Goal: Task Accomplishment & Management: Manage account settings

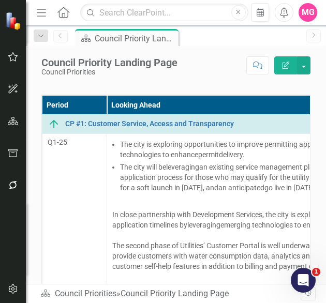
scroll to position [56, 0]
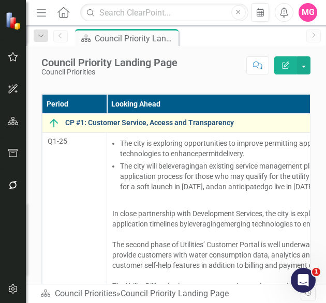
click at [150, 122] on link "CP #1: Customer Service, Access and Transparency" at bounding box center [267, 123] width 405 height 8
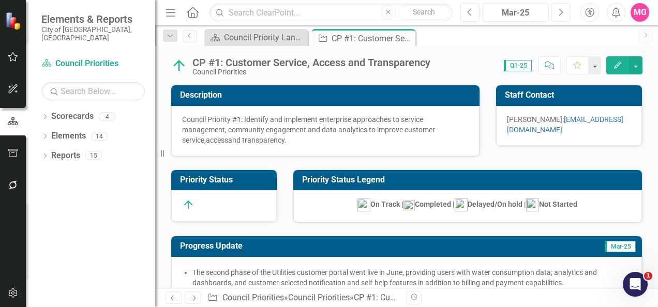
click at [560, 16] on icon "Next" at bounding box center [560, 12] width 6 height 9
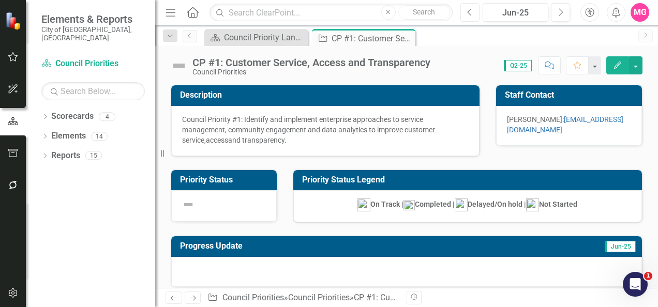
click at [473, 17] on icon "Previous" at bounding box center [470, 12] width 6 height 9
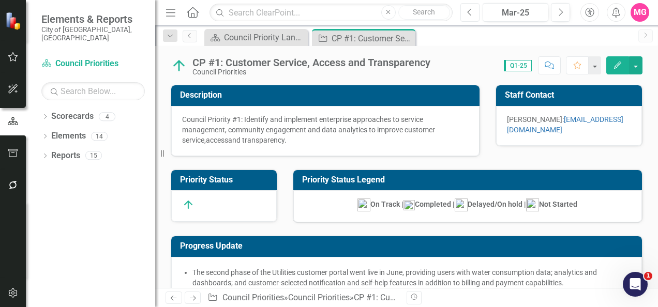
checkbox input "true"
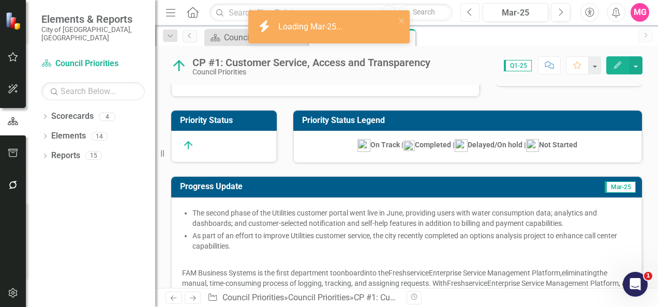
scroll to position [63, 0]
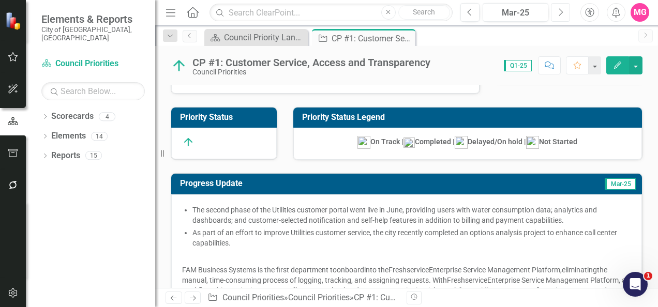
click at [563, 14] on icon "Next" at bounding box center [560, 12] width 6 height 9
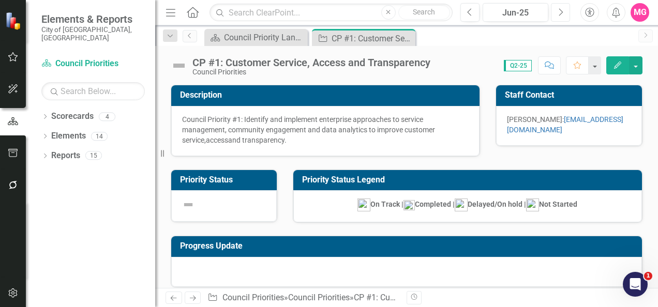
checkbox input "true"
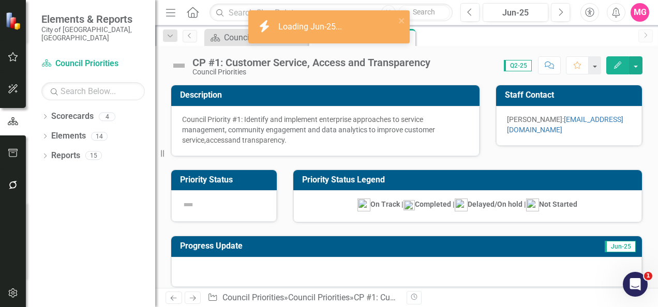
click at [180, 67] on img at bounding box center [179, 65] width 17 height 17
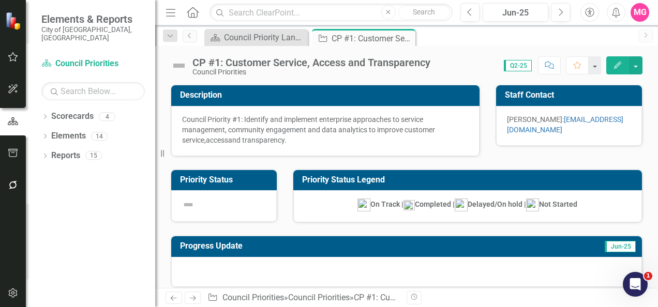
click at [180, 67] on img at bounding box center [179, 65] width 17 height 17
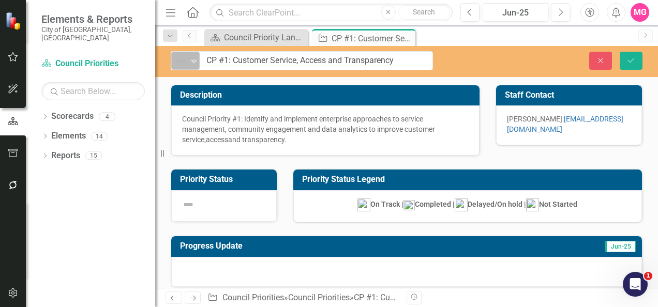
click at [187, 60] on div "Not Defined" at bounding box center [181, 61] width 16 height 14
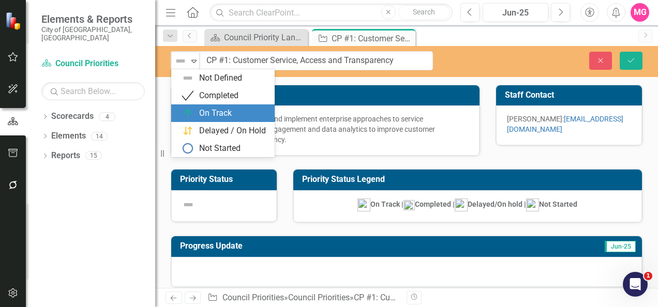
click at [206, 117] on div "On Track" at bounding box center [215, 114] width 33 height 12
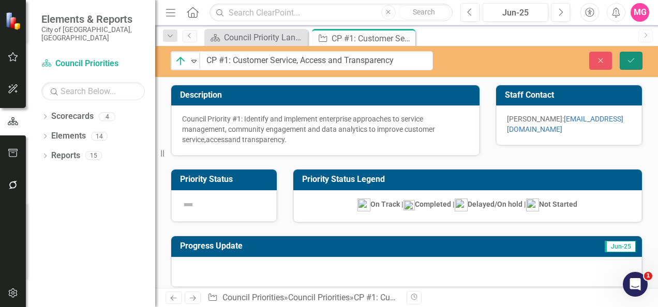
click at [638, 57] on button "Save" at bounding box center [631, 61] width 23 height 18
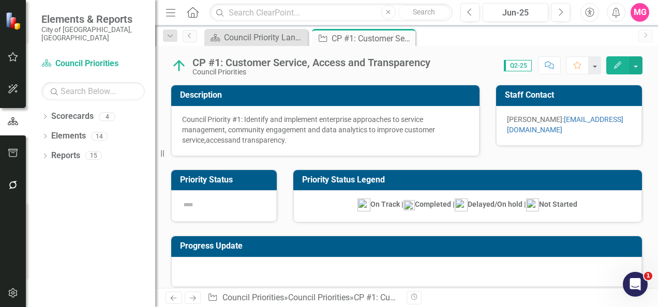
checkbox input "false"
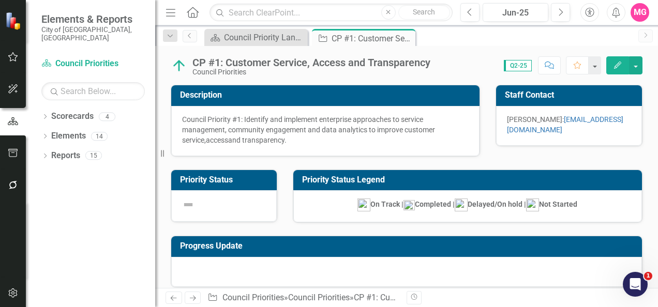
checkbox input "true"
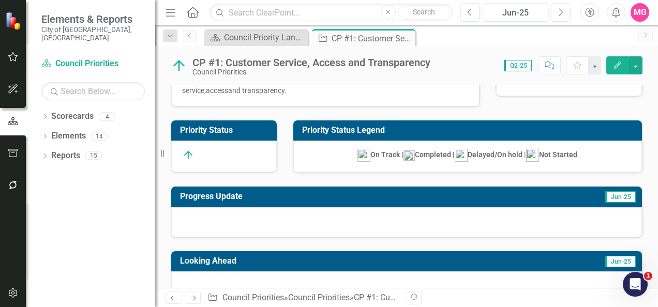
scroll to position [49, 0]
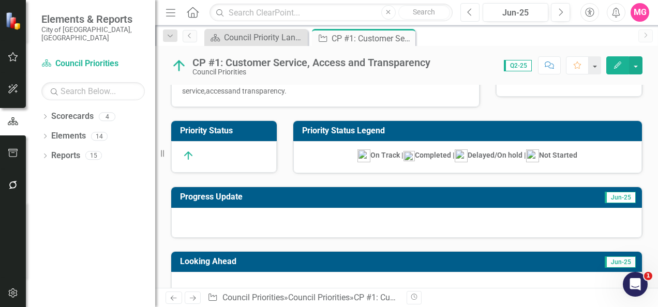
click at [477, 13] on button "Previous" at bounding box center [469, 12] width 19 height 19
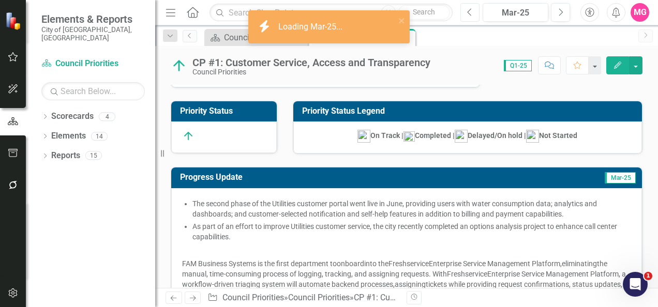
scroll to position [69, 0]
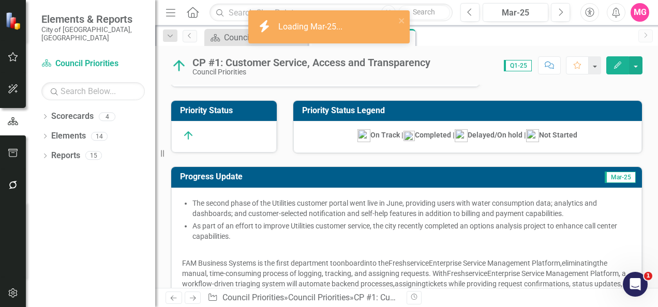
click at [373, 201] on span "The second phase of the Utilities customer portal went live in June, providing …" at bounding box center [394, 208] width 404 height 19
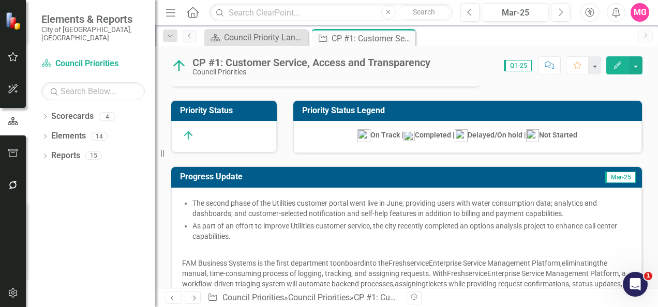
click at [373, 201] on span "The second phase of the Utilities customer portal went live in June, providing …" at bounding box center [394, 208] width 404 height 19
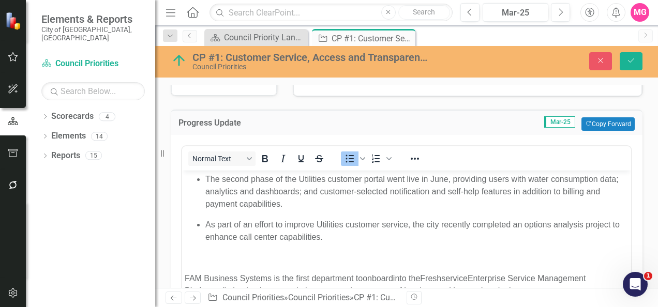
scroll to position [128, 0]
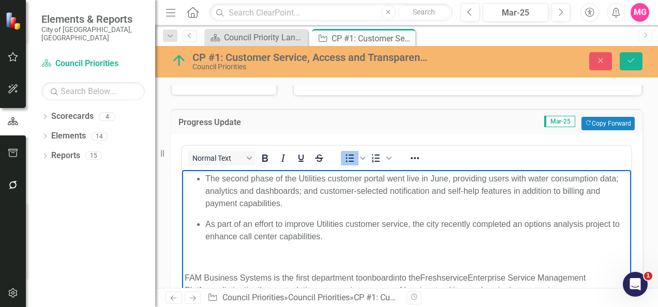
click at [365, 238] on p "As part of an effort to improve Utilities customer service, the city recently c…" at bounding box center [416, 230] width 423 height 25
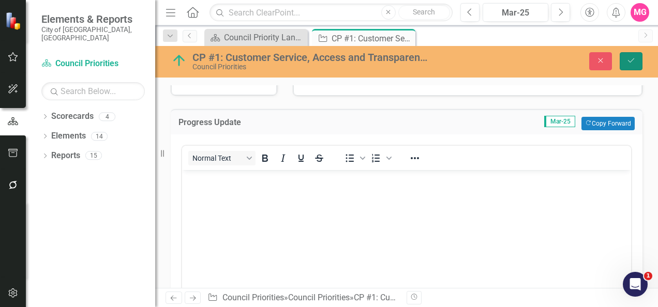
click at [629, 63] on icon "Save" at bounding box center [630, 60] width 9 height 7
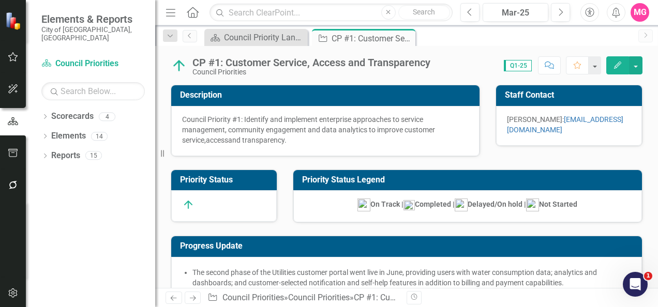
checkbox input "true"
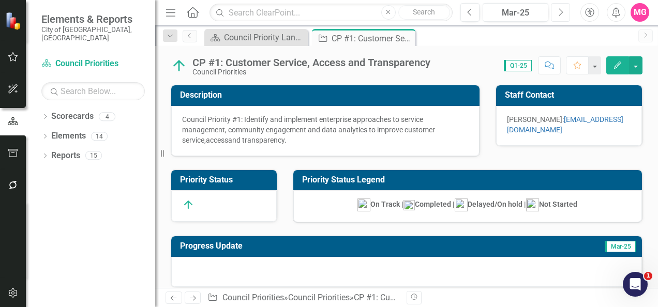
click at [556, 13] on button "Next" at bounding box center [560, 12] width 19 height 19
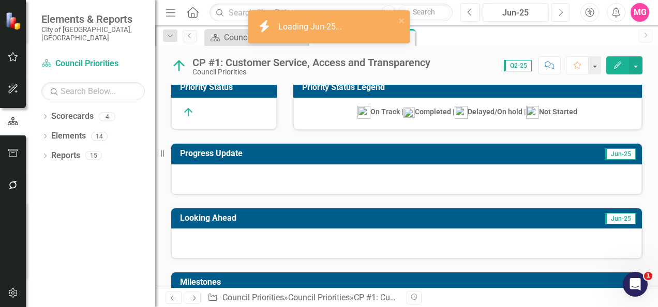
scroll to position [94, 0]
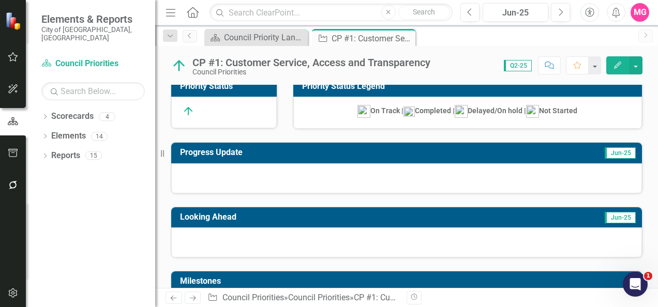
click at [372, 172] on div at bounding box center [406, 178] width 471 height 30
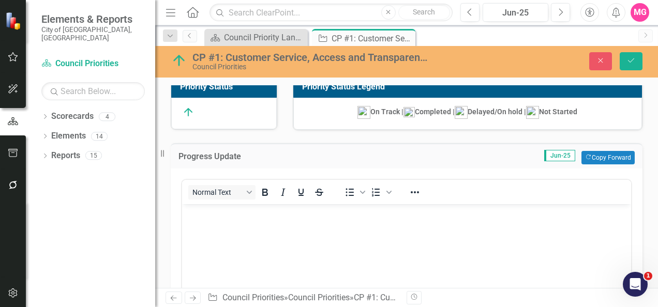
scroll to position [0, 0]
click at [341, 225] on body "Rich Text Area. Press ALT-0 for help." at bounding box center [406, 281] width 449 height 155
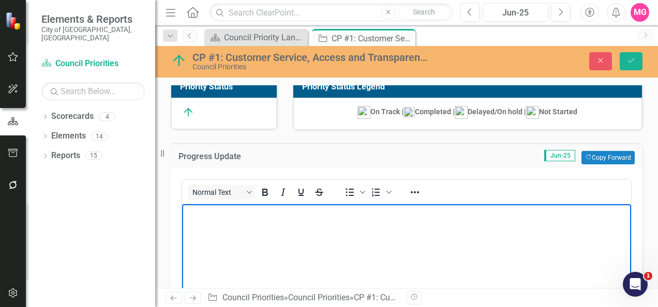
scroll to position [188, 0]
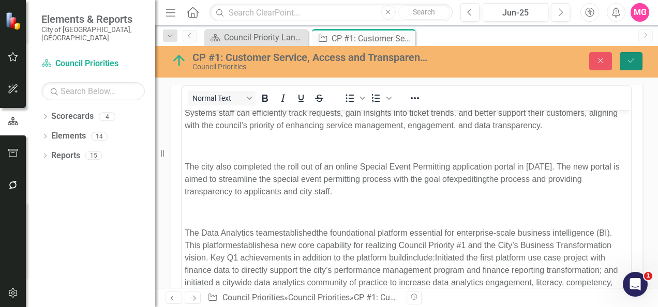
click at [627, 64] on icon "Save" at bounding box center [630, 60] width 9 height 7
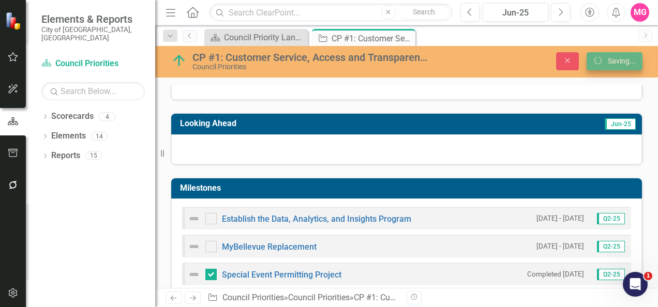
scroll to position [184, 0]
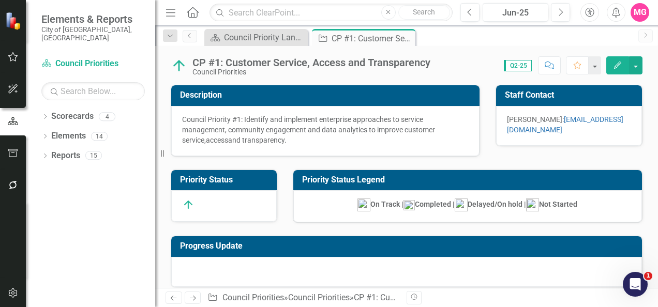
checkbox input "true"
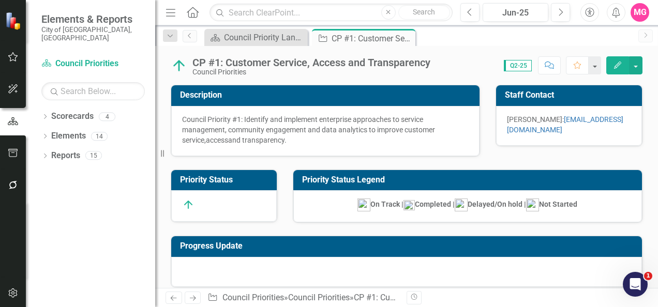
checkbox input "false"
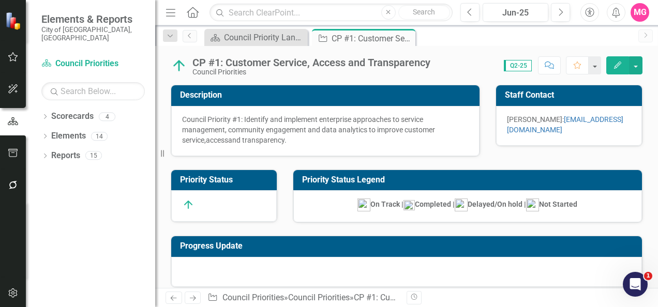
checkbox input "true"
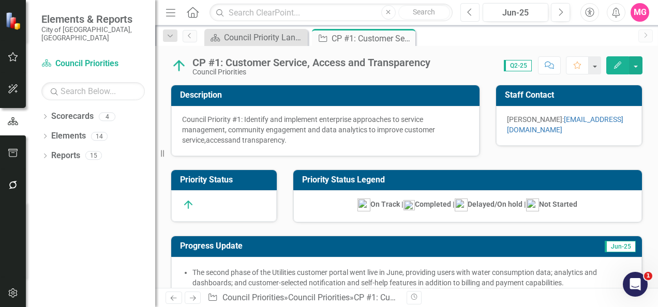
click at [472, 14] on icon "Previous" at bounding box center [470, 12] width 6 height 9
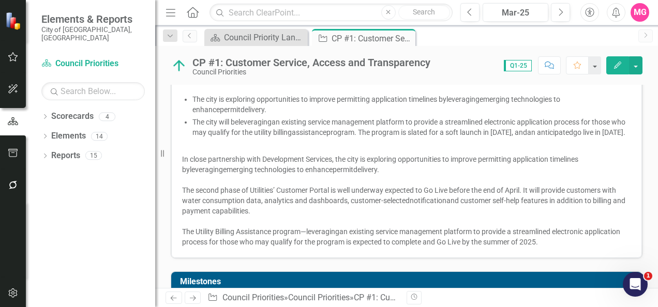
click at [421, 171] on span "In close partnership with Development Services, the city is exploring opportuni…" at bounding box center [380, 164] width 396 height 19
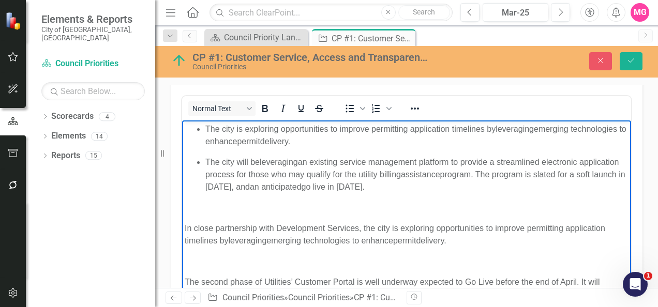
click at [390, 230] on span "In close partnership with Development Services, the city is exploring opportuni…" at bounding box center [395, 234] width 420 height 21
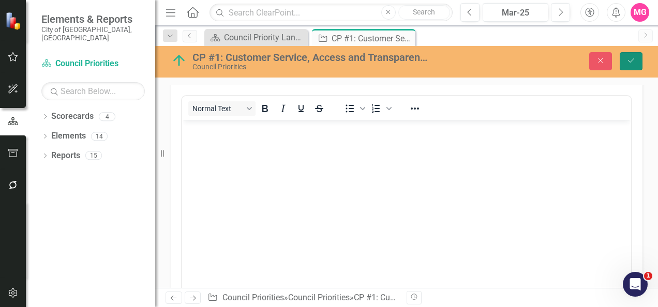
click at [631, 64] on button "Save" at bounding box center [631, 61] width 23 height 18
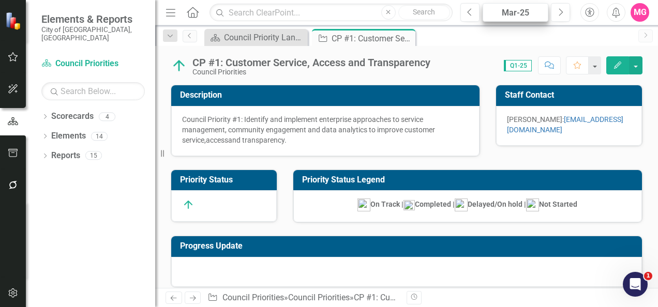
checkbox input "true"
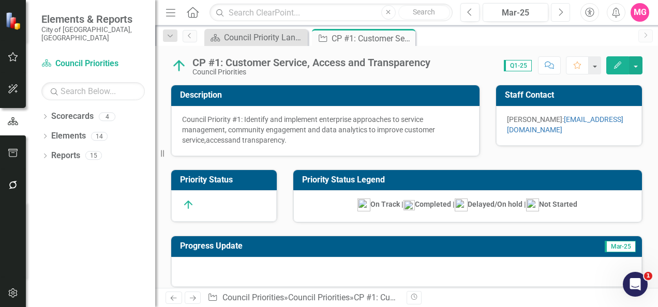
click at [560, 11] on icon "Next" at bounding box center [560, 12] width 6 height 9
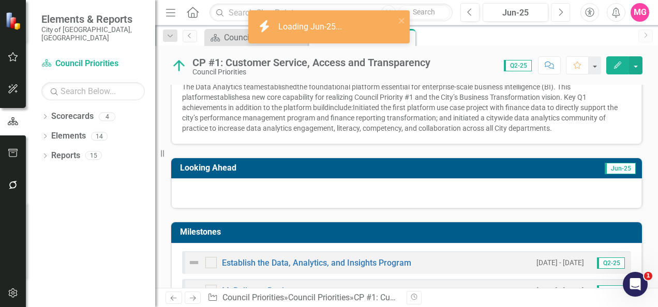
scroll to position [358, 0]
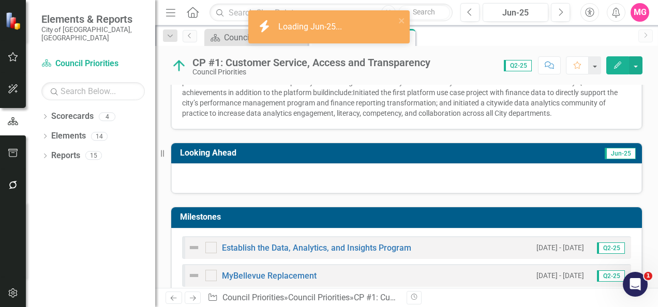
click at [396, 182] on div at bounding box center [406, 178] width 471 height 30
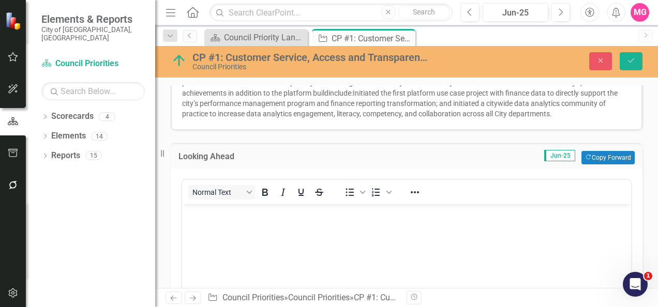
scroll to position [0, 0]
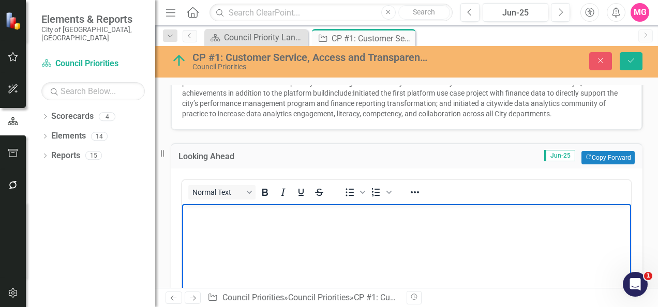
click at [368, 250] on body "Rich Text Area. Press ALT-0 for help." at bounding box center [406, 281] width 449 height 155
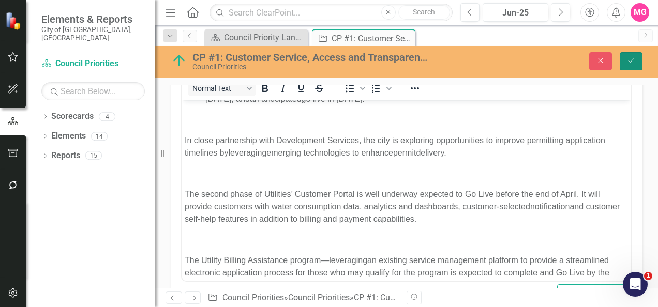
click at [626, 65] on button "Save" at bounding box center [631, 61] width 23 height 18
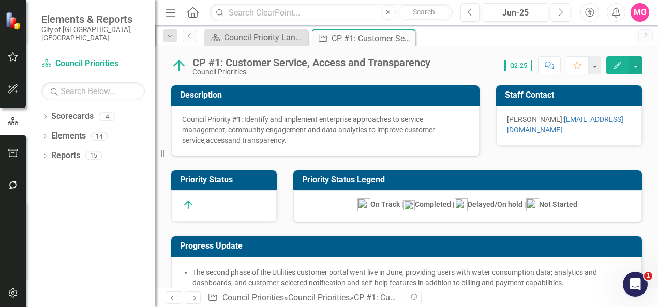
checkbox input "true"
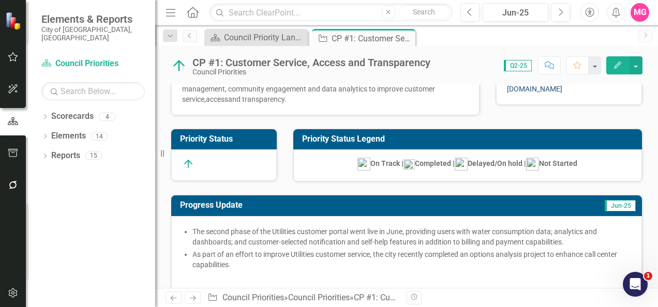
scroll to position [42, 0]
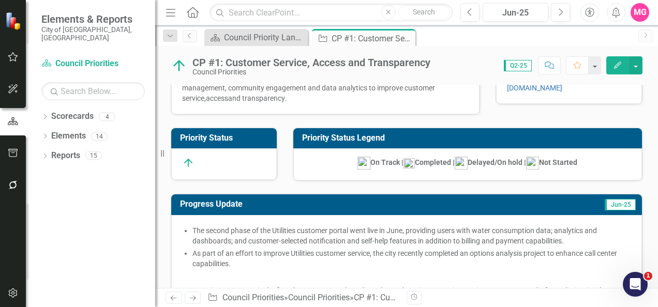
click at [229, 249] on span "As part of an effort to improve Utilities customer service, the city recently c…" at bounding box center [404, 258] width 425 height 19
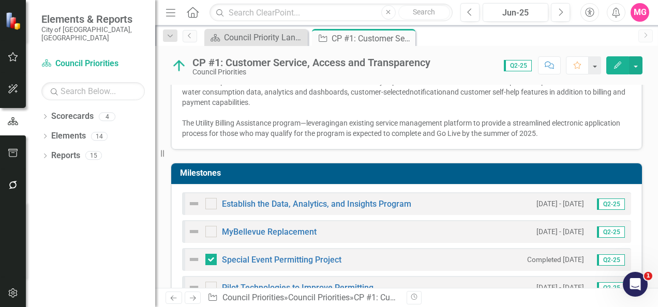
scroll to position [545, 0]
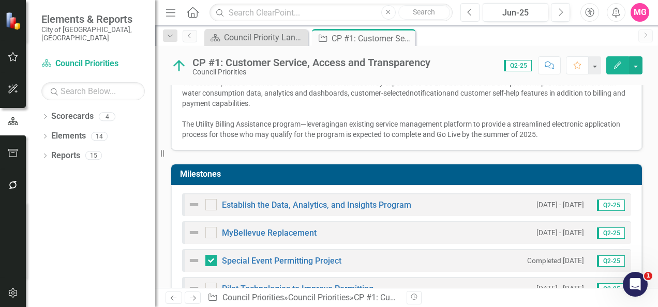
click at [467, 16] on icon "Previous" at bounding box center [470, 12] width 6 height 9
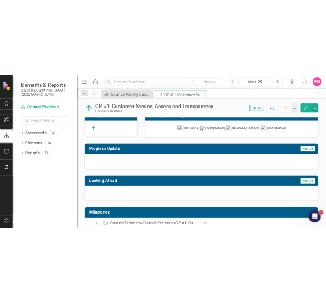
scroll to position [78, 0]
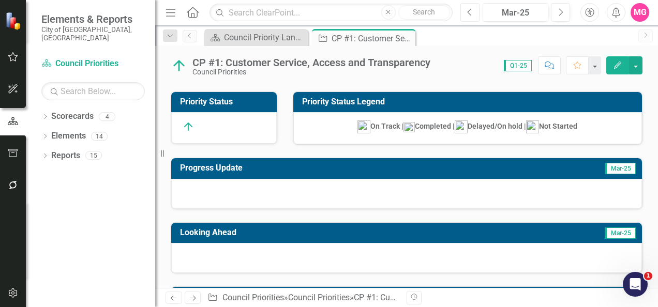
click at [463, 9] on button "Previous" at bounding box center [469, 12] width 19 height 19
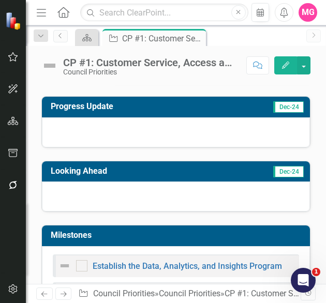
scroll to position [189, 0]
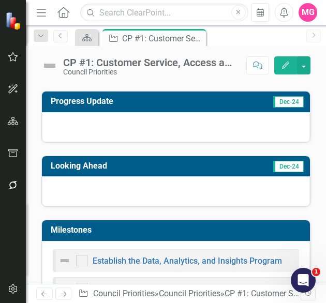
click at [122, 126] on div at bounding box center [176, 127] width 268 height 30
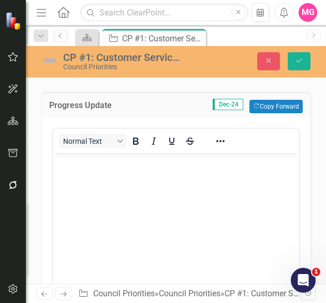
scroll to position [0, 0]
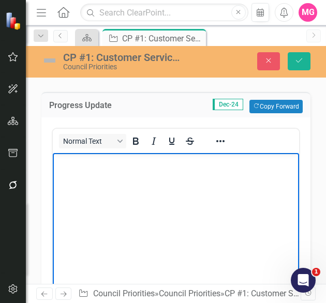
click at [133, 194] on body "Rich Text Area. Press ALT-0 for help." at bounding box center [176, 230] width 246 height 155
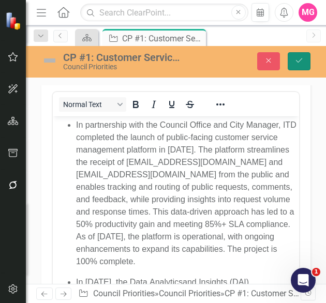
click at [302, 55] on button "Save" at bounding box center [299, 61] width 23 height 18
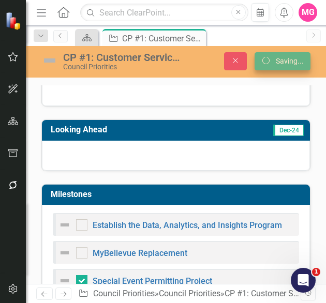
scroll to position [221, 0]
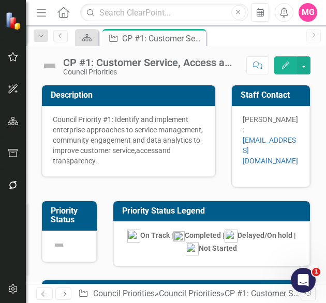
checkbox input "false"
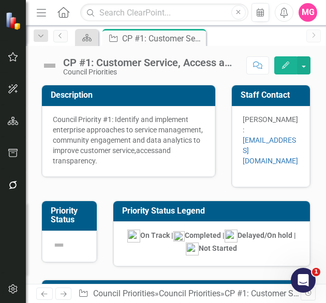
checkbox input "true"
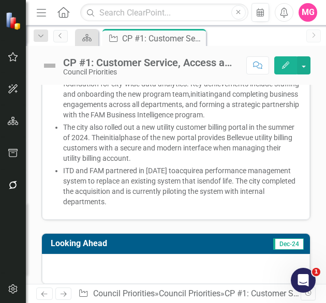
scroll to position [361, 0]
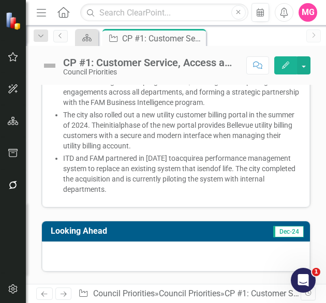
click at [92, 241] on div at bounding box center [176, 256] width 268 height 30
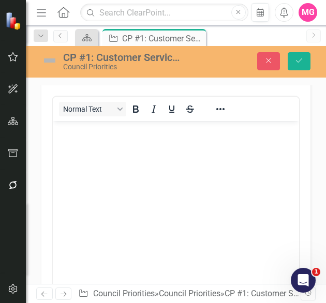
scroll to position [523, 0]
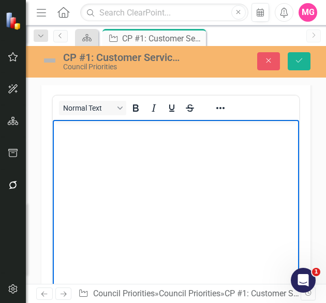
click at [152, 201] on body "Rich Text Area. Press ALT-0 for help." at bounding box center [176, 197] width 246 height 155
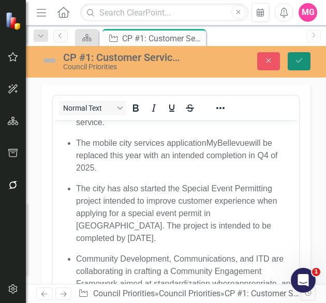
click at [294, 62] on button "Save" at bounding box center [299, 61] width 23 height 18
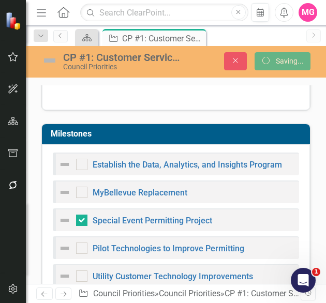
scroll to position [519, 0]
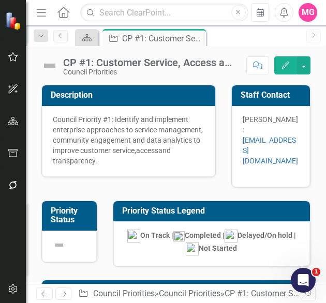
checkbox input "false"
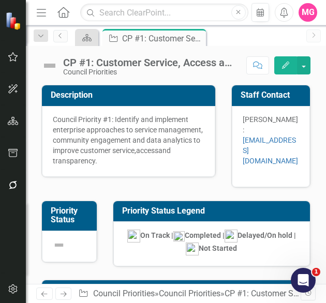
checkbox input "true"
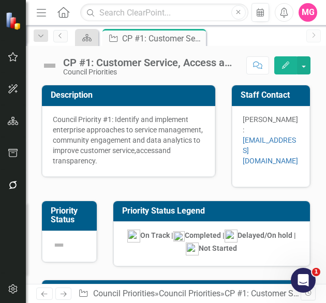
checkbox input "false"
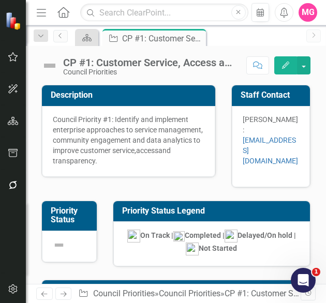
checkbox input "true"
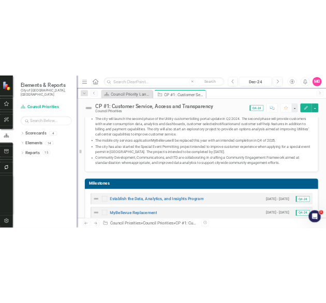
scroll to position [0, 0]
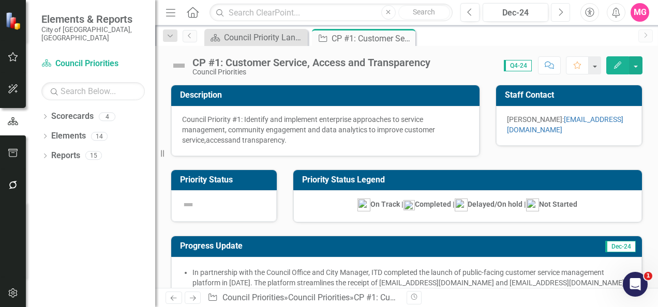
click at [563, 5] on button "Next" at bounding box center [560, 12] width 19 height 19
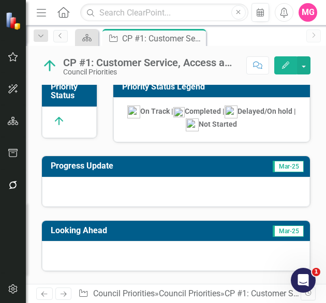
scroll to position [125, 0]
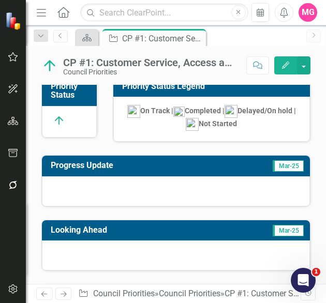
click at [125, 176] on div at bounding box center [176, 191] width 268 height 30
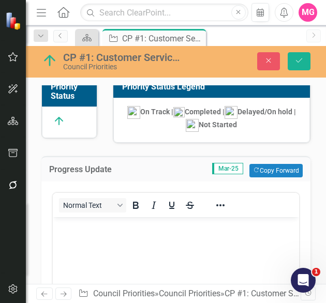
scroll to position [0, 0]
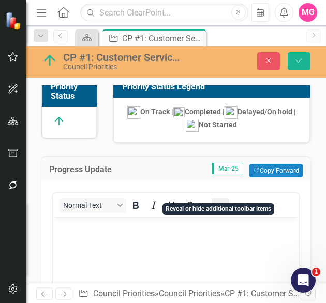
click at [216, 199] on icon "Reveal or hide additional toolbar items" at bounding box center [220, 205] width 12 height 12
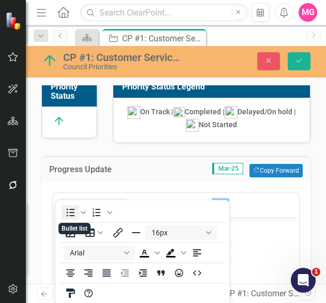
click at [68, 213] on icon "Bullet list" at bounding box center [70, 212] width 12 height 12
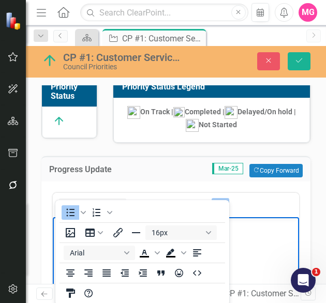
click at [253, 250] on body "Rich Text Area. Press ALT-0 for help." at bounding box center [176, 294] width 246 height 155
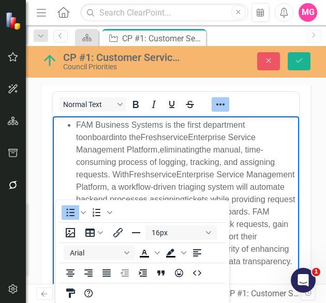
click at [165, 152] on span "eliminating" at bounding box center [179, 149] width 39 height 9
click at [225, 98] on icon "Reveal or hide additional toolbar items" at bounding box center [220, 104] width 12 height 12
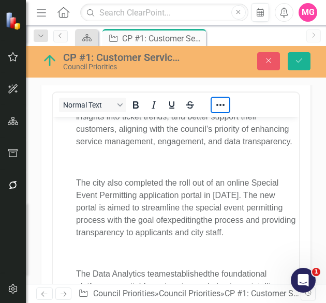
scroll to position [128, 0]
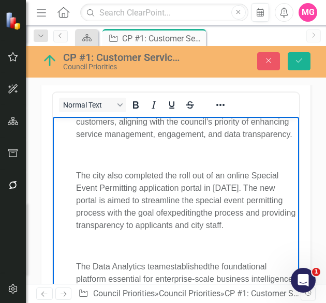
click at [243, 153] on li "FAM Business Systems is the first department to onboard into the Freshservice E…" at bounding box center [186, 200] width 220 height 418
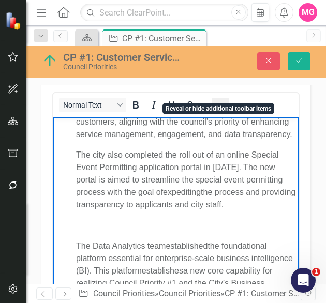
click at [217, 99] on icon "Reveal or hide additional toolbar items" at bounding box center [220, 105] width 12 height 12
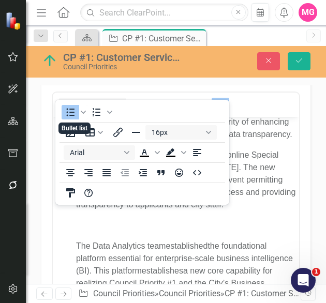
click at [70, 107] on icon "Bullet list" at bounding box center [70, 112] width 12 height 12
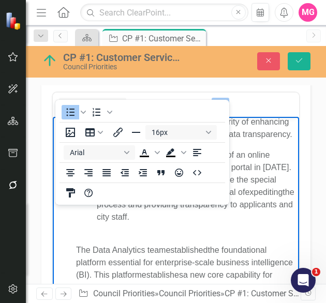
scroll to position [181, 0]
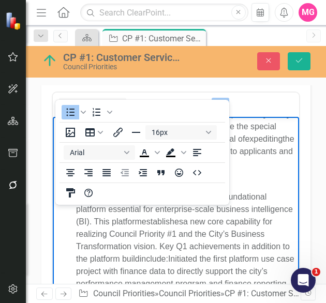
click at [68, 225] on ul "FAM Business Systems is the first department to onboard into the Freshservice E…" at bounding box center [175, 138] width 241 height 401
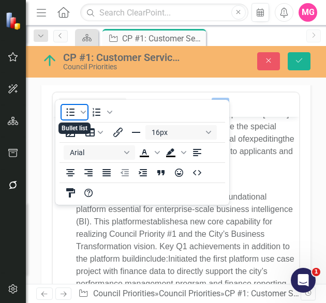
click at [68, 115] on icon "Bullet list" at bounding box center [70, 112] width 12 height 12
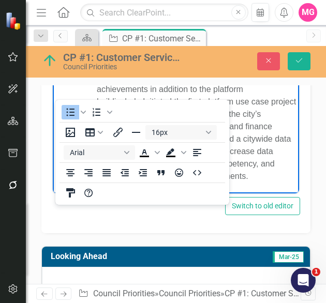
scroll to position [329, 0]
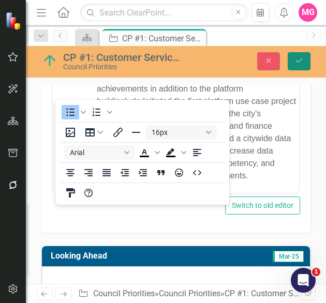
click at [298, 64] on icon "Save" at bounding box center [298, 60] width 9 height 7
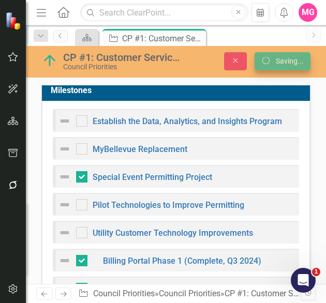
scroll to position [325, 0]
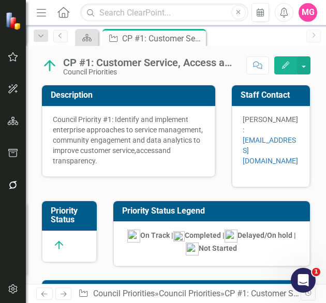
checkbox input "false"
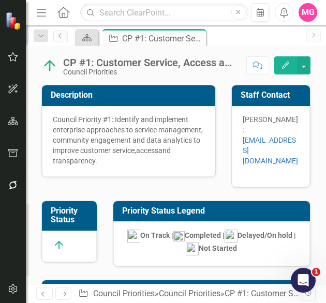
checkbox input "true"
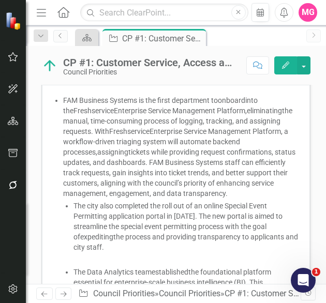
scroll to position [217, 0]
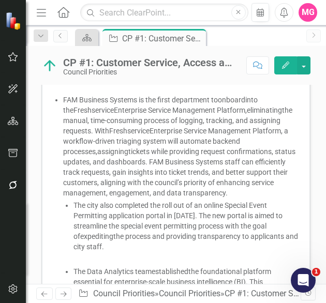
click at [248, 163] on span "tickets while providing request confirmations, status updates, and dashboards. …" at bounding box center [179, 172] width 232 height 50
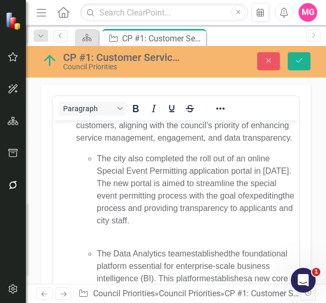
scroll to position [129, 0]
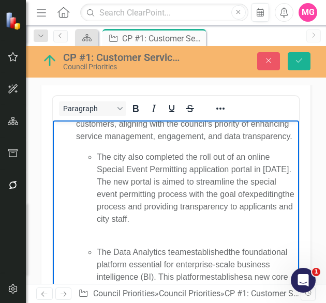
click at [100, 174] on li "The city also completed the roll out of an online Special Event Permitting appl…" at bounding box center [197, 187] width 200 height 74
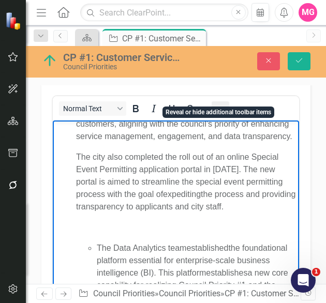
click at [220, 102] on icon "Reveal or hide additional toolbar items" at bounding box center [220, 108] width 12 height 12
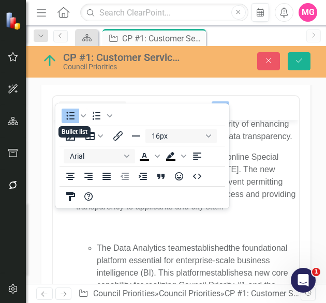
click at [68, 115] on icon "Bullet list" at bounding box center [70, 116] width 12 height 12
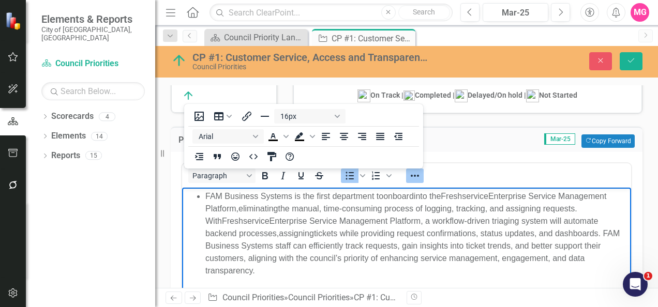
scroll to position [112, 0]
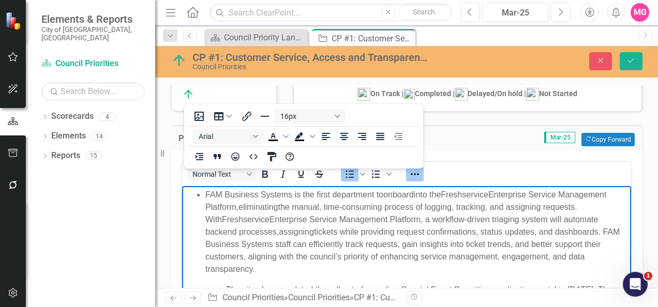
click at [199, 201] on ul "FAM Business Systems is the first department to onboard into the Freshservice E…" at bounding box center [407, 302] width 444 height 228
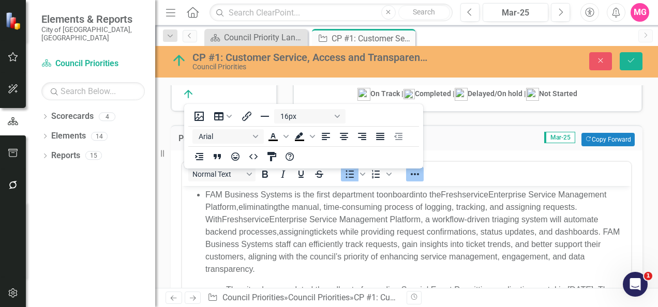
click at [473, 145] on div "Progress Update Mar-25 Copy Forward Copy Forward" at bounding box center [407, 137] width 472 height 25
click at [414, 177] on icon "Reveal or hide additional toolbar items" at bounding box center [415, 174] width 12 height 12
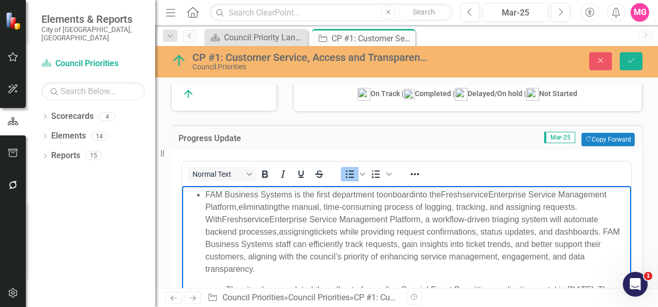
click at [207, 188] on p "FAM Business Systems is the first department to onboard into the Freshservice E…" at bounding box center [416, 231] width 423 height 87
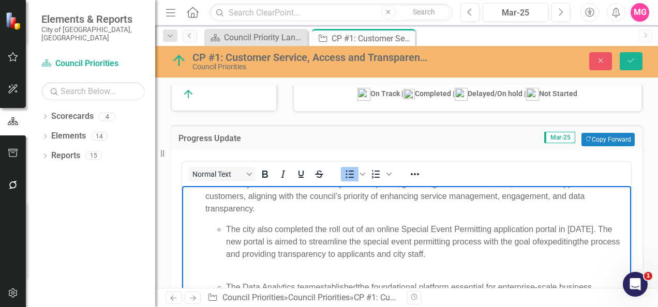
scroll to position [70, 0]
click at [230, 224] on span "The city also completed the roll out of an online Special Event Permitting appl…" at bounding box center [419, 234] width 386 height 21
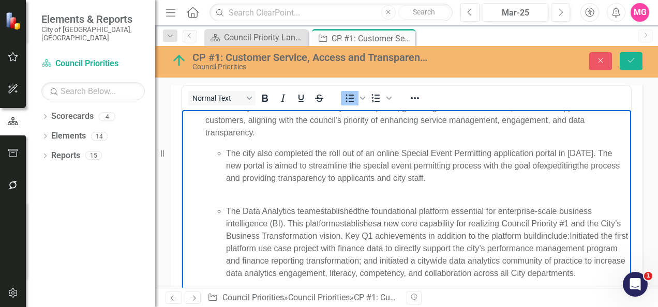
scroll to position [74, 0]
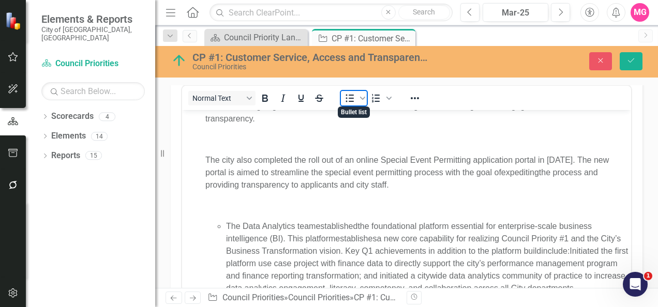
click at [349, 97] on icon "Bullet list" at bounding box center [349, 98] width 12 height 12
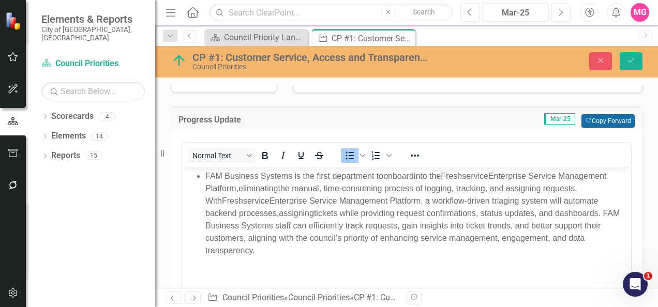
scroll to position [129, 0]
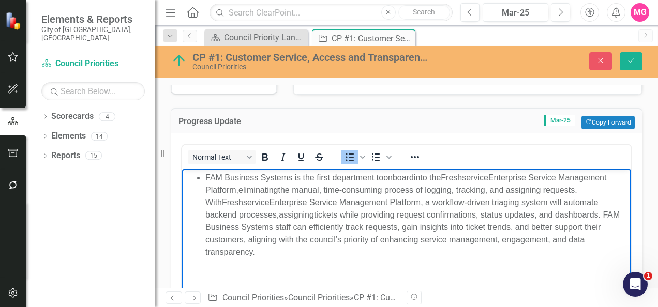
click at [204, 183] on ul "FAM Business Systems is the first department to onboard into the Freshservice E…" at bounding box center [407, 299] width 444 height 256
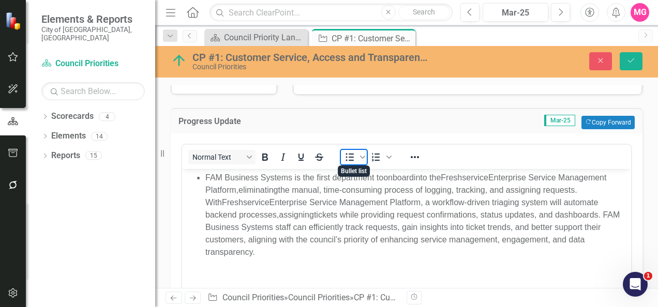
click at [353, 160] on icon "Bullet list" at bounding box center [349, 157] width 12 height 12
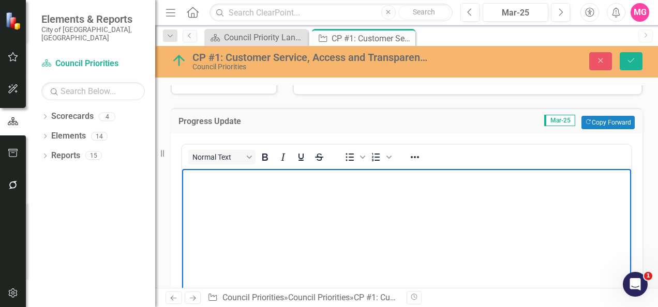
click at [295, 239] on body "Rich Text Area. Press ALT-0 for help." at bounding box center [406, 246] width 449 height 155
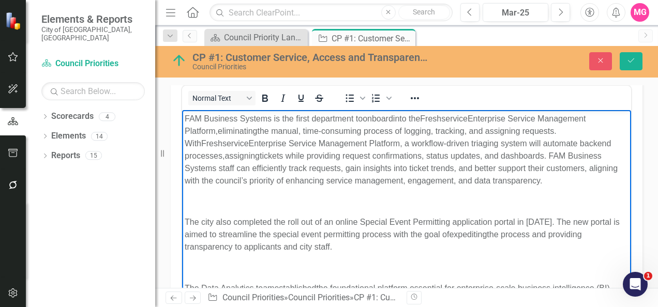
scroll to position [77, 0]
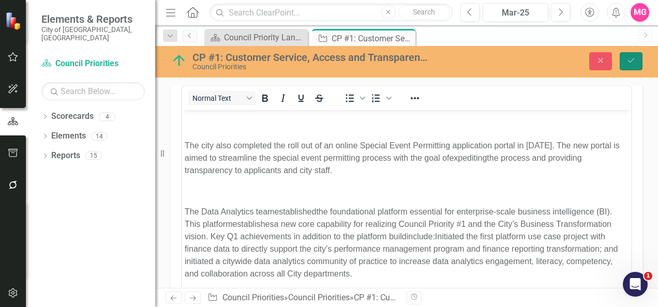
click at [636, 64] on button "Save" at bounding box center [631, 61] width 23 height 18
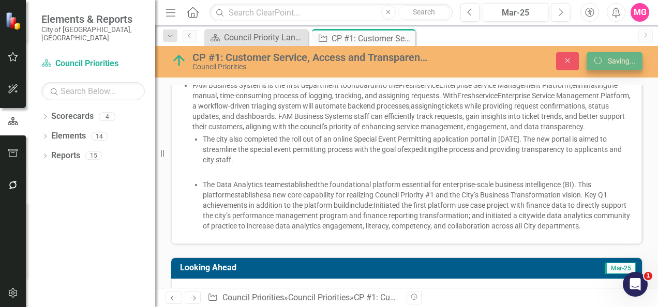
scroll to position [184, 0]
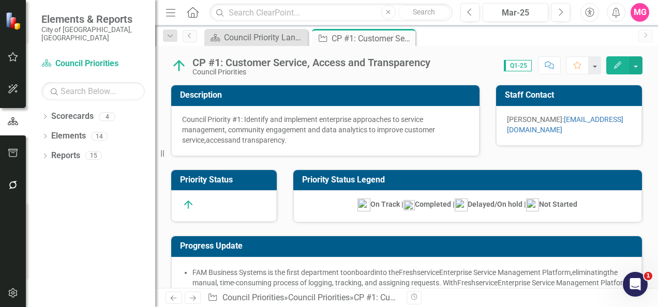
checkbox input "false"
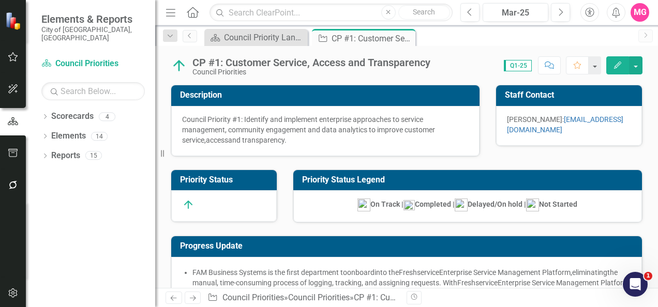
checkbox input "true"
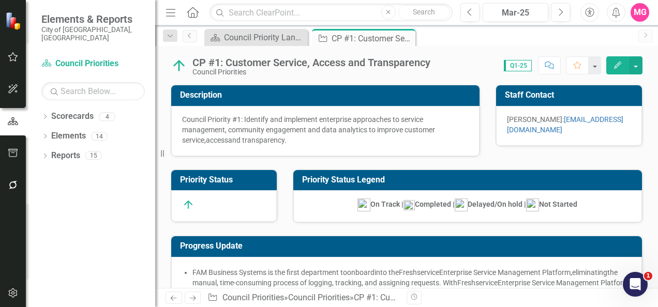
checkbox input "false"
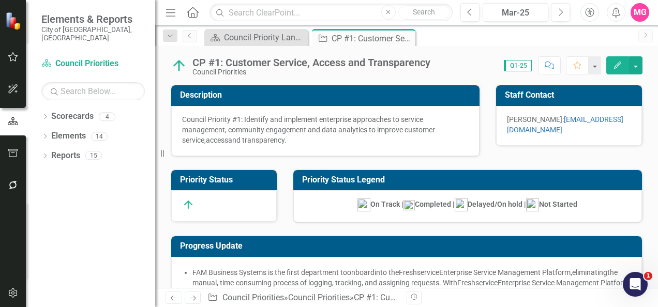
checkbox input "true"
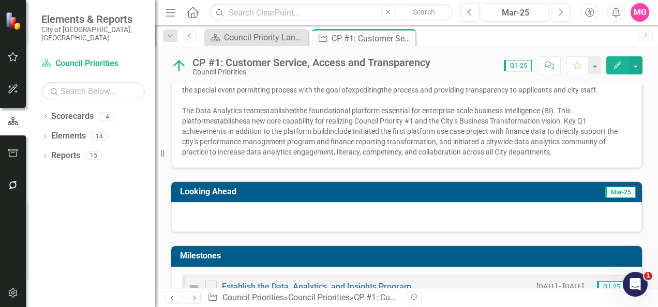
scroll to position [253, 0]
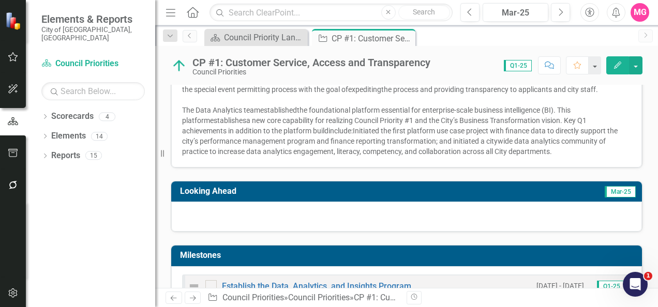
click at [222, 156] on span "Initiated the first platform use case project with finance data to directly sup…" at bounding box center [399, 141] width 435 height 29
click at [274, 228] on div at bounding box center [406, 217] width 471 height 30
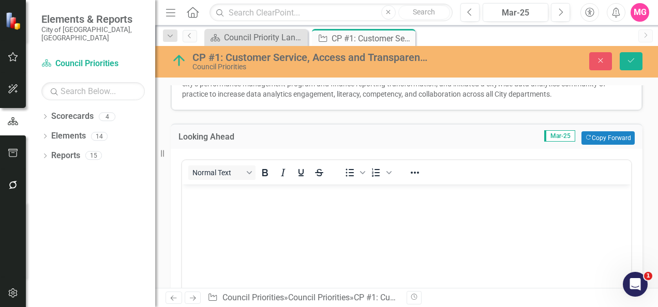
scroll to position [312, 0]
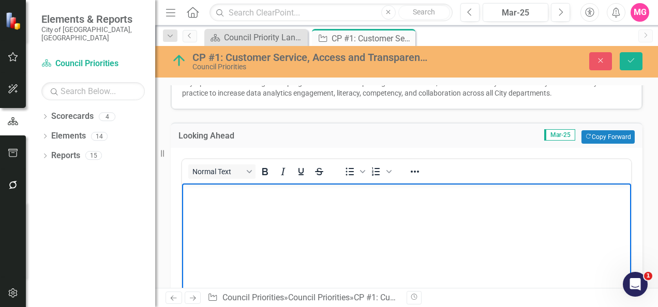
click at [274, 220] on body "Rich Text Area. Press ALT-0 for help." at bounding box center [406, 261] width 449 height 155
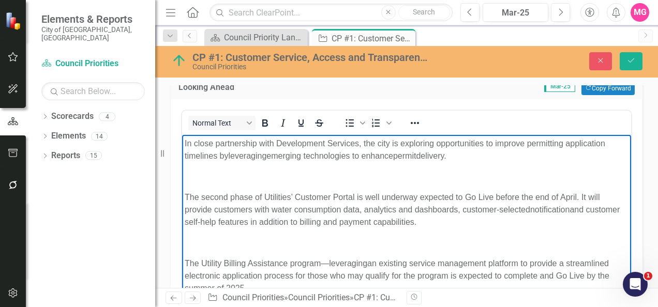
scroll to position [360, 0]
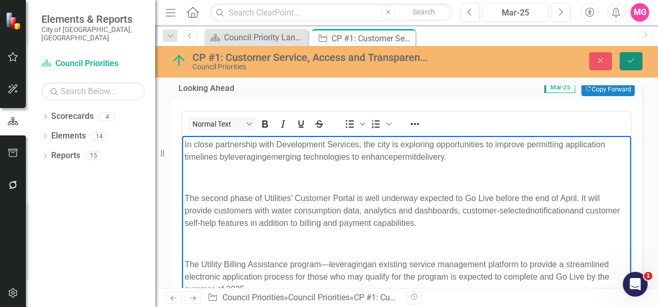
click at [634, 59] on icon "Save" at bounding box center [630, 60] width 9 height 7
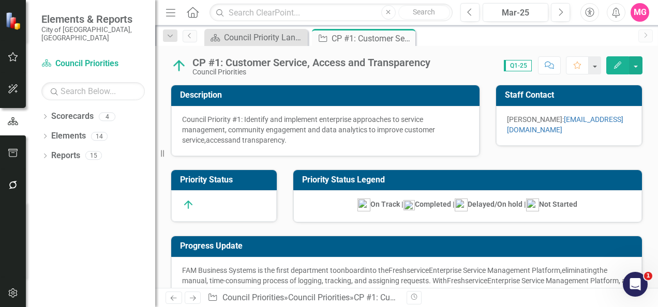
checkbox input "false"
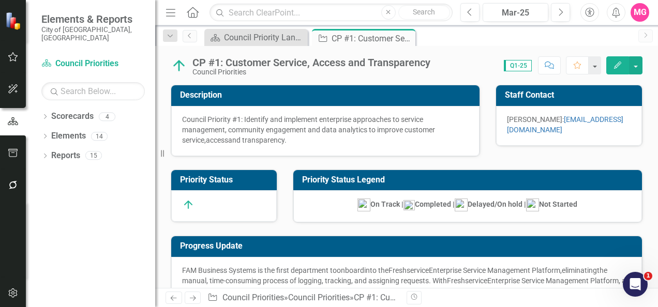
checkbox input "true"
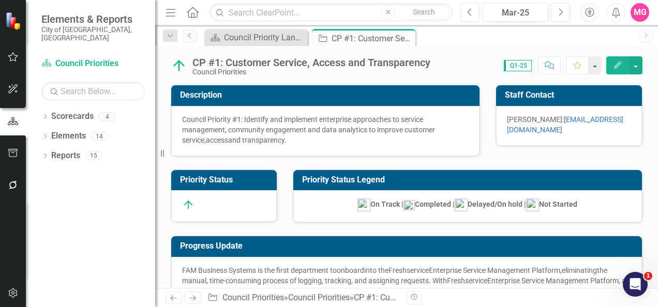
checkbox input "false"
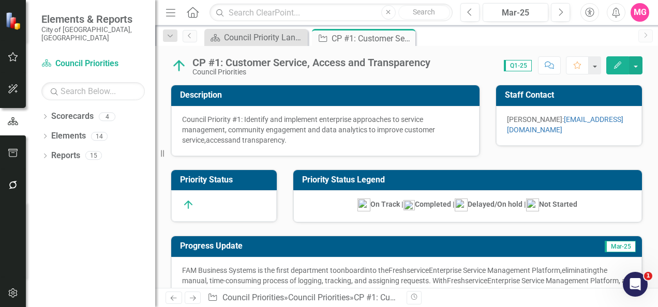
checkbox input "true"
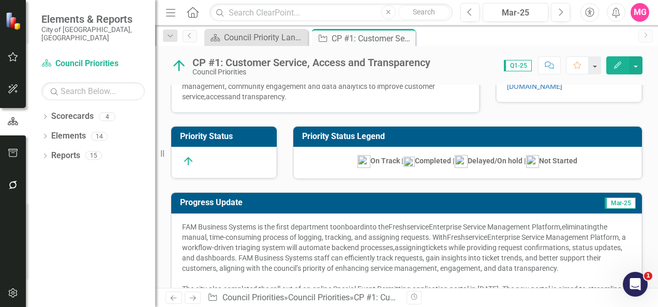
scroll to position [41, 0]
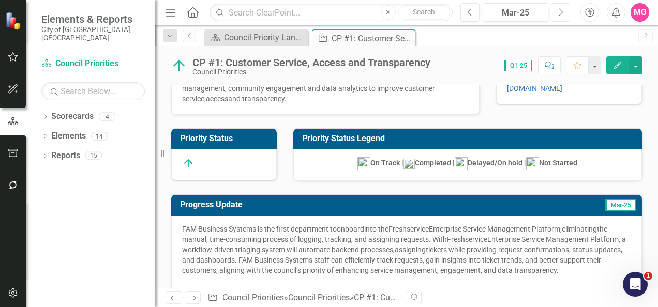
click at [562, 14] on icon "Next" at bounding box center [560, 12] width 6 height 9
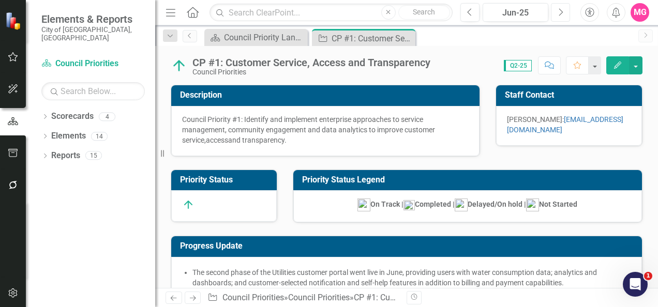
checkbox input "true"
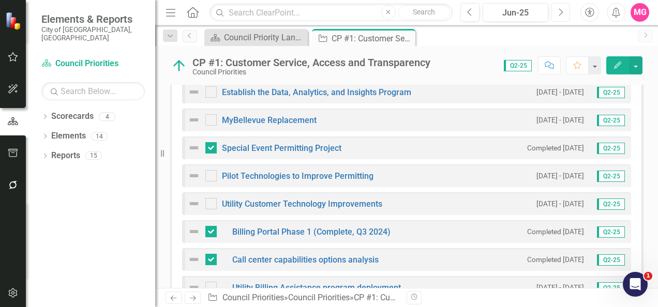
scroll to position [767, 0]
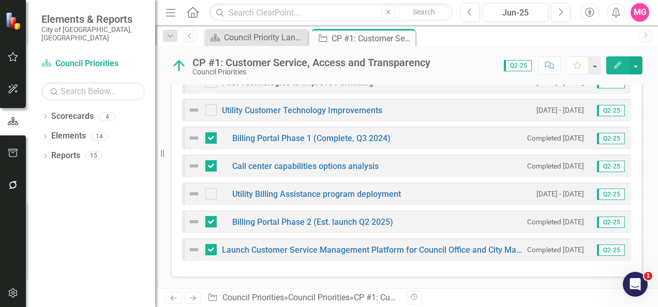
click at [194, 14] on icon "Home" at bounding box center [192, 12] width 13 height 11
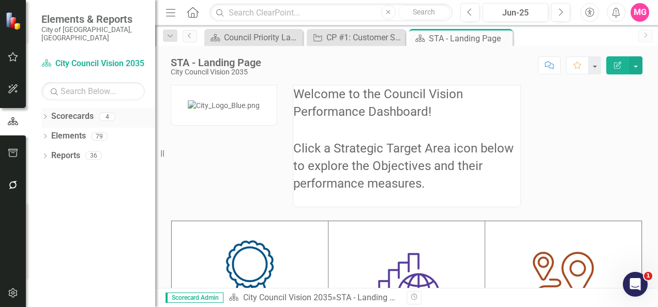
click at [83, 111] on link "Scorecards" at bounding box center [72, 117] width 42 height 12
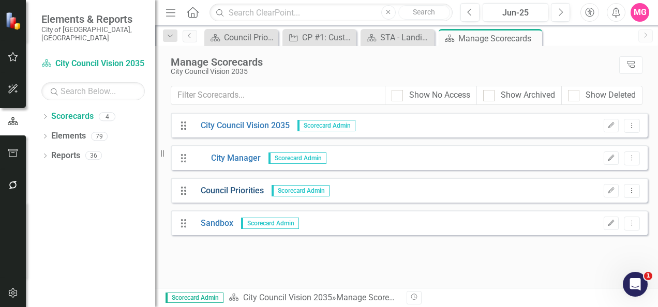
click at [230, 194] on link "Council Priorities" at bounding box center [228, 191] width 71 height 12
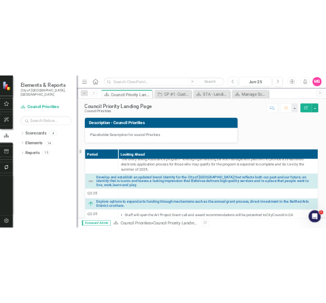
scroll to position [174, 0]
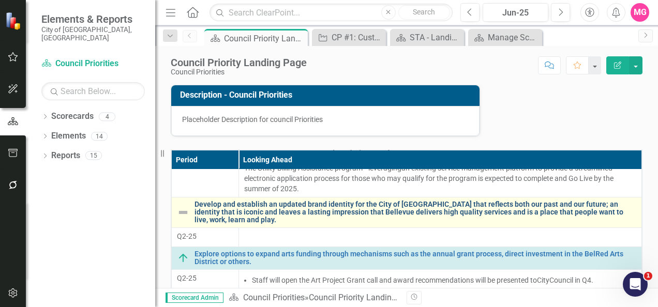
click at [299, 214] on link "Develop and establish an updated brand identity for the City of [GEOGRAPHIC_DAT…" at bounding box center [415, 213] width 442 height 24
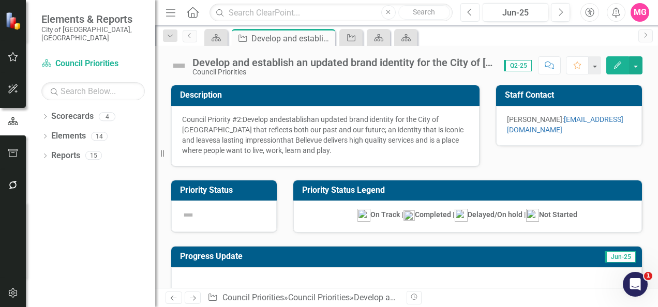
click at [461, 13] on button "Previous" at bounding box center [469, 12] width 19 height 19
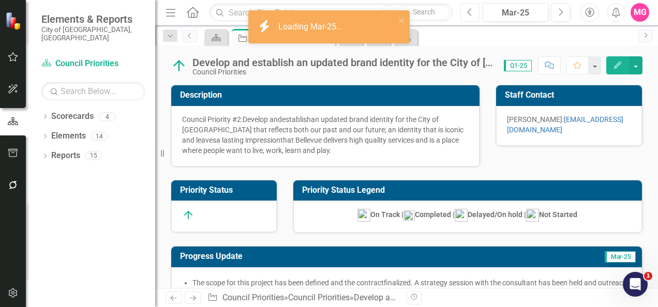
click at [461, 13] on button "Previous" at bounding box center [469, 12] width 19 height 19
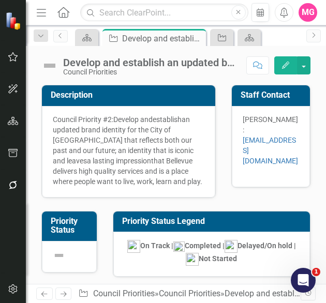
click at [50, 66] on img at bounding box center [49, 65] width 17 height 17
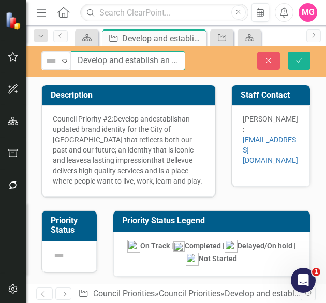
click at [76, 57] on input "Develop and establish an updated brand identity for the City of [GEOGRAPHIC_DAT…" at bounding box center [128, 60] width 114 height 19
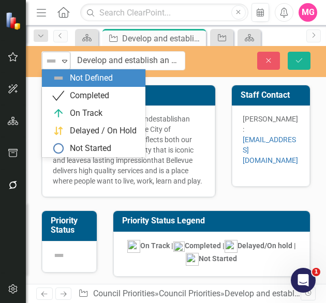
click at [63, 67] on div "Expand" at bounding box center [64, 60] width 10 height 17
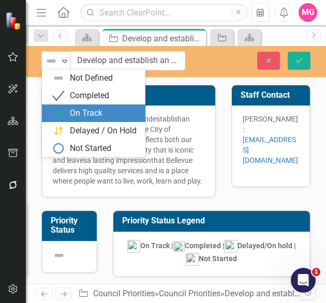
click at [85, 111] on div "On Track" at bounding box center [86, 114] width 33 height 12
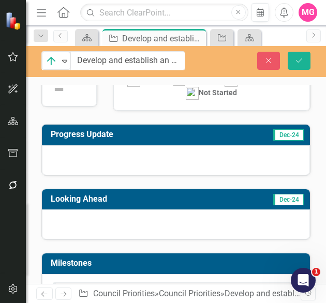
scroll to position [170, 0]
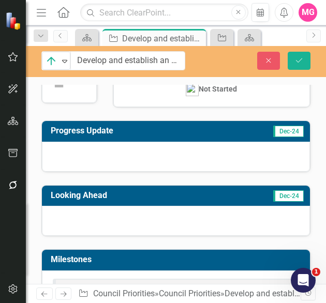
click at [115, 216] on div at bounding box center [176, 221] width 268 height 30
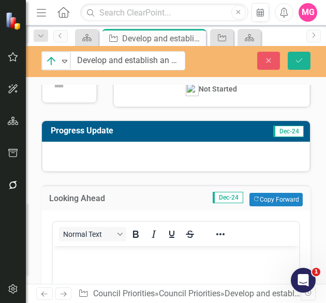
scroll to position [0, 0]
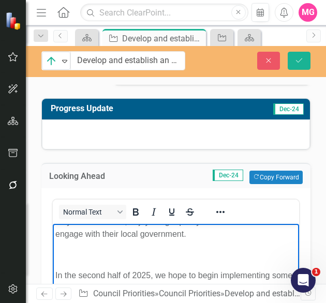
scroll to position [191, 0]
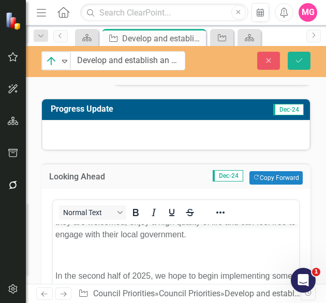
click at [238, 138] on div at bounding box center [176, 135] width 268 height 30
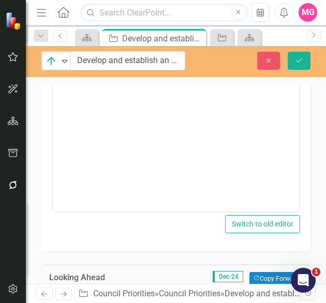
scroll to position [320, 0]
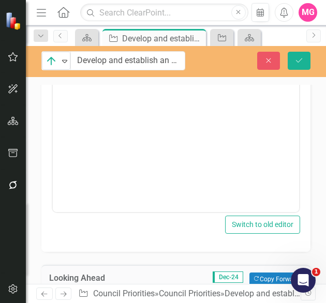
click at [109, 154] on body "Rich Text Area. Press ALT-0 for help." at bounding box center [176, 109] width 246 height 155
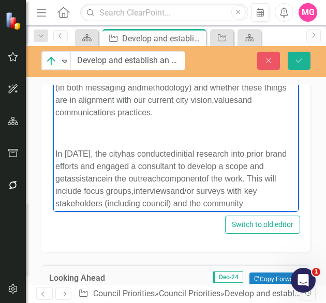
scroll to position [0, 0]
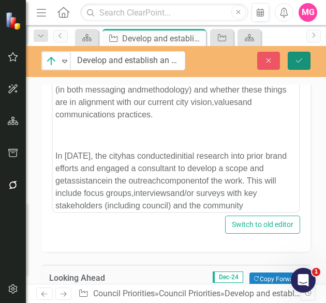
click at [297, 64] on icon "Save" at bounding box center [298, 60] width 9 height 7
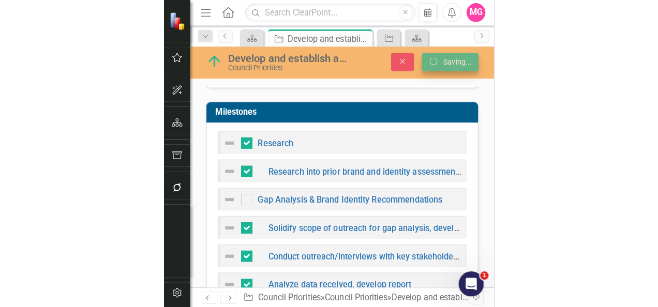
scroll to position [315, 0]
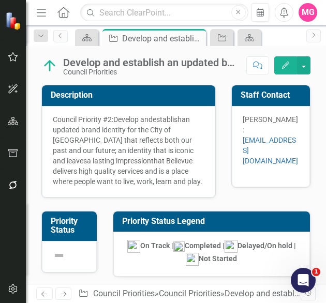
checkbox input "false"
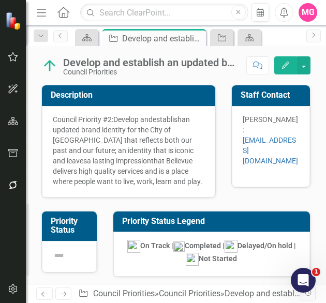
checkbox input "false"
checkbox input "true"
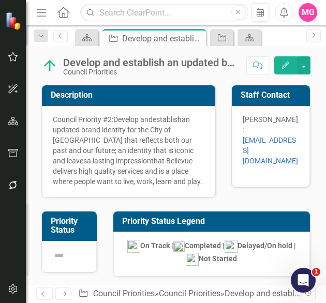
checkbox input "true"
checkbox input "false"
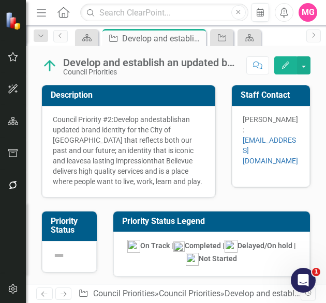
checkbox input "false"
checkbox input "true"
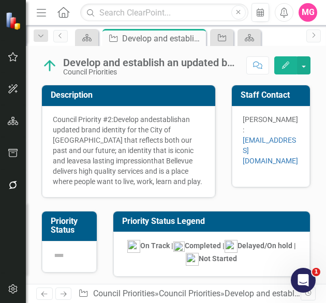
checkbox input "true"
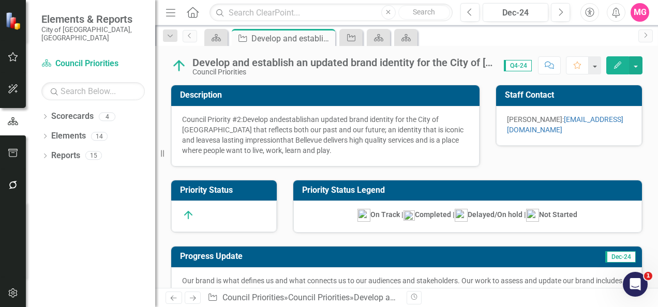
click at [313, 101] on td "Description" at bounding box center [327, 96] width 294 height 17
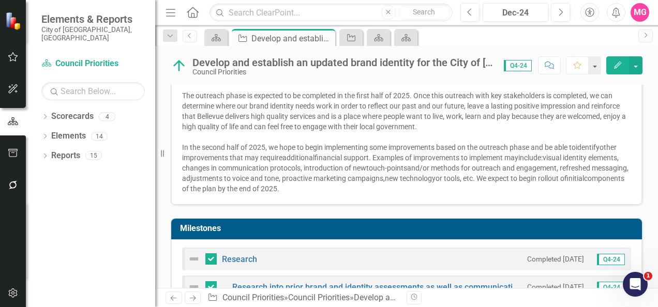
scroll to position [353, 0]
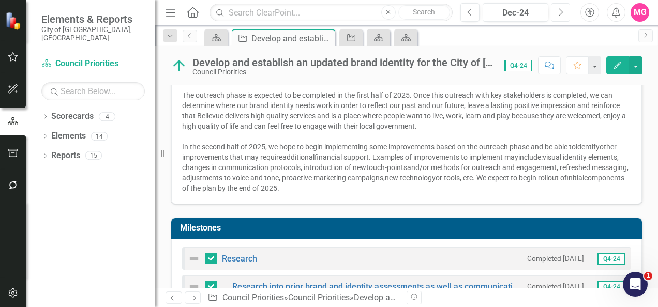
click at [560, 8] on icon "Next" at bounding box center [560, 12] width 6 height 9
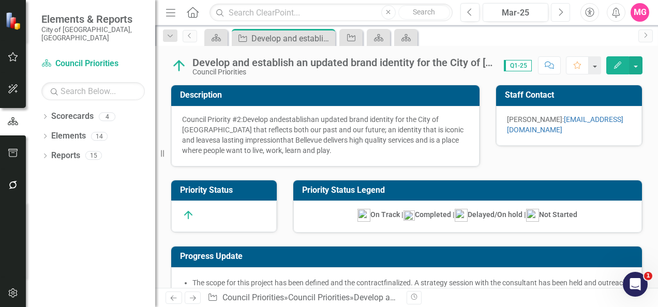
checkbox input "true"
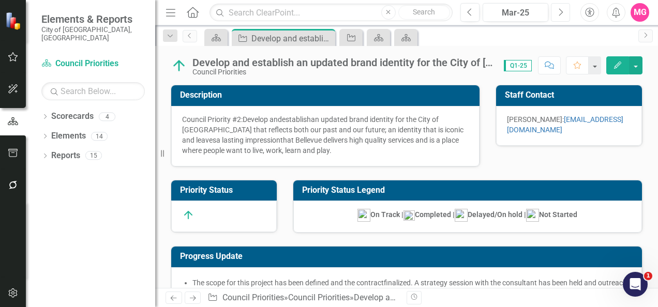
checkbox input "true"
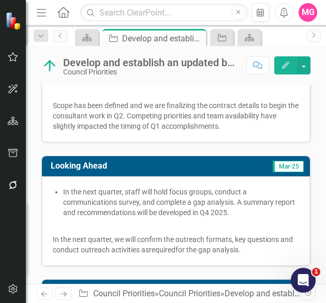
scroll to position [279, 0]
click at [190, 201] on span "In the next quarter, staff will hold focus groups, conduct a communications sur…" at bounding box center [179, 202] width 232 height 29
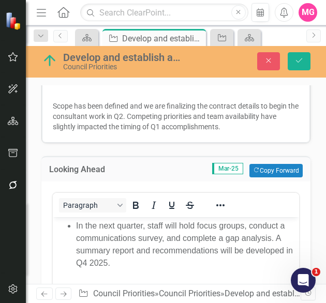
scroll to position [0, 0]
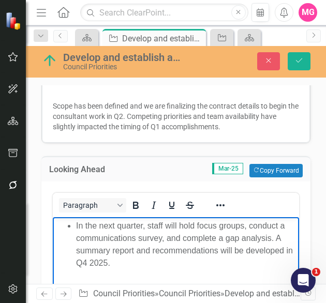
click at [185, 250] on span "In the next quarter, staff will hold focus groups, conduct a communications sur…" at bounding box center [184, 244] width 217 height 46
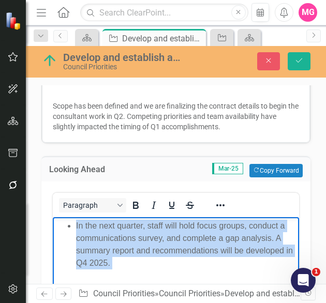
click at [185, 250] on span "In the next quarter, staff will hold focus groups, conduct a communications sur…" at bounding box center [184, 244] width 217 height 46
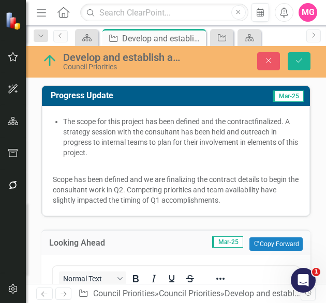
scroll to position [201, 0]
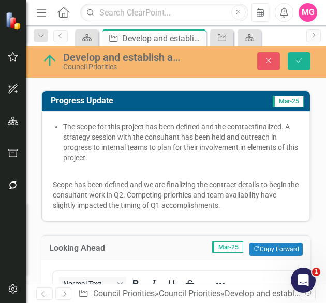
click at [117, 137] on span ". A strategy session with the consultant has been held and outreach in progress…" at bounding box center [180, 142] width 235 height 39
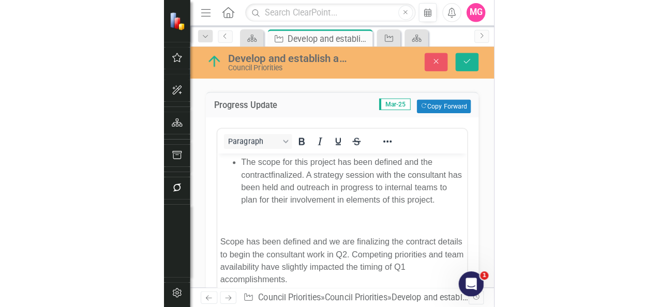
scroll to position [0, 0]
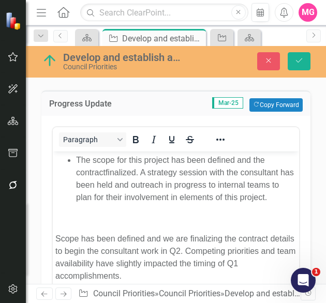
click at [123, 178] on li "The scope for this project has been defined and the contract finalized . A stra…" at bounding box center [186, 179] width 220 height 50
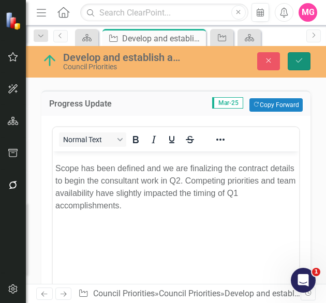
click at [299, 59] on icon "Save" at bounding box center [298, 60] width 9 height 7
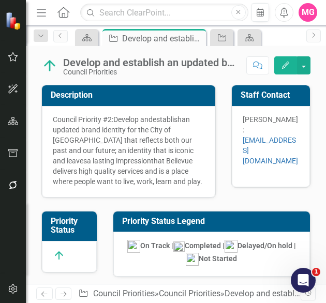
checkbox input "false"
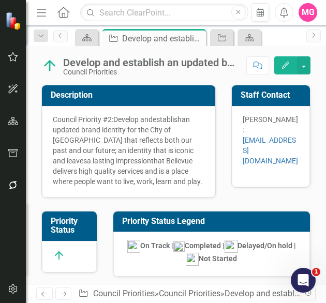
checkbox input "false"
checkbox input "true"
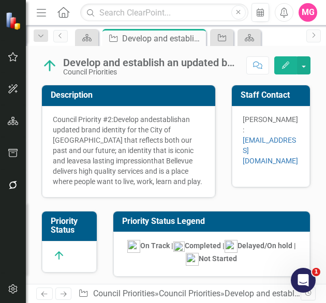
checkbox input "true"
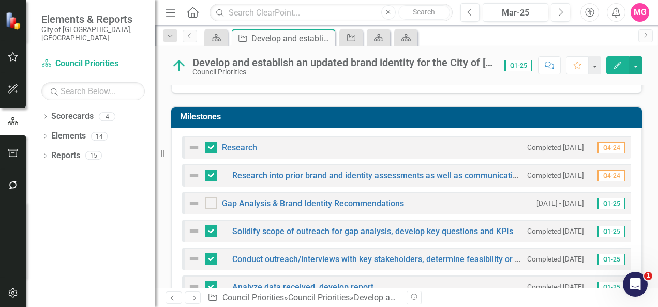
scroll to position [280, 0]
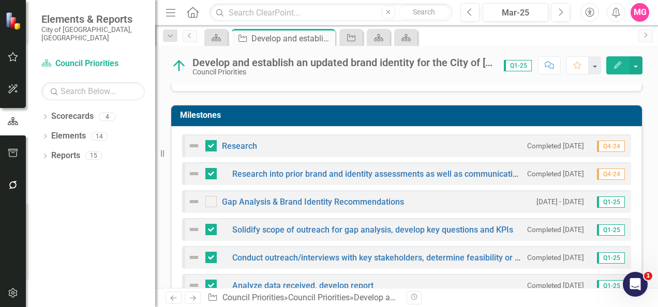
click at [289, 92] on div "Milestones Research Completed [DATE] Q4-24 Research into prior brand and identi…" at bounding box center [406, 286] width 487 height 389
click at [178, 67] on img at bounding box center [179, 65] width 17 height 17
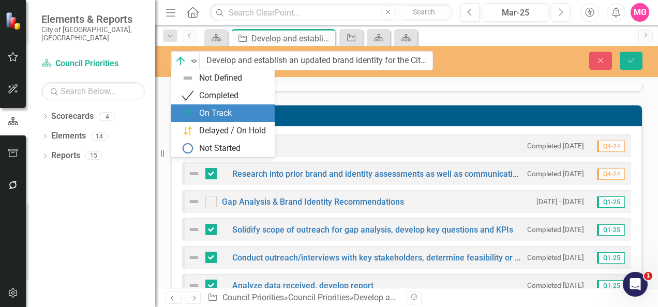
click at [178, 67] on div "On Track" at bounding box center [181, 61] width 16 height 14
click at [633, 58] on icon "Save" at bounding box center [630, 60] width 9 height 7
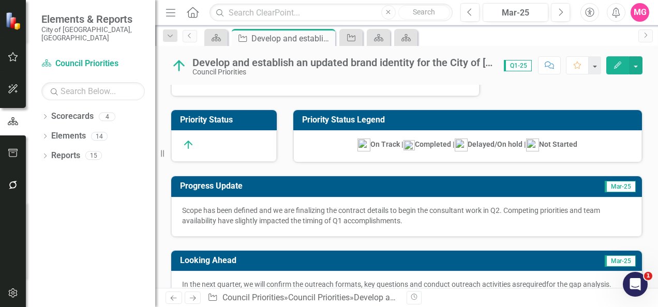
scroll to position [0, 0]
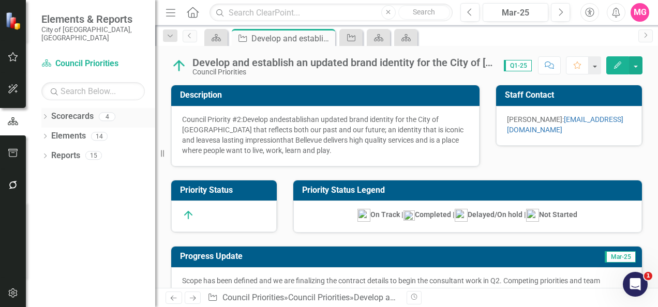
click at [62, 111] on link "Scorecards" at bounding box center [72, 117] width 42 height 12
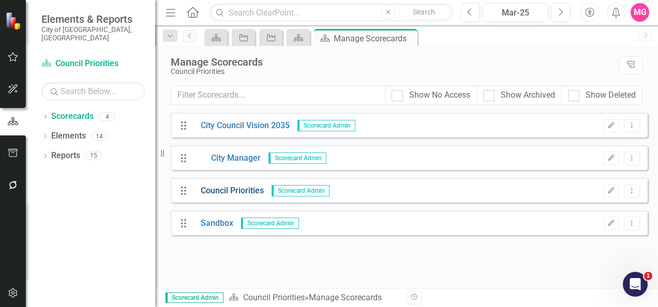
click at [248, 186] on link "Council Priorities" at bounding box center [228, 191] width 71 height 12
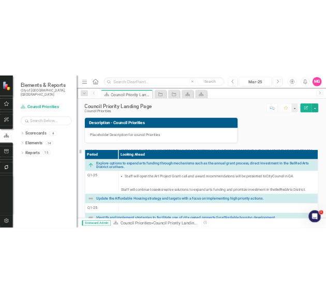
scroll to position [159, 0]
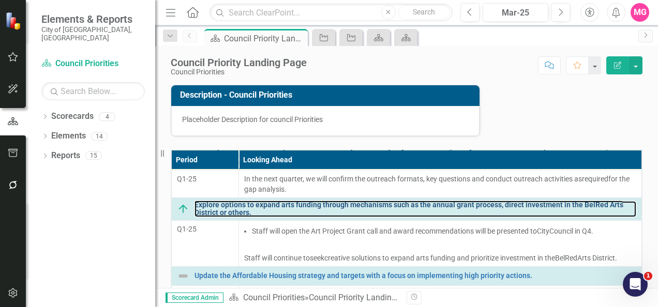
click at [294, 208] on link "Explore options to expand arts funding through mechanisms such as the annual gr…" at bounding box center [415, 209] width 442 height 16
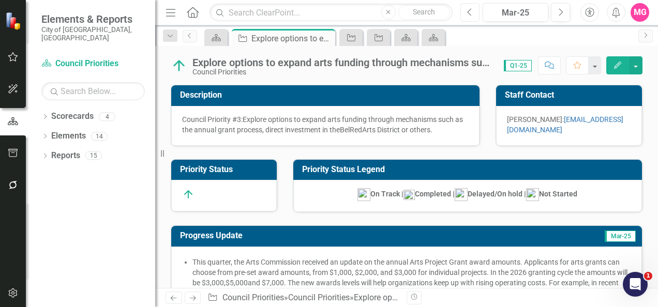
click at [472, 13] on icon "Previous" at bounding box center [470, 12] width 6 height 9
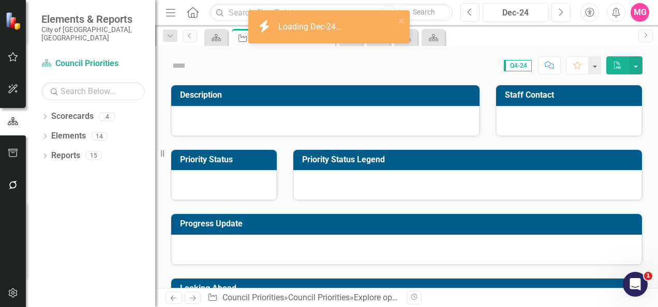
click at [472, 13] on icon "Previous" at bounding box center [470, 12] width 6 height 9
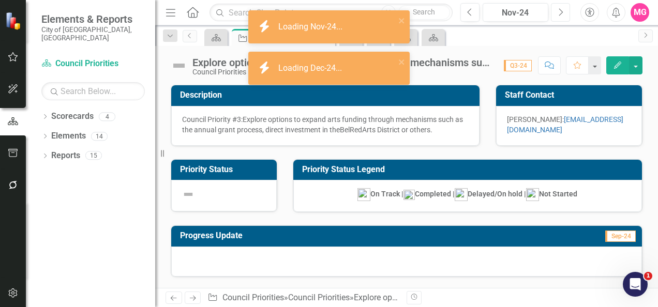
click at [555, 17] on button "Next" at bounding box center [560, 12] width 19 height 19
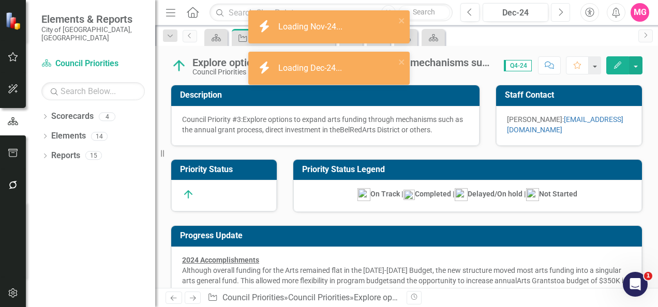
checkbox input "true"
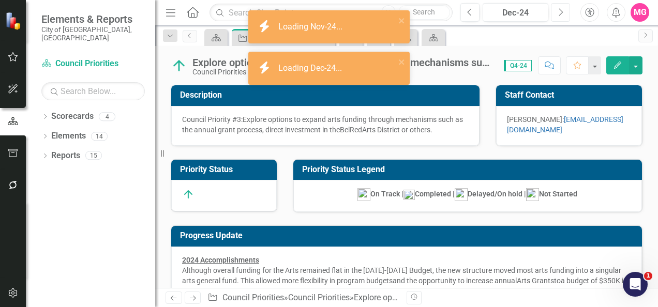
checkbox input "true"
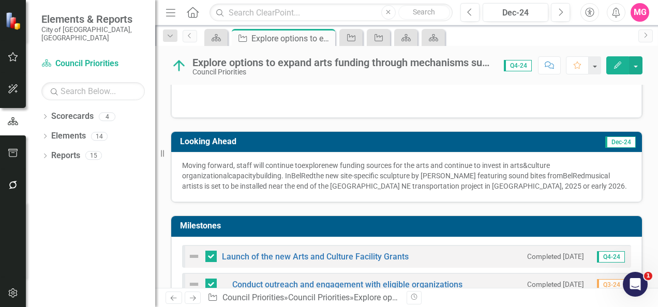
scroll to position [261, 0]
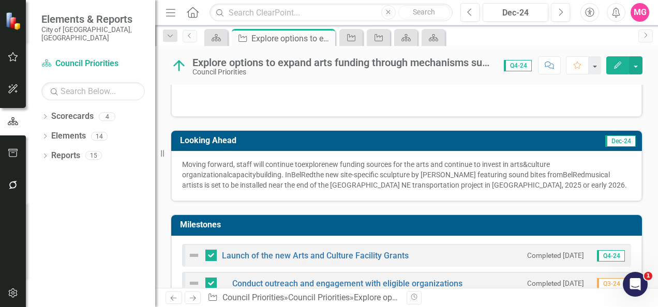
click at [272, 117] on div "Looking Ahead Dec-24 Moving forward, staff will continue to explore new funding…" at bounding box center [406, 159] width 487 height 85
click at [559, 8] on icon "Next" at bounding box center [560, 12] width 6 height 9
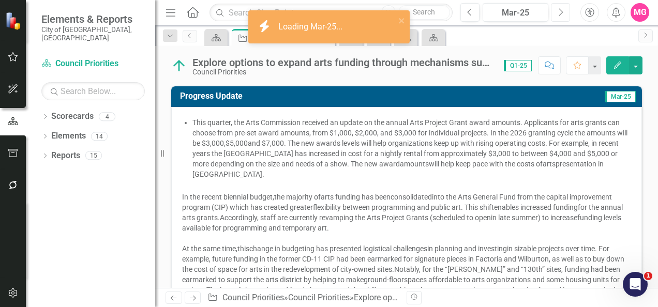
scroll to position [140, 0]
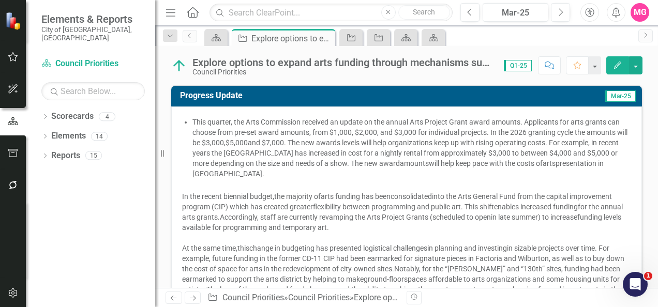
click at [264, 147] on span "and $7,000. The new awards levels will help organizations keep up with rising o…" at bounding box center [405, 153] width 426 height 29
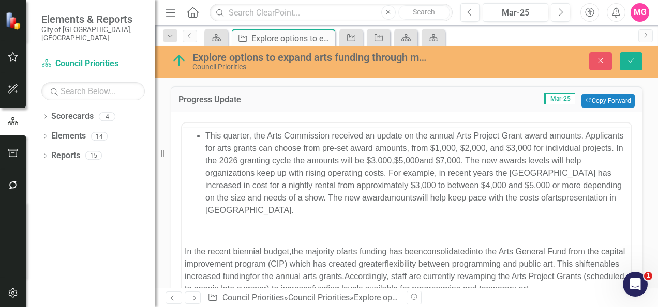
scroll to position [0, 0]
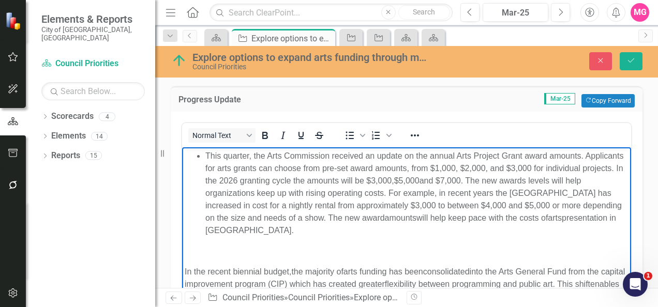
click at [415, 269] on span "arts funding has been" at bounding box center [383, 271] width 80 height 9
click at [355, 197] on span "and $7,000. The new awards levels will help organizations keep up with rising o…" at bounding box center [413, 199] width 416 height 46
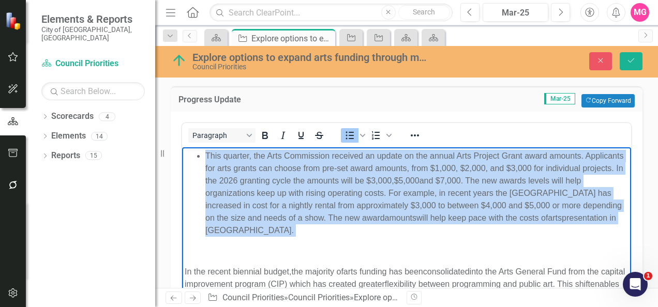
click at [355, 197] on span "and $7,000. The new awards levels will help organizations keep up with rising o…" at bounding box center [413, 199] width 416 height 46
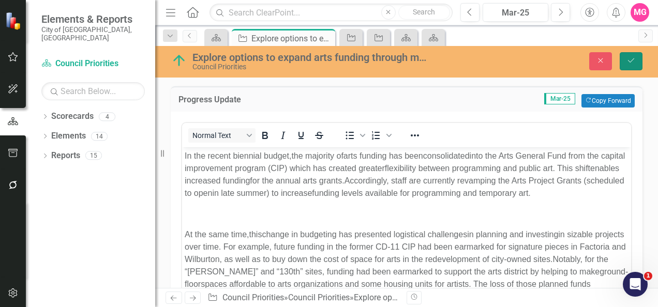
click at [630, 59] on icon "Save" at bounding box center [630, 60] width 9 height 7
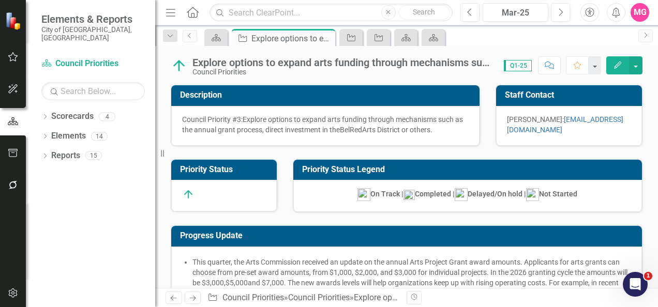
checkbox input "false"
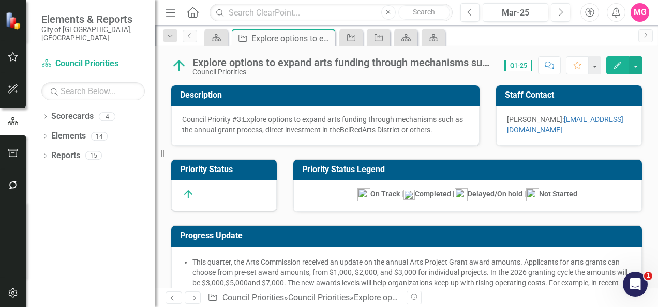
checkbox input "false"
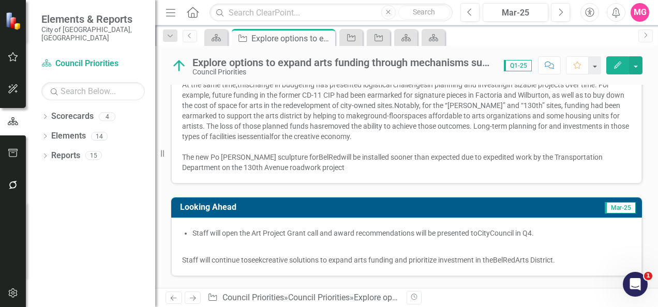
scroll to position [240, 0]
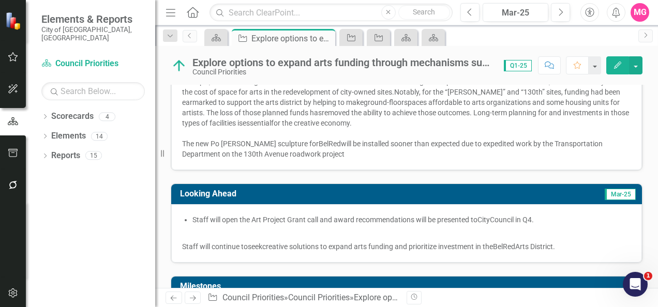
click at [397, 243] on span "creative solutions to expand arts funding and prioritize investment in the" at bounding box center [377, 247] width 231 height 8
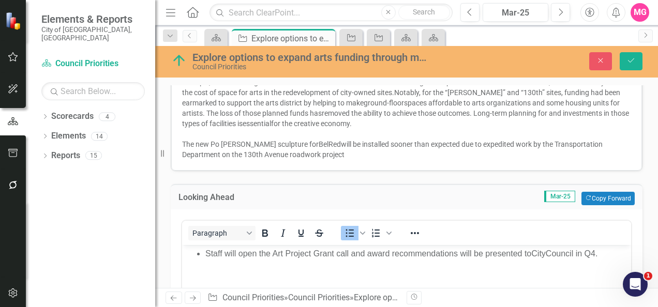
scroll to position [0, 0]
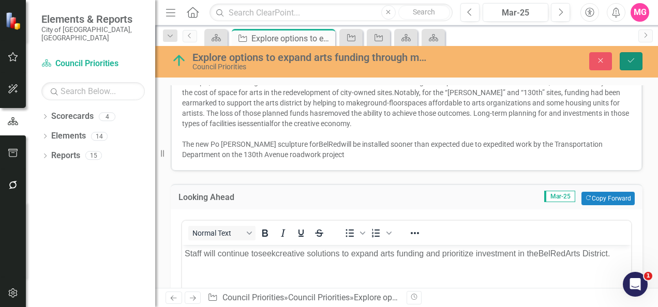
click at [630, 64] on icon "Save" at bounding box center [630, 60] width 9 height 7
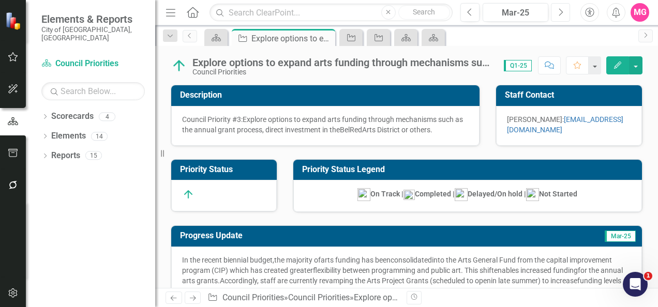
click at [560, 13] on icon "Next" at bounding box center [560, 12] width 6 height 9
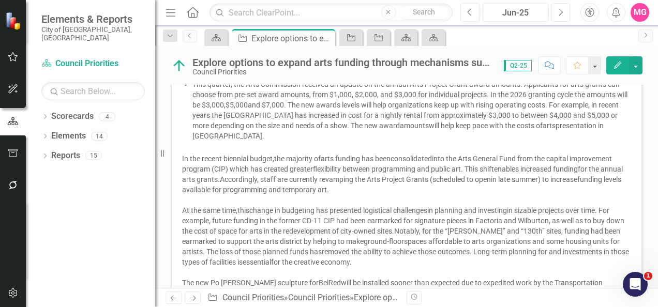
scroll to position [148, 0]
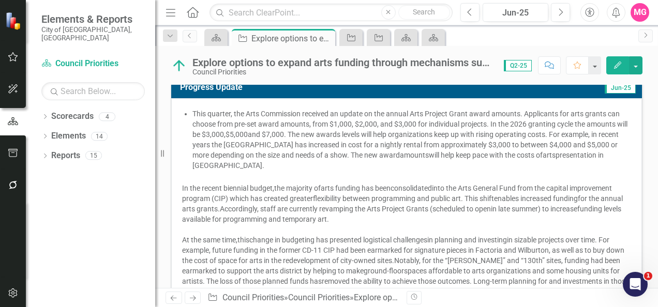
click at [381, 137] on li "This quarter, the Arts Commission received an update on the annual Arts Project…" at bounding box center [411, 140] width 439 height 62
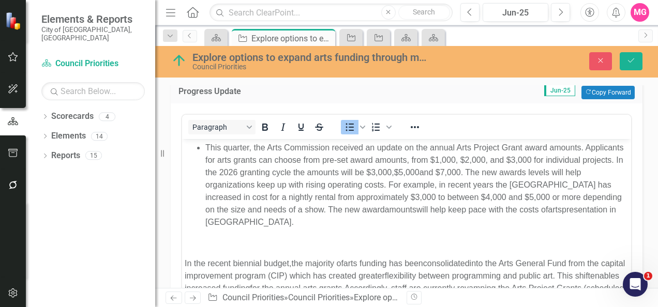
scroll to position [0, 0]
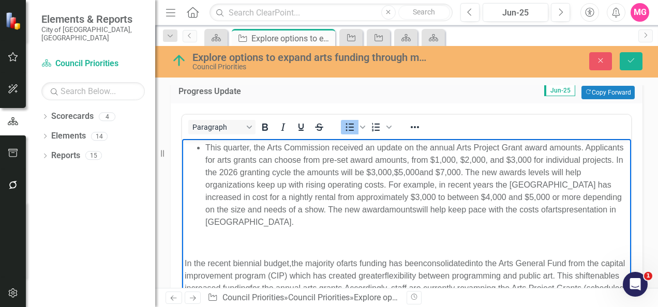
click at [208, 160] on span "This quarter, the Arts Commission received an update on the annual Arts Project…" at bounding box center [414, 160] width 418 height 34
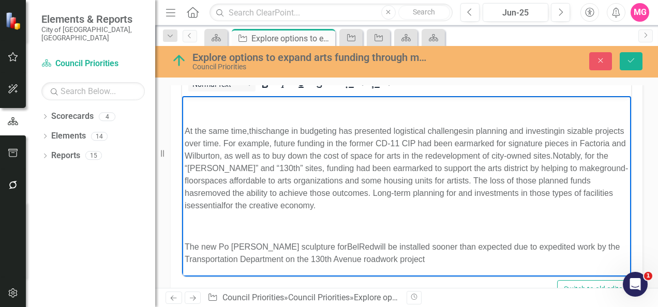
scroll to position [206, 0]
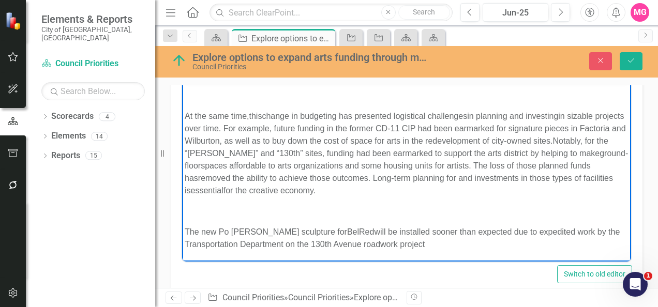
click at [235, 131] on span "in sizable projects over time. For example, future funding in the former CD-11 …" at bounding box center [405, 128] width 441 height 34
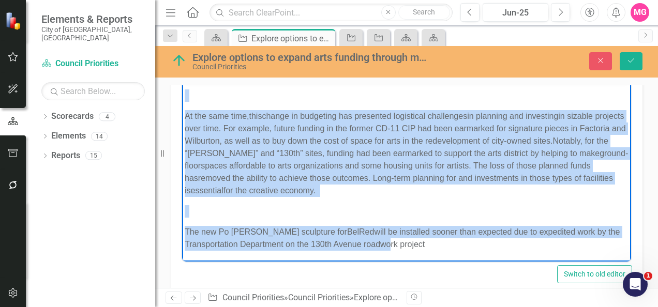
scroll to position [208, 0]
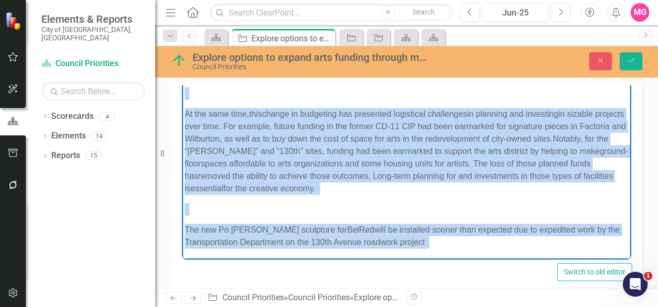
drag, startPoint x: 186, startPoint y: 132, endPoint x: 443, endPoint y: 268, distance: 290.5
click at [443, 259] on html "This quarter, the Arts Commission received an update on the annual Arts Project…" at bounding box center [406, 91] width 449 height 336
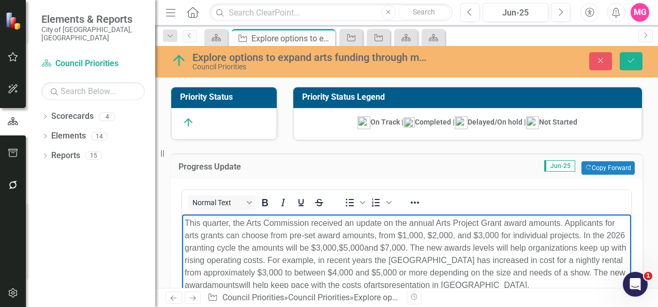
scroll to position [65, 0]
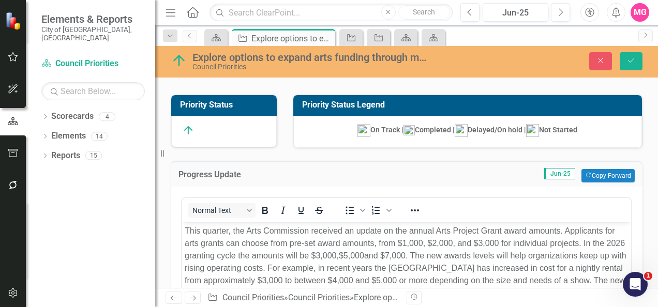
click at [297, 161] on div "Progress Update Jun-25 Copy Forward Copy Forward" at bounding box center [407, 173] width 472 height 25
click at [630, 57] on icon "Save" at bounding box center [630, 60] width 9 height 7
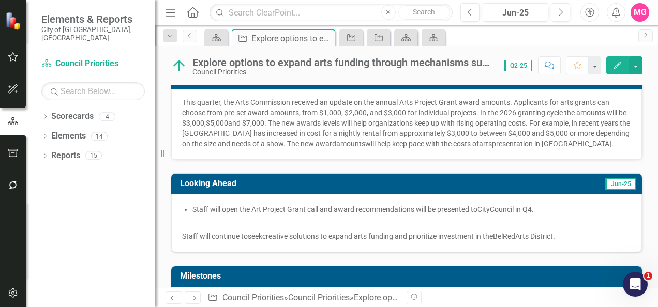
scroll to position [160, 0]
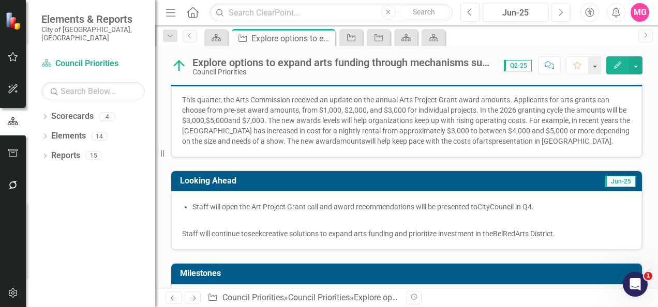
click at [286, 211] on span "Staff will open the Art Project Grant call and award recommendations will be pr…" at bounding box center [334, 207] width 285 height 8
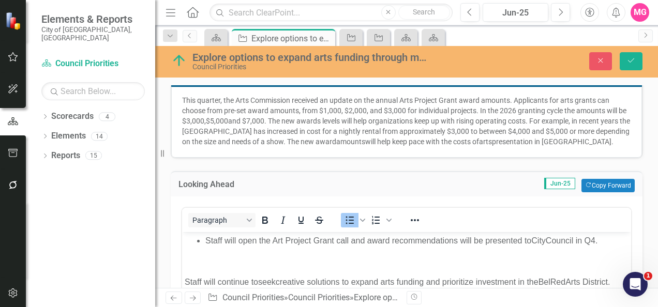
scroll to position [0, 0]
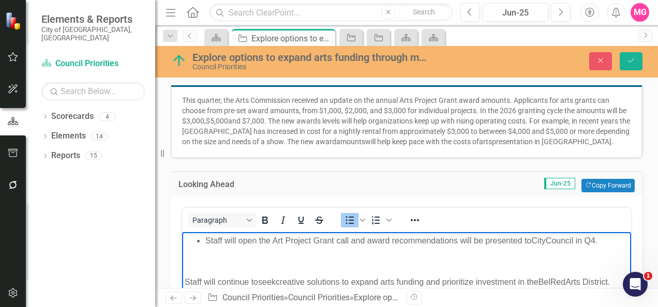
click at [322, 245] on span "Staff will open the Art Project Grant call and award recommendations will be pr…" at bounding box center [368, 240] width 326 height 9
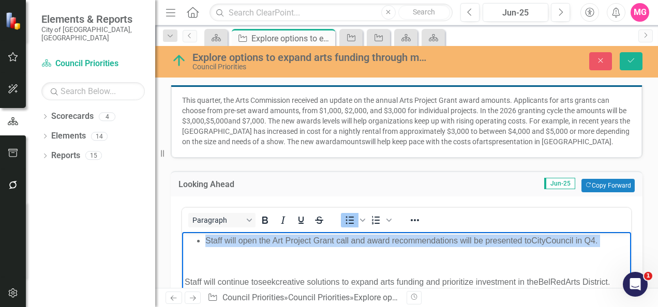
click at [322, 245] on span "Staff will open the Art Project Grant call and award recommendations will be pr…" at bounding box center [368, 240] width 326 height 9
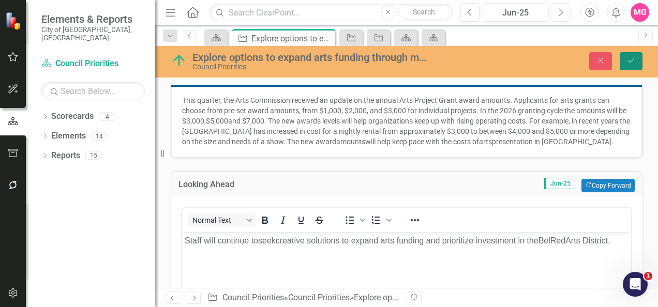
click at [631, 59] on icon "Save" at bounding box center [630, 60] width 9 height 7
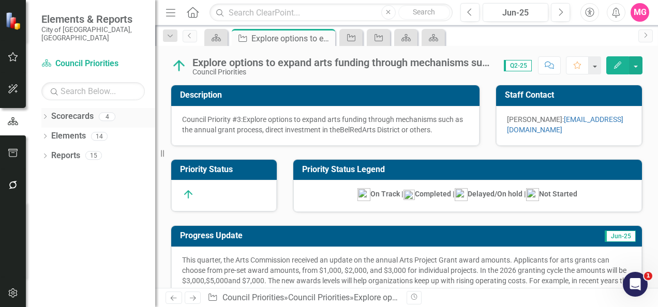
click at [84, 111] on link "Scorecards" at bounding box center [72, 117] width 42 height 12
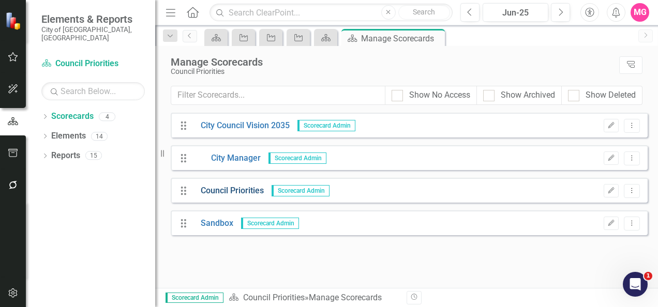
click at [242, 192] on link "Council Priorities" at bounding box center [228, 191] width 71 height 12
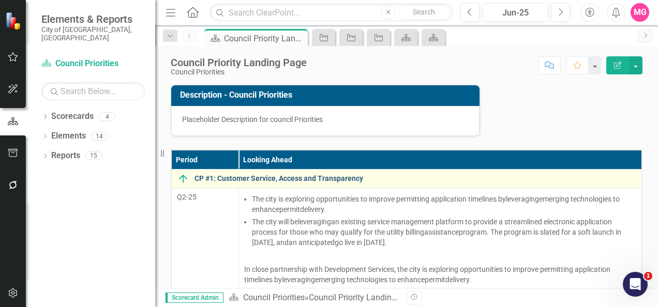
click at [256, 176] on link "CP #1: Customer Service, Access and Transparency" at bounding box center [415, 179] width 442 height 8
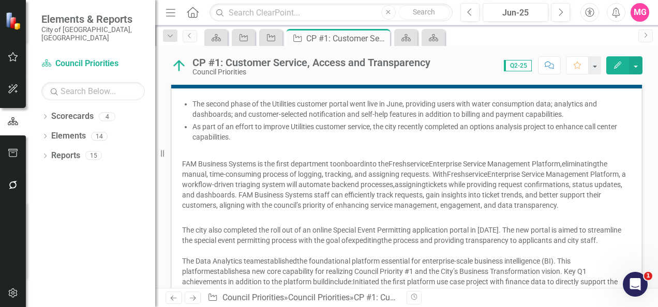
scroll to position [169, 0]
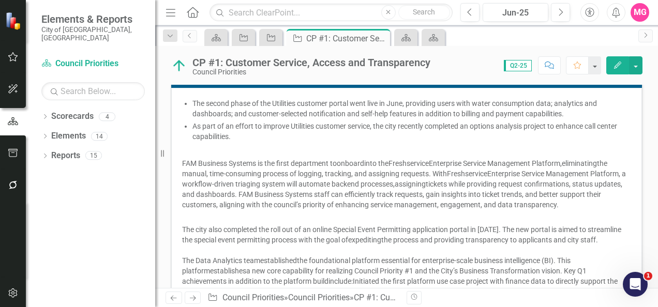
click at [268, 173] on span "the manual, time-consuming process of logging, tracking, and assigning requests…" at bounding box center [394, 168] width 425 height 19
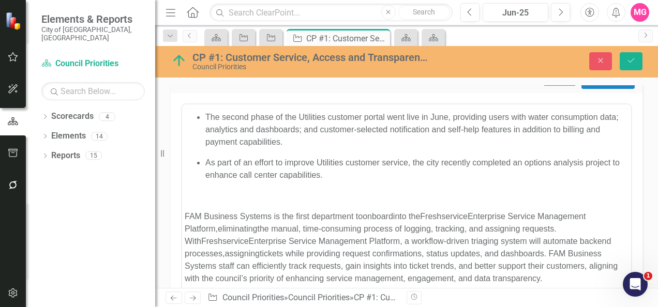
scroll to position [0, 0]
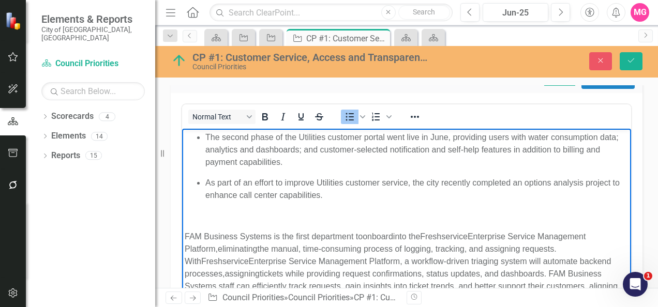
click at [203, 142] on ul "The second phase of the Utilities customer portal went live in June, providing …" at bounding box center [407, 149] width 444 height 37
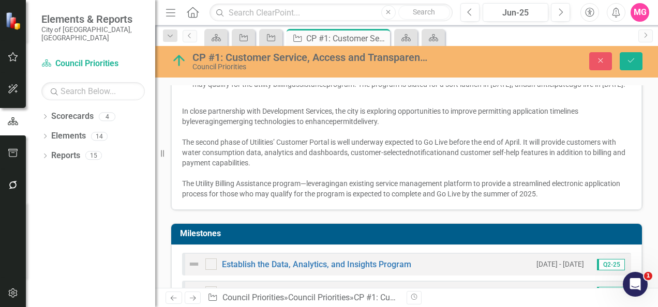
scroll to position [788, 0]
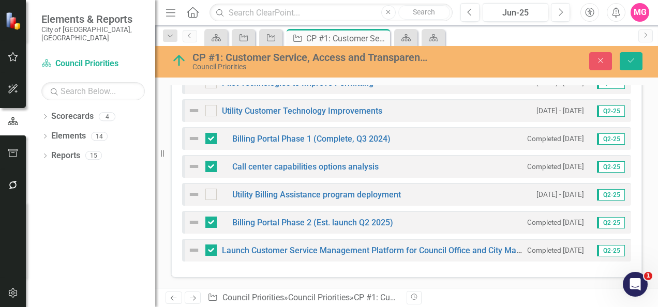
drag, startPoint x: 185, startPoint y: -392, endPoint x: 365, endPoint y: 297, distance: 711.9
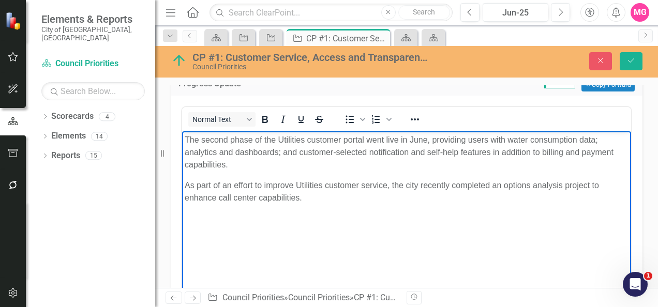
scroll to position [165, 0]
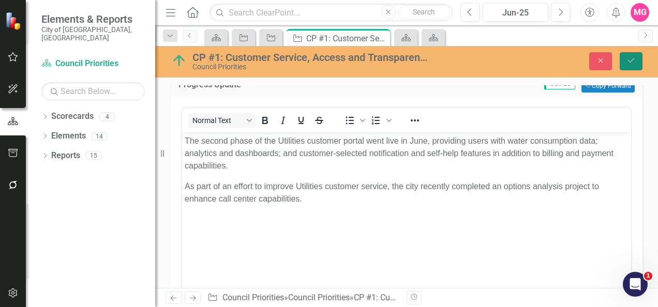
click at [637, 60] on button "Save" at bounding box center [631, 61] width 23 height 18
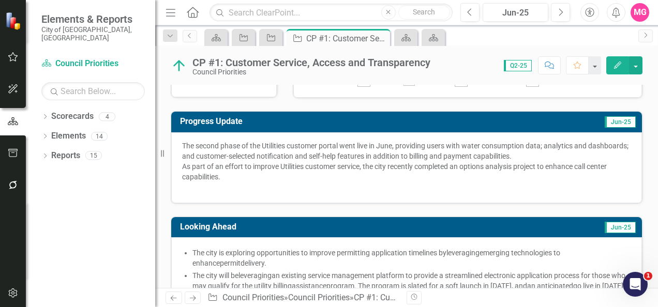
scroll to position [202, 0]
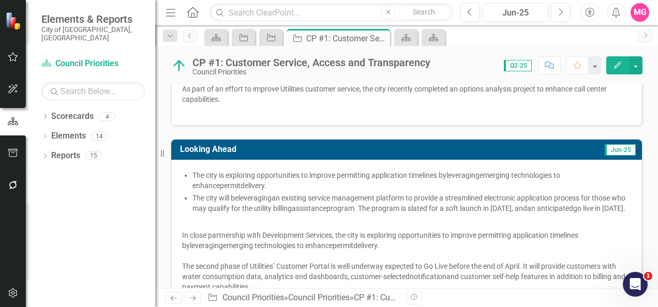
click at [210, 176] on span "The city is exploring opportunities to improve permitting application timelines…" at bounding box center [319, 175] width 254 height 8
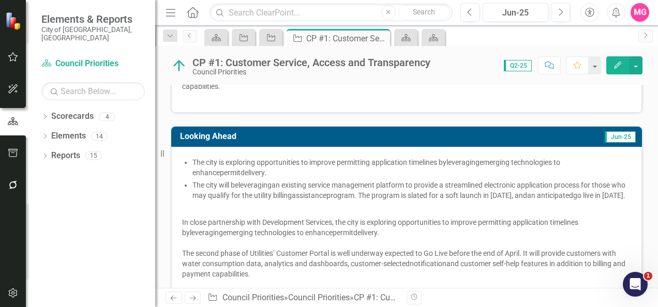
scroll to position [216, 0]
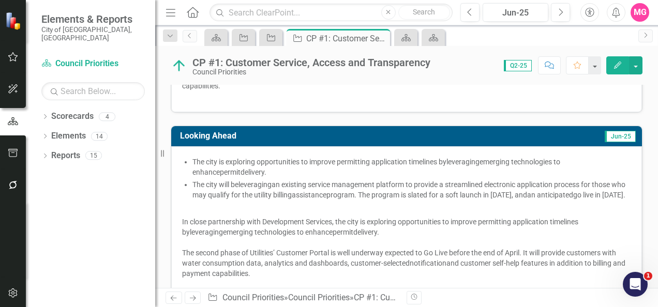
click at [210, 176] on span "The city is exploring opportunities to improve permitting application timelines…" at bounding box center [406, 233] width 449 height 153
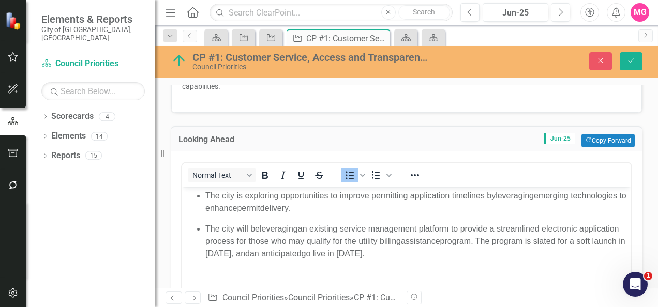
scroll to position [0, 0]
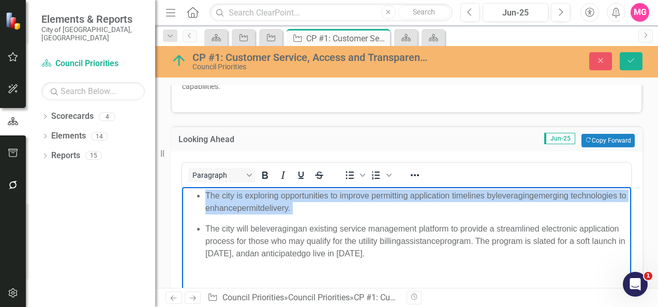
paste body "Rich Text Area. Press ALT-0 for help."
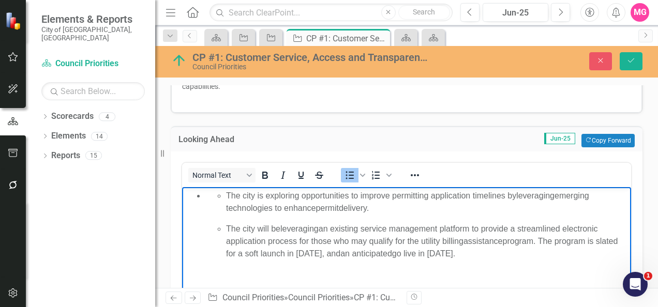
click at [226, 203] on span "emerging technologies to enhance" at bounding box center [407, 201] width 363 height 21
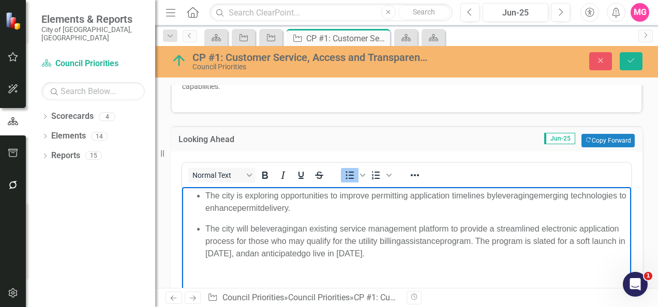
click at [213, 202] on p "The city is exploring opportunities to improve permitting application timelines…" at bounding box center [416, 202] width 423 height 25
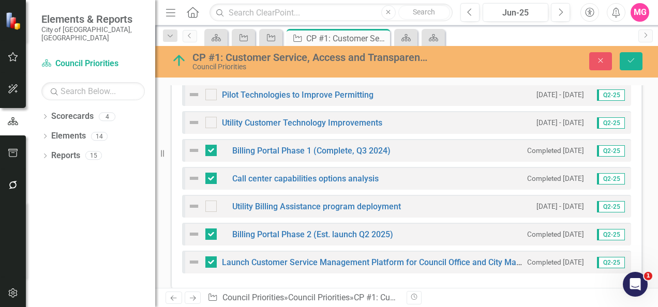
scroll to position [674, 0]
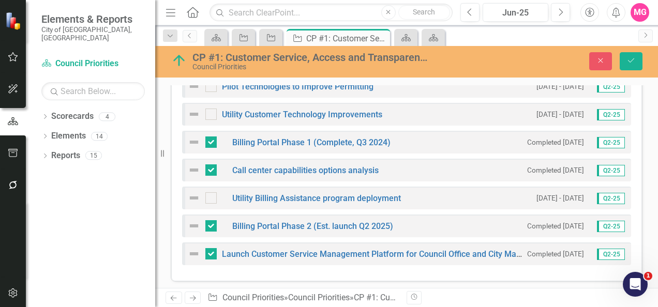
drag, startPoint x: 189, startPoint y: -212, endPoint x: 605, endPoint y: 249, distance: 621.0
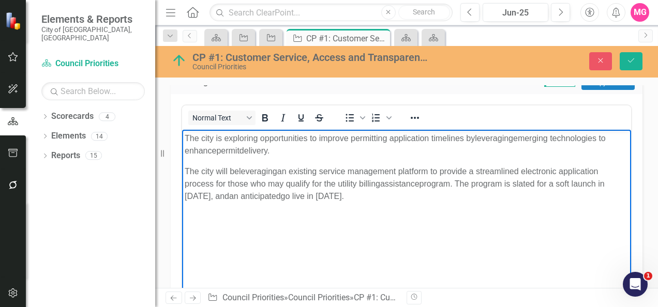
scroll to position [272, 0]
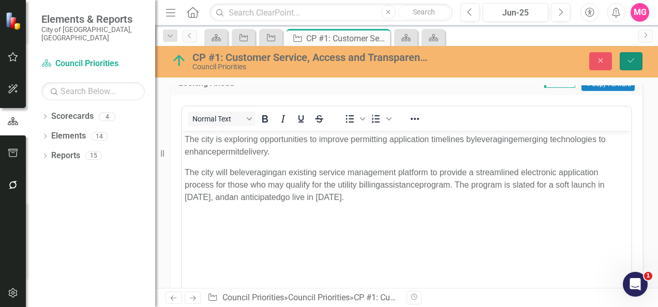
click at [636, 69] on button "Save" at bounding box center [631, 61] width 23 height 18
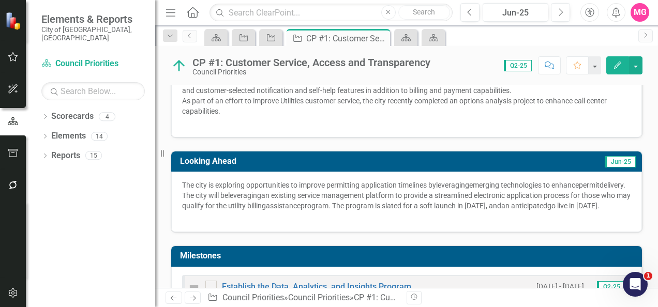
scroll to position [191, 0]
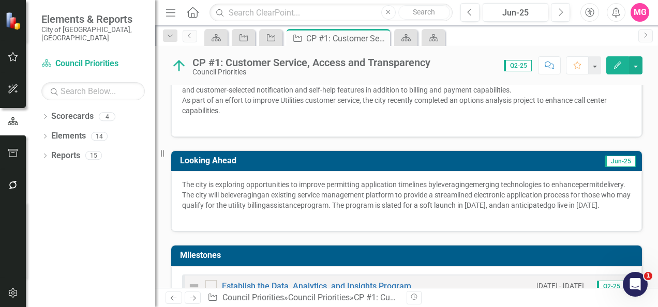
click at [336, 190] on p "The city is exploring opportunities to improve permitting application timelines…" at bounding box center [406, 184] width 449 height 10
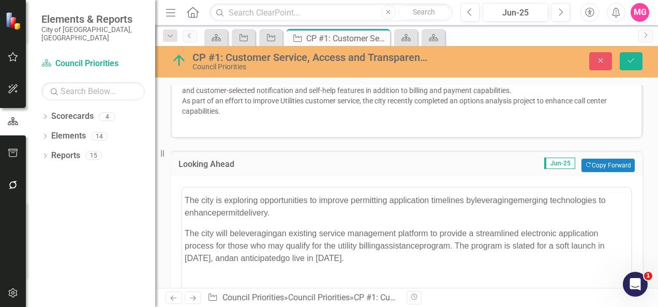
scroll to position [0, 0]
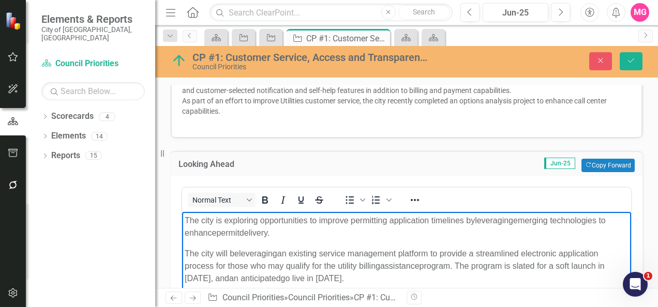
click at [314, 242] on body "The city is exploring opportunities to improve permitting application timelines…" at bounding box center [406, 289] width 449 height 155
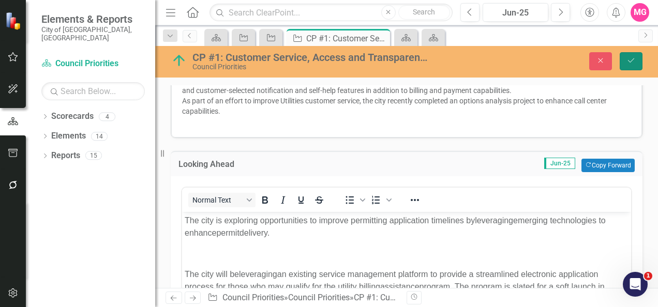
click at [627, 57] on icon "Save" at bounding box center [630, 60] width 9 height 7
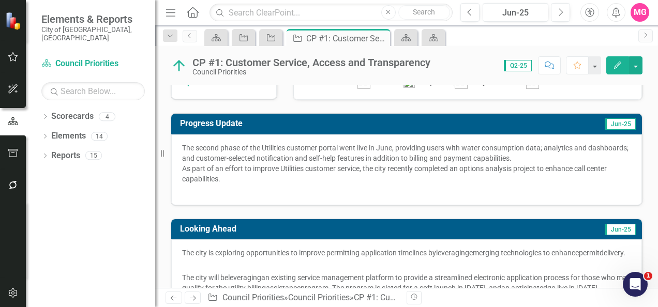
scroll to position [120, 0]
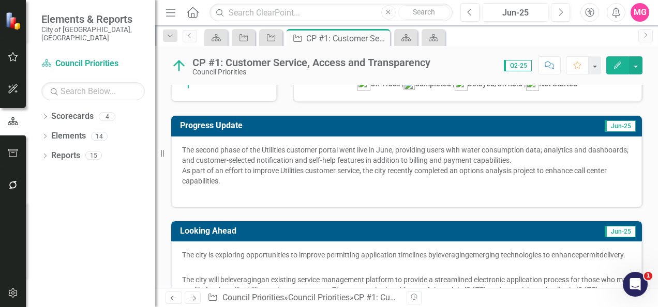
click at [397, 157] on span "The second phase of the Utilities customer portal went live in June, providing …" at bounding box center [405, 155] width 446 height 19
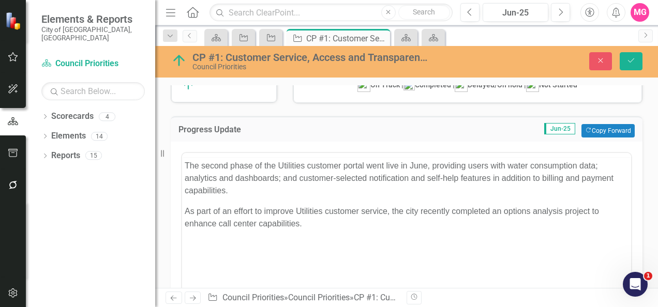
scroll to position [0, 0]
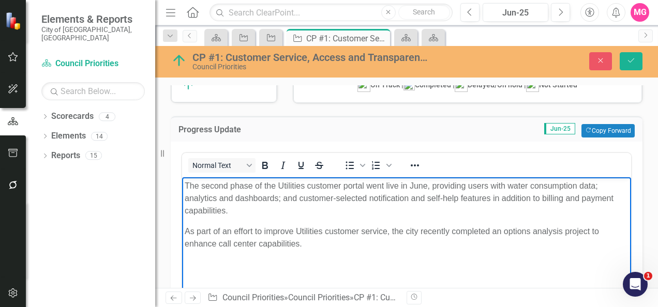
click at [576, 211] on p "The second phase of the Utilities customer portal went live in June, providing …" at bounding box center [407, 197] width 444 height 37
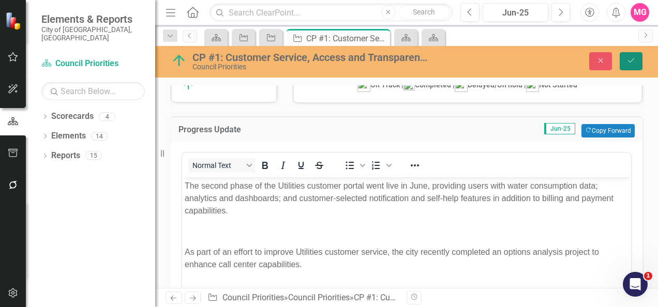
click at [629, 66] on button "Save" at bounding box center [631, 61] width 23 height 18
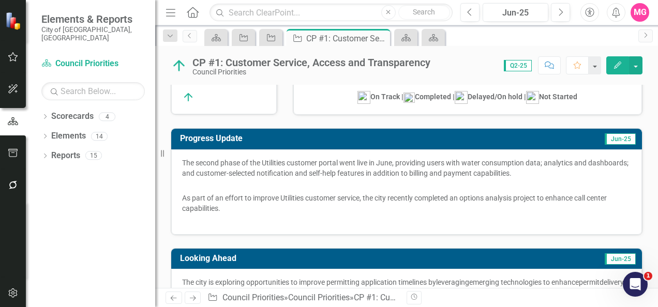
scroll to position [38, 0]
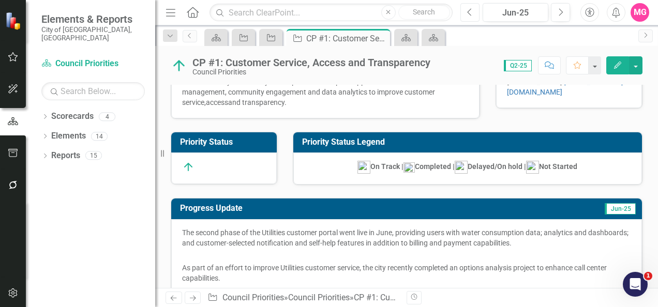
click at [469, 10] on icon "Previous" at bounding box center [470, 12] width 6 height 9
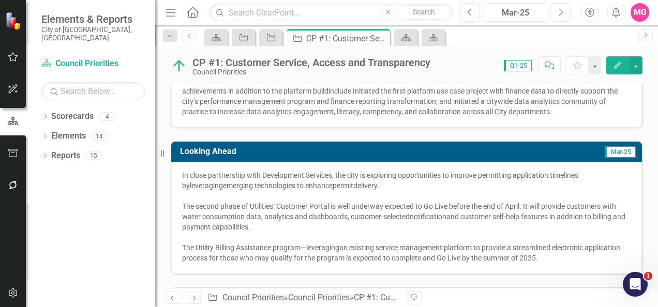
scroll to position [292, 0]
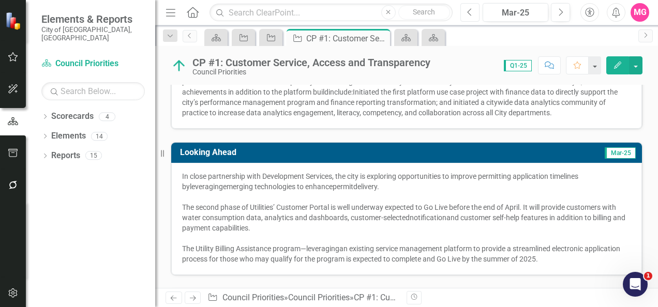
click at [469, 10] on icon "button" at bounding box center [469, 11] width 4 height 7
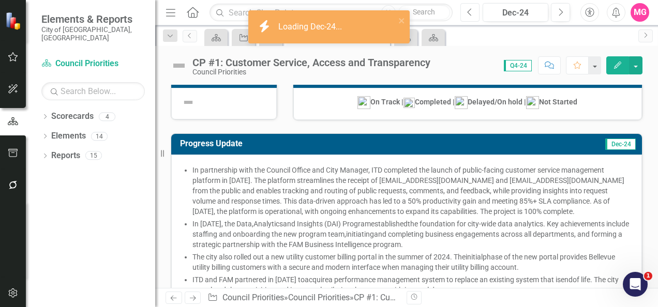
scroll to position [107, 0]
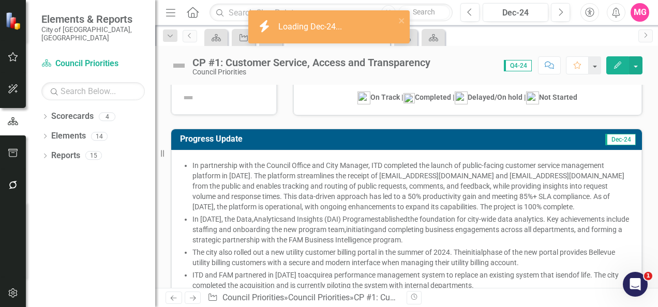
click at [371, 179] on span "In partnership with the Council Office and City Manager, ITD completed the laun…" at bounding box center [408, 186] width 432 height 50
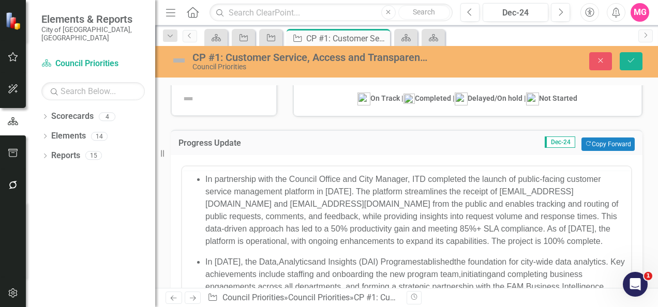
scroll to position [0, 0]
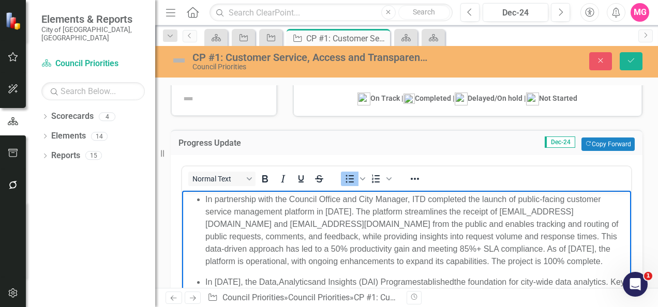
click at [205, 210] on span "In partnership with the Council Office and City Manager, ITD completed the laun…" at bounding box center [411, 229] width 413 height 71
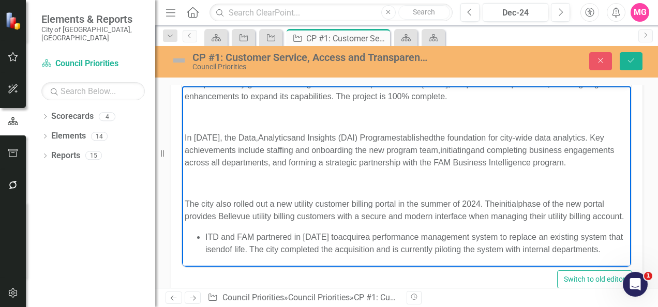
scroll to position [212, 0]
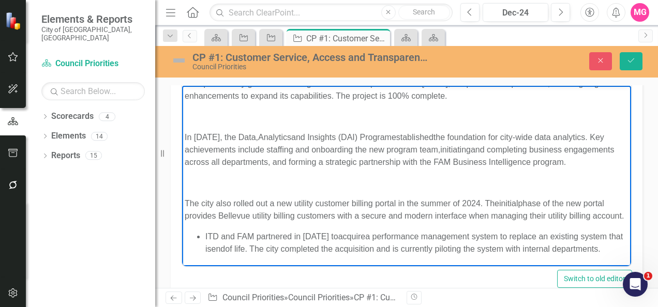
click at [205, 232] on span "ITD and FAM partnered in [DATE] to" at bounding box center [271, 236] width 133 height 9
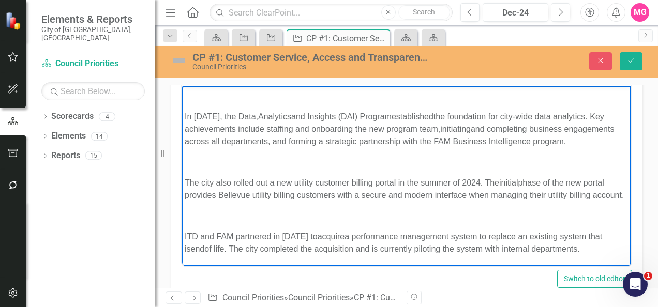
scroll to position [245, 0]
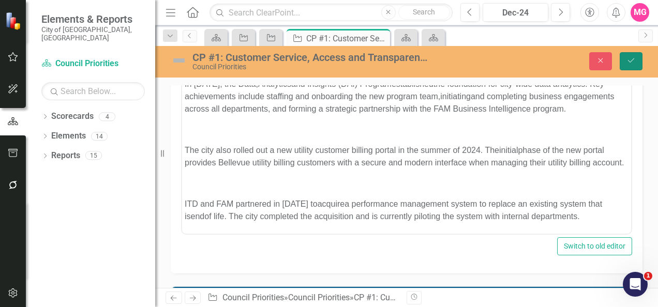
click at [625, 62] on button "Save" at bounding box center [631, 61] width 23 height 18
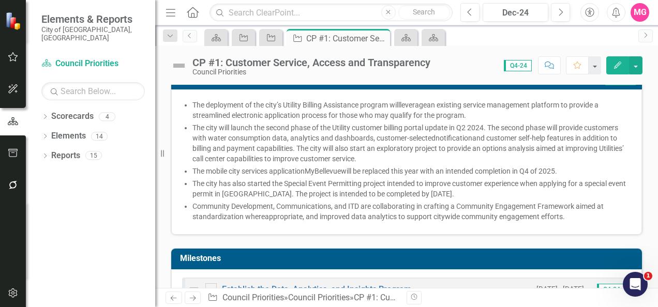
scroll to position [390, 0]
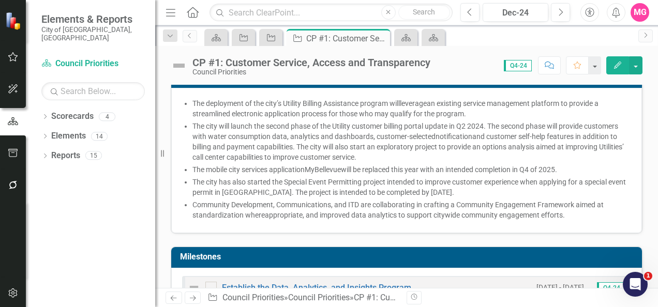
click at [390, 152] on p "The city will launch the second phase of the Utility customer billing portal up…" at bounding box center [411, 141] width 439 height 41
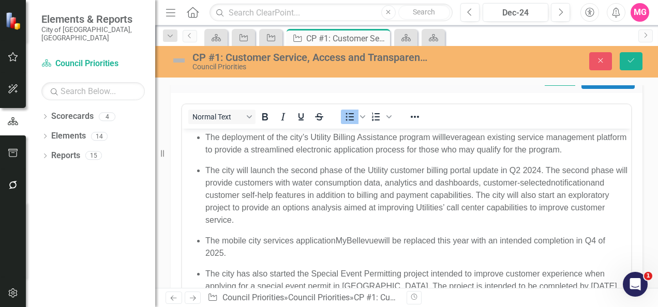
scroll to position [0, 0]
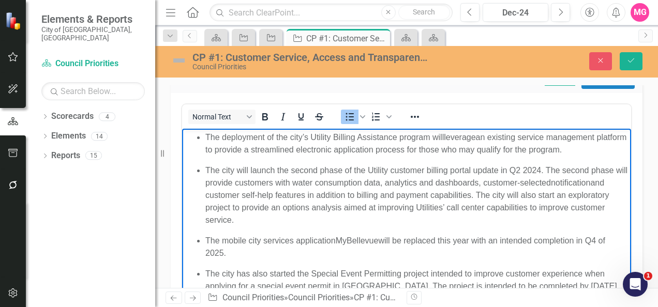
click at [204, 140] on ul "The deployment of the city’s Utility Billing Assistance program will leverage a…" at bounding box center [407, 143] width 444 height 25
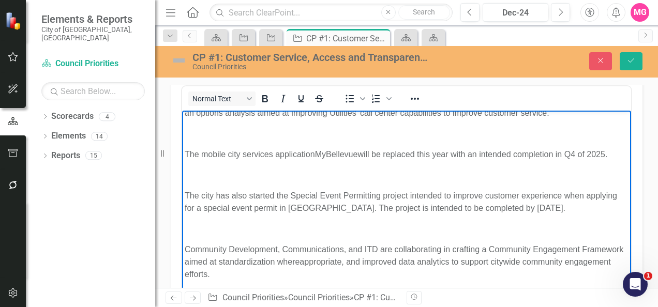
scroll to position [110, 0]
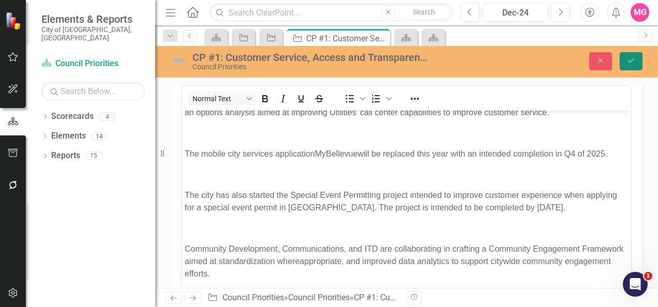
click at [633, 63] on icon "Save" at bounding box center [630, 60] width 9 height 7
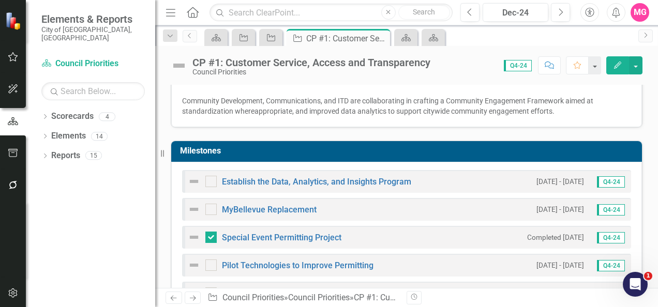
scroll to position [541, 0]
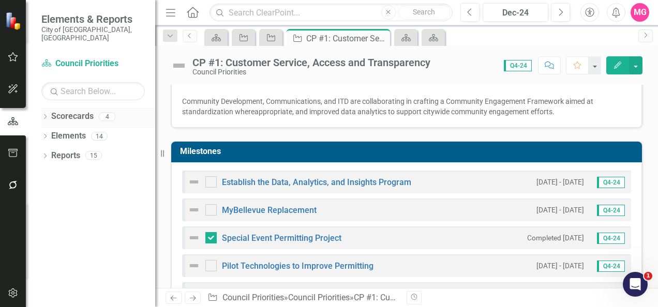
click at [64, 111] on link "Scorecards" at bounding box center [72, 117] width 42 height 12
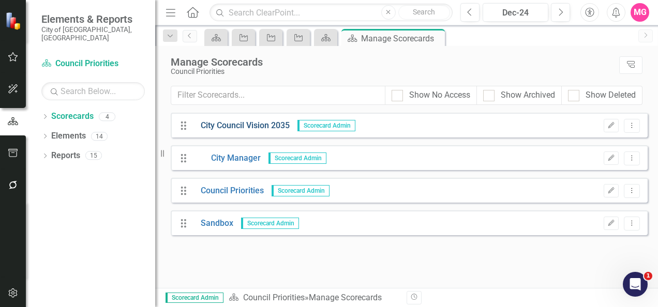
click at [271, 122] on link "City Council Vision 2035" at bounding box center [241, 126] width 97 height 12
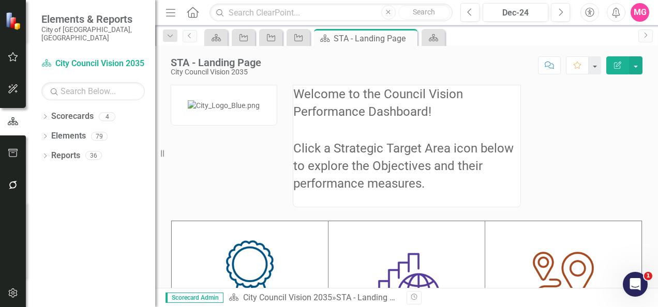
scroll to position [6, 0]
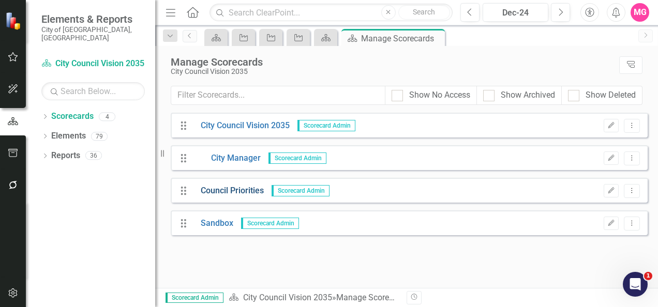
click at [244, 186] on link "Council Priorities" at bounding box center [228, 191] width 71 height 12
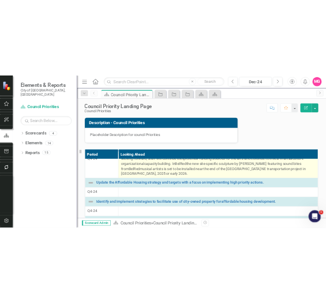
scroll to position [395, 0]
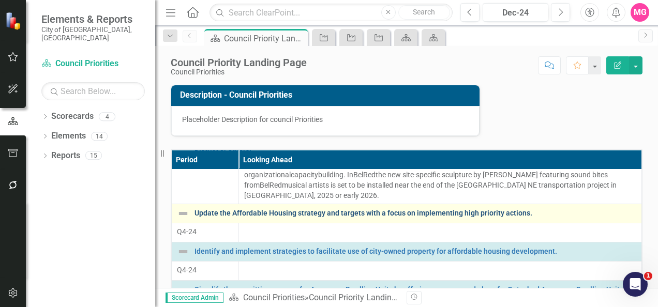
click at [268, 217] on link "Update the Affordable Housing strategy and targets with a focus on implementing…" at bounding box center [415, 213] width 442 height 8
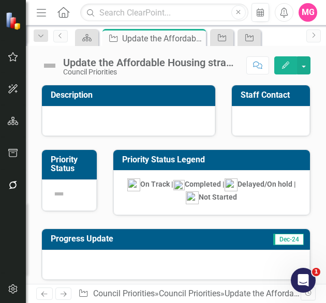
click at [259, 111] on div at bounding box center [271, 121] width 78 height 30
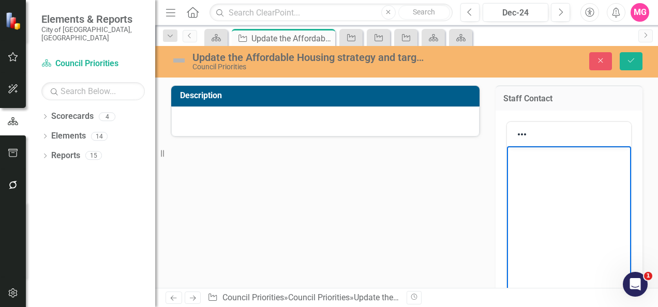
click at [558, 174] on body "Rich Text Area. Press ALT-0 for help." at bounding box center [568, 223] width 124 height 155
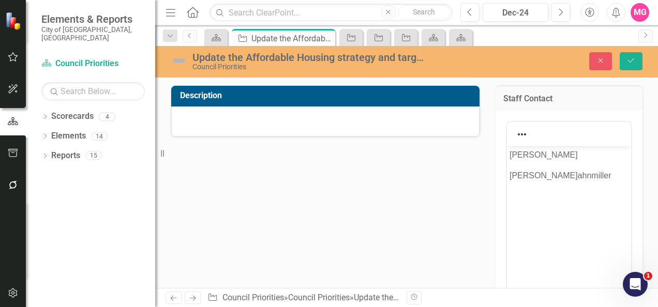
click at [540, 145] on div at bounding box center [569, 134] width 124 height 24
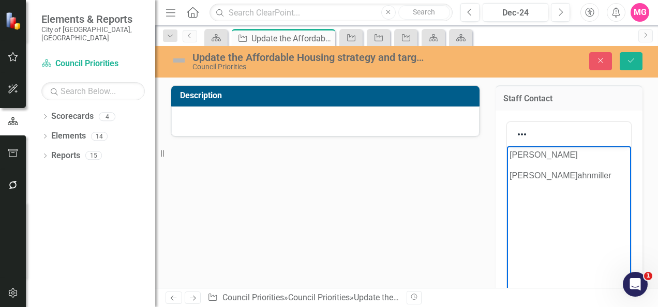
click at [554, 154] on p "[PERSON_NAME]" at bounding box center [568, 154] width 119 height 12
click at [611, 176] on span "Rich Text Area. Press ALT-0 for help." at bounding box center [612, 175] width 2 height 9
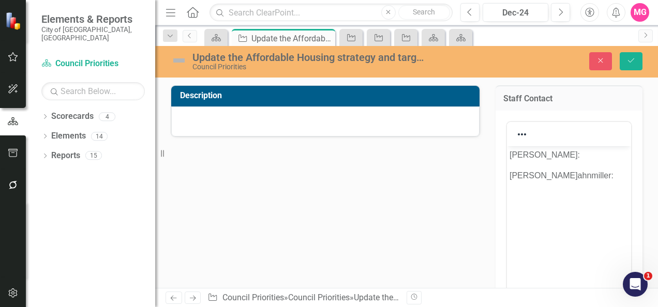
click at [224, 206] on div "Description Staff Contact Switch to old editor" at bounding box center [406, 219] width 487 height 294
click at [581, 157] on p "[PERSON_NAME]:" at bounding box center [568, 154] width 119 height 12
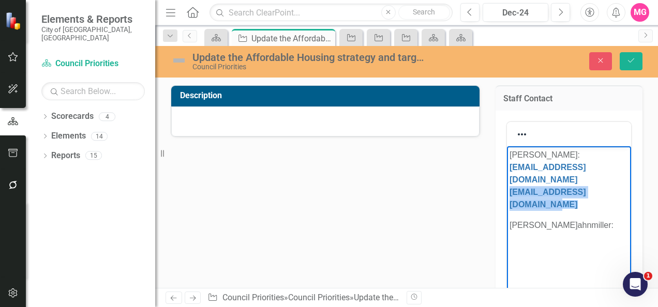
drag, startPoint x: 623, startPoint y: 180, endPoint x: 503, endPoint y: 179, distance: 120.5
click at [506, 179] on html "[PERSON_NAME]: [EMAIL_ADDRESS][DOMAIN_NAME] [EMAIL_ADDRESS][DOMAIN_NAME] [PERSO…" at bounding box center [568, 223] width 124 height 155
copy span "[EMAIL_ADDRESS][DOMAIN_NAME]"
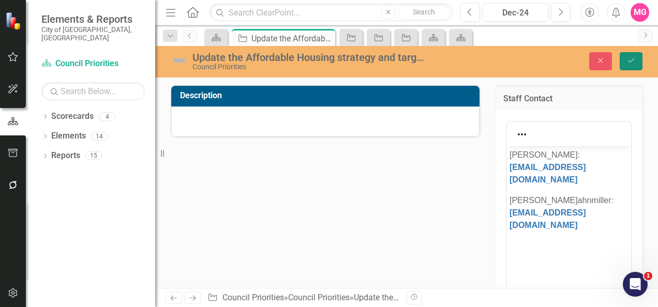
click at [630, 59] on icon "Save" at bounding box center [630, 60] width 9 height 7
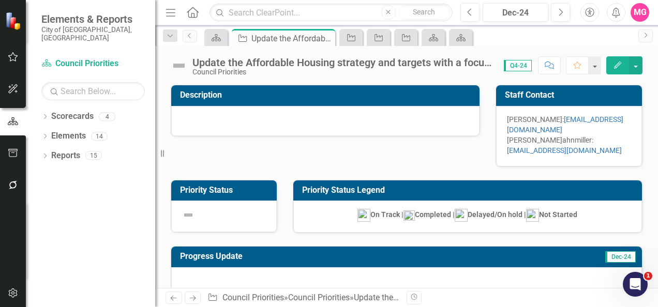
click at [282, 106] on div at bounding box center [325, 121] width 308 height 30
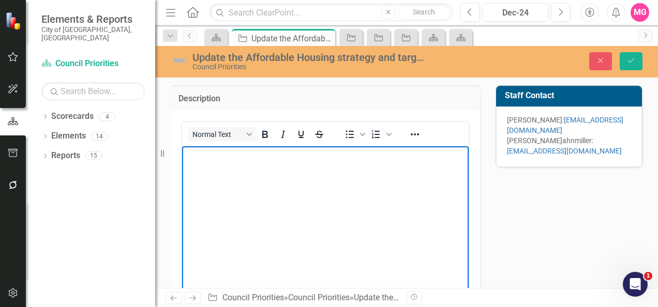
click at [248, 174] on body "Rich Text Area. Press ALT-0 for help." at bounding box center [325, 223] width 286 height 155
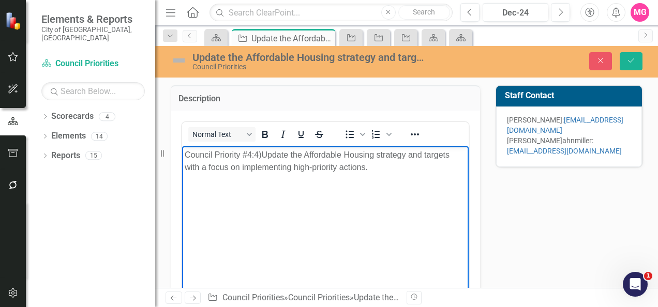
click at [267, 161] on p "Council Priority #4: 4 ) Update the Affordable Housing strategy and targets wit…" at bounding box center [325, 160] width 281 height 25
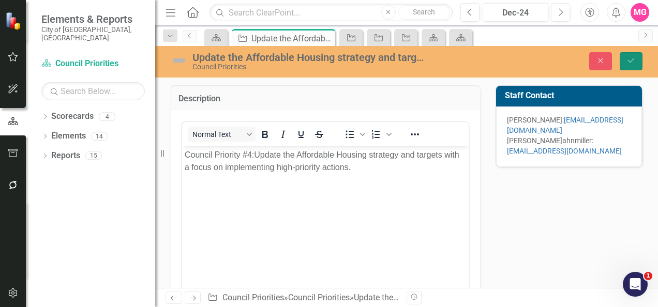
click at [632, 63] on icon "Save" at bounding box center [630, 60] width 9 height 7
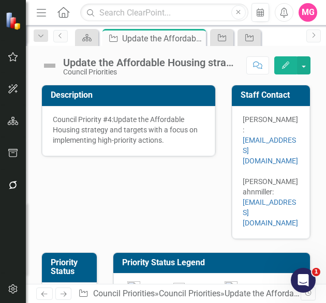
click at [50, 66] on img at bounding box center [49, 65] width 17 height 17
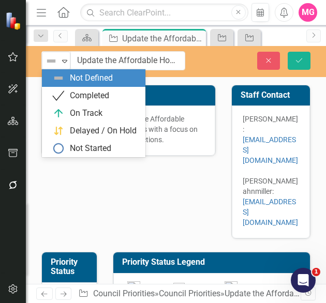
click at [50, 66] on img at bounding box center [51, 61] width 12 height 12
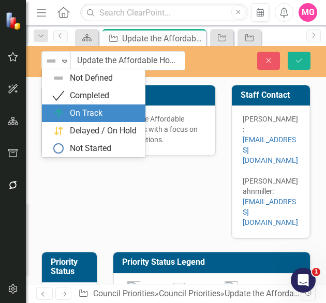
click at [92, 114] on div "On Track" at bounding box center [86, 114] width 33 height 12
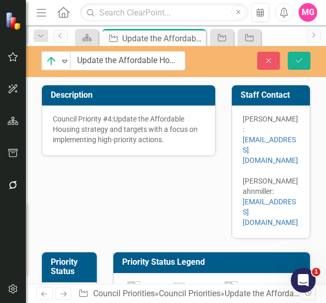
click at [142, 174] on div "Description Council Priority #4: Update the Affordable Housing strategy and tar…" at bounding box center [176, 156] width 284 height 168
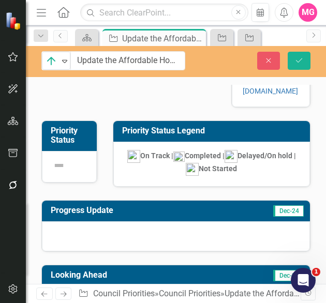
scroll to position [133, 0]
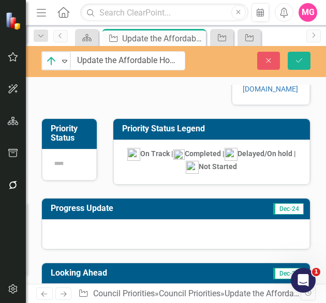
click at [126, 219] on div at bounding box center [176, 234] width 268 height 30
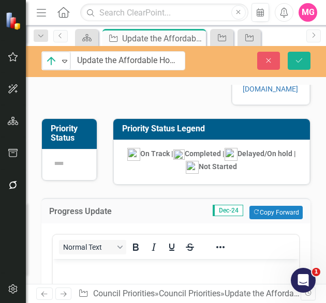
scroll to position [0, 0]
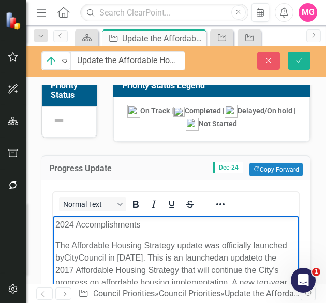
click at [102, 225] on p "2024 Accomplishments" at bounding box center [175, 225] width 241 height 12
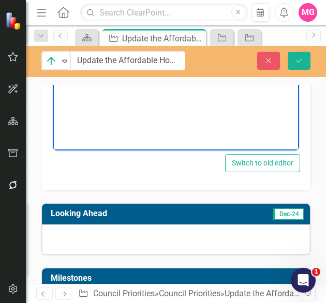
scroll to position [423, 0]
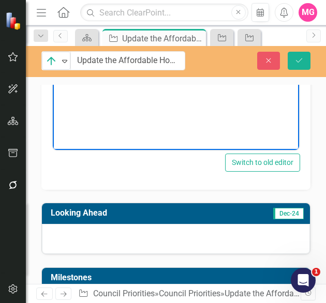
click at [231, 224] on div at bounding box center [176, 239] width 268 height 30
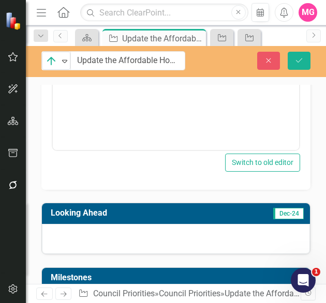
click at [231, 224] on div at bounding box center [176, 239] width 268 height 30
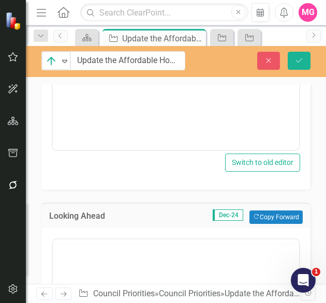
scroll to position [0, 0]
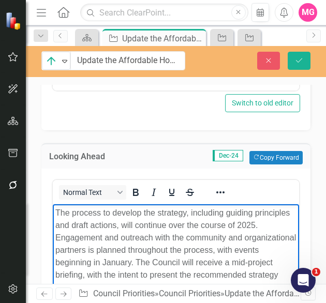
scroll to position [484, 0]
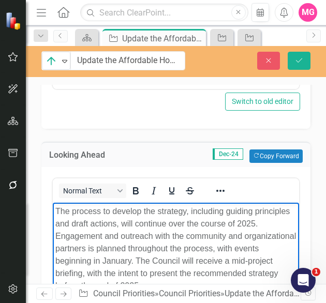
click at [75, 230] on p "The process to develop the strategy, including guiding principles and draft act…" at bounding box center [175, 248] width 241 height 87
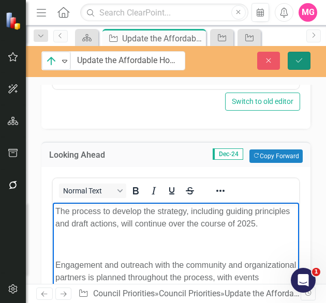
click at [300, 59] on icon "Save" at bounding box center [298, 60] width 9 height 7
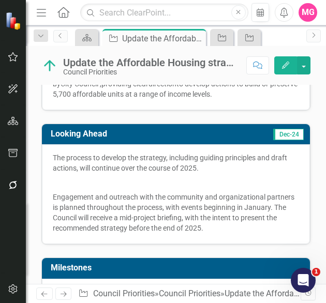
scroll to position [339, 0]
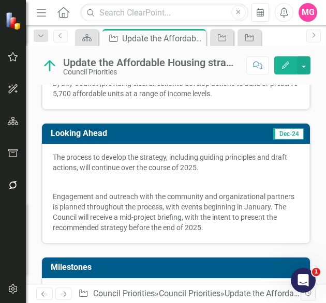
click at [210, 278] on div at bounding box center [176, 293] width 268 height 30
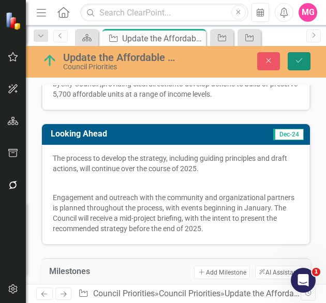
click at [303, 63] on icon "Save" at bounding box center [298, 60] width 9 height 7
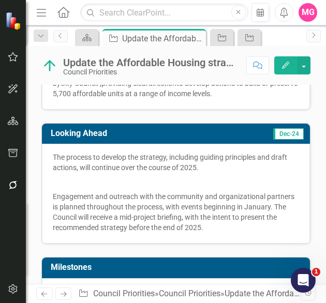
click at [212, 278] on div at bounding box center [176, 293] width 268 height 30
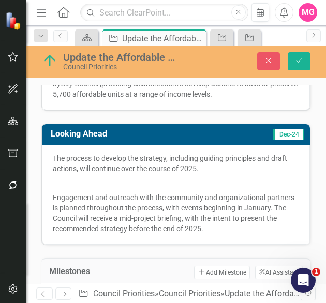
scroll to position [348, 0]
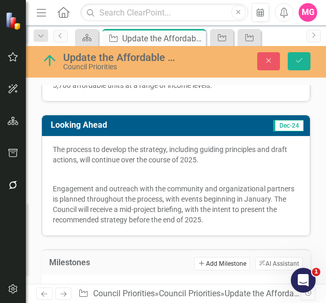
click at [205, 257] on button "Add Add Milestone" at bounding box center [221, 263] width 55 height 13
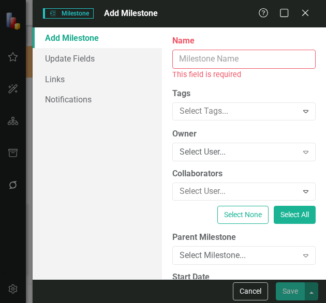
click at [222, 48] on div "Name This field is required" at bounding box center [243, 57] width 143 height 45
click at [226, 60] on input "Name" at bounding box center [243, 59] width 143 height 19
paste input "Strategy Scoping & Early Engagement"
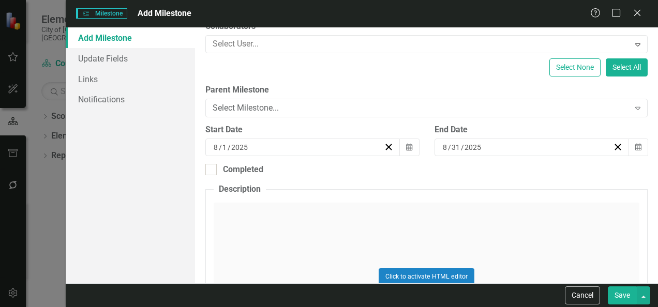
scroll to position [0, 0]
click at [405, 151] on button "Calendar" at bounding box center [409, 148] width 20 height 18
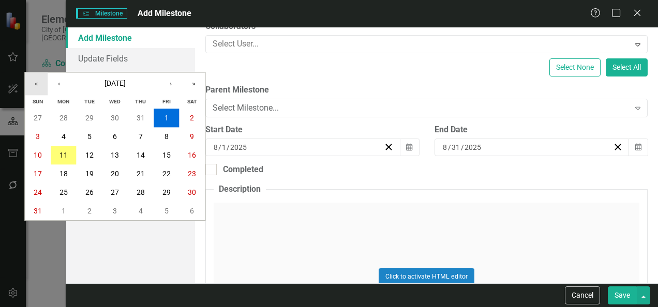
click at [35, 83] on button "«" at bounding box center [36, 83] width 23 height 23
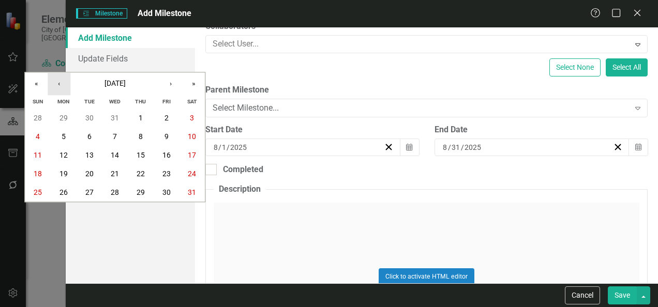
click at [57, 86] on button "‹" at bounding box center [59, 83] width 23 height 23
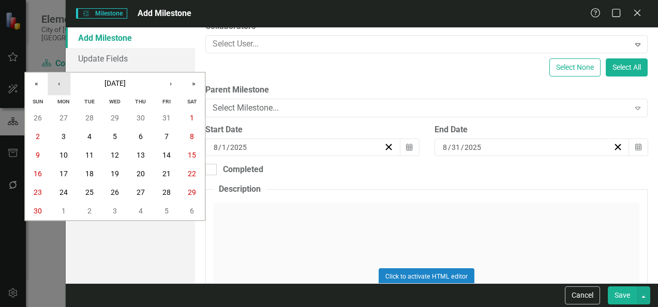
click at [57, 86] on button "‹" at bounding box center [59, 83] width 23 height 23
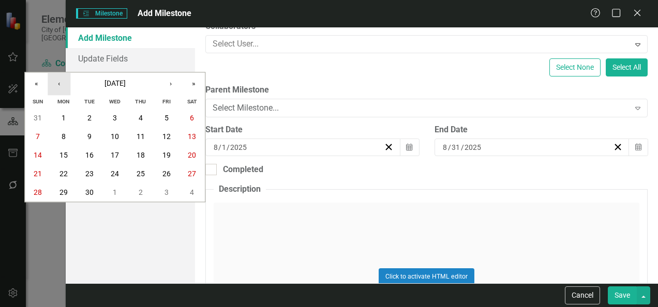
click at [57, 86] on button "‹" at bounding box center [59, 83] width 23 height 23
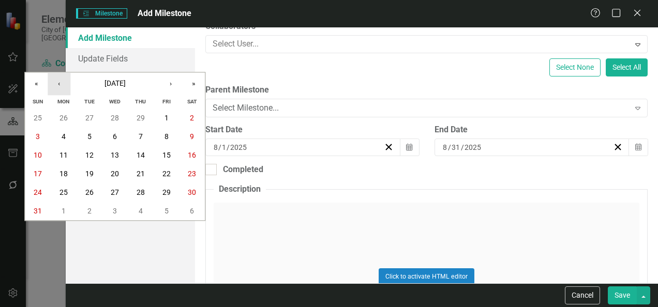
click at [57, 86] on button "‹" at bounding box center [59, 83] width 23 height 23
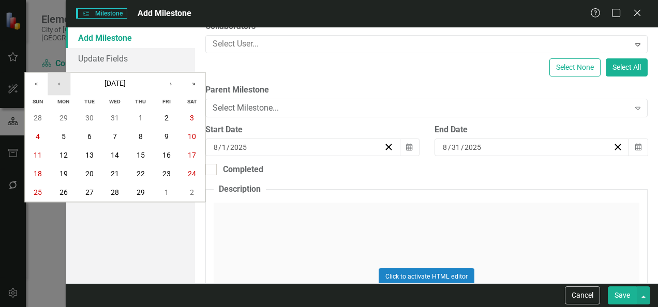
click at [57, 86] on button "‹" at bounding box center [59, 83] width 23 height 23
click at [68, 121] on button "1" at bounding box center [64, 118] width 26 height 19
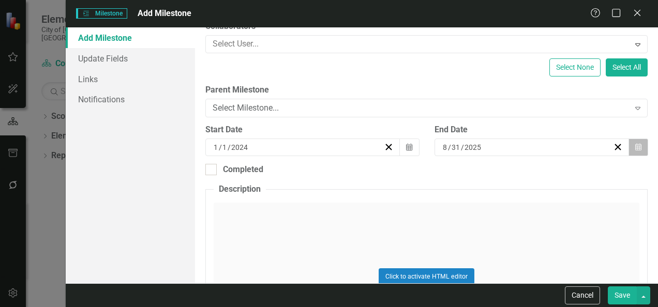
click at [639, 143] on button "Calendar" at bounding box center [638, 148] width 20 height 18
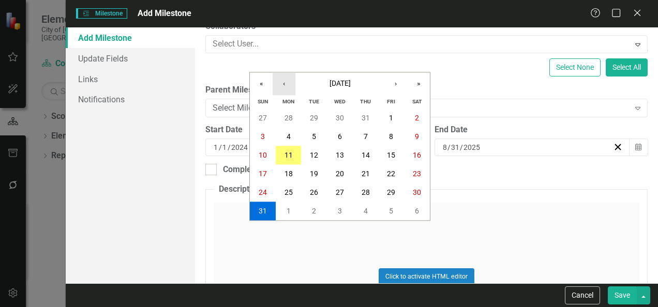
click at [290, 83] on button "‹" at bounding box center [284, 83] width 23 height 23
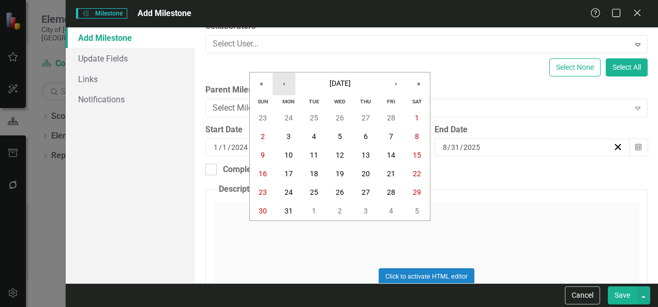
click at [290, 83] on button "‹" at bounding box center [284, 83] width 23 height 23
click at [345, 112] on button "1" at bounding box center [340, 118] width 26 height 19
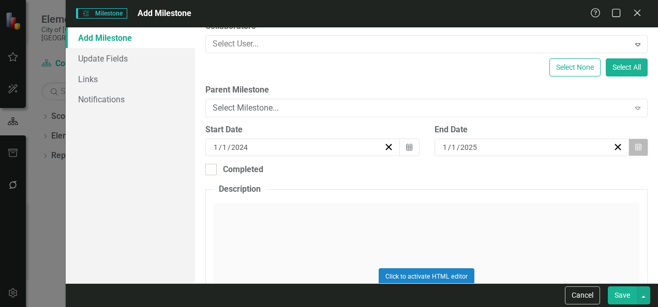
click at [635, 150] on icon "Calendar" at bounding box center [638, 147] width 6 height 7
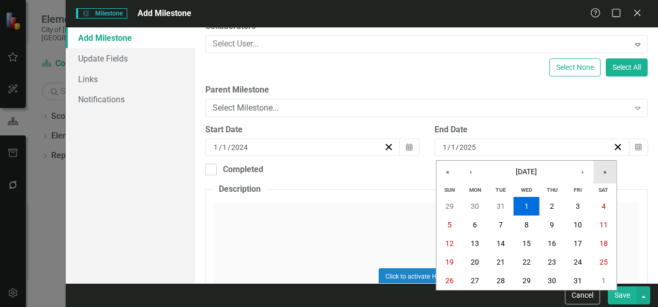
click at [605, 169] on button "»" at bounding box center [605, 172] width 23 height 23
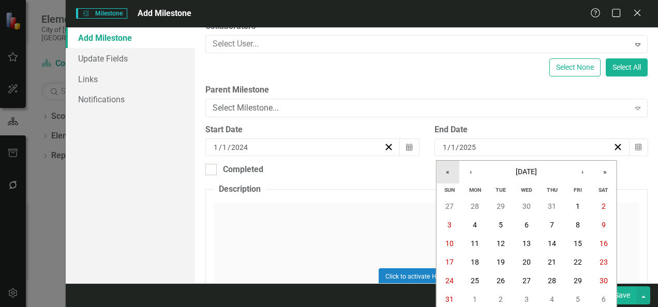
click at [446, 177] on button "«" at bounding box center [447, 172] width 23 height 23
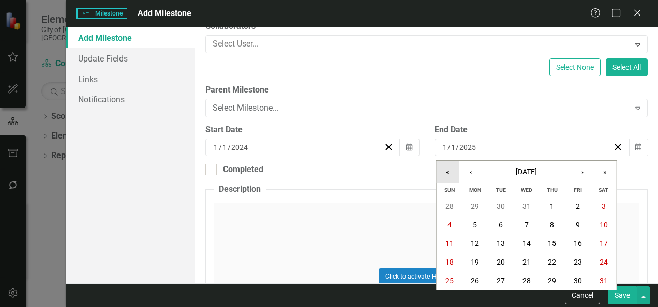
click at [446, 177] on button "«" at bounding box center [447, 172] width 23 height 23
click at [585, 174] on button "›" at bounding box center [582, 172] width 23 height 23
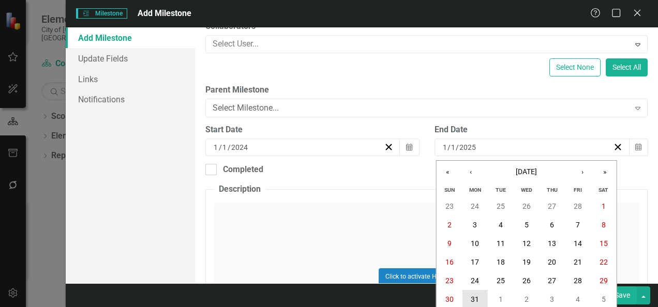
click at [476, 300] on abbr "31" at bounding box center [475, 299] width 8 height 8
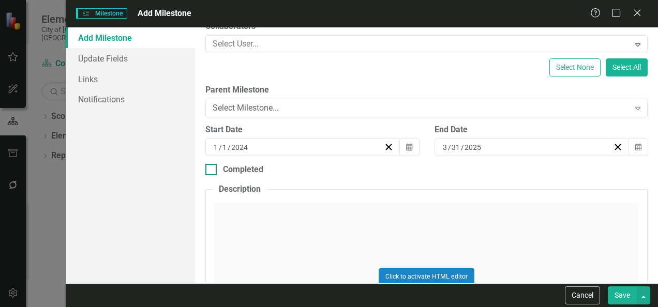
click at [259, 168] on div "Completed" at bounding box center [243, 170] width 40 height 12
click at [212, 168] on input "Completed" at bounding box center [208, 167] width 7 height 7
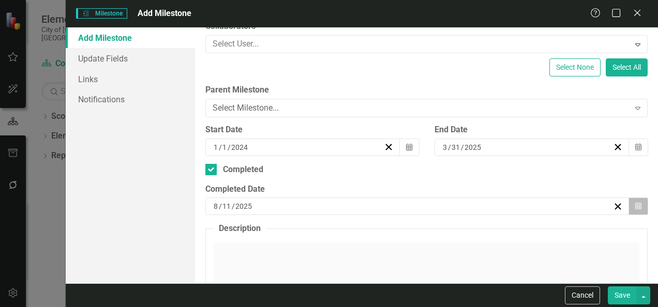
click at [636, 203] on button "Calendar" at bounding box center [638, 207] width 20 height 18
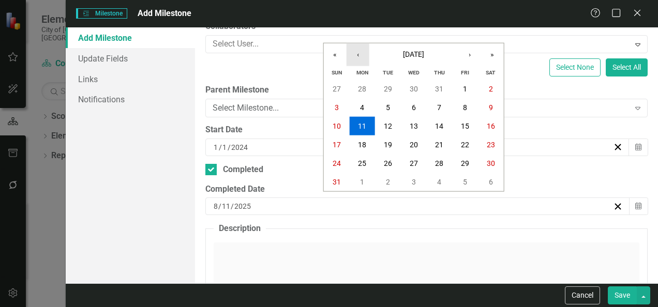
click at [354, 53] on button "‹" at bounding box center [357, 54] width 23 height 23
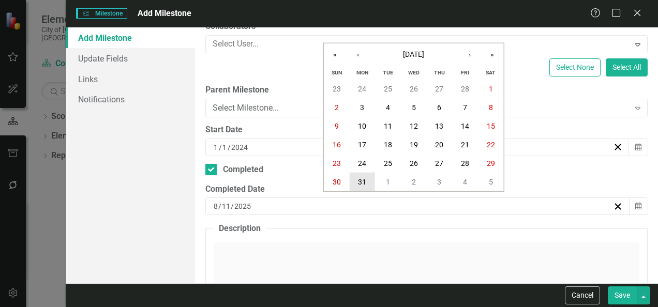
click at [360, 182] on abbr "31" at bounding box center [362, 182] width 8 height 8
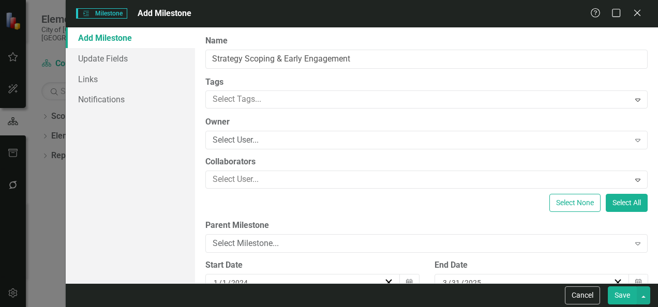
click at [622, 294] on button "Save" at bounding box center [622, 295] width 29 height 18
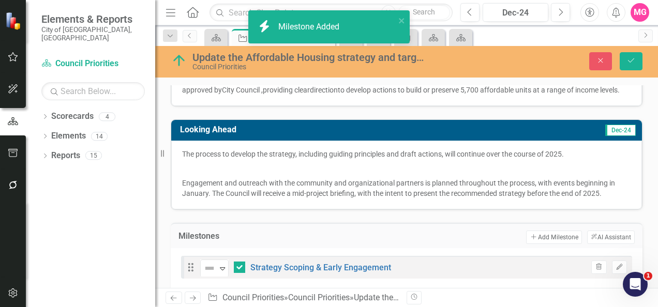
scroll to position [239, 0]
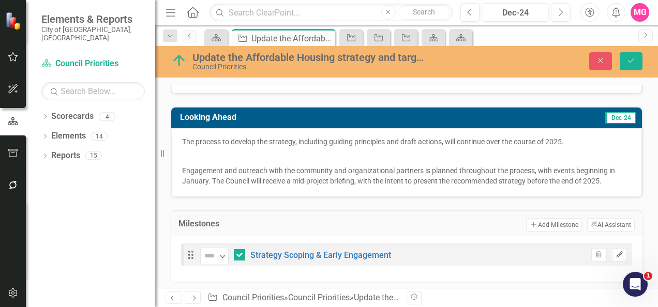
click at [616, 253] on button "Edit" at bounding box center [619, 254] width 15 height 13
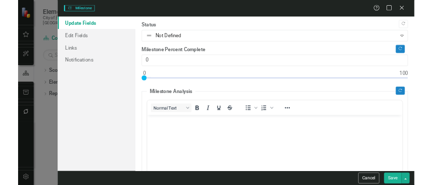
scroll to position [0, 0]
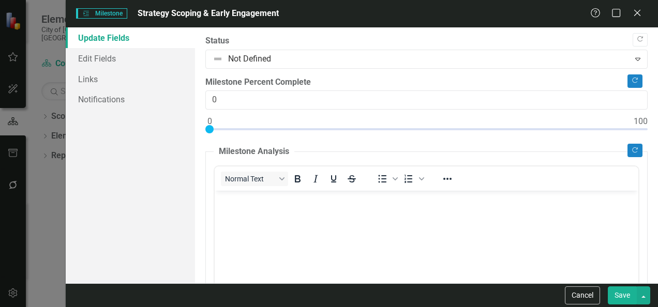
click at [629, 294] on button "Save" at bounding box center [622, 295] width 29 height 18
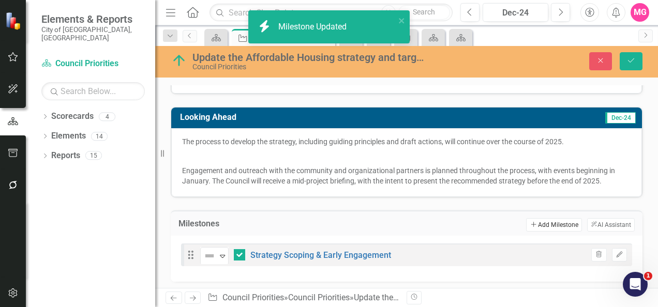
click at [534, 220] on button "Add Add Milestone" at bounding box center [553, 224] width 55 height 13
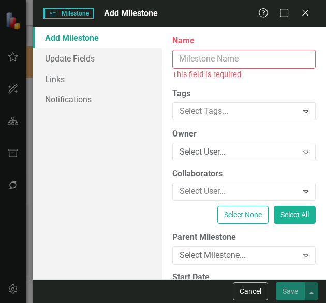
scroll to position [293, 0]
click at [244, 57] on input "Name" at bounding box center [243, 59] width 143 height 19
paste input "Develop an updated affordable housing target"
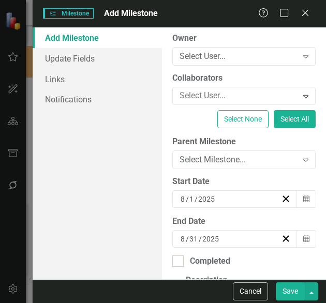
scroll to position [0, 0]
click at [251, 168] on div "ClearPoint Can Do More! How ClearPoint Can Help Close Enterprise plans can auto…" at bounding box center [244, 153] width 164 height 252
click at [237, 159] on div "Select Milestone..." at bounding box center [238, 160] width 118 height 12
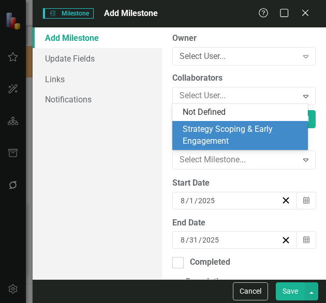
click at [204, 124] on div "Strategy Scoping & Early Engagement" at bounding box center [242, 136] width 119 height 24
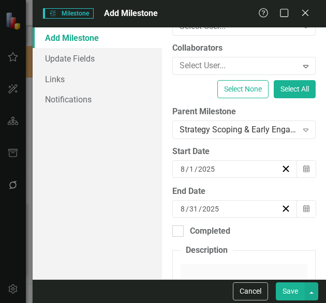
scroll to position [114, 0]
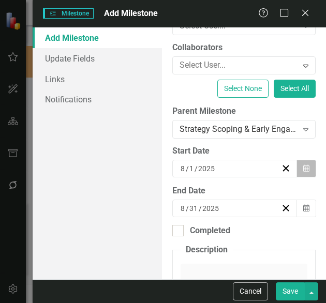
click at [303, 168] on icon "Calendar" at bounding box center [306, 168] width 6 height 7
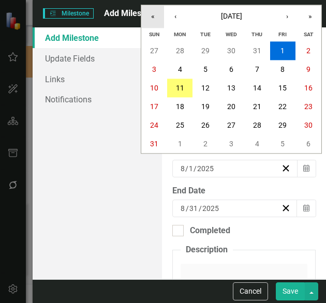
click at [160, 15] on button "«" at bounding box center [152, 16] width 23 height 23
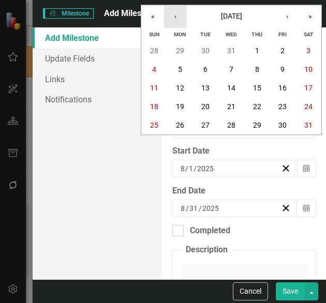
click at [174, 18] on button "‹" at bounding box center [175, 16] width 23 height 23
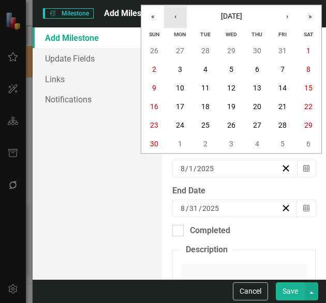
click at [174, 18] on button "‹" at bounding box center [175, 16] width 23 height 23
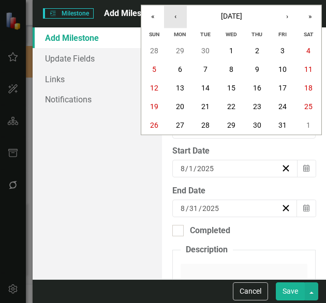
click at [174, 18] on button "‹" at bounding box center [175, 16] width 23 height 23
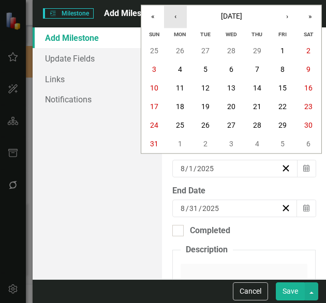
click at [174, 18] on button "‹" at bounding box center [175, 16] width 23 height 23
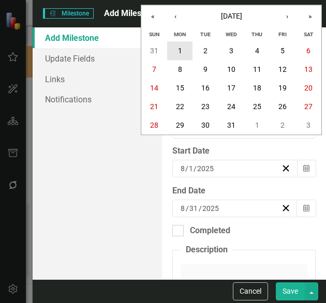
click at [182, 51] on button "1" at bounding box center [180, 51] width 26 height 19
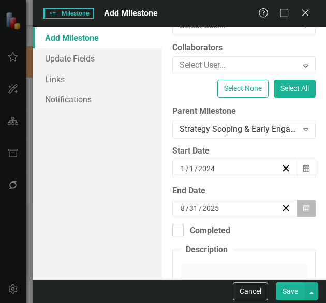
click at [303, 209] on icon "Calendar" at bounding box center [306, 208] width 6 height 7
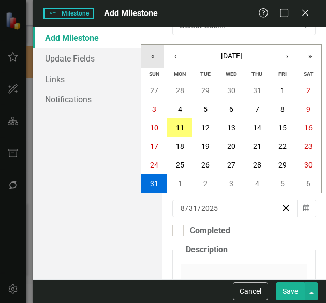
click at [161, 60] on button "«" at bounding box center [152, 56] width 23 height 23
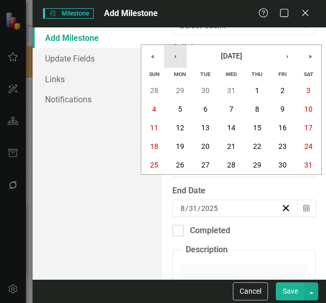
click at [171, 55] on button "‹" at bounding box center [175, 56] width 23 height 23
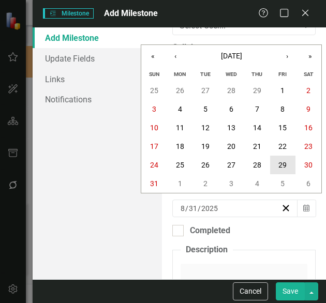
click at [280, 161] on abbr "29" at bounding box center [282, 165] width 8 height 8
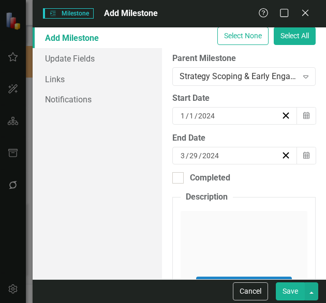
scroll to position [173, 0]
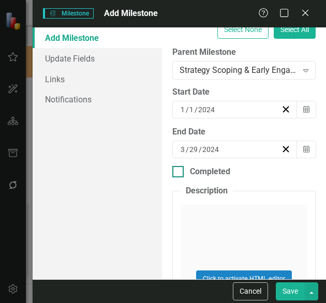
click at [206, 172] on div "Completed" at bounding box center [210, 172] width 40 height 12
click at [179, 172] on input "Completed" at bounding box center [175, 169] width 7 height 7
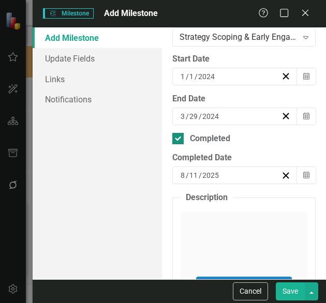
scroll to position [208, 0]
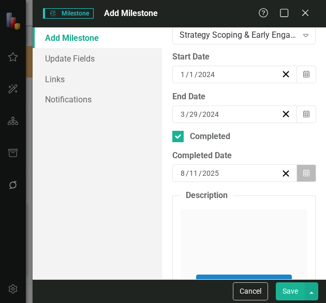
click at [303, 175] on icon "Calendar" at bounding box center [306, 173] width 6 height 7
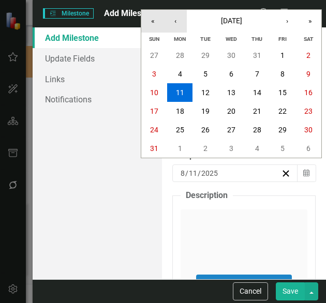
drag, startPoint x: 157, startPoint y: 22, endPoint x: 178, endPoint y: 19, distance: 20.9
click at [178, 19] on div "« ‹ [DATE] › »" at bounding box center [231, 21] width 180 height 23
click at [178, 19] on button "‹" at bounding box center [175, 21] width 23 height 23
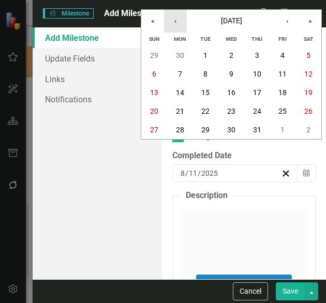
click at [178, 19] on button "‹" at bounding box center [175, 21] width 23 height 23
click at [153, 19] on button "«" at bounding box center [152, 21] width 23 height 23
click at [169, 24] on button "‹" at bounding box center [175, 21] width 23 height 23
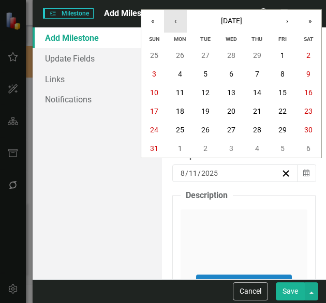
click at [169, 24] on button "‹" at bounding box center [175, 21] width 23 height 23
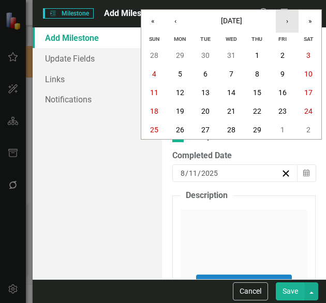
click at [286, 22] on button "›" at bounding box center [287, 21] width 23 height 23
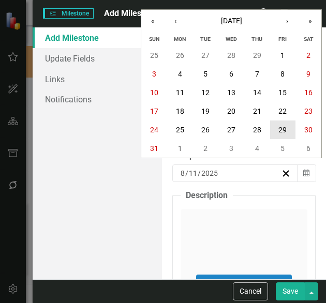
click at [289, 132] on button "29" at bounding box center [283, 129] width 26 height 19
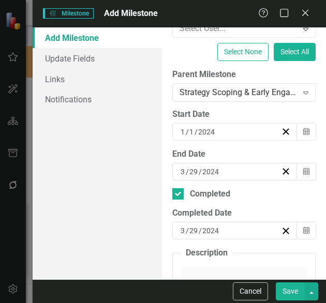
scroll to position [173, 0]
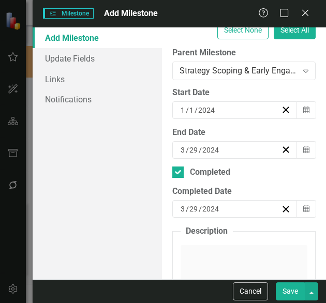
click at [288, 294] on button "Save" at bounding box center [290, 291] width 29 height 18
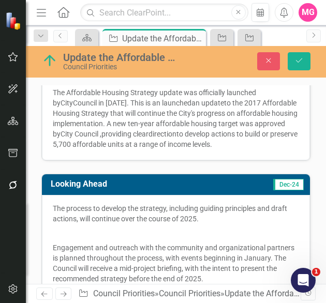
scroll to position [388, 0]
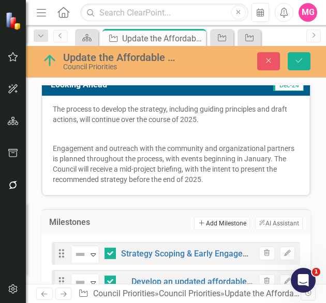
click at [208, 217] on button "Add Add Milestone" at bounding box center [221, 223] width 55 height 13
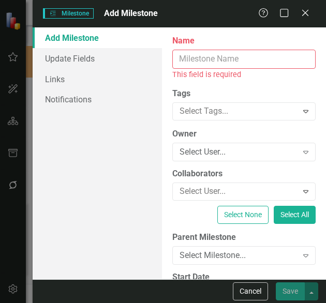
click at [200, 64] on input "Name" at bounding box center [243, 59] width 143 height 19
paste input "Outreach and engagement on starting point target with technical stakeholders"
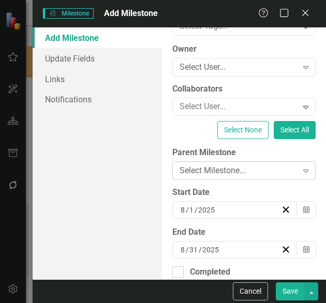
scroll to position [0, 0]
click at [265, 162] on div "Select Milestone... Expand" at bounding box center [243, 170] width 143 height 19
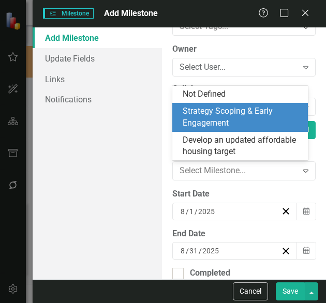
click at [228, 123] on div "Strategy Scoping & Early Engagement" at bounding box center [242, 117] width 119 height 24
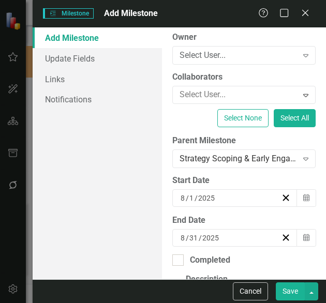
scroll to position [85, 0]
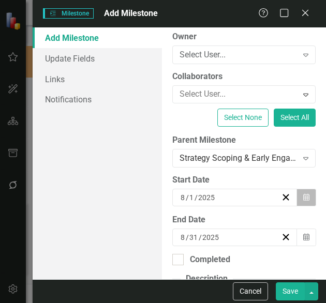
click at [303, 195] on icon "button" at bounding box center [306, 196] width 6 height 7
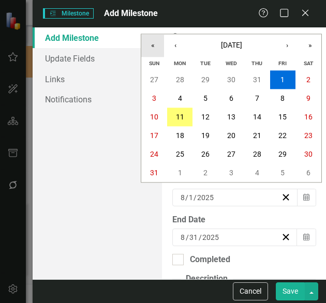
click at [147, 48] on button "«" at bounding box center [152, 45] width 23 height 23
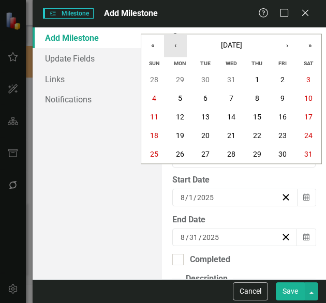
click at [171, 46] on button "‹" at bounding box center [175, 45] width 23 height 23
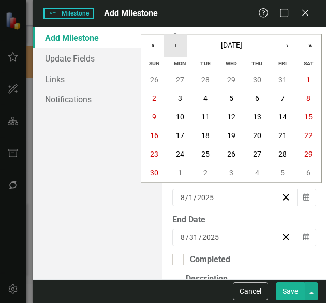
click at [171, 46] on button "‹" at bounding box center [175, 45] width 23 height 23
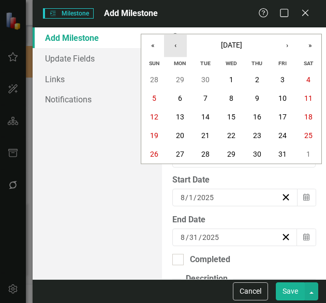
click at [171, 46] on button "‹" at bounding box center [175, 45] width 23 height 23
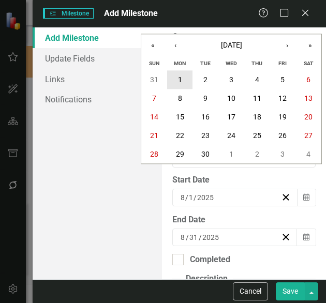
click at [181, 81] on abbr "1" at bounding box center [180, 80] width 4 height 8
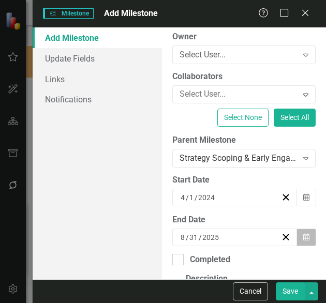
click at [303, 233] on icon "button" at bounding box center [306, 236] width 6 height 7
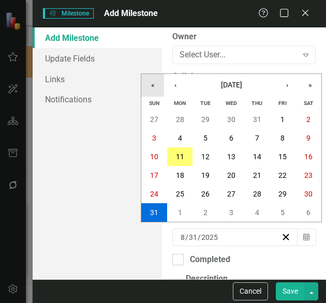
click at [160, 82] on button "«" at bounding box center [152, 85] width 23 height 23
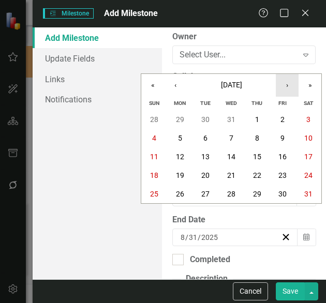
click at [289, 86] on button "›" at bounding box center [287, 85] width 23 height 23
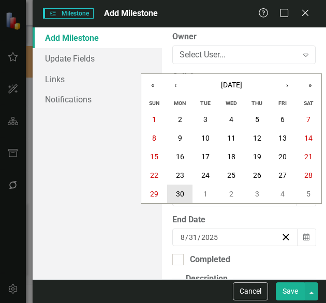
click at [186, 189] on button "30" at bounding box center [180, 194] width 26 height 19
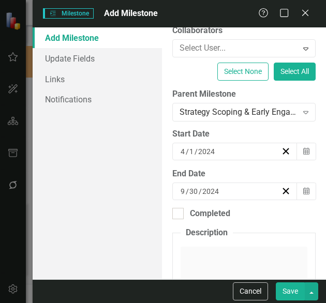
scroll to position [134, 0]
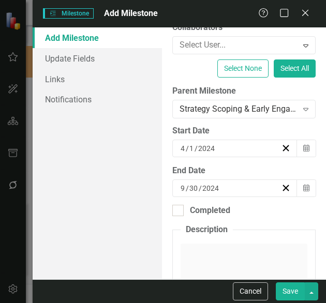
click at [182, 215] on div "ClearPoint Can Do More! How ClearPoint Can Help Close Enterprise plans can auto…" at bounding box center [244, 153] width 164 height 252
click at [182, 210] on div at bounding box center [177, 210] width 11 height 11
click at [179, 210] on input "Completed" at bounding box center [175, 208] width 7 height 7
click at [182, 210] on div at bounding box center [177, 210] width 11 height 11
click at [179, 210] on input "Completed" at bounding box center [175, 208] width 7 height 7
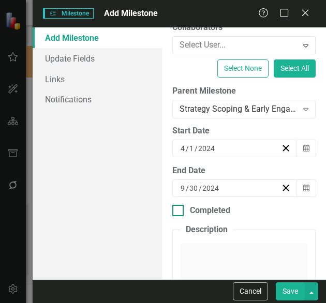
click at [182, 210] on div at bounding box center [177, 210] width 11 height 11
click at [179, 210] on input "Completed" at bounding box center [175, 208] width 7 height 7
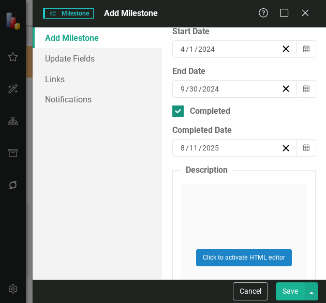
scroll to position [235, 0]
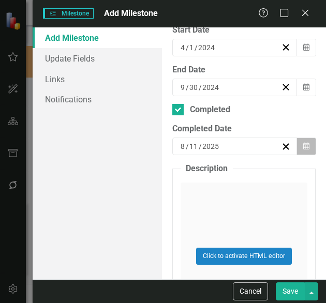
click at [303, 145] on icon "Calendar" at bounding box center [306, 146] width 6 height 7
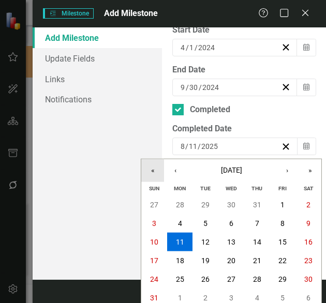
click at [155, 170] on button "«" at bounding box center [152, 170] width 23 height 23
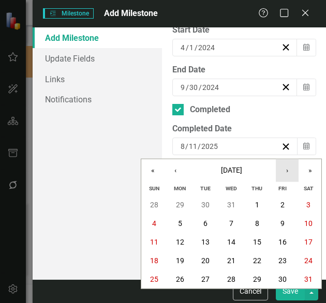
click at [292, 165] on button "›" at bounding box center [287, 170] width 23 height 23
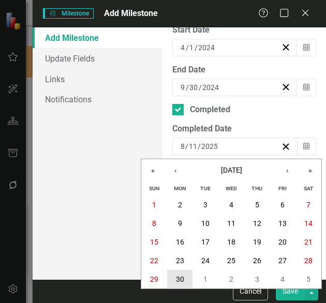
click at [173, 282] on button "30" at bounding box center [180, 279] width 26 height 19
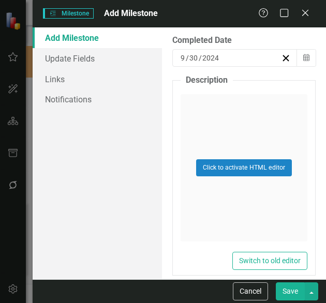
scroll to position [333, 0]
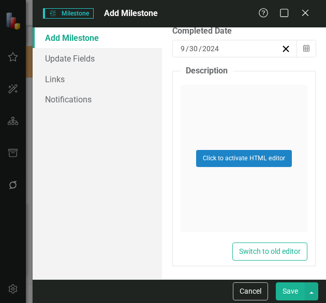
click at [290, 292] on button "Save" at bounding box center [290, 291] width 29 height 18
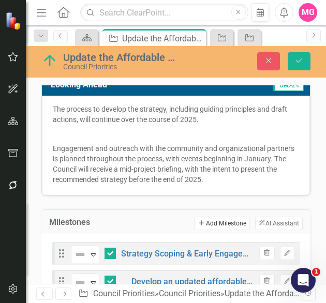
click at [195, 217] on button "Add Add Milestone" at bounding box center [221, 223] width 55 height 13
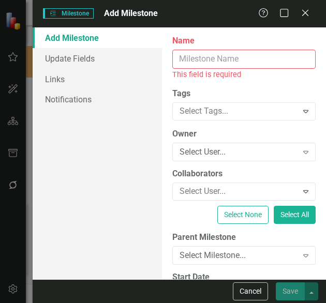
click at [225, 53] on input "Name" at bounding box center [243, 59] width 143 height 19
paste input "Develop project scope and engagement plan"
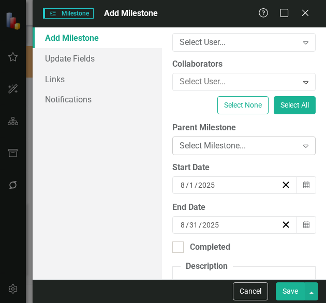
scroll to position [0, 0]
click at [255, 146] on div "Select Milestone..." at bounding box center [238, 146] width 118 height 12
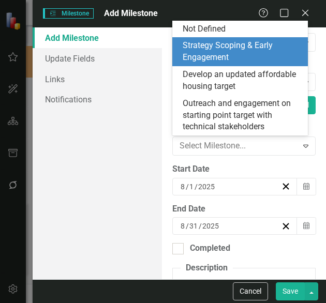
click at [220, 59] on div "Strategy Scoping & Early Engagement" at bounding box center [242, 52] width 119 height 24
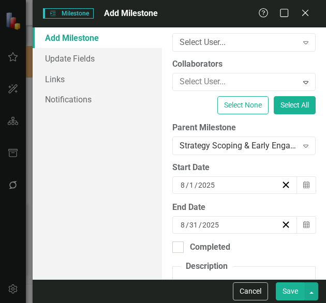
scroll to position [148, 0]
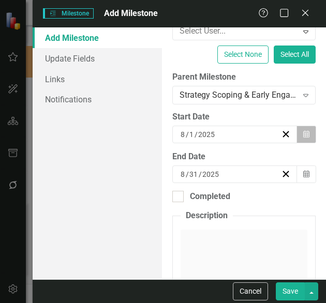
click at [296, 135] on button "Calendar" at bounding box center [306, 135] width 20 height 18
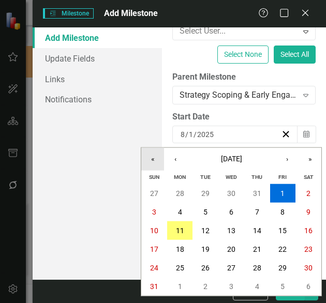
click at [154, 159] on button "«" at bounding box center [152, 159] width 23 height 23
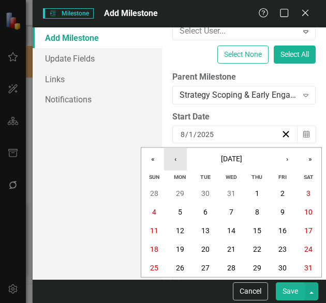
click at [173, 161] on button "‹" at bounding box center [175, 159] width 23 height 23
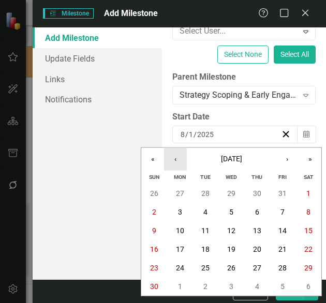
click at [173, 161] on button "‹" at bounding box center [175, 159] width 23 height 23
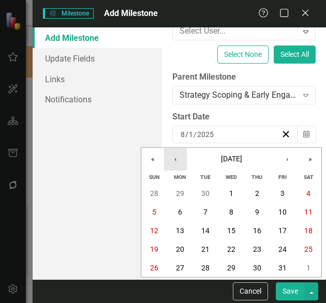
click at [173, 161] on button "‹" at bounding box center [175, 159] width 23 height 23
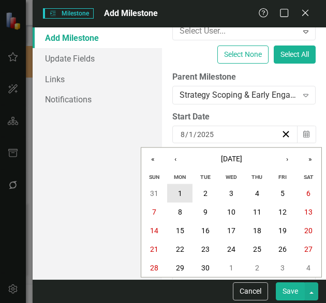
click at [183, 191] on button "1" at bounding box center [180, 193] width 26 height 19
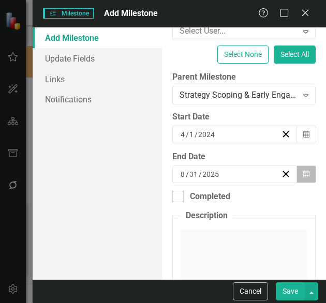
click at [305, 178] on button "Calendar" at bounding box center [306, 174] width 20 height 18
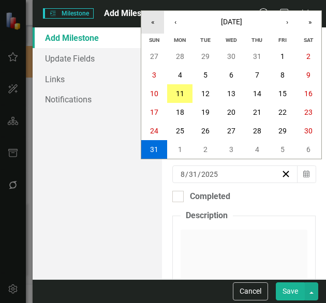
click at [152, 19] on button "«" at bounding box center [152, 22] width 23 height 23
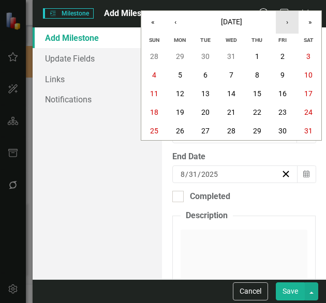
click at [282, 23] on button "›" at bounding box center [287, 22] width 23 height 23
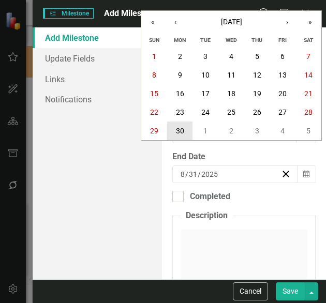
click at [182, 128] on abbr "30" at bounding box center [180, 131] width 8 height 8
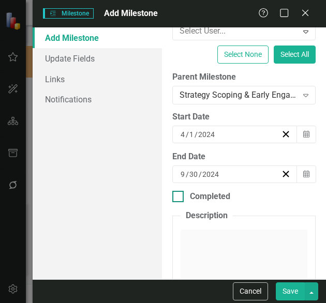
click at [193, 199] on div "Completed" at bounding box center [210, 197] width 40 height 12
click at [179, 198] on input "Completed" at bounding box center [175, 194] width 7 height 7
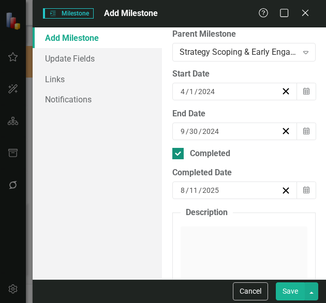
scroll to position [193, 0]
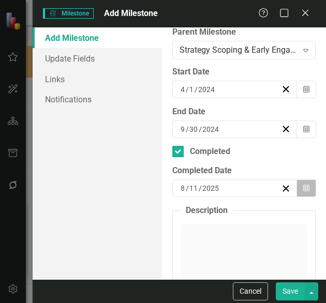
click at [303, 187] on icon "Calendar" at bounding box center [306, 188] width 6 height 7
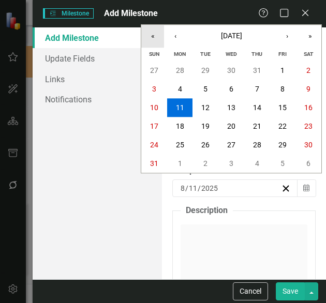
click at [153, 36] on button "«" at bounding box center [152, 36] width 23 height 23
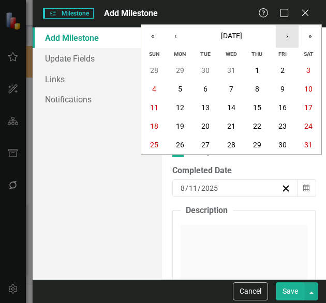
click at [282, 37] on button "›" at bounding box center [287, 36] width 23 height 23
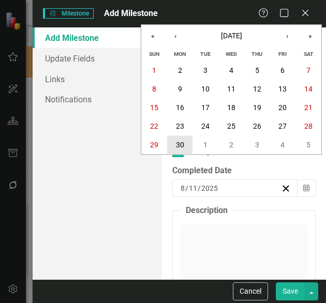
click at [185, 140] on button "30" at bounding box center [180, 145] width 26 height 19
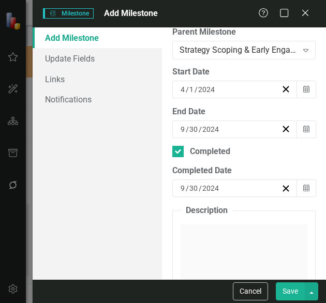
click at [290, 293] on button "Save" at bounding box center [290, 291] width 29 height 18
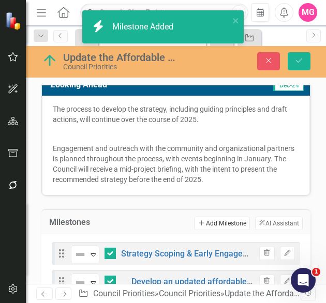
click at [200, 217] on button "Add Add Milestone" at bounding box center [221, 223] width 55 height 13
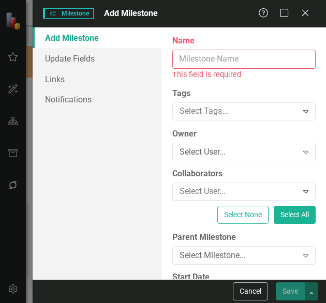
click at [239, 62] on input "Name" at bounding box center [243, 59] width 143 height 19
paste input "Document past implementation and performance metrics into a public-facing docum…"
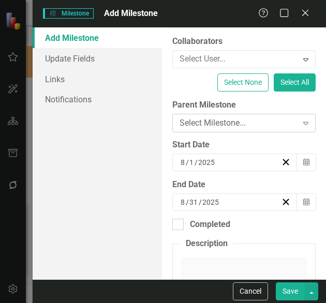
scroll to position [0, 0]
click at [247, 118] on div "Select Milestone..." at bounding box center [238, 123] width 118 height 12
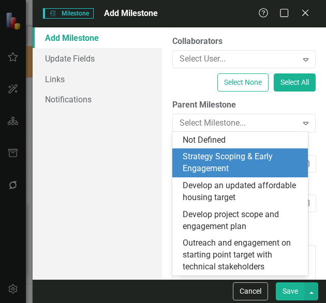
click at [225, 160] on div "Strategy Scoping & Early Engagement" at bounding box center [242, 163] width 119 height 24
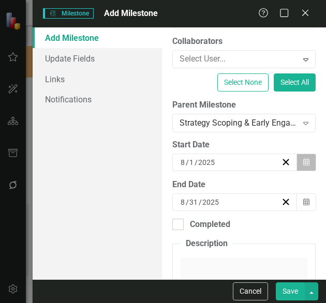
click at [303, 159] on icon "Calendar" at bounding box center [306, 162] width 6 height 7
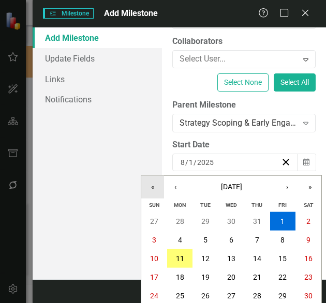
click at [156, 188] on button "«" at bounding box center [152, 187] width 23 height 23
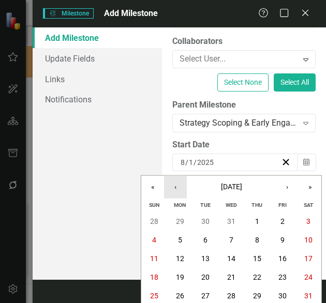
click at [173, 189] on button "‹" at bounding box center [175, 187] width 23 height 23
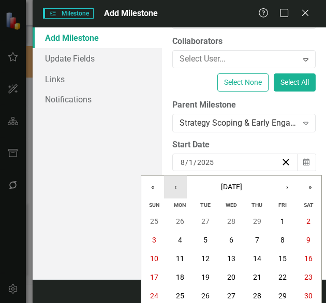
click at [173, 189] on button "‹" at bounding box center [175, 187] width 23 height 23
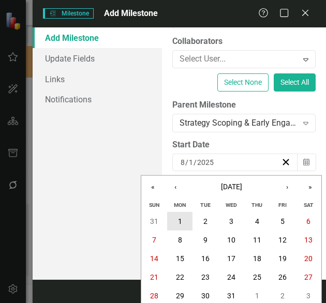
click at [181, 214] on button "1" at bounding box center [180, 221] width 26 height 19
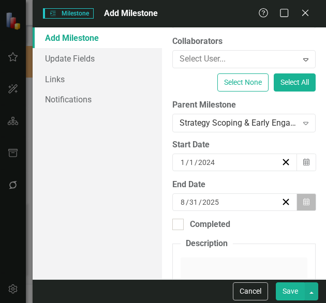
click at [303, 203] on icon "Calendar" at bounding box center [306, 202] width 6 height 7
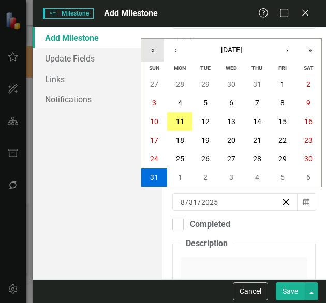
click at [158, 50] on button "«" at bounding box center [152, 50] width 23 height 23
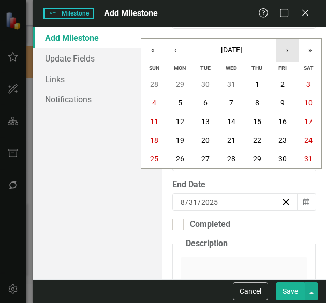
click at [291, 51] on button "›" at bounding box center [287, 50] width 23 height 23
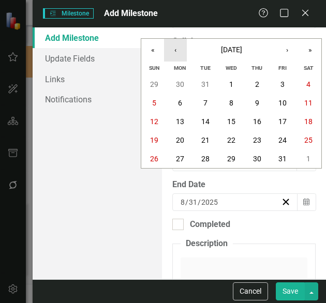
click at [179, 49] on button "‹" at bounding box center [175, 50] width 23 height 23
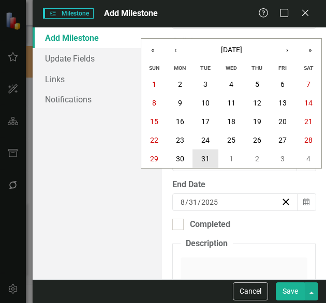
click at [212, 159] on button "31" at bounding box center [205, 158] width 26 height 19
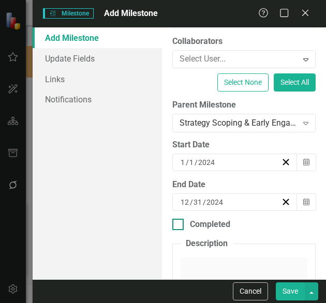
scroll to position [163, 0]
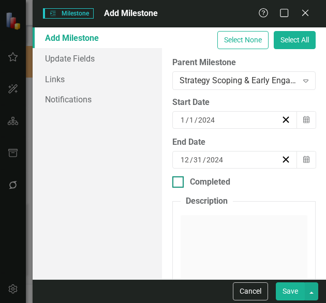
click at [203, 186] on div "Completed" at bounding box center [210, 182] width 40 height 12
click at [179, 183] on input "Completed" at bounding box center [175, 179] width 7 height 7
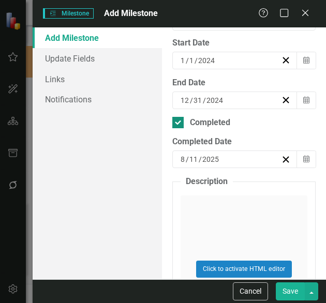
scroll to position [223, 0]
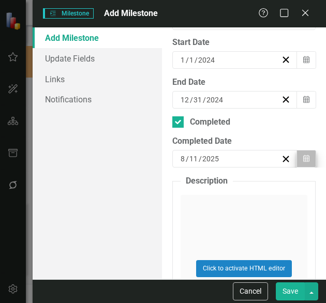
drag, startPoint x: 309, startPoint y: 153, endPoint x: 304, endPoint y: 155, distance: 5.8
click at [304, 155] on div "ClearPoint Can Do More! How ClearPoint Can Help Close Enterprise plans can auto…" at bounding box center [244, 153] width 164 height 252
click at [304, 155] on button "Calendar" at bounding box center [306, 159] width 20 height 18
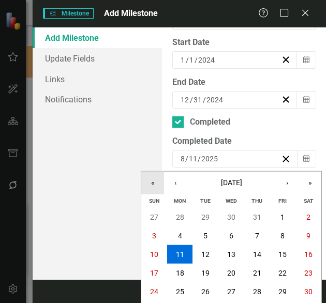
click at [144, 183] on button "«" at bounding box center [152, 183] width 23 height 23
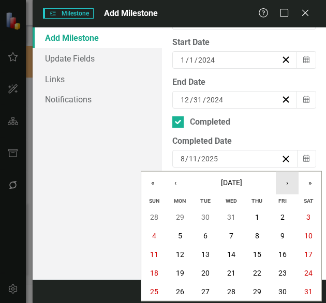
click at [288, 185] on button "›" at bounding box center [287, 183] width 23 height 23
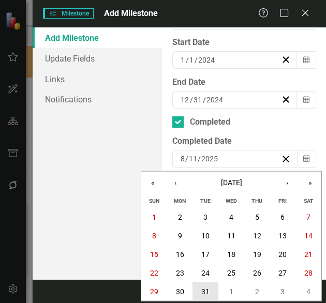
click at [209, 291] on button "31" at bounding box center [205, 291] width 26 height 19
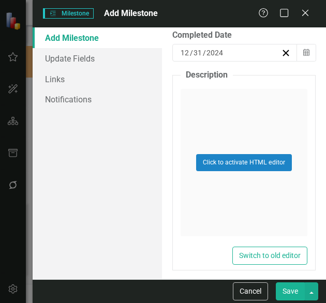
scroll to position [329, 0]
click at [294, 293] on button "Save" at bounding box center [290, 291] width 29 height 18
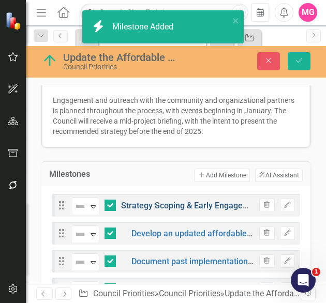
scroll to position [472, 0]
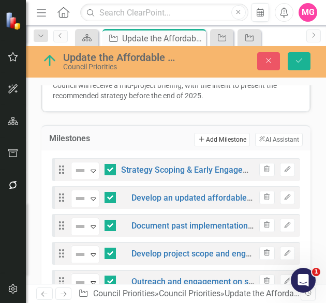
click at [202, 133] on button "Add Add Milestone" at bounding box center [221, 139] width 55 height 13
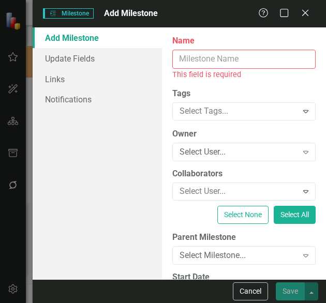
click at [220, 67] on input "Name" at bounding box center [243, 59] width 143 height 19
paste input "Council launch and approval of new affordable housing target"
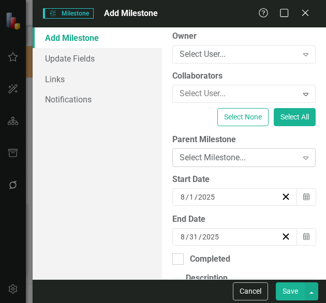
scroll to position [0, 0]
click at [262, 157] on div "Select Milestone..." at bounding box center [238, 158] width 118 height 12
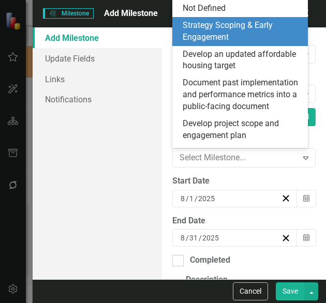
click at [212, 35] on div "Strategy Scoping & Early Engagement" at bounding box center [242, 32] width 119 height 24
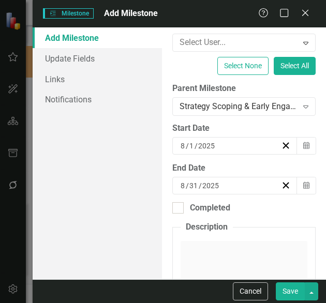
scroll to position [138, 0]
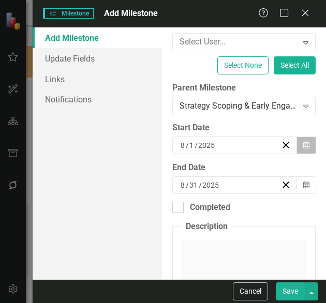
click at [303, 145] on icon "button" at bounding box center [306, 144] width 6 height 7
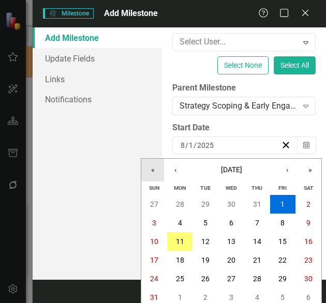
click at [152, 177] on button "«" at bounding box center [152, 170] width 23 height 23
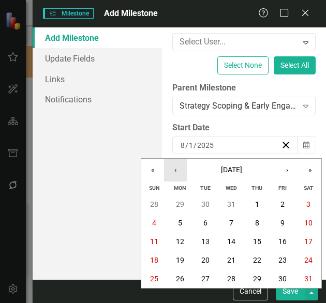
click at [180, 176] on button "‹" at bounding box center [175, 170] width 23 height 23
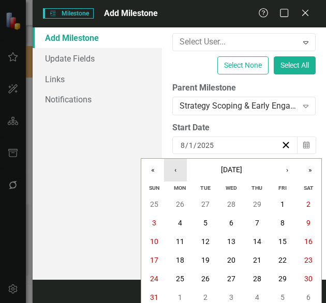
click at [180, 176] on button "‹" at bounding box center [175, 170] width 23 height 23
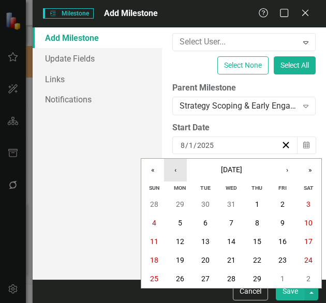
click at [180, 176] on button "‹" at bounding box center [175, 170] width 23 height 23
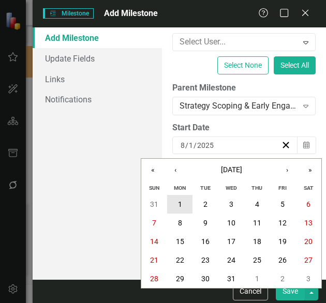
click at [181, 202] on abbr "1" at bounding box center [180, 204] width 4 height 8
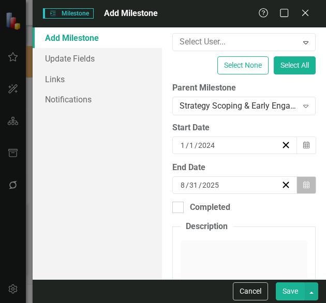
click at [303, 182] on icon "Calendar" at bounding box center [306, 185] width 6 height 7
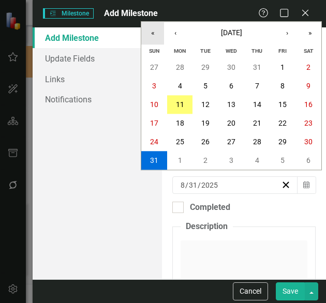
click at [151, 35] on button "«" at bounding box center [152, 33] width 23 height 23
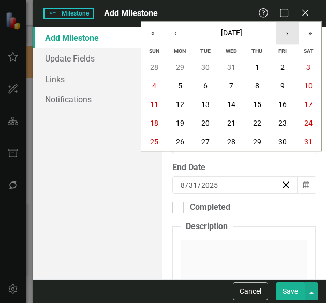
click at [289, 32] on button "›" at bounding box center [287, 33] width 23 height 23
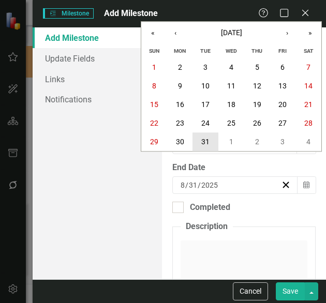
click at [216, 142] on button "31" at bounding box center [205, 142] width 26 height 19
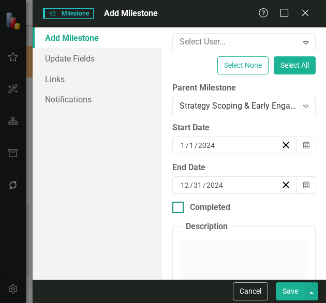
click at [210, 208] on div "Completed" at bounding box center [210, 208] width 40 height 12
click at [179, 208] on input "Completed" at bounding box center [175, 205] width 7 height 7
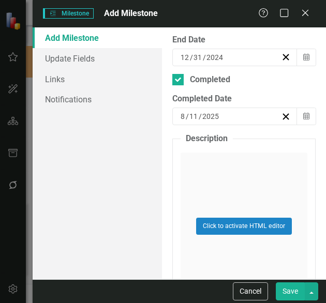
scroll to position [266, 0]
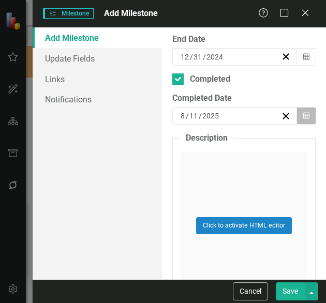
click at [296, 115] on button "Calendar" at bounding box center [306, 116] width 20 height 18
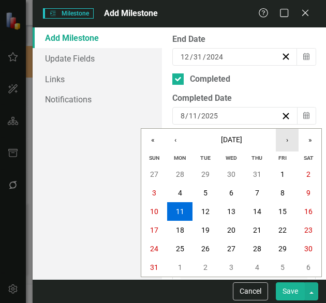
click at [283, 140] on button "›" at bounding box center [287, 140] width 23 height 23
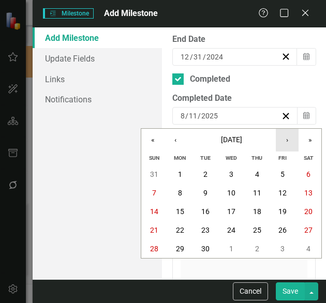
click at [283, 140] on button "›" at bounding box center [287, 140] width 23 height 23
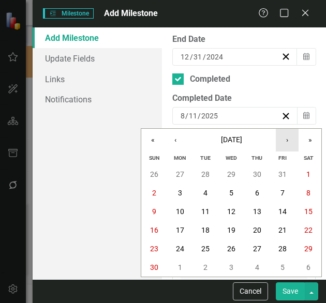
click at [283, 140] on button "›" at bounding box center [287, 140] width 23 height 23
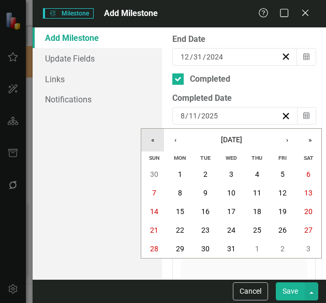
click at [159, 139] on button "«" at bounding box center [152, 140] width 23 height 23
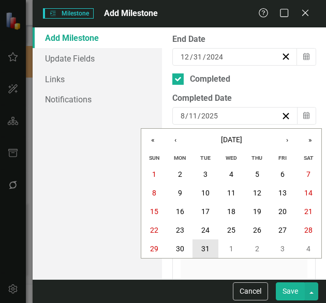
click at [205, 249] on abbr "31" at bounding box center [205, 249] width 8 height 8
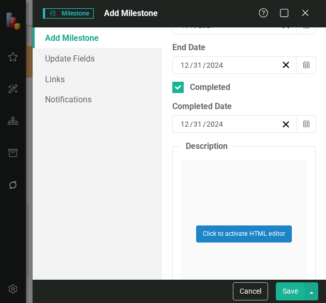
scroll to position [258, 0]
click at [294, 296] on button "Save" at bounding box center [290, 291] width 29 height 18
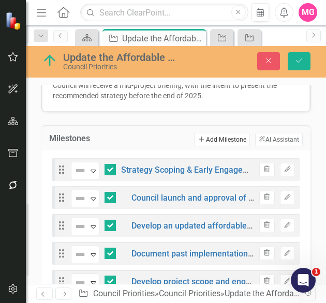
click at [201, 133] on button "Add Add Milestone" at bounding box center [221, 139] width 55 height 13
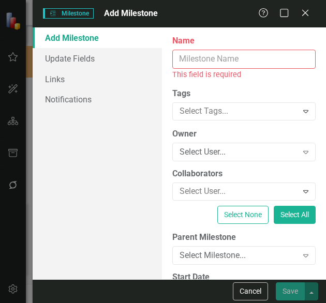
click at [246, 52] on input "Name" at bounding box center [243, 59] width 143 height 19
paste input "Council launch and approval of new affordable housing target"
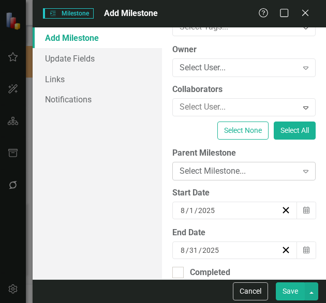
scroll to position [0, 0]
click at [296, 164] on div "Expand" at bounding box center [305, 171] width 19 height 17
click at [130, 115] on div "Add Milestone Update Fields Links Notifications" at bounding box center [97, 153] width 129 height 252
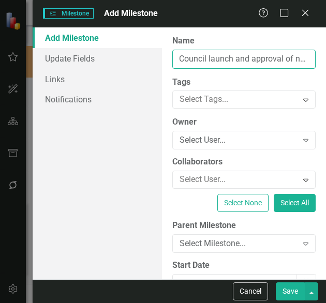
click at [236, 54] on input "Council launch and approval of new affordable housing target" at bounding box center [243, 59] width 143 height 19
paste input "Informational events for organizational stakeholders"
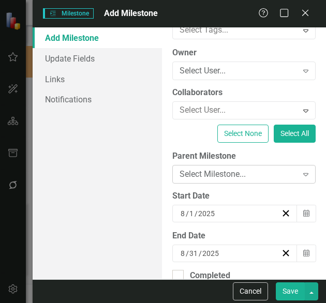
click at [258, 177] on div "Select Milestone..." at bounding box center [238, 175] width 118 height 12
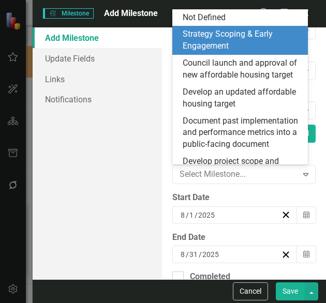
click at [223, 43] on div "Strategy Scoping & Early Engagement" at bounding box center [242, 40] width 119 height 24
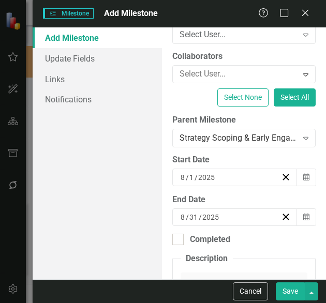
scroll to position [106, 0]
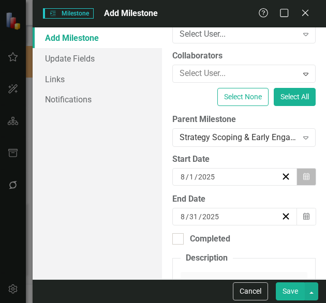
click at [303, 179] on icon "Calendar" at bounding box center [306, 176] width 6 height 7
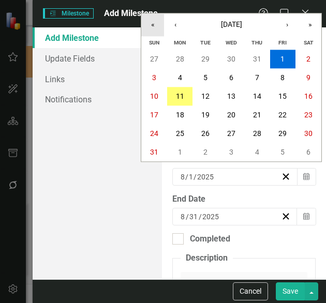
click at [156, 20] on button "«" at bounding box center [152, 24] width 23 height 23
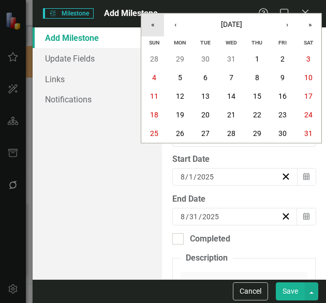
click at [156, 20] on button "«" at bounding box center [152, 24] width 23 height 23
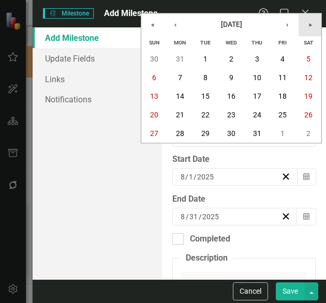
click at [311, 19] on button "»" at bounding box center [309, 24] width 23 height 23
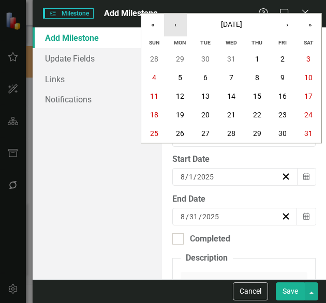
click at [177, 23] on button "‹" at bounding box center [175, 24] width 23 height 23
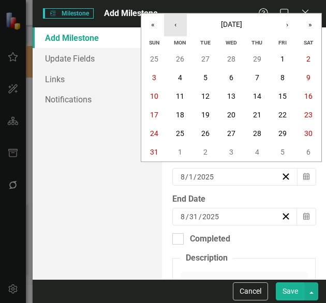
click at [177, 23] on button "‹" at bounding box center [175, 24] width 23 height 23
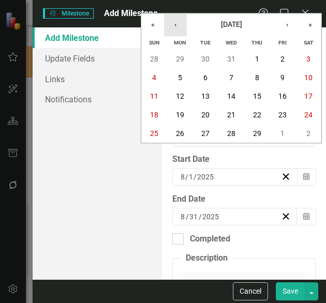
click at [177, 23] on button "‹" at bounding box center [175, 24] width 23 height 23
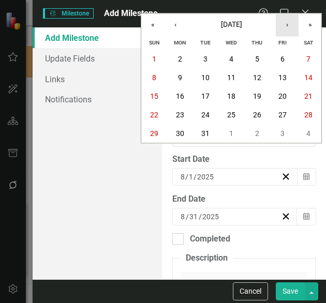
click at [286, 18] on button "›" at bounding box center [287, 24] width 23 height 23
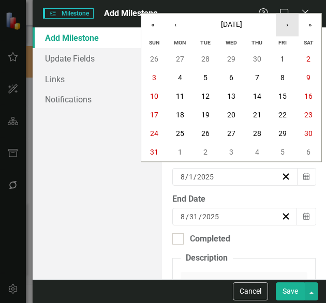
click at [286, 18] on button "›" at bounding box center [287, 24] width 23 height 23
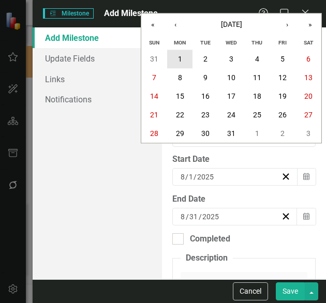
click at [180, 56] on abbr "1" at bounding box center [180, 59] width 4 height 8
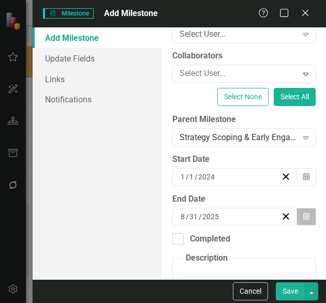
click at [296, 219] on button "Calendar" at bounding box center [306, 217] width 20 height 18
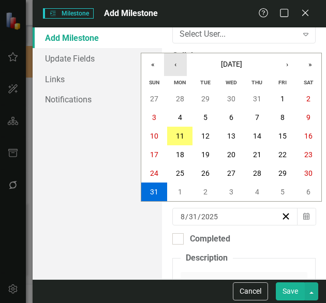
click at [173, 68] on button "‹" at bounding box center [175, 64] width 23 height 23
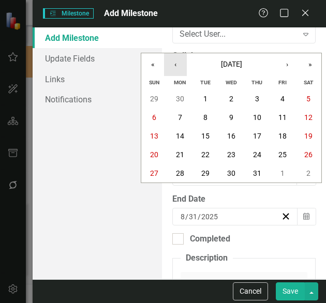
click at [173, 68] on button "‹" at bounding box center [175, 64] width 23 height 23
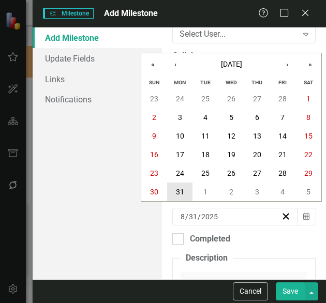
click at [180, 184] on button "31" at bounding box center [180, 192] width 26 height 19
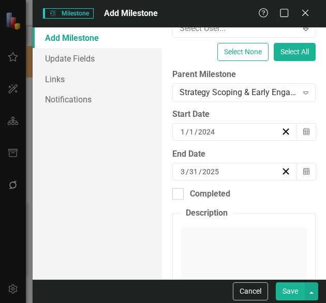
scroll to position [163, 0]
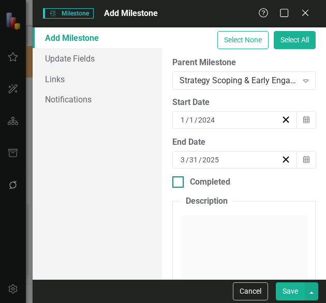
click at [217, 183] on div "Completed" at bounding box center [210, 182] width 40 height 12
click at [179, 183] on input "Completed" at bounding box center [175, 179] width 7 height 7
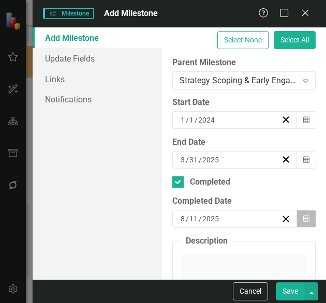
click at [303, 217] on button "Calendar" at bounding box center [306, 219] width 20 height 18
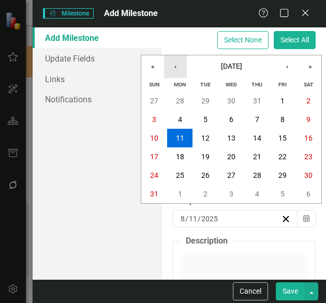
click at [173, 65] on button "‹" at bounding box center [175, 66] width 23 height 23
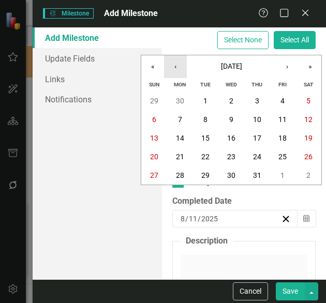
click at [173, 65] on button "‹" at bounding box center [175, 66] width 23 height 23
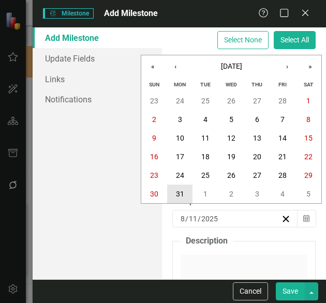
click at [180, 188] on button "31" at bounding box center [180, 194] width 26 height 19
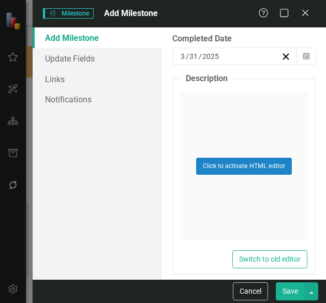
scroll to position [333, 0]
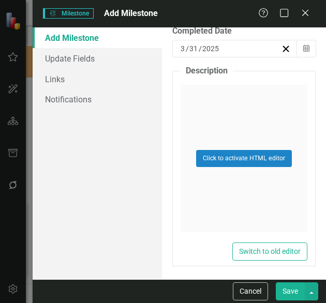
click at [296, 286] on button "Save" at bounding box center [290, 291] width 29 height 18
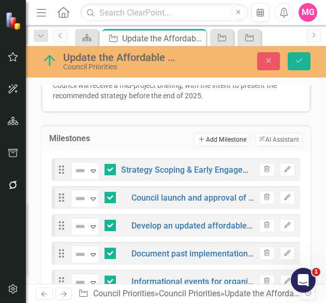
click at [209, 133] on button "Add Add Milestone" at bounding box center [221, 139] width 55 height 13
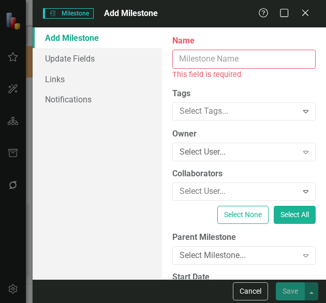
click at [250, 55] on input "Name" at bounding box center [243, 59] width 143 height 19
paste input "Draft Strategy"
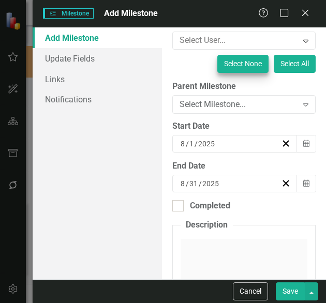
scroll to position [141, 0]
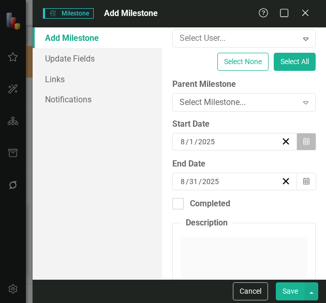
click at [305, 142] on button "Calendar" at bounding box center [306, 142] width 20 height 18
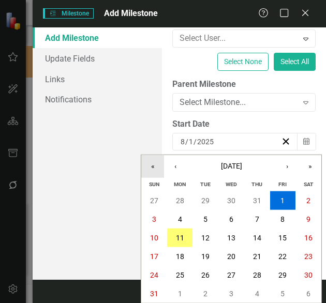
click at [153, 169] on button "«" at bounding box center [152, 166] width 23 height 23
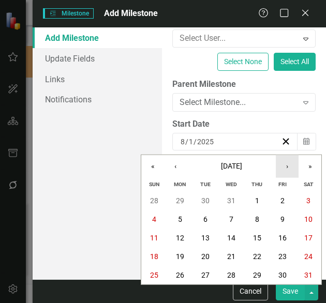
click at [289, 171] on button "›" at bounding box center [287, 166] width 23 height 23
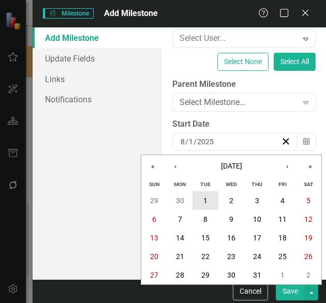
click at [209, 197] on button "1" at bounding box center [205, 200] width 26 height 19
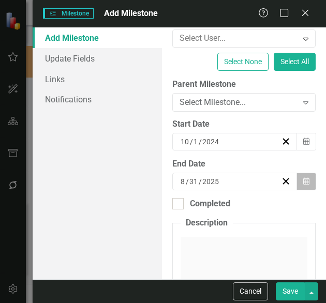
click at [303, 179] on icon "Calendar" at bounding box center [306, 181] width 6 height 7
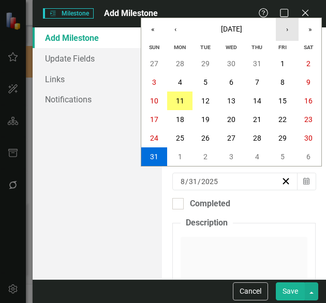
click at [290, 29] on button "›" at bounding box center [287, 29] width 23 height 23
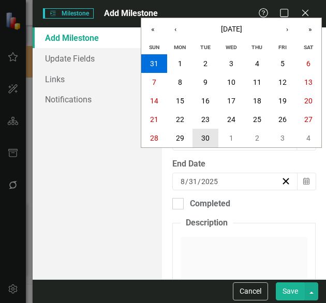
click at [203, 133] on button "30" at bounding box center [205, 138] width 26 height 19
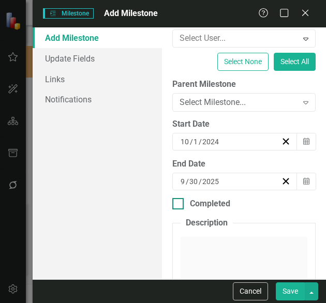
click at [224, 205] on div "Completed" at bounding box center [210, 204] width 40 height 12
click at [179, 205] on input "Completed" at bounding box center [175, 201] width 7 height 7
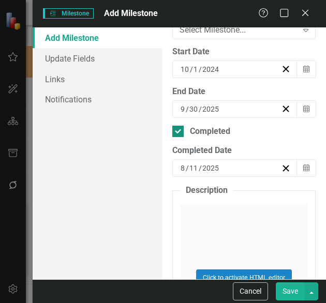
click at [190, 126] on div "Completed" at bounding box center [210, 132] width 40 height 12
click at [179, 126] on input "Completed" at bounding box center [175, 129] width 7 height 7
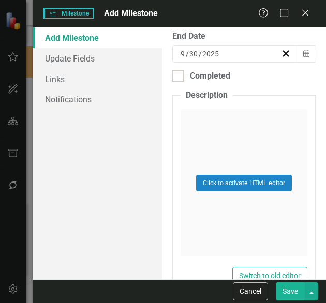
scroll to position [269, 0]
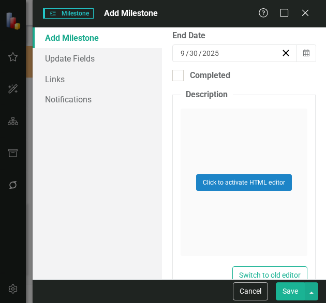
click at [287, 292] on button "Save" at bounding box center [290, 291] width 29 height 18
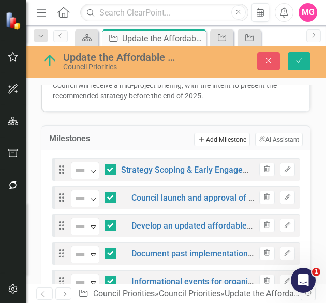
click at [211, 133] on button "Add Add Milestone" at bounding box center [221, 139] width 55 height 13
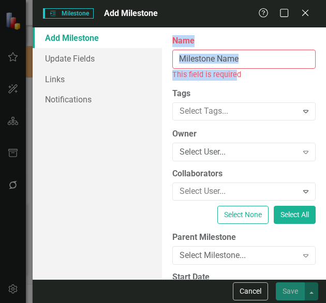
drag, startPoint x: 234, startPoint y: 69, endPoint x: 220, endPoint y: 58, distance: 17.7
click at [220, 58] on div "Name This field is required" at bounding box center [243, 57] width 143 height 45
click at [220, 58] on input "Name" at bounding box center [243, 59] width 143 height 19
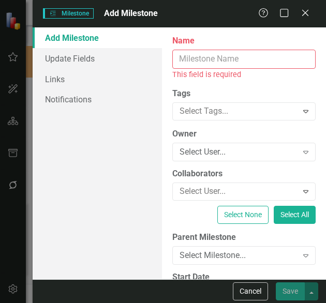
paste input "Identify possible actions"
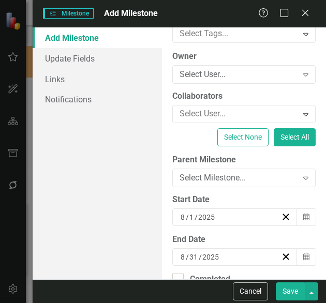
scroll to position [66, 0]
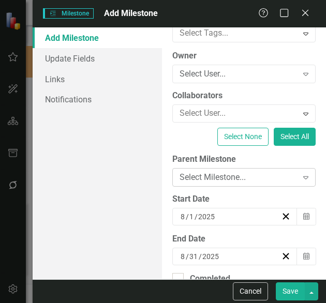
click at [282, 182] on div "Select Milestone..." at bounding box center [238, 178] width 118 height 12
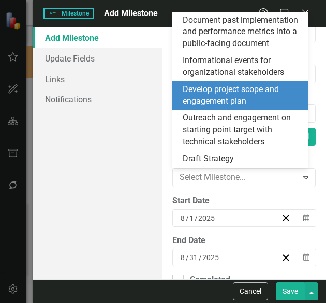
scroll to position [128, 0]
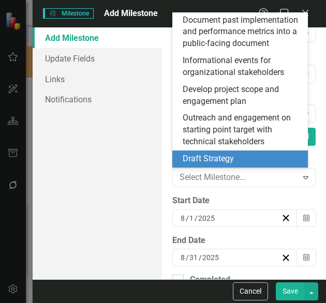
click at [248, 155] on div "Draft Strategy" at bounding box center [242, 159] width 119 height 12
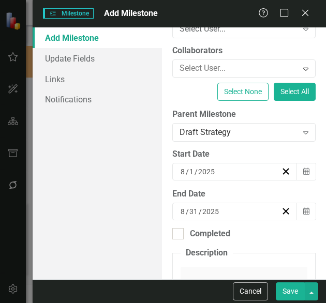
scroll to position [114, 0]
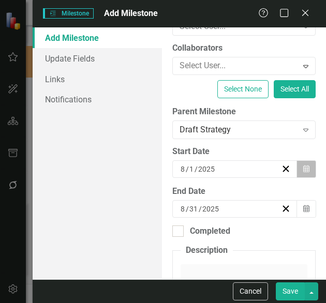
click at [304, 169] on button "Calendar" at bounding box center [306, 169] width 20 height 18
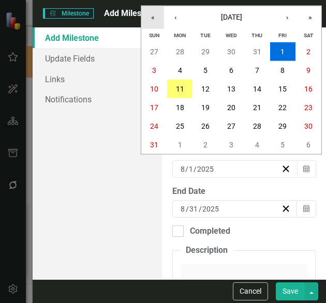
click at [154, 13] on button "«" at bounding box center [152, 17] width 23 height 23
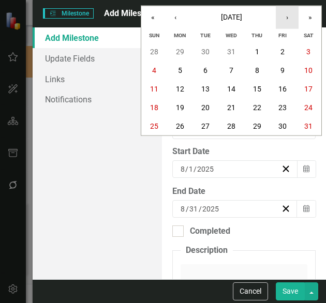
click at [279, 19] on button "›" at bounding box center [287, 17] width 23 height 23
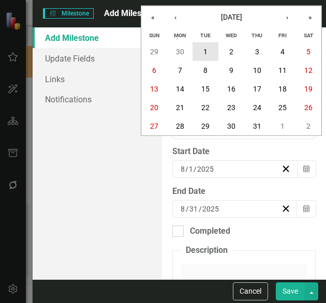
click at [214, 49] on button "1" at bounding box center [205, 51] width 26 height 19
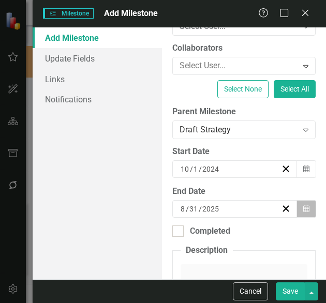
click at [306, 214] on button "Calendar" at bounding box center [306, 209] width 20 height 18
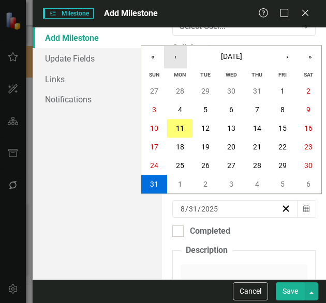
click at [179, 59] on button "‹" at bounding box center [175, 57] width 23 height 23
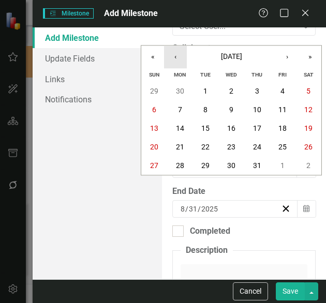
click at [179, 59] on button "‹" at bounding box center [175, 57] width 23 height 23
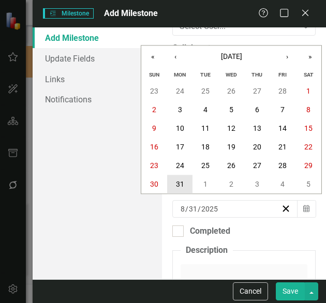
click at [180, 181] on abbr "31" at bounding box center [180, 184] width 8 height 8
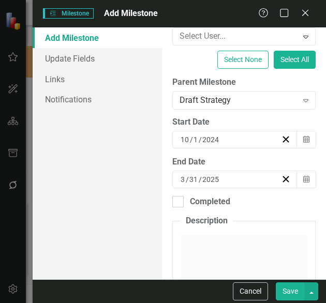
scroll to position [159, 0]
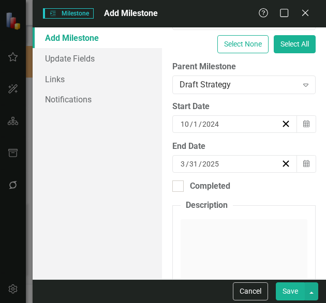
click at [180, 181] on div at bounding box center [177, 185] width 11 height 11
click at [179, 181] on input "Completed" at bounding box center [175, 183] width 7 height 7
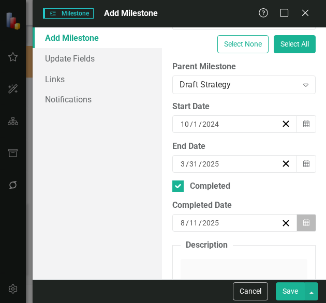
click at [296, 224] on button "Calendar" at bounding box center [306, 223] width 20 height 18
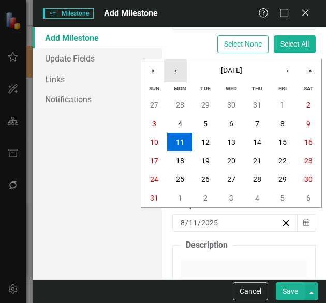
click at [175, 69] on button "‹" at bounding box center [175, 70] width 23 height 23
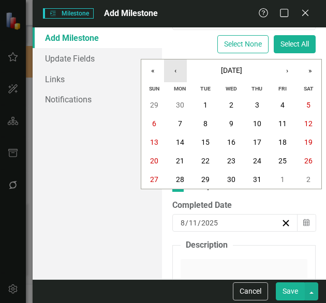
click at [175, 69] on button "‹" at bounding box center [175, 70] width 23 height 23
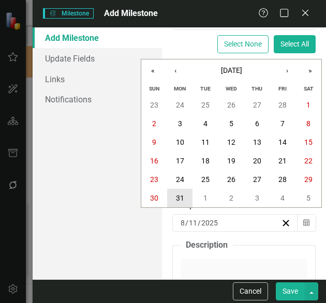
click at [184, 198] on button "31" at bounding box center [180, 198] width 26 height 19
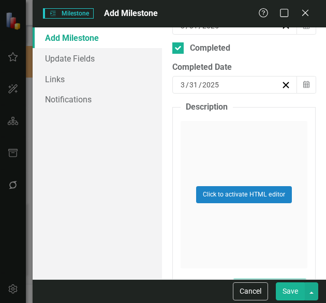
scroll to position [306, 0]
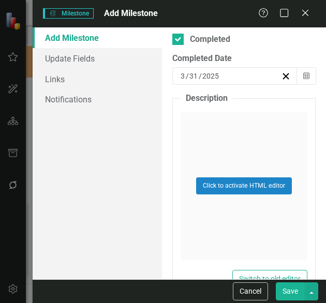
click at [288, 289] on button "Save" at bounding box center [290, 291] width 29 height 18
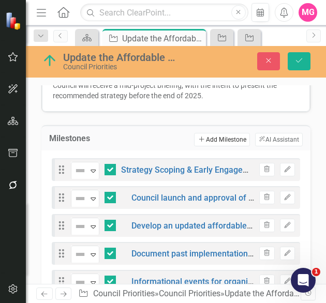
click at [212, 133] on button "Add Add Milestone" at bounding box center [221, 139] width 55 height 13
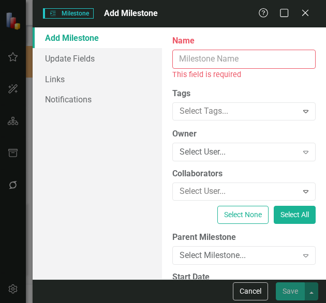
click at [254, 61] on input "Name" at bounding box center [243, 59] width 143 height 19
click at [152, 208] on div "Add Milestone Update Fields Links Notifications" at bounding box center [97, 153] width 129 height 252
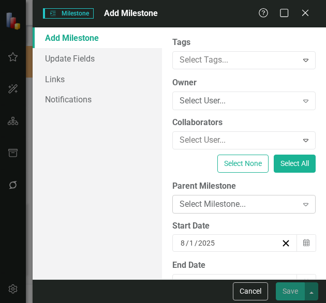
click at [211, 203] on div "Select Milestone..." at bounding box center [238, 204] width 118 height 12
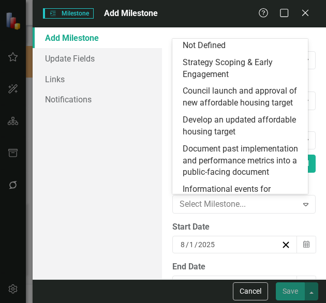
scroll to position [0, 0]
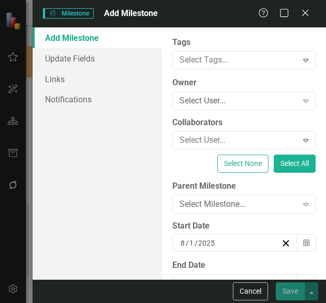
click at [169, 45] on div "ClearPoint Can Do More! How ClearPoint Can Help Close Enterprise plans can auto…" at bounding box center [244, 153] width 164 height 252
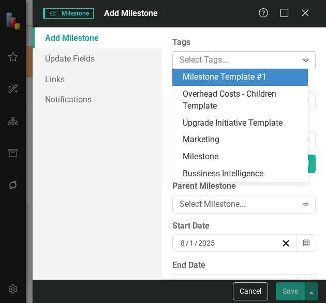
click at [196, 58] on div at bounding box center [236, 60] width 122 height 14
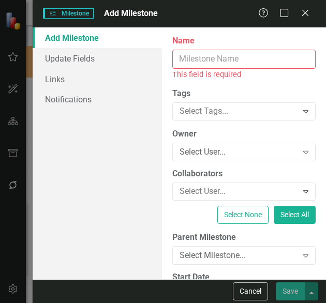
click at [239, 61] on input "Name" at bounding box center [243, 59] width 143 height 19
click at [238, 69] on div "This field is required" at bounding box center [243, 75] width 143 height 12
click at [231, 65] on input "Name" at bounding box center [243, 59] width 143 height 19
paste input "Develop guiding framewor"
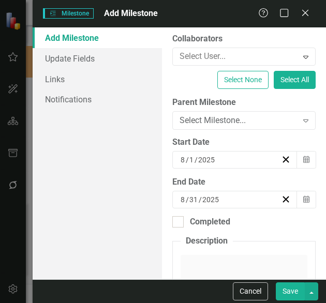
scroll to position [153, 0]
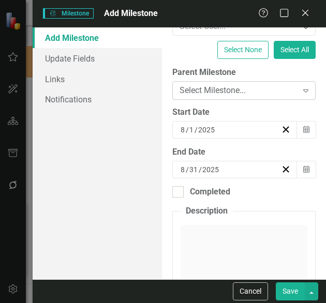
click at [287, 88] on div "Select Milestone..." at bounding box center [238, 91] width 118 height 12
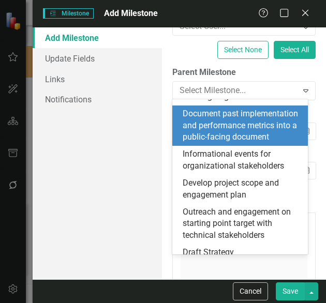
scroll to position [145, 0]
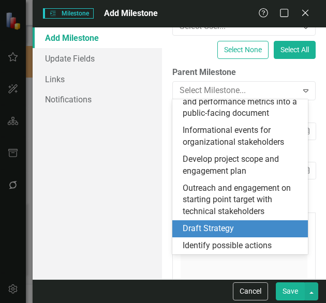
click at [228, 233] on div "Draft Strategy" at bounding box center [242, 229] width 119 height 12
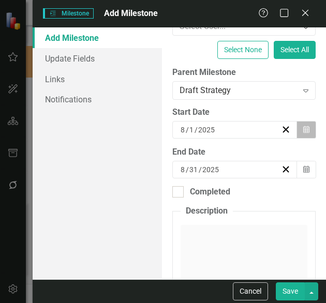
click at [302, 134] on button "Calendar" at bounding box center [306, 130] width 20 height 18
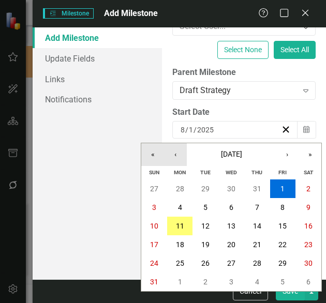
drag, startPoint x: 151, startPoint y: 150, endPoint x: 179, endPoint y: 153, distance: 28.0
click at [179, 153] on div "« ‹ [DATE] › »" at bounding box center [231, 154] width 180 height 23
click at [150, 154] on button "«" at bounding box center [152, 154] width 23 height 23
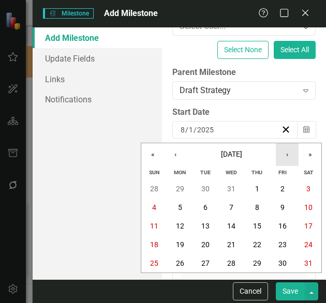
click at [288, 157] on button "›" at bounding box center [287, 154] width 23 height 23
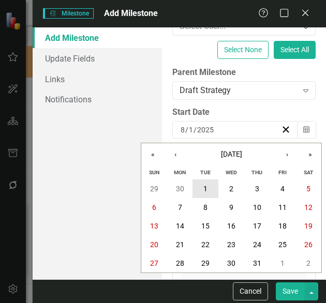
click at [206, 185] on abbr "1" at bounding box center [205, 189] width 4 height 8
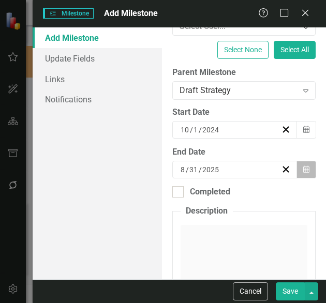
click at [307, 168] on button "Calendar" at bounding box center [306, 170] width 20 height 18
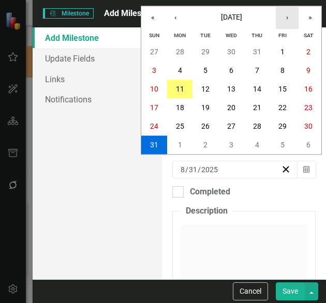
click at [296, 16] on button "›" at bounding box center [287, 17] width 23 height 23
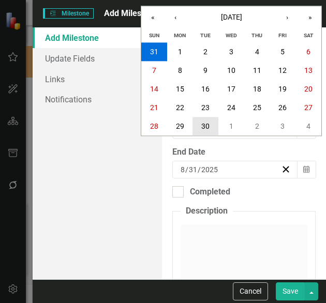
click at [215, 125] on button "30" at bounding box center [205, 126] width 26 height 19
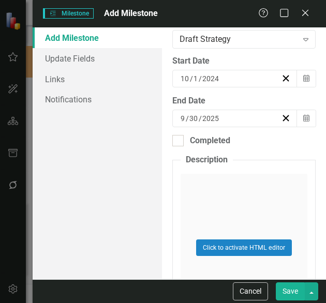
scroll to position [168, 0]
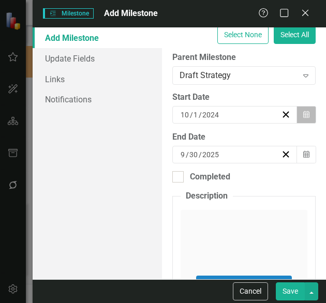
click at [297, 109] on button "Calendar" at bounding box center [306, 115] width 20 height 18
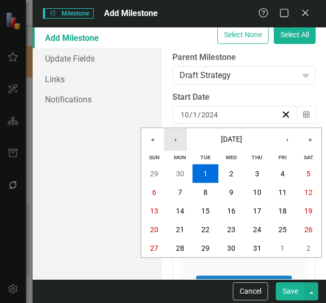
click at [178, 141] on button "‹" at bounding box center [175, 139] width 23 height 23
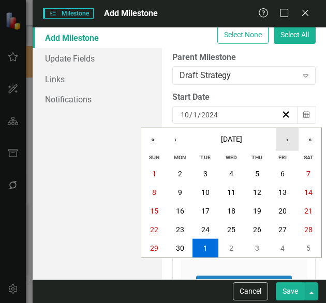
click at [281, 134] on button "›" at bounding box center [287, 139] width 23 height 23
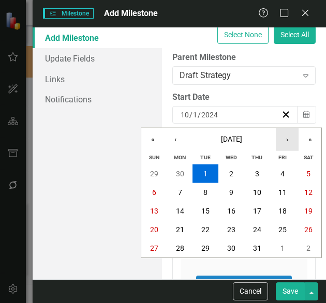
click at [281, 134] on button "›" at bounding box center [287, 139] width 23 height 23
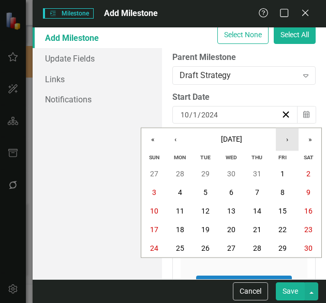
click at [281, 134] on button "›" at bounding box center [287, 139] width 23 height 23
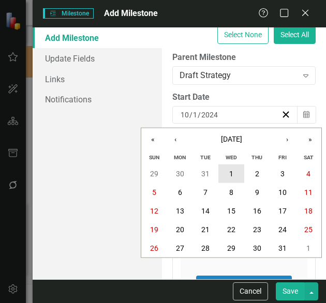
click at [237, 170] on button "1" at bounding box center [231, 173] width 26 height 19
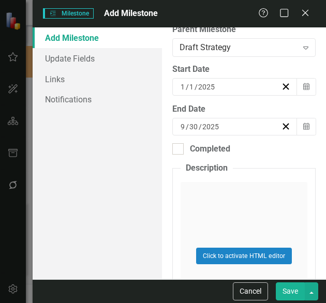
scroll to position [197, 0]
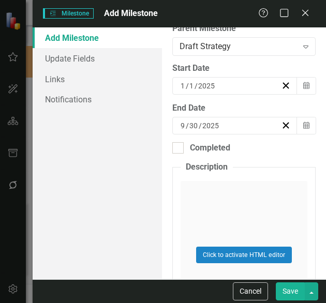
click at [292, 294] on button "Save" at bounding box center [290, 291] width 29 height 18
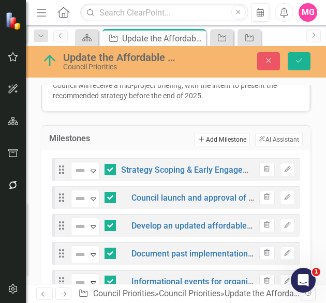
click at [220, 133] on button "Add Add Milestone" at bounding box center [221, 139] width 55 height 13
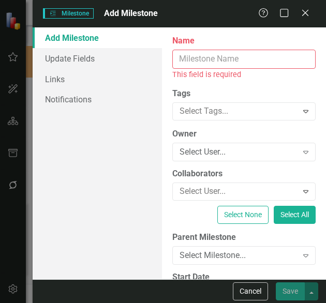
click at [246, 62] on input "Name" at bounding box center [243, 59] width 143 height 19
paste input "Assess possible actions"
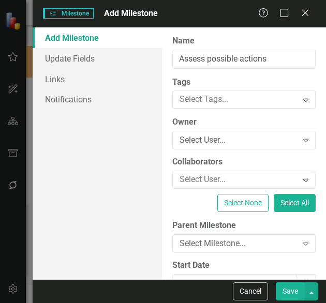
click at [238, 77] on label "Tags" at bounding box center [243, 83] width 143 height 12
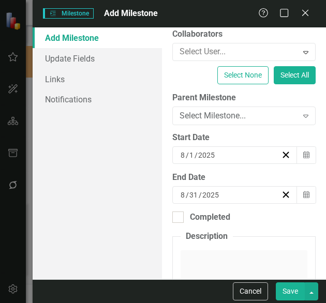
scroll to position [135, 0]
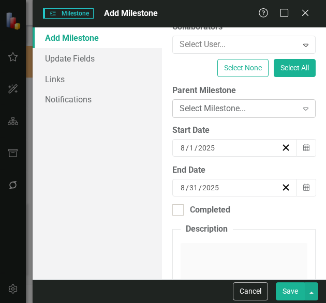
click at [250, 103] on div "Select Milestone..." at bounding box center [238, 109] width 118 height 12
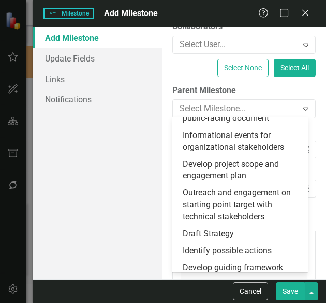
scroll to position [137, 0]
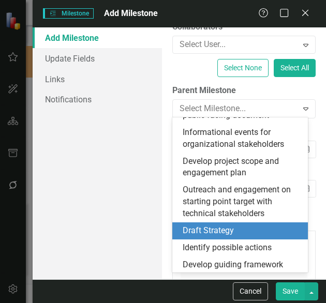
click at [239, 239] on div "Draft Strategy" at bounding box center [239, 230] width 135 height 17
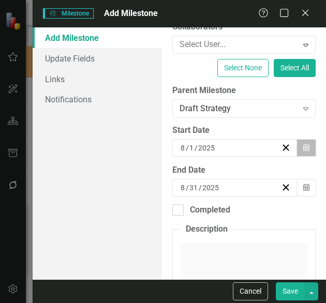
click at [303, 147] on icon "button" at bounding box center [306, 147] width 6 height 7
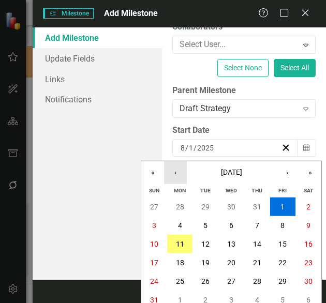
click at [175, 174] on button "‹" at bounding box center [175, 172] width 23 height 23
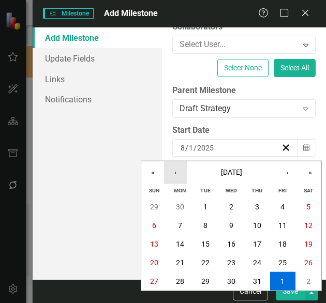
click at [175, 174] on button "‹" at bounding box center [175, 172] width 23 height 23
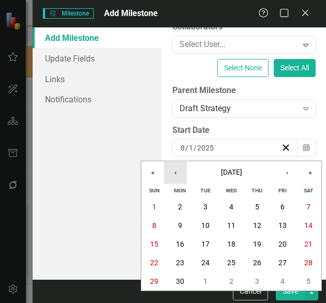
click at [175, 174] on button "‹" at bounding box center [175, 172] width 23 height 23
click at [178, 168] on button "‹" at bounding box center [175, 172] width 23 height 23
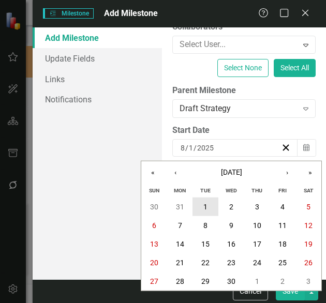
click at [203, 203] on abbr "1" at bounding box center [205, 207] width 4 height 8
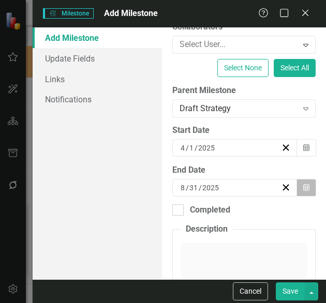
click at [305, 187] on button "Calendar" at bounding box center [306, 188] width 20 height 18
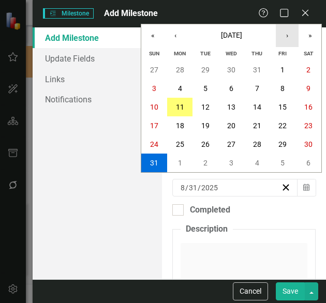
click at [290, 35] on button "›" at bounding box center [287, 35] width 23 height 23
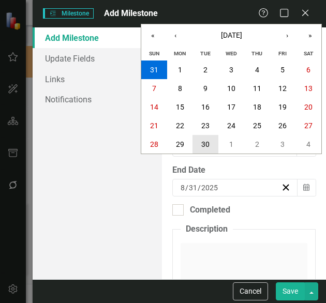
click at [200, 143] on button "30" at bounding box center [205, 144] width 26 height 19
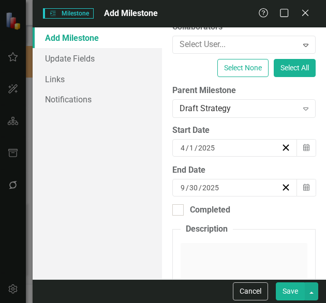
click at [292, 290] on button "Save" at bounding box center [290, 291] width 29 height 18
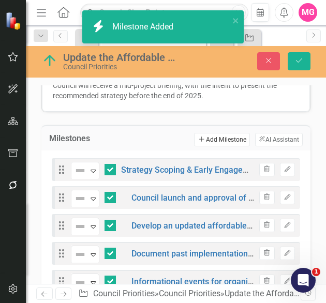
click at [194, 133] on button "Add Add Milestone" at bounding box center [221, 139] width 55 height 13
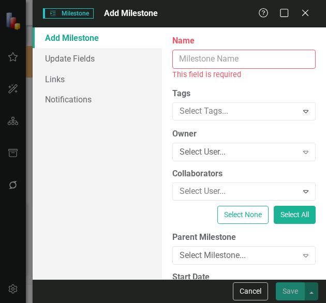
click at [240, 64] on input "Name" at bounding box center [243, 59] width 143 height 19
paste input "Refine and prioritize actions"
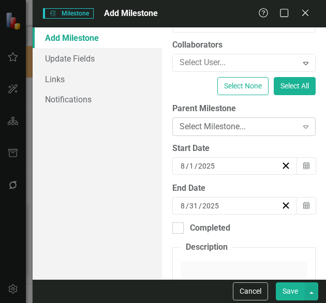
scroll to position [118, 0]
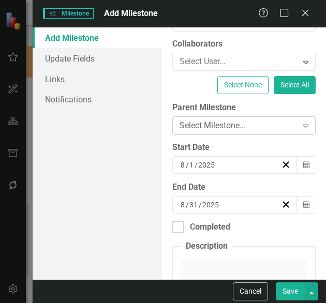
click at [251, 123] on div "Select Milestone..." at bounding box center [238, 126] width 118 height 12
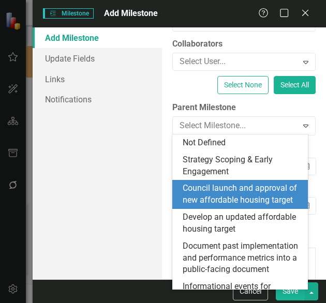
scroll to position [178, 0]
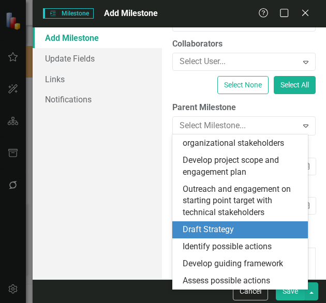
click at [224, 227] on div "Draft Strategy" at bounding box center [242, 230] width 119 height 12
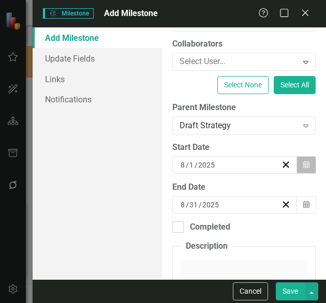
click at [296, 159] on button "Calendar" at bounding box center [306, 165] width 20 height 18
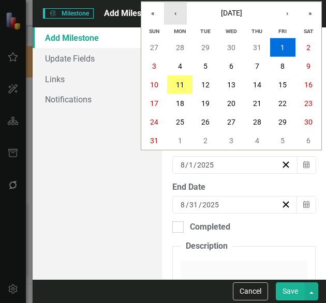
click at [174, 11] on button "‹" at bounding box center [175, 13] width 23 height 23
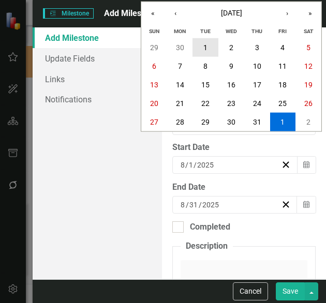
click at [210, 47] on button "1" at bounding box center [205, 47] width 26 height 19
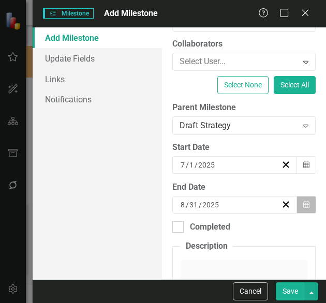
click at [305, 199] on button "Calendar" at bounding box center [306, 205] width 20 height 18
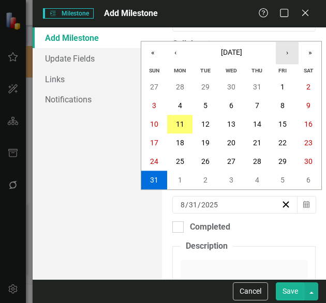
click at [288, 49] on button "›" at bounding box center [287, 52] width 23 height 23
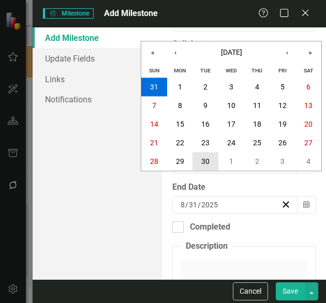
click at [207, 158] on abbr "30" at bounding box center [205, 162] width 8 height 8
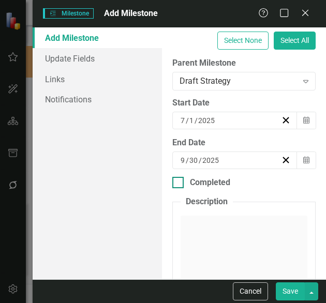
scroll to position [294, 0]
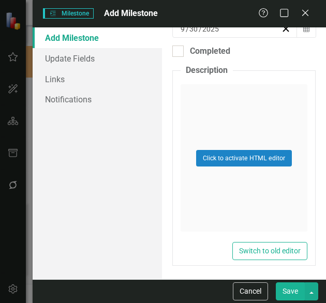
click at [298, 293] on button "Save" at bounding box center [290, 291] width 29 height 18
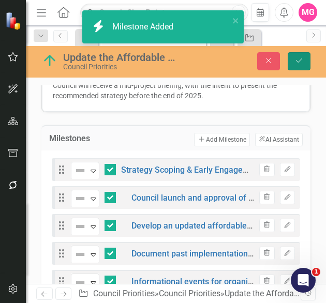
click at [294, 64] on button "Save" at bounding box center [299, 61] width 23 height 18
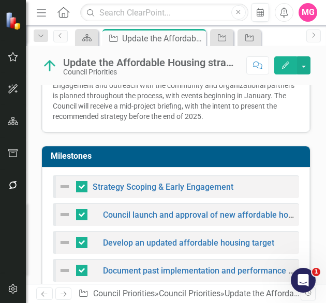
scroll to position [449, 0]
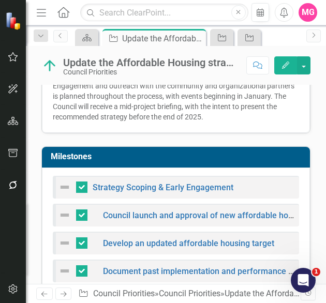
click at [269, 176] on div "Strategy Scoping & Early Engagement" at bounding box center [176, 187] width 246 height 23
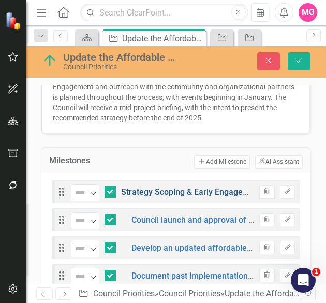
click at [199, 187] on link "Strategy Scoping & Early Engagement" at bounding box center [191, 192] width 141 height 10
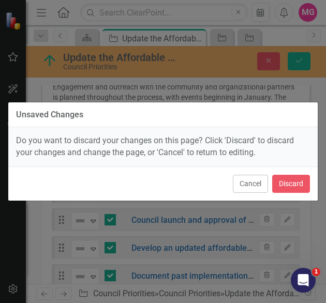
click at [199, 157] on div "Unsaved Changes Do you want to discard your changes on this page? Click 'Discar…" at bounding box center [163, 151] width 310 height 99
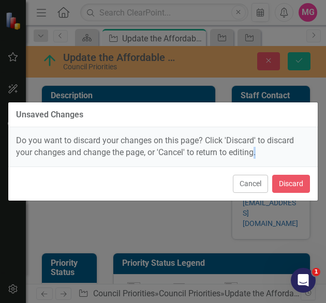
scroll to position [449, 0]
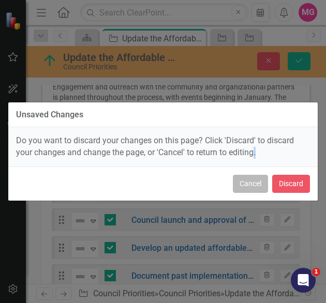
drag, startPoint x: 0, startPoint y: 0, endPoint x: 243, endPoint y: 185, distance: 305.2
click at [243, 185] on button "Cancel" at bounding box center [250, 184] width 35 height 18
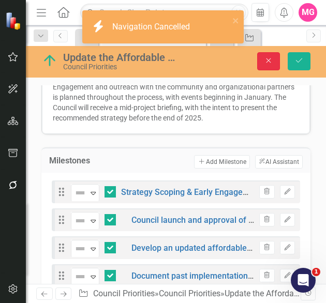
click at [266, 63] on icon "Close" at bounding box center [268, 60] width 9 height 7
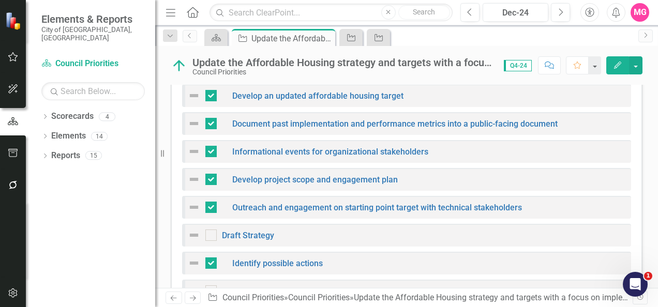
scroll to position [354, 0]
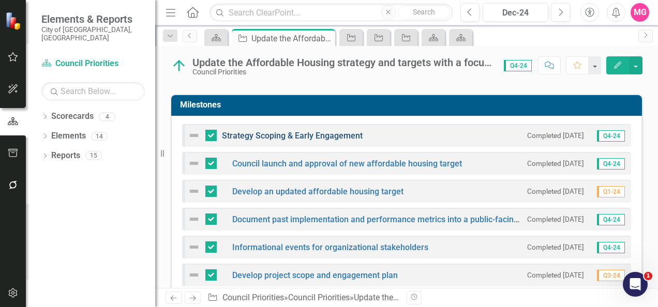
click at [307, 131] on link "Strategy Scoping & Early Engagement" at bounding box center [292, 136] width 141 height 10
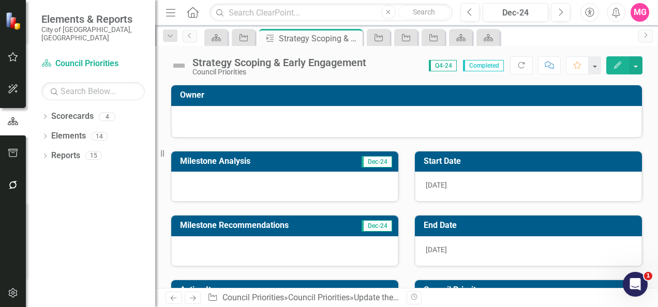
click at [277, 169] on td "Milestone Analysis" at bounding box center [253, 162] width 147 height 17
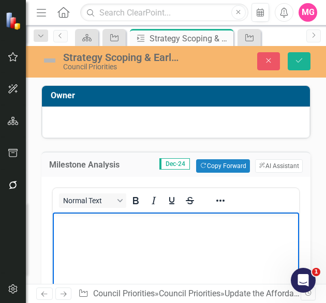
click at [156, 244] on body "Rich Text Area. Press ALT-0 for help." at bounding box center [176, 290] width 246 height 155
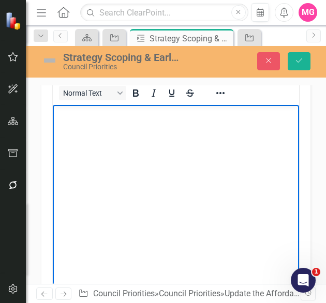
scroll to position [35, 0]
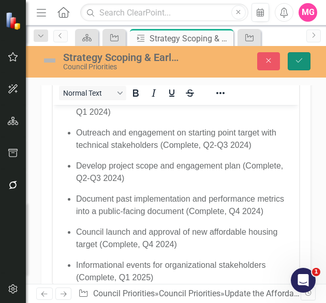
click at [296, 62] on icon "Save" at bounding box center [298, 60] width 9 height 7
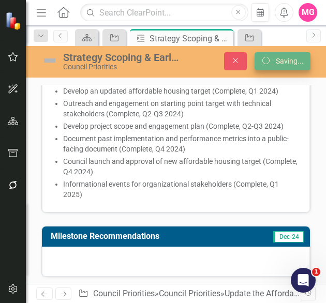
scroll to position [103, 0]
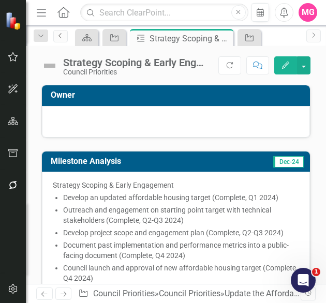
click at [61, 38] on icon "Previous" at bounding box center [60, 36] width 8 height 6
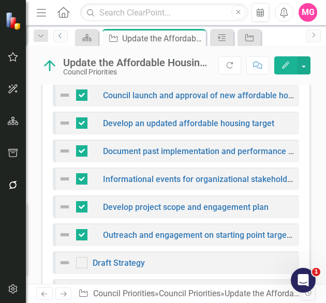
scroll to position [615, 0]
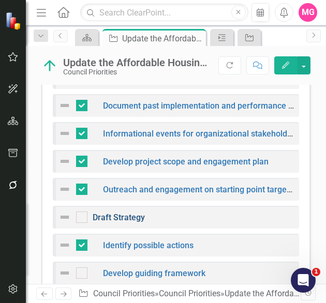
click at [120, 213] on link "Draft Strategy" at bounding box center [119, 218] width 52 height 10
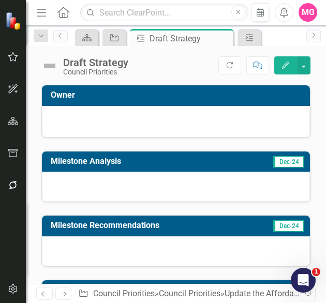
click at [185, 188] on div at bounding box center [176, 187] width 268 height 30
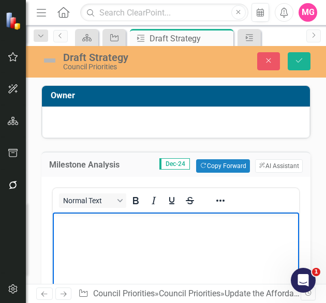
click at [126, 245] on body "Rich Text Area. Press ALT-0 for help." at bounding box center [176, 290] width 246 height 155
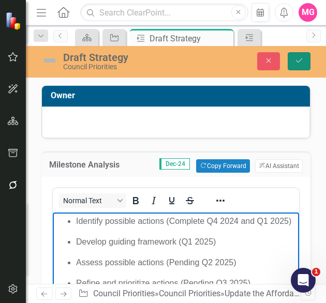
click at [302, 62] on icon "Save" at bounding box center [298, 60] width 9 height 7
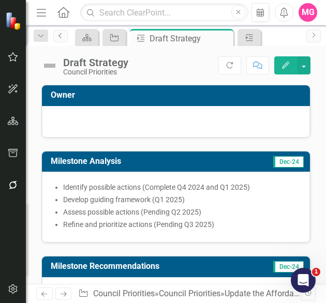
click at [61, 39] on link "Previous" at bounding box center [60, 36] width 14 height 12
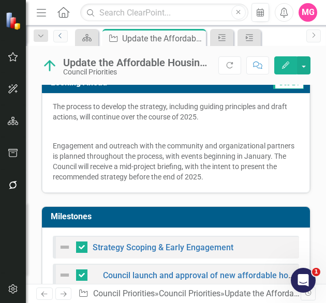
scroll to position [389, 0]
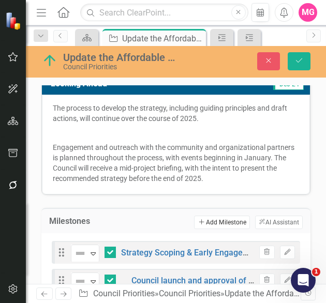
click at [198, 216] on button "Add Add Milestone" at bounding box center [221, 222] width 55 height 13
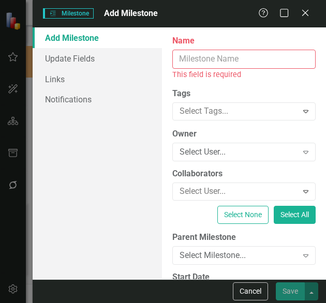
click at [234, 67] on input "Name" at bounding box center [243, 59] width 143 height 19
paste input "Adoption"
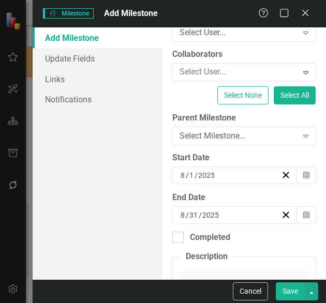
scroll to position [108, 0]
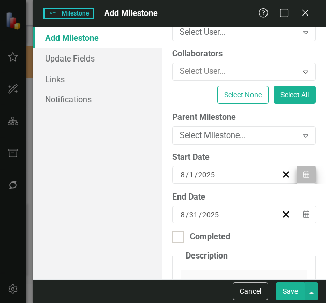
type input "Adoption"
click at [298, 169] on button "Calendar" at bounding box center [306, 175] width 20 height 18
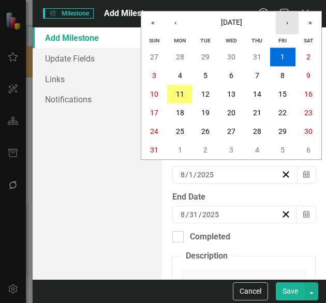
click at [279, 16] on button "›" at bounding box center [287, 22] width 23 height 23
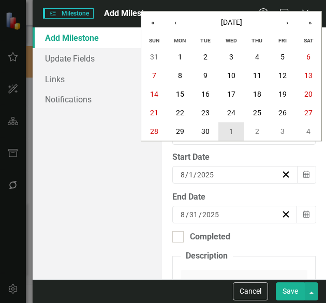
click at [229, 135] on button "1" at bounding box center [231, 132] width 26 height 19
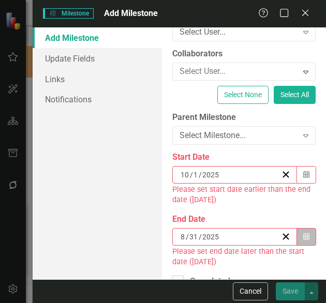
click at [303, 233] on icon "Calendar" at bounding box center [306, 236] width 6 height 7
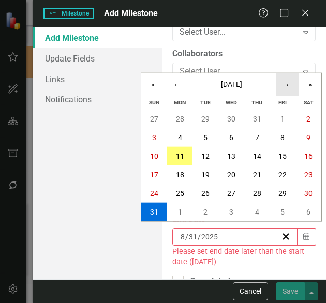
click at [296, 84] on button "›" at bounding box center [287, 84] width 23 height 23
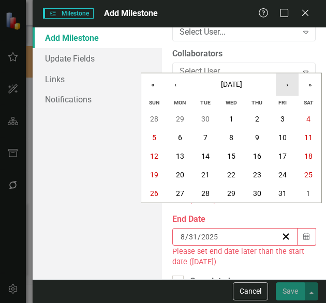
click at [296, 84] on button "›" at bounding box center [287, 84] width 23 height 23
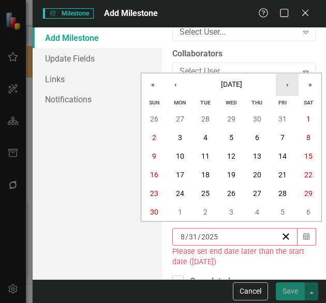
click at [296, 84] on button "›" at bounding box center [287, 84] width 23 height 23
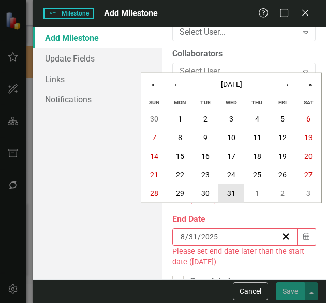
click at [240, 190] on button "31" at bounding box center [231, 193] width 26 height 19
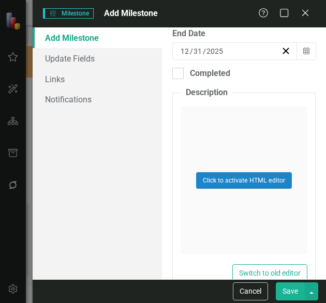
scroll to position [294, 0]
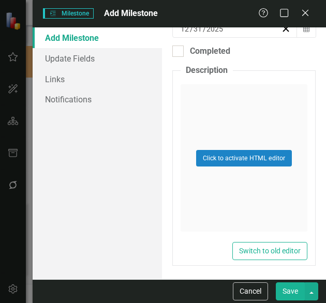
click at [294, 289] on button "Save" at bounding box center [290, 291] width 29 height 18
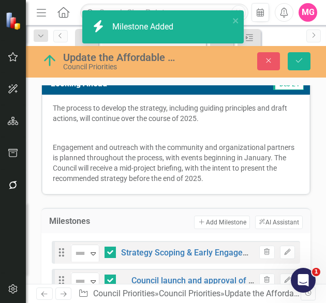
checkbox input "false"
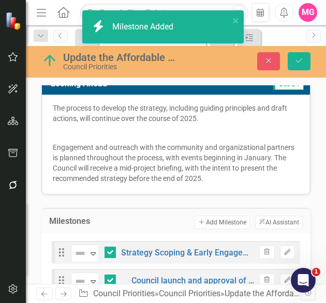
checkbox input "false"
checkbox input "true"
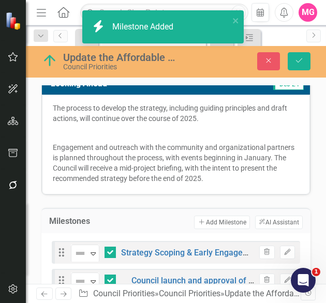
checkbox input "true"
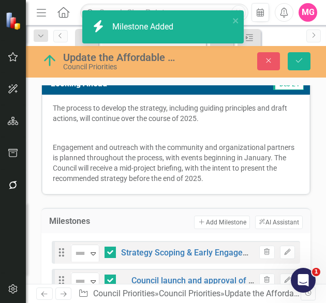
checkbox input "true"
checkbox input "false"
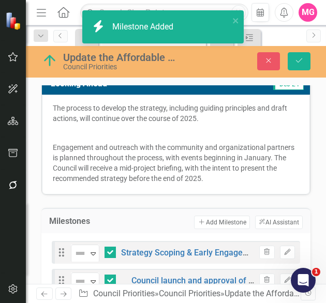
checkbox input "false"
checkbox input "true"
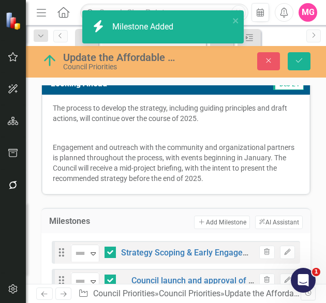
checkbox input "true"
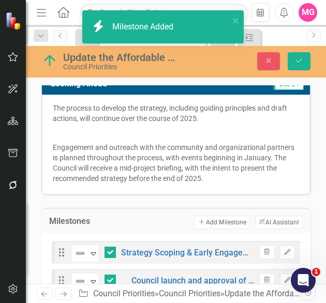
checkbox input "true"
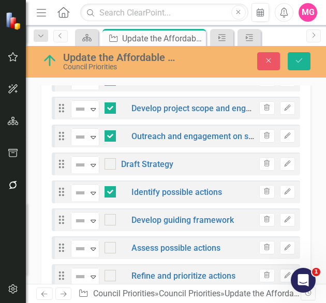
scroll to position [695, 0]
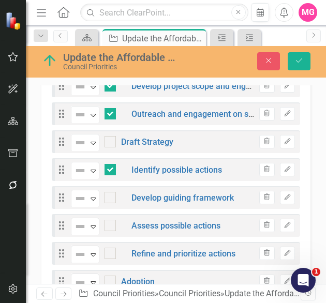
click at [175, 270] on div "Drag Not Defined Expand Adoption Trash Edit" at bounding box center [176, 281] width 248 height 23
click at [143, 277] on link "Adoption" at bounding box center [138, 282] width 34 height 10
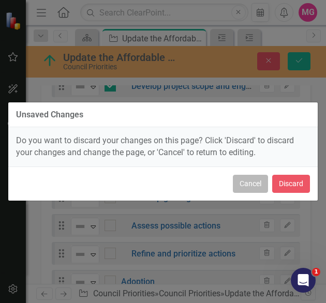
click at [251, 191] on button "Cancel" at bounding box center [250, 184] width 35 height 18
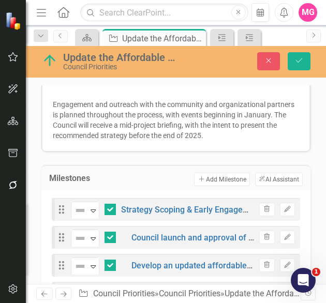
scroll to position [431, 0]
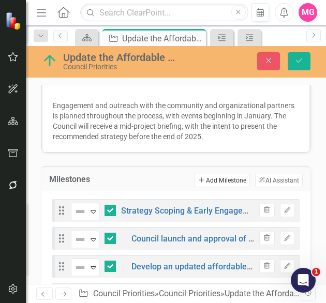
click at [207, 174] on button "Add Add Milestone" at bounding box center [221, 180] width 55 height 13
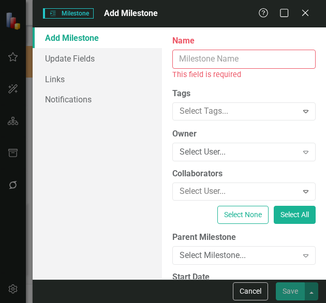
click at [273, 64] on input "Name" at bounding box center [243, 59] width 143 height 19
paste input "Present draft recommendations to City Council"
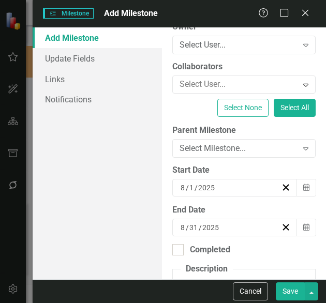
scroll to position [96, 0]
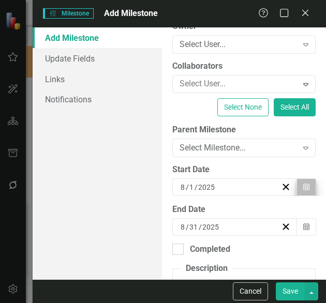
type input "Present draft recommendations to City Council"
click at [303, 184] on icon "button" at bounding box center [306, 186] width 6 height 7
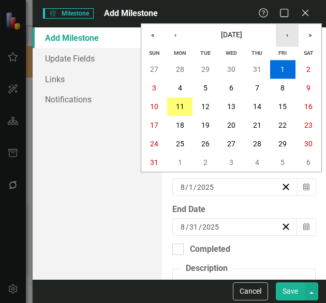
click at [285, 27] on button "›" at bounding box center [287, 35] width 23 height 23
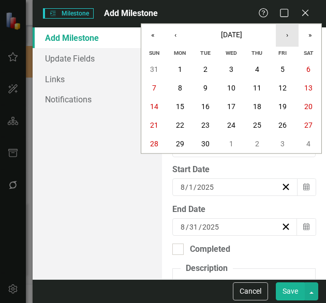
click at [285, 27] on button "›" at bounding box center [287, 35] width 23 height 23
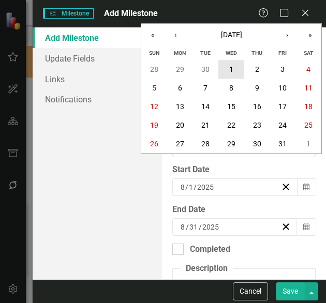
click at [236, 69] on button "1" at bounding box center [231, 70] width 26 height 19
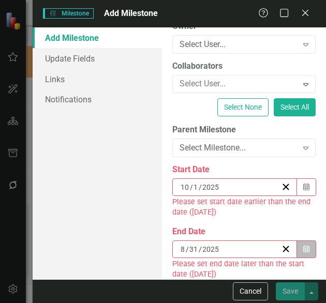
click at [303, 245] on button "Calendar" at bounding box center [306, 249] width 20 height 18
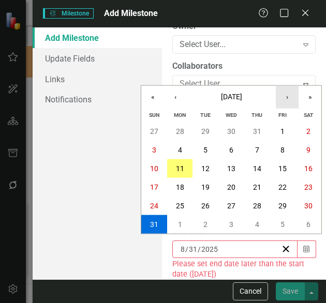
click at [286, 99] on button "›" at bounding box center [287, 97] width 23 height 23
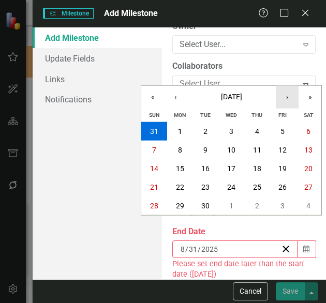
click at [286, 99] on button "›" at bounding box center [287, 97] width 23 height 23
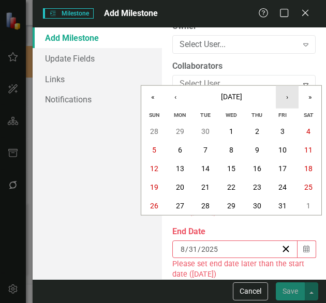
click at [286, 99] on button "›" at bounding box center [287, 97] width 23 height 23
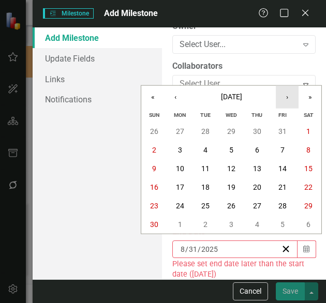
click at [286, 99] on button "›" at bounding box center [287, 97] width 23 height 23
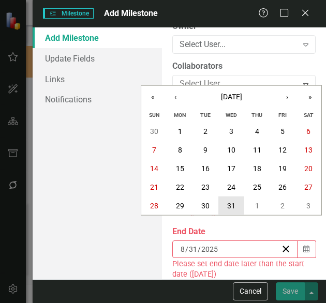
click at [229, 207] on abbr "31" at bounding box center [231, 206] width 8 height 8
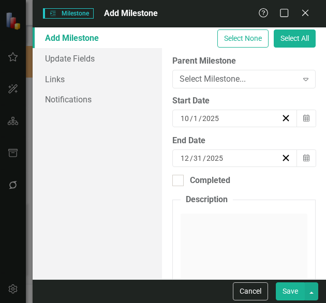
scroll to position [163, 0]
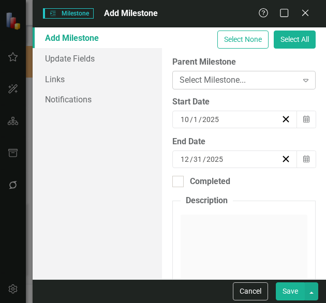
click at [263, 77] on div "Select Milestone..." at bounding box center [238, 80] width 118 height 12
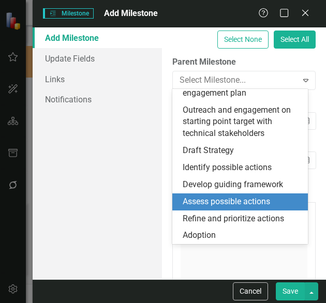
scroll to position [213, 0]
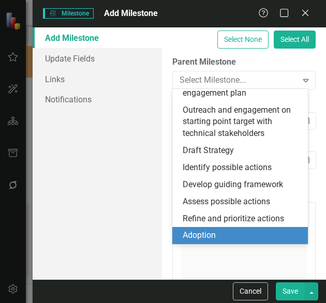
click at [243, 233] on div "Adoption" at bounding box center [242, 236] width 119 height 12
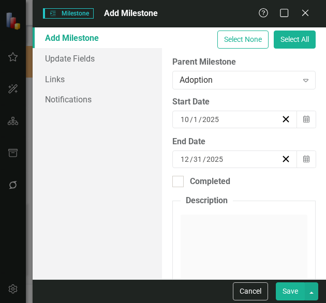
click at [286, 287] on button "Save" at bounding box center [290, 291] width 29 height 18
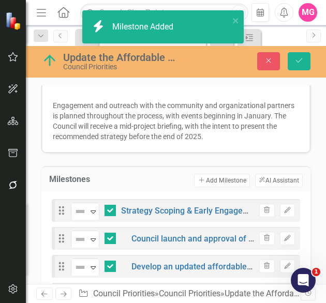
checkbox input "false"
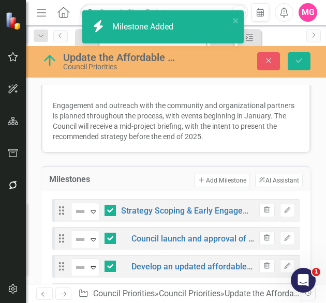
checkbox input "false"
checkbox input "true"
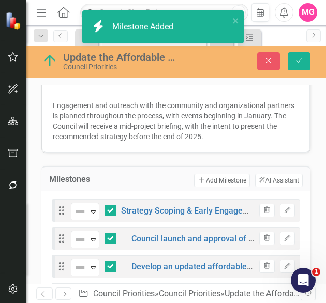
checkbox input "true"
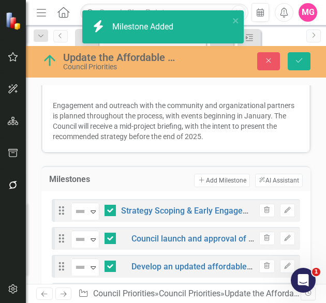
checkbox input "true"
click at [215, 174] on button "Add Add Milestone" at bounding box center [221, 180] width 55 height 13
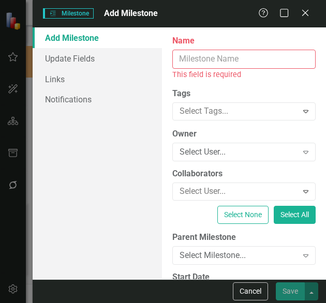
click at [241, 57] on input "Name" at bounding box center [243, 59] width 143 height 19
paste input "Council adoption of Affordable Housing Strategy"
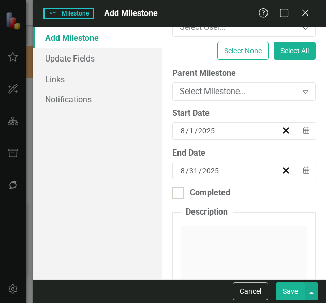
scroll to position [153, 0]
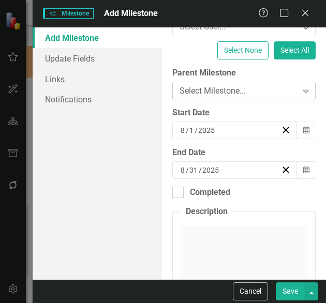
type input "Council adoption of Affordable Housing Strategy"
click at [300, 88] on icon "Expand" at bounding box center [305, 91] width 10 height 8
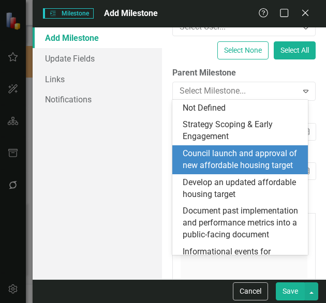
scroll to position [253, 0]
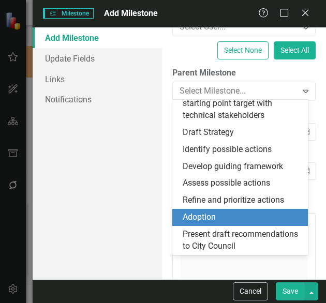
click at [232, 212] on div "Adoption" at bounding box center [242, 218] width 119 height 12
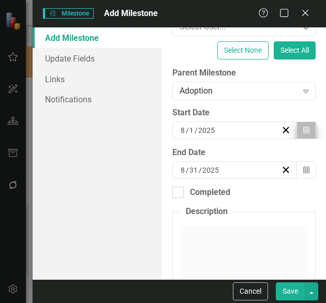
drag, startPoint x: 309, startPoint y: 130, endPoint x: 300, endPoint y: 129, distance: 8.3
click at [300, 129] on div "Start Date 8 / 1 / 2025 Calendar" at bounding box center [243, 127] width 159 height 40
click at [303, 129] on icon "Calendar" at bounding box center [306, 130] width 6 height 7
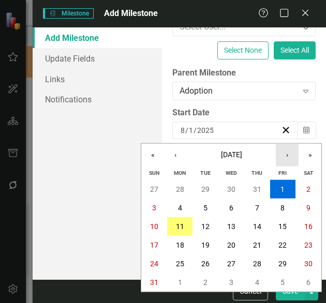
click at [288, 153] on button "›" at bounding box center [287, 155] width 23 height 23
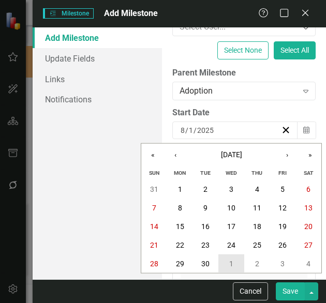
click at [234, 261] on button "1" at bounding box center [231, 263] width 26 height 19
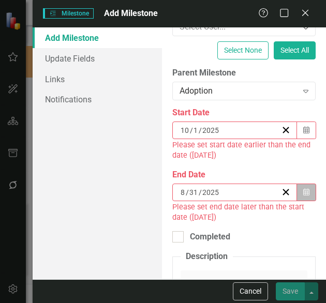
click at [302, 195] on button "Calendar" at bounding box center [306, 193] width 20 height 18
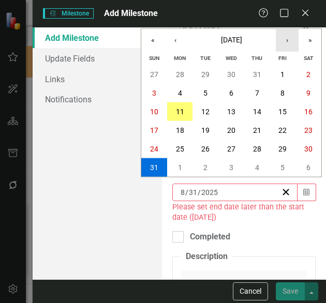
click at [288, 36] on button "›" at bounding box center [287, 40] width 23 height 23
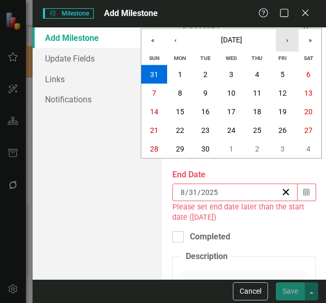
click at [288, 36] on button "›" at bounding box center [287, 40] width 23 height 23
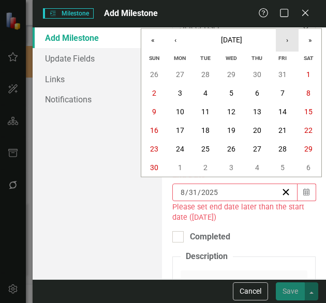
click at [288, 36] on button "›" at bounding box center [287, 40] width 23 height 23
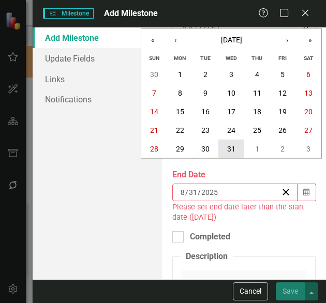
click at [237, 150] on button "31" at bounding box center [231, 149] width 26 height 19
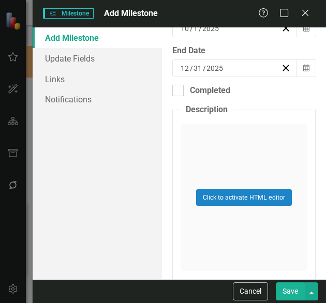
scroll to position [294, 0]
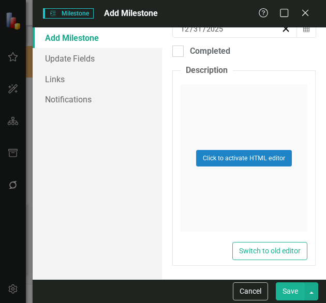
click at [289, 291] on button "Save" at bounding box center [290, 291] width 29 height 18
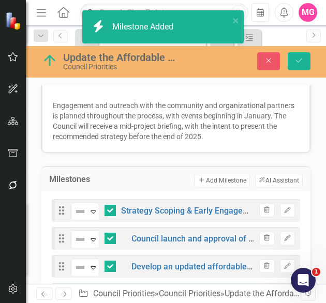
checkbox input "false"
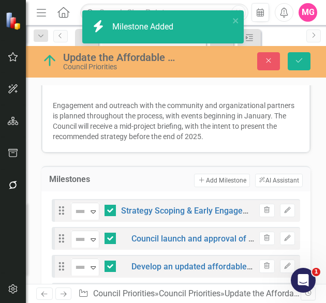
checkbox input "false"
checkbox input "true"
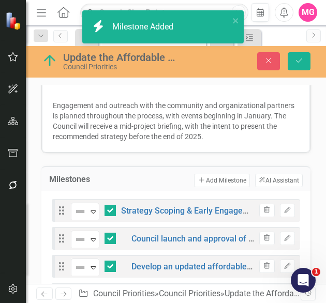
checkbox input "true"
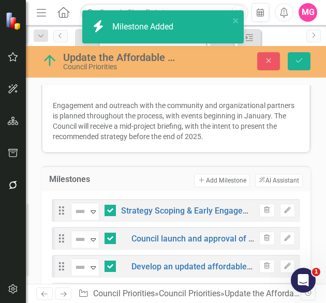
checkbox input "true"
checkbox input "false"
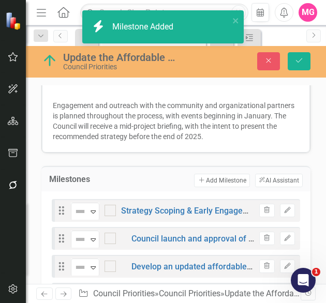
checkbox input "false"
checkbox input "true"
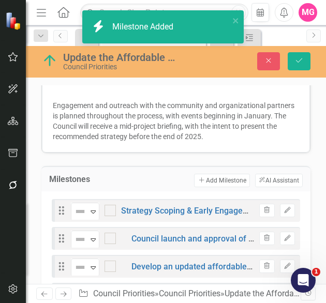
checkbox input "true"
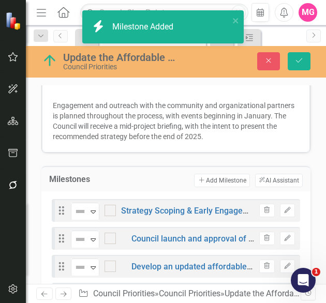
checkbox input "true"
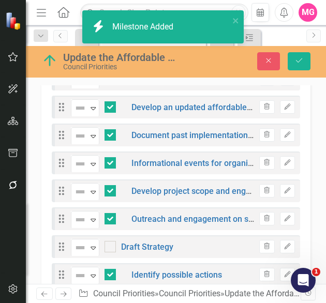
scroll to position [593, 0]
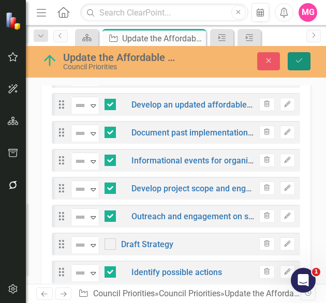
click at [300, 60] on icon "submit" at bounding box center [299, 60] width 6 height 4
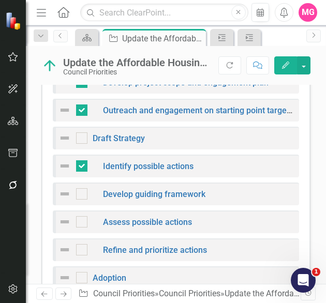
scroll to position [734, 0]
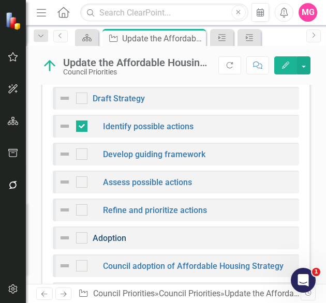
click at [105, 233] on link "Adoption" at bounding box center [110, 238] width 34 height 10
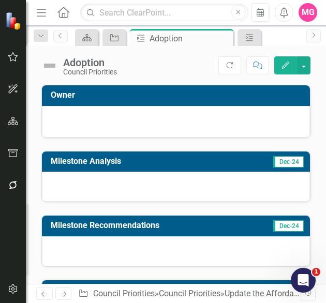
click at [131, 195] on div at bounding box center [176, 187] width 268 height 30
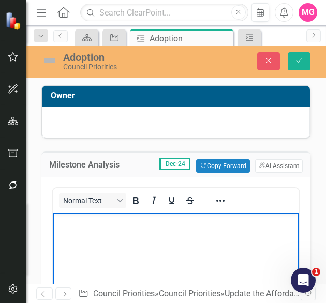
click at [127, 250] on body "Rich Text Area. Press ALT-0 for help." at bounding box center [176, 290] width 246 height 155
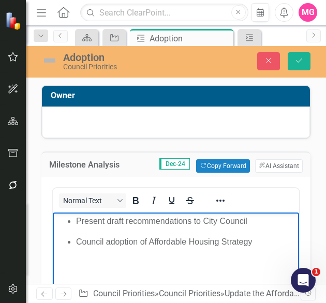
click at [75, 221] on ul "Present draft recommendations to City Council" at bounding box center [175, 221] width 241 height 12
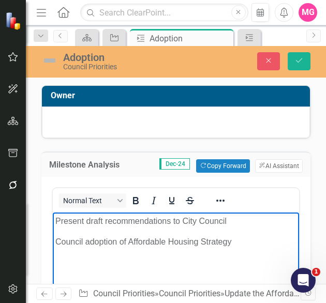
click at [267, 217] on p "Present draft recommendations to City Council" at bounding box center [175, 221] width 241 height 12
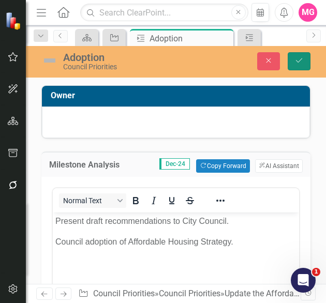
click at [294, 57] on icon "Save" at bounding box center [298, 60] width 9 height 7
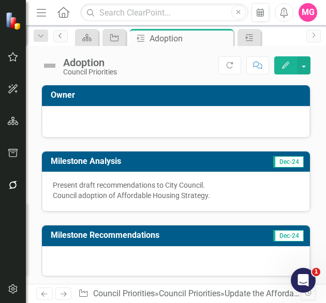
click at [64, 34] on icon "Previous" at bounding box center [60, 36] width 8 height 6
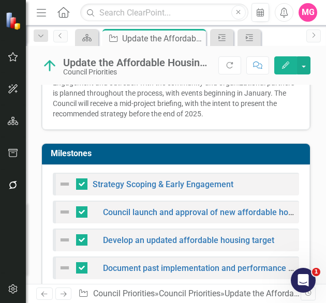
scroll to position [447, 0]
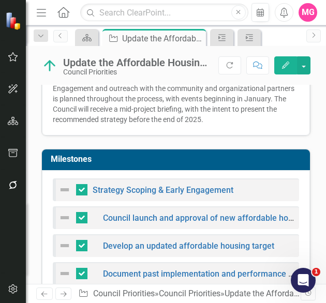
click at [251, 155] on h3 "Milestones" at bounding box center [178, 159] width 254 height 9
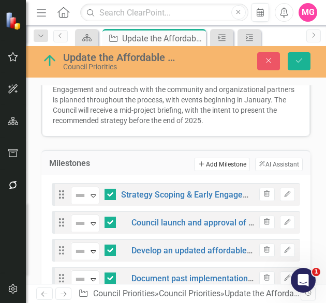
click at [202, 158] on button "Add Add Milestone" at bounding box center [221, 164] width 55 height 13
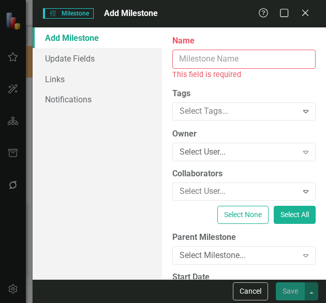
click at [203, 62] on input "Name" at bounding box center [243, 59] width 143 height 19
paste input "Implementation of high-priority actions"
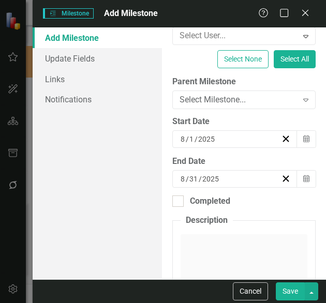
scroll to position [144, 0]
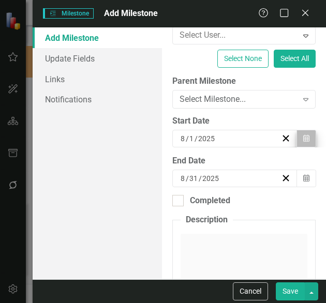
type input "Implementation of high-priority actions"
click at [304, 138] on button "Calendar" at bounding box center [306, 139] width 20 height 18
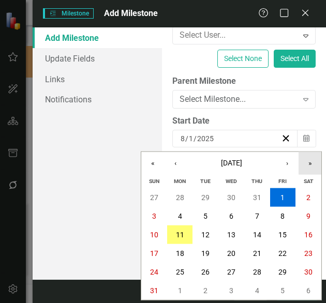
click at [315, 167] on button "»" at bounding box center [309, 163] width 23 height 23
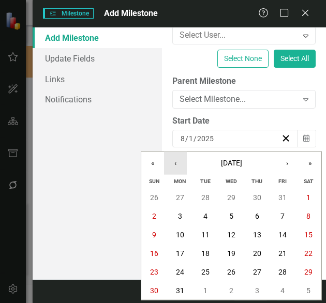
click at [170, 166] on button "‹" at bounding box center [175, 163] width 23 height 23
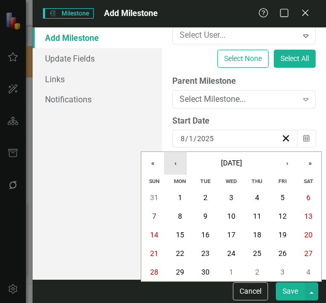
click at [170, 166] on button "‹" at bounding box center [175, 163] width 23 height 23
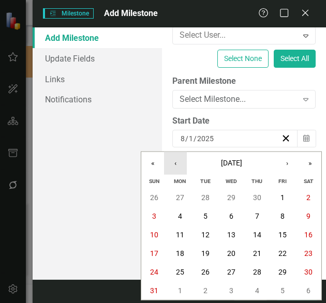
click at [170, 166] on button "‹" at bounding box center [175, 163] width 23 height 23
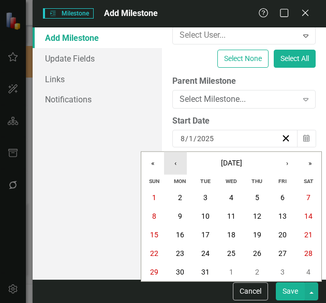
click at [170, 166] on button "‹" at bounding box center [175, 163] width 23 height 23
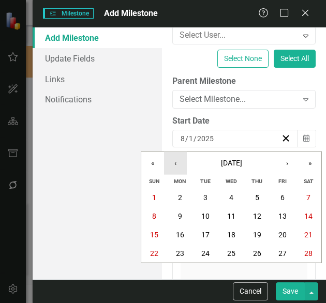
click at [170, 166] on button "‹" at bounding box center [175, 163] width 23 height 23
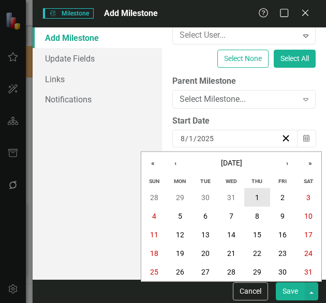
click at [255, 193] on abbr "1" at bounding box center [257, 197] width 4 height 8
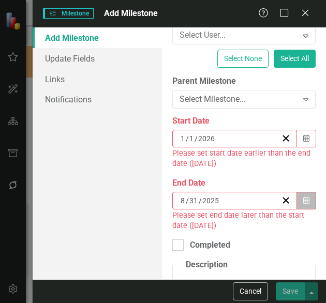
click at [301, 205] on button "Calendar" at bounding box center [306, 201] width 20 height 18
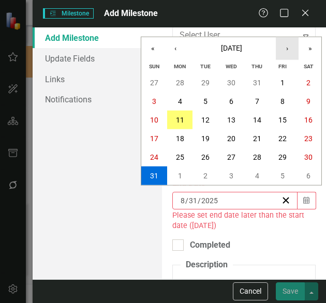
click at [296, 55] on button "›" at bounding box center [287, 48] width 23 height 23
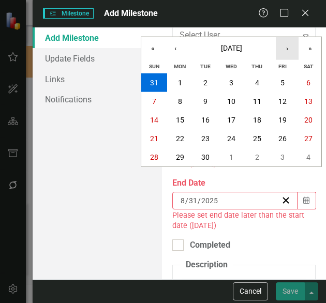
click at [296, 55] on button "›" at bounding box center [287, 48] width 23 height 23
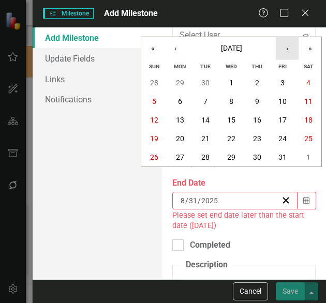
click at [296, 55] on button "›" at bounding box center [287, 48] width 23 height 23
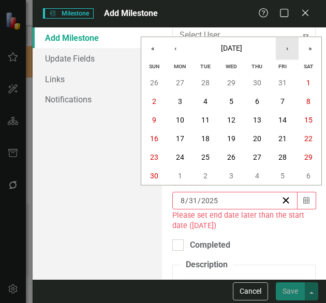
click at [296, 55] on button "›" at bounding box center [287, 48] width 23 height 23
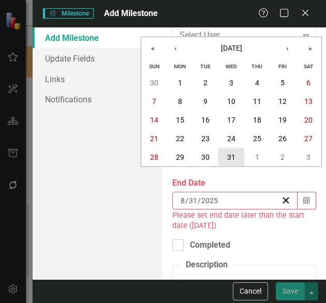
click at [232, 153] on abbr "31" at bounding box center [231, 157] width 8 height 8
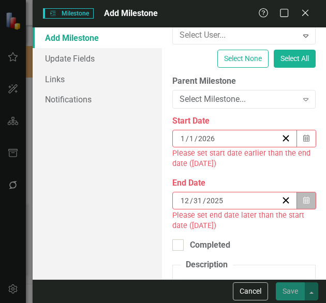
click at [305, 194] on button "Calendar" at bounding box center [306, 201] width 20 height 18
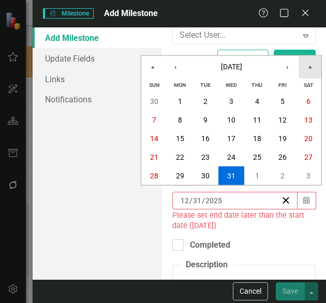
click at [305, 71] on button "»" at bounding box center [309, 67] width 23 height 23
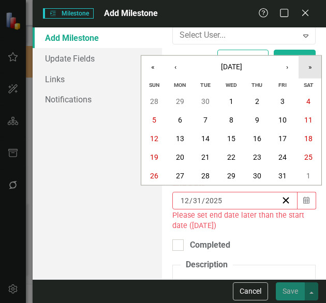
click at [305, 71] on button "»" at bounding box center [309, 67] width 23 height 23
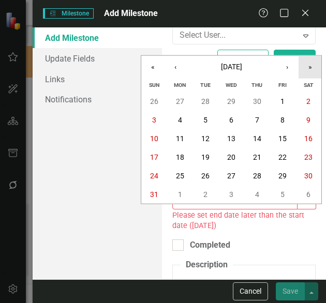
click at [305, 71] on button "»" at bounding box center [309, 67] width 23 height 23
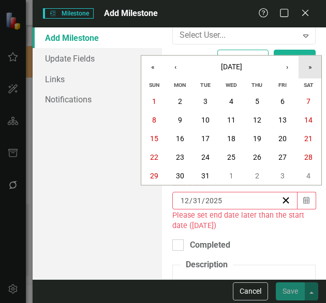
click at [305, 71] on button "»" at bounding box center [309, 67] width 23 height 23
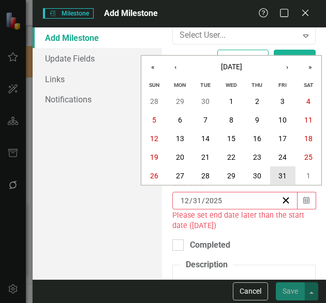
click at [285, 175] on abbr "31" at bounding box center [282, 176] width 8 height 8
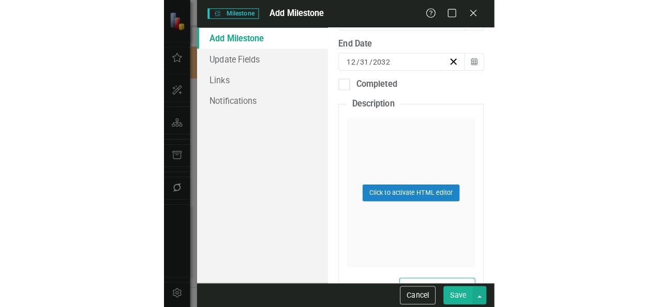
scroll to position [262, 0]
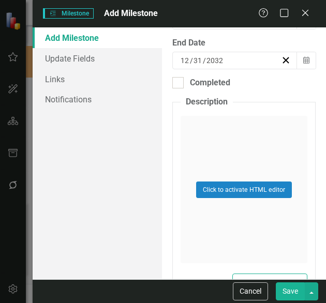
click at [286, 296] on button "Save" at bounding box center [290, 291] width 29 height 18
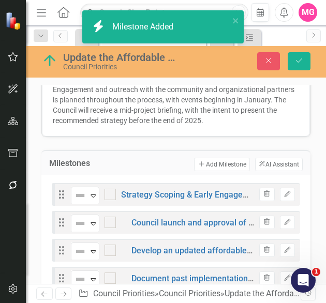
checkbox input "false"
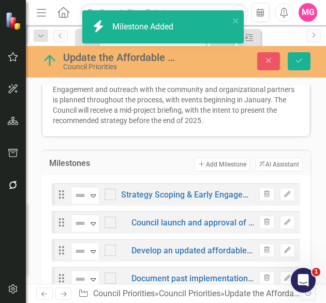
checkbox input "false"
checkbox input "true"
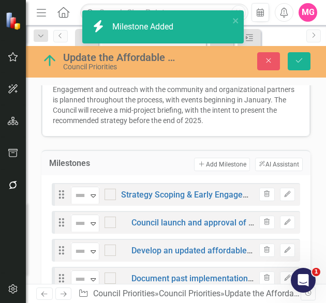
checkbox input "true"
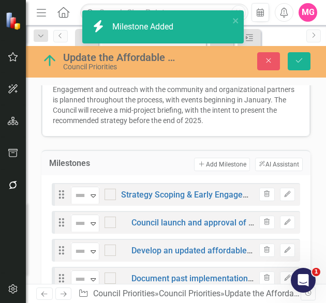
checkbox input "true"
checkbox input "false"
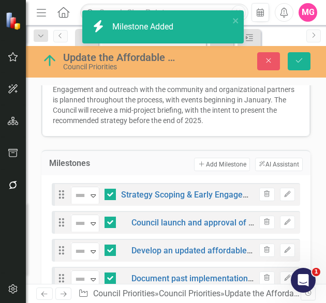
checkbox input "false"
checkbox input "true"
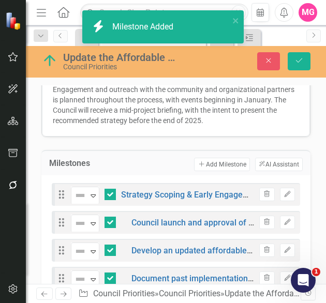
checkbox input "true"
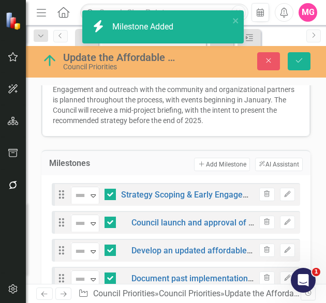
checkbox input "true"
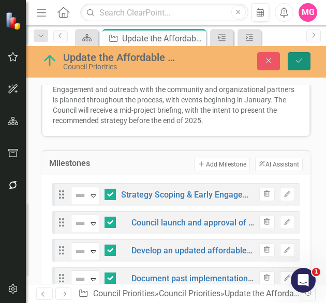
click at [299, 58] on icon "Save" at bounding box center [298, 60] width 9 height 7
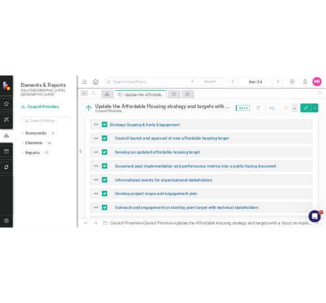
scroll to position [305, 0]
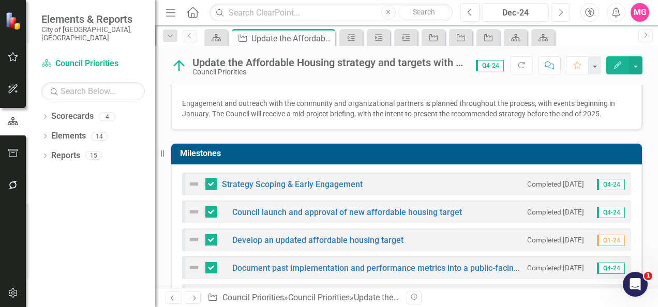
click at [325, 10] on button "Next" at bounding box center [560, 12] width 19 height 19
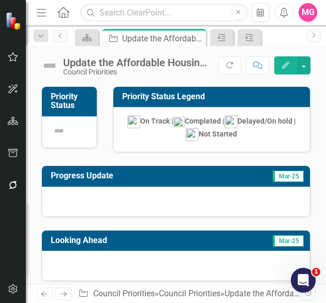
scroll to position [169, 0]
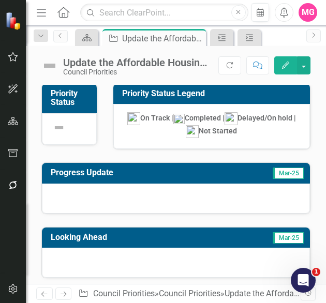
click at [178, 184] on div at bounding box center [176, 199] width 268 height 30
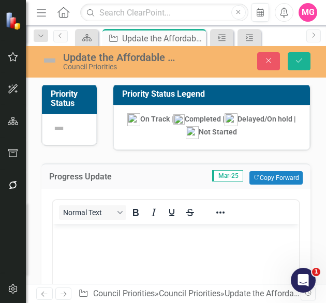
scroll to position [0, 0]
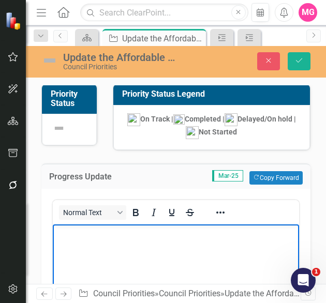
click at [142, 297] on body "Rich Text Area. Press ALT-0 for help." at bounding box center [176, 301] width 246 height 155
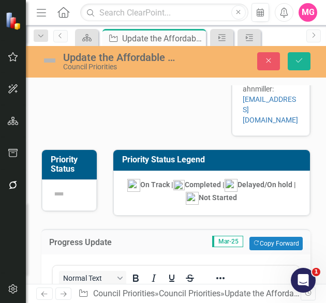
scroll to position [103, 0]
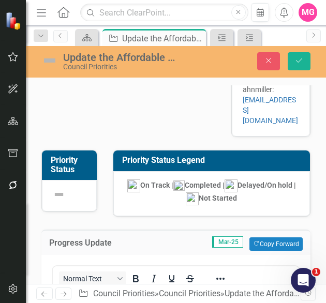
click at [47, 68] on img at bounding box center [49, 60] width 17 height 17
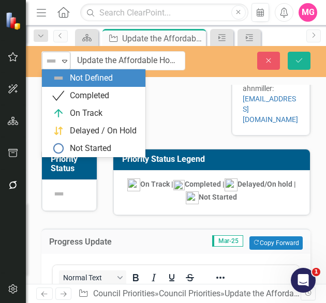
click at [54, 61] on img at bounding box center [51, 61] width 12 height 12
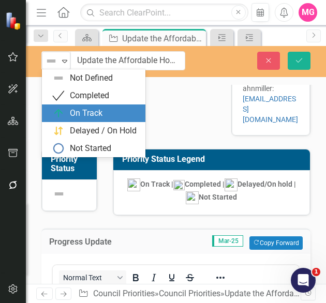
click at [87, 113] on div "On Track" at bounding box center [86, 114] width 33 height 12
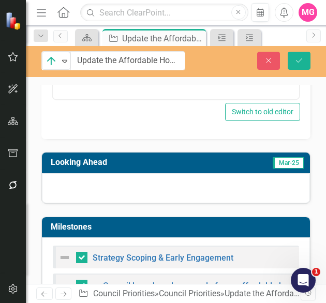
scroll to position [474, 0]
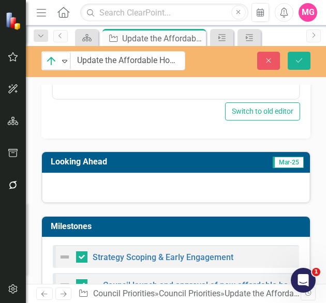
click at [183, 173] on div at bounding box center [176, 188] width 268 height 30
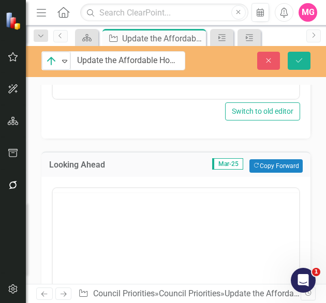
scroll to position [0, 0]
click at [242, 263] on body "Rich Text Area. Press ALT-0 for help." at bounding box center [176, 290] width 246 height 155
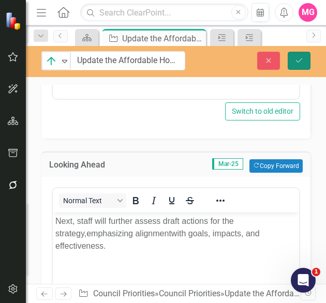
click at [301, 59] on icon "Save" at bounding box center [298, 60] width 9 height 7
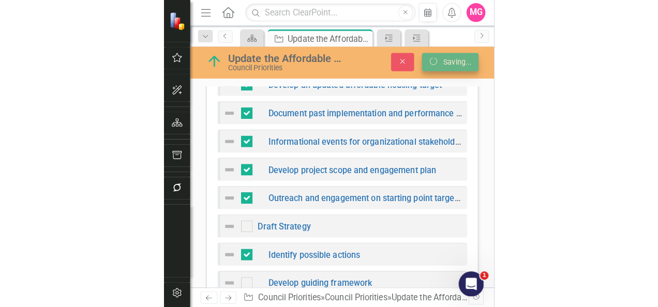
scroll to position [470, 0]
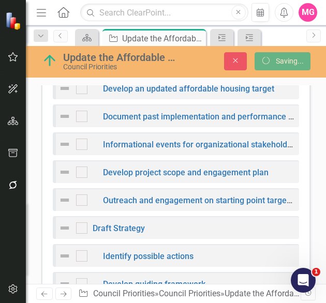
checkbox input "false"
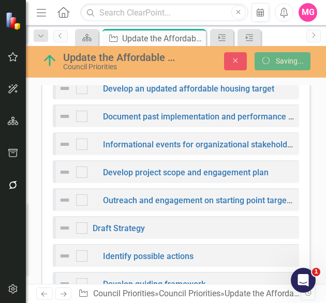
checkbox input "false"
checkbox input "true"
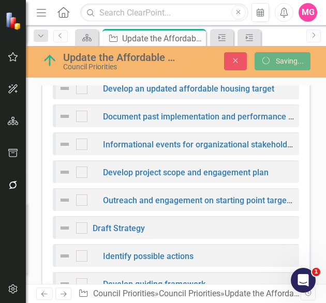
checkbox input "true"
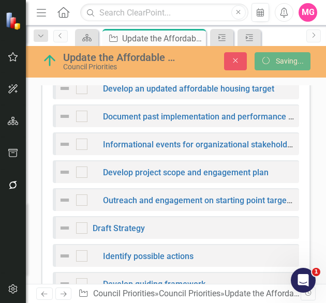
checkbox input "true"
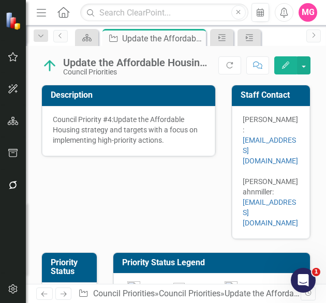
checkbox input "false"
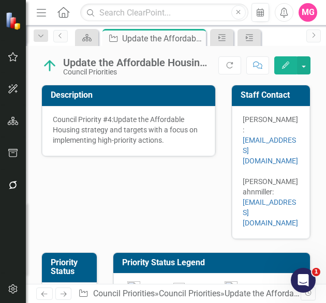
checkbox input "false"
checkbox input "true"
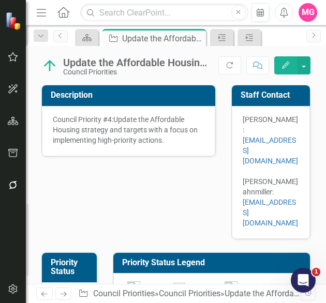
checkbox input "true"
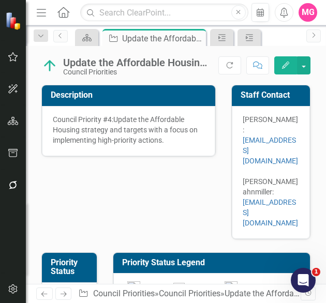
checkbox input "true"
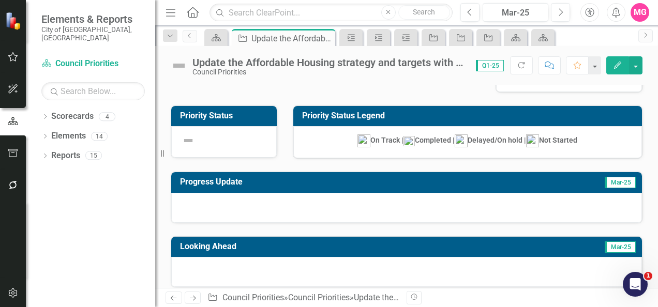
scroll to position [0, 0]
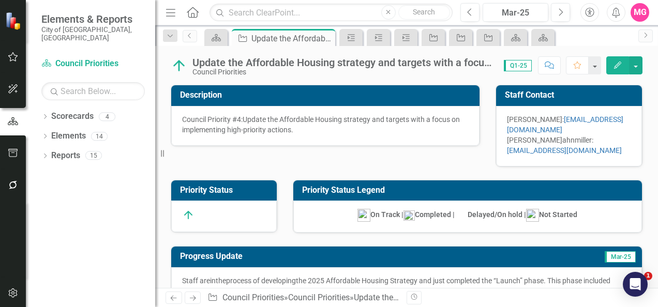
checkbox input "true"
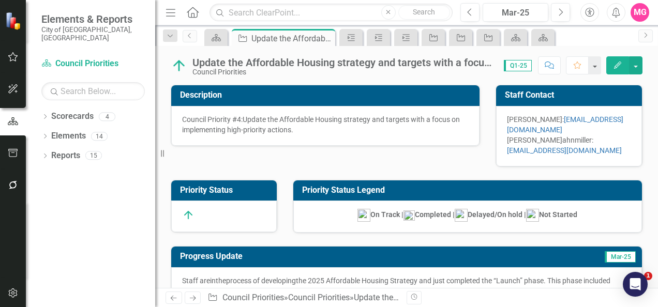
checkbox input "true"
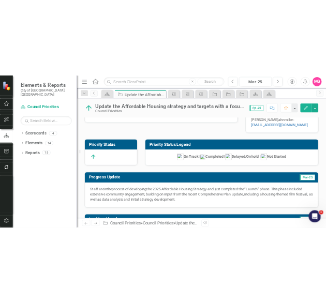
scroll to position [49, 0]
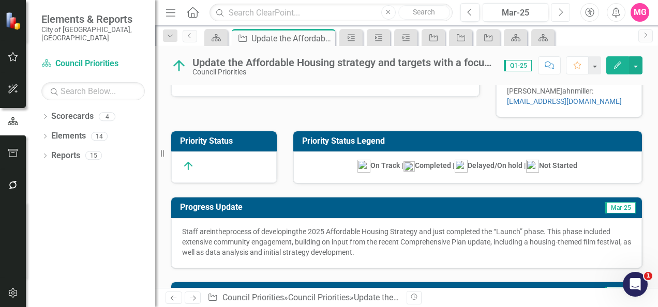
click at [562, 11] on icon "button" at bounding box center [561, 11] width 4 height 7
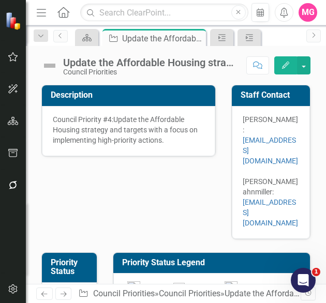
click at [53, 67] on img at bounding box center [49, 65] width 17 height 17
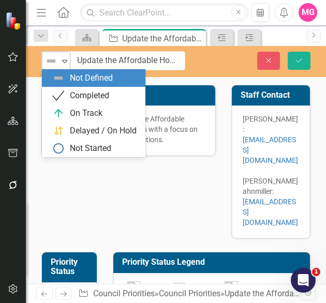
click at [48, 63] on img at bounding box center [51, 61] width 12 height 12
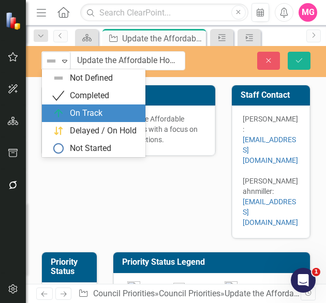
click at [84, 109] on div "On Track" at bounding box center [86, 114] width 33 height 12
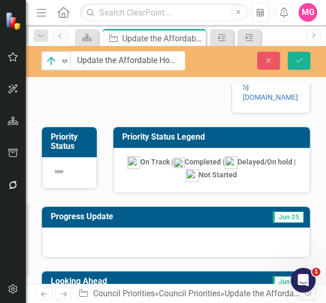
scroll to position [126, 0]
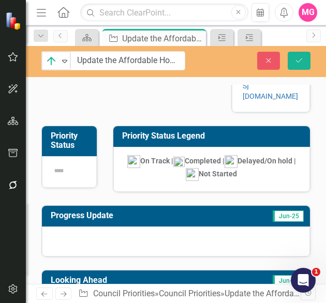
click at [156, 226] on div at bounding box center [176, 241] width 268 height 30
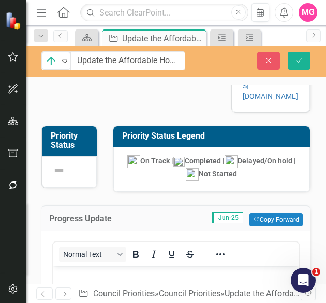
scroll to position [0, 0]
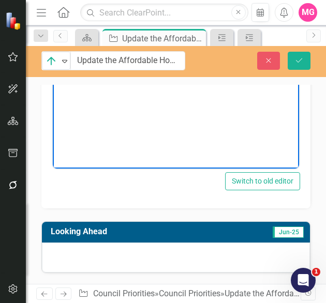
scroll to position [405, 0]
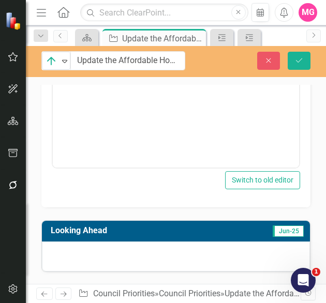
click at [209, 241] on div at bounding box center [176, 256] width 268 height 30
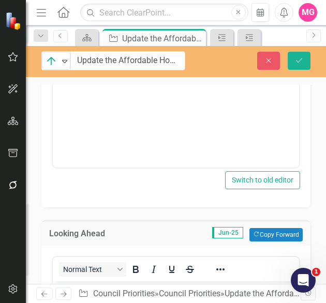
scroll to position [0, 0]
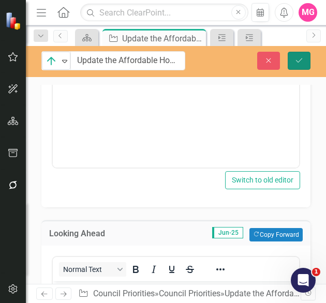
click at [300, 65] on button "Save" at bounding box center [299, 61] width 23 height 18
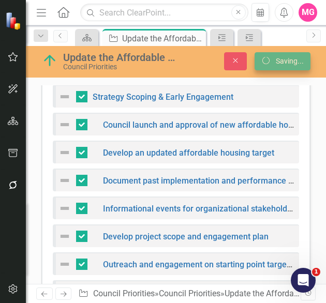
scroll to position [401, 0]
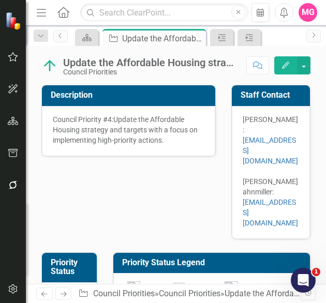
checkbox input "false"
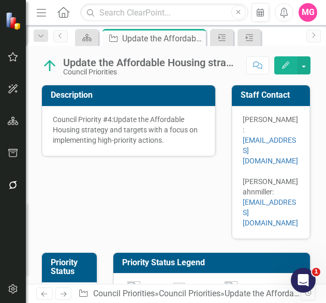
checkbox input "false"
checkbox input "true"
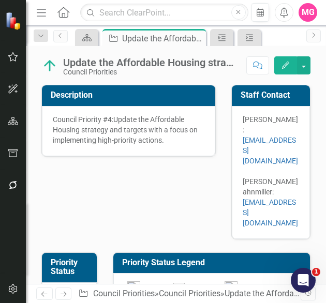
checkbox input "true"
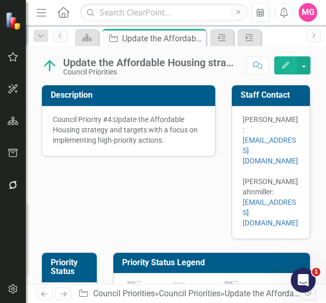
checkbox input "true"
checkbox input "false"
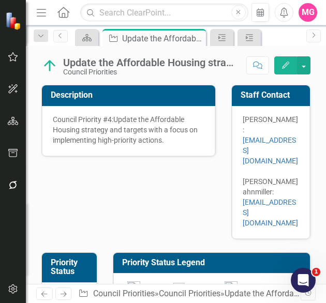
checkbox input "false"
checkbox input "true"
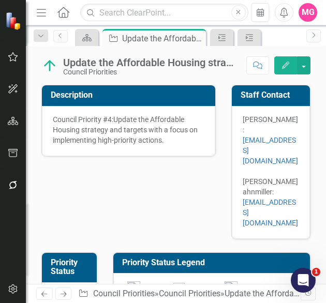
checkbox input "true"
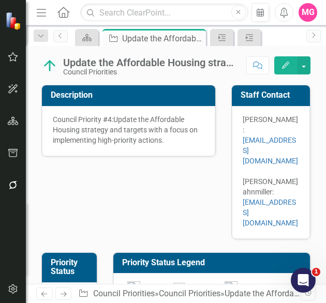
checkbox input "true"
checkbox input "false"
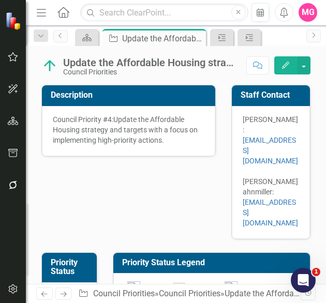
checkbox input "false"
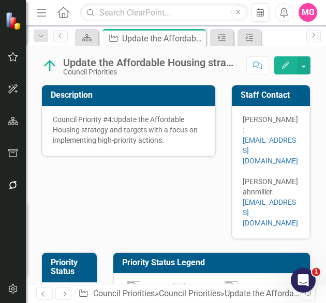
checkbox input "true"
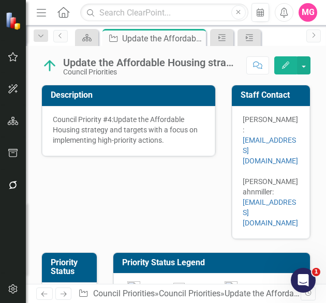
checkbox input "true"
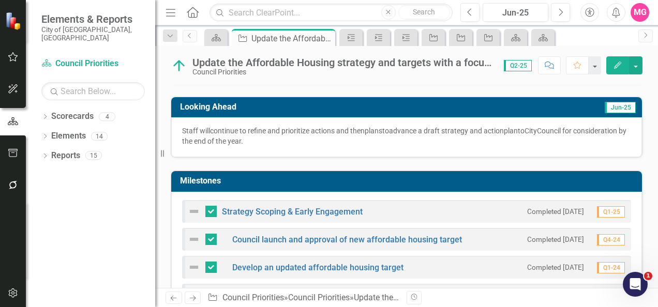
scroll to position [0, 0]
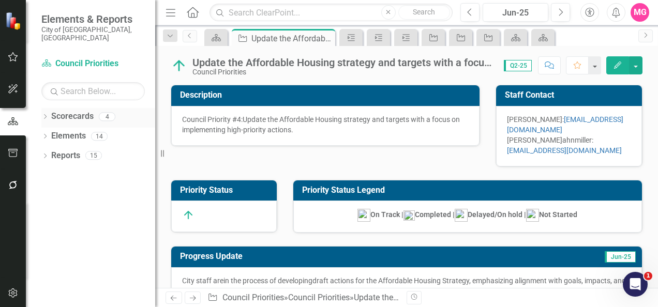
click at [82, 111] on link "Scorecards" at bounding box center [72, 117] width 42 height 12
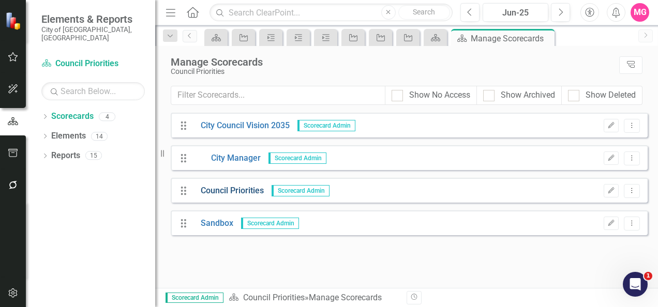
click at [235, 191] on link "Council Priorities" at bounding box center [228, 191] width 71 height 12
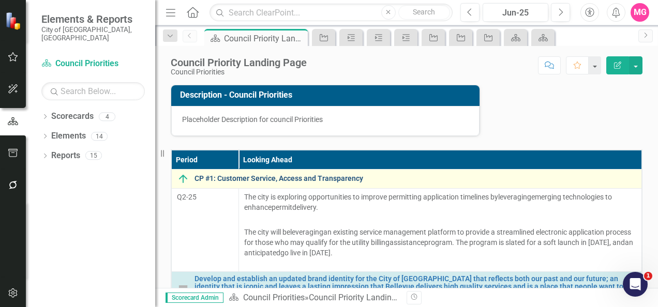
click at [311, 178] on link "CP #1: Customer Service, Access and Transparency" at bounding box center [415, 179] width 442 height 8
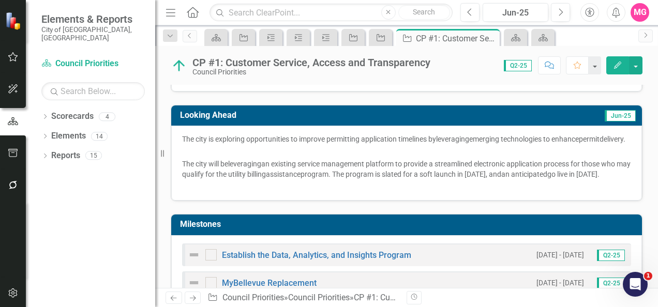
scroll to position [251, 0]
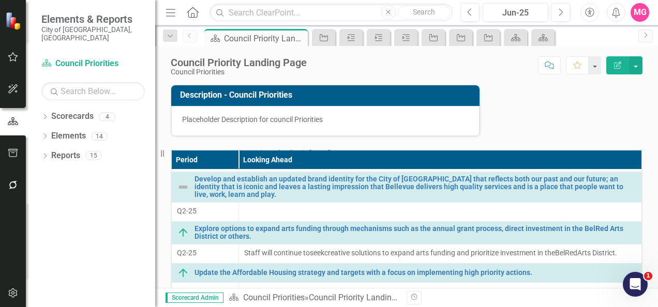
scroll to position [87, 0]
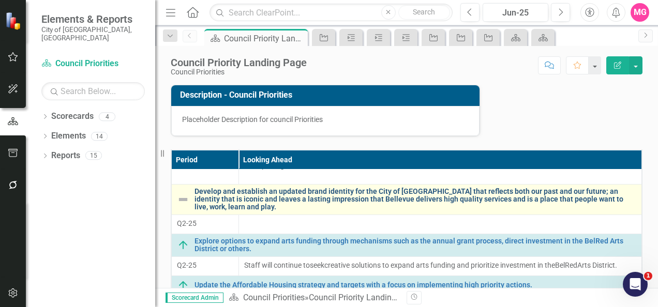
click at [307, 209] on link "Develop and establish an updated brand identity for the City of [GEOGRAPHIC_DAT…" at bounding box center [415, 200] width 442 height 24
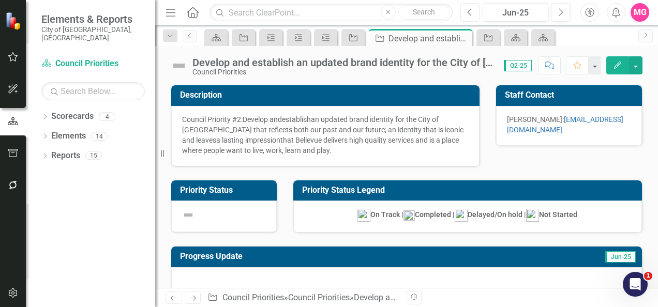
click at [475, 13] on button "Previous" at bounding box center [469, 12] width 19 height 19
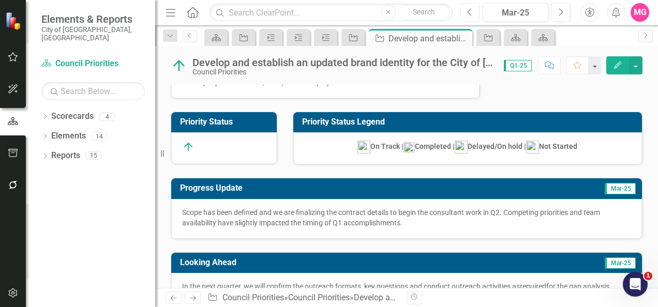
scroll to position [69, 0]
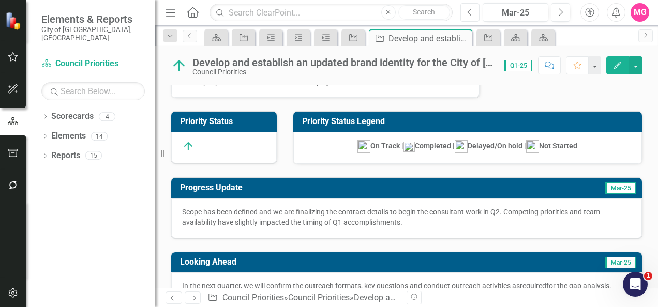
click at [470, 13] on icon "Previous" at bounding box center [470, 12] width 6 height 9
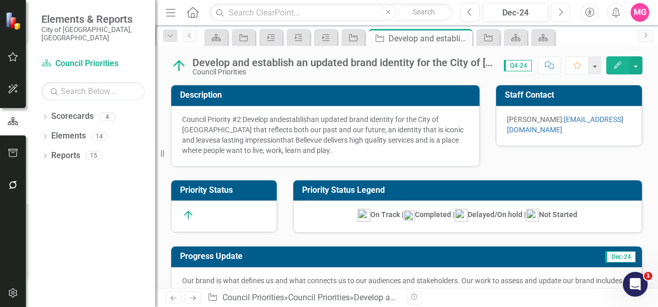
click at [559, 12] on icon "Next" at bounding box center [560, 12] width 6 height 9
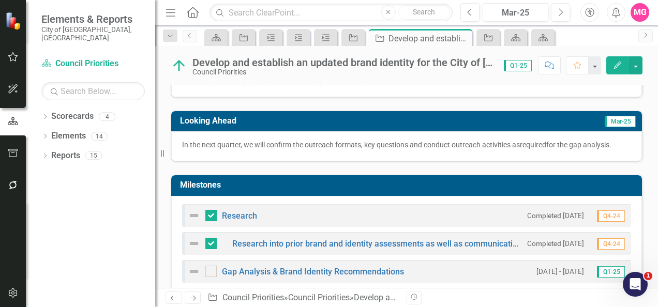
scroll to position [165, 0]
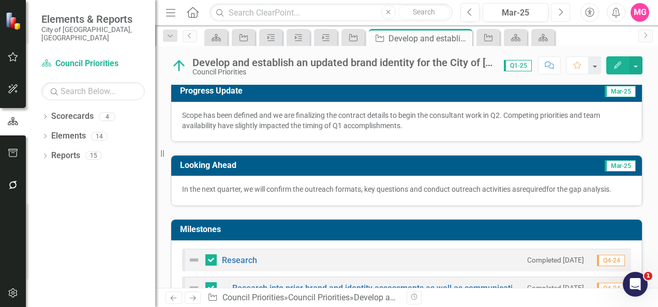
click at [558, 17] on button "Next" at bounding box center [560, 12] width 19 height 19
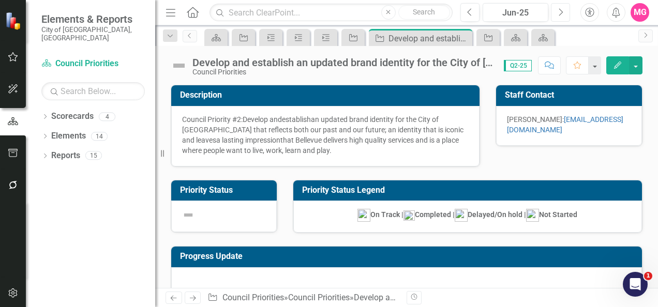
checkbox input "true"
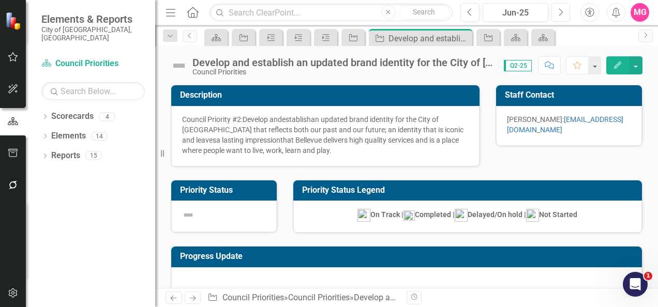
checkbox input "true"
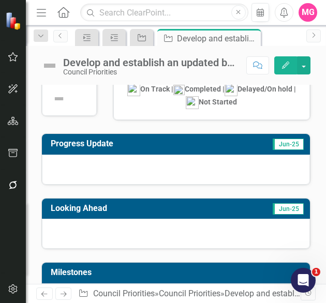
scroll to position [156, 0]
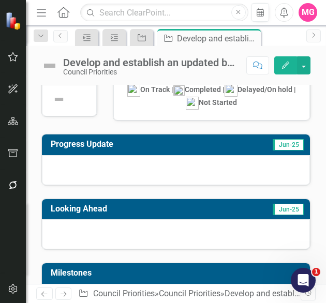
click at [201, 176] on div at bounding box center [176, 170] width 268 height 30
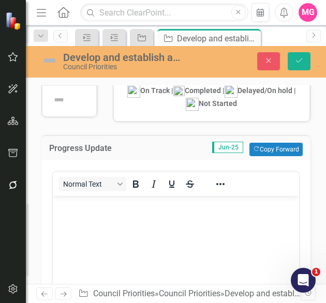
scroll to position [0, 0]
click at [150, 248] on body "Rich Text Area. Press ALT-0 for help." at bounding box center [176, 272] width 246 height 155
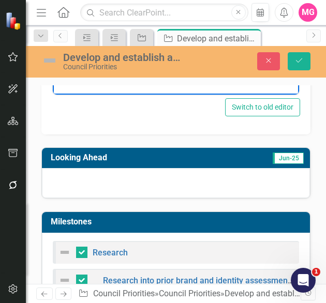
scroll to position [441, 0]
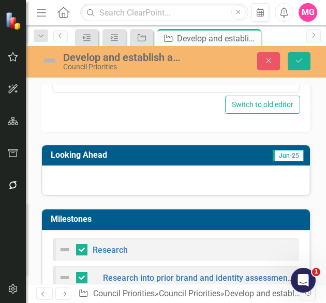
click at [163, 184] on div at bounding box center [176, 180] width 268 height 30
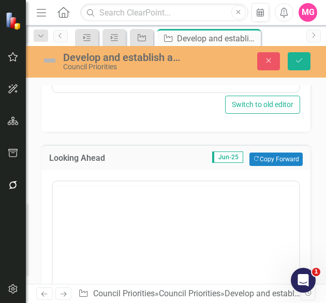
scroll to position [0, 0]
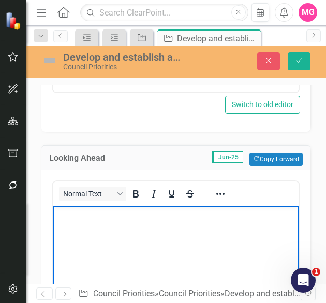
click at [232, 228] on body "Rich Text Area. Press ALT-0 for help." at bounding box center [176, 282] width 246 height 155
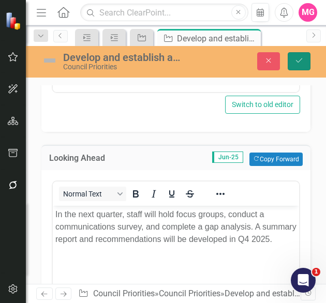
click at [297, 63] on icon "Save" at bounding box center [298, 60] width 9 height 7
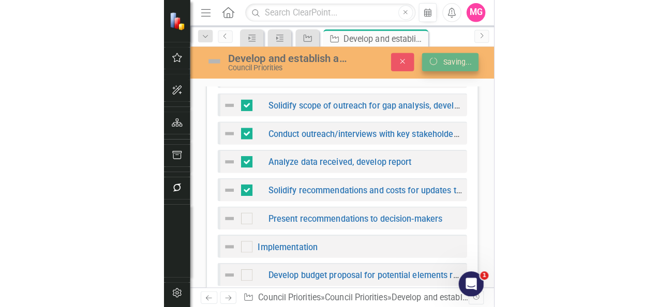
scroll to position [436, 0]
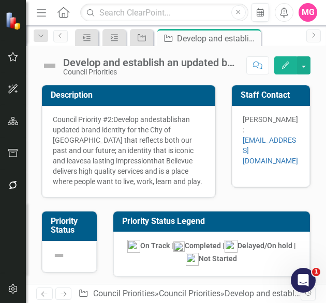
checkbox input "false"
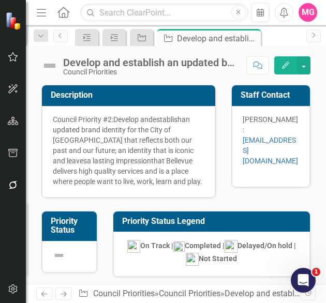
checkbox input "false"
checkbox input "true"
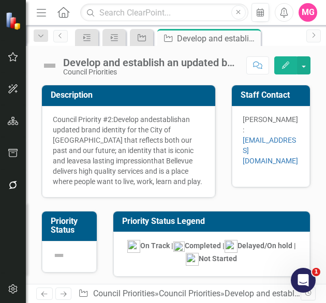
checkbox input "true"
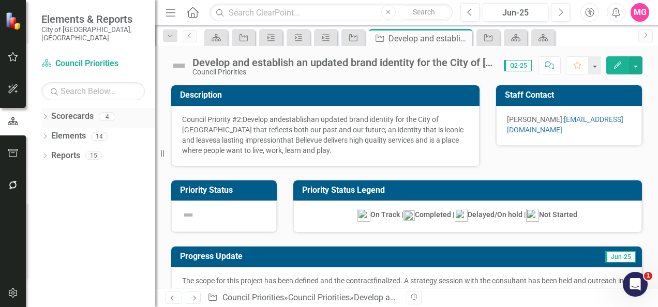
click at [86, 111] on link "Scorecards" at bounding box center [72, 117] width 42 height 12
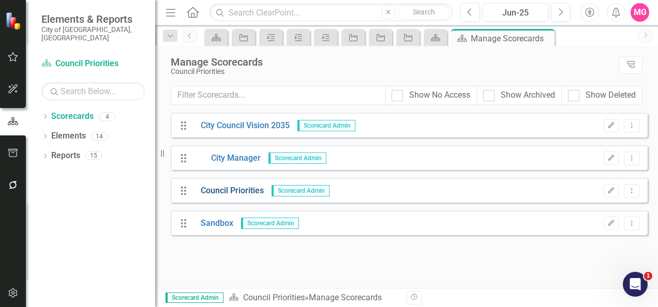
click at [243, 193] on link "Council Priorities" at bounding box center [228, 191] width 71 height 12
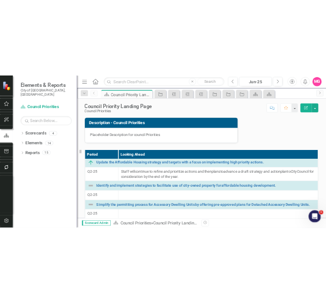
scroll to position [205, 0]
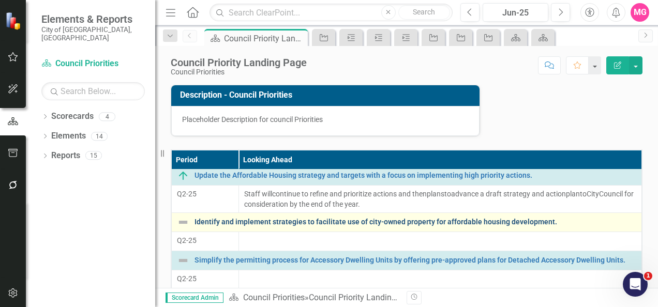
click at [390, 226] on link "Identify and implement strategies to facilitate use of city-owned property for …" at bounding box center [415, 222] width 442 height 8
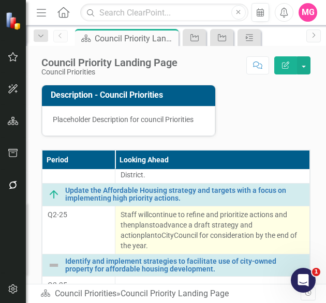
scroll to position [277, 0]
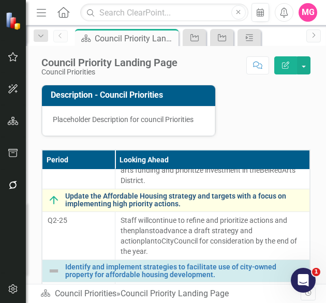
click at [127, 207] on link "Update the Affordable Housing strategy and targets with a focus on implementing…" at bounding box center [184, 200] width 239 height 16
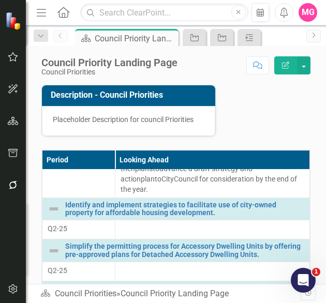
scroll to position [339, 0]
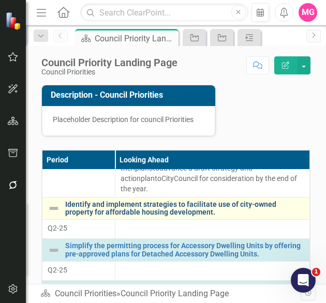
click at [126, 217] on link "Identify and implement strategies to facilitate use of city-owned property for …" at bounding box center [184, 209] width 239 height 16
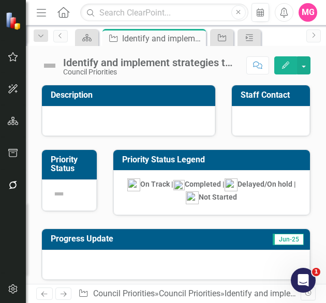
click at [154, 115] on div at bounding box center [128, 121] width 173 height 30
click at [133, 127] on div at bounding box center [128, 121] width 173 height 30
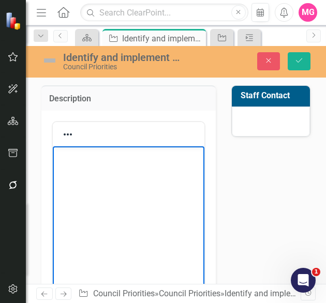
click at [102, 192] on body "Rich Text Area. Press ALT-0 for help." at bounding box center [129, 223] width 152 height 155
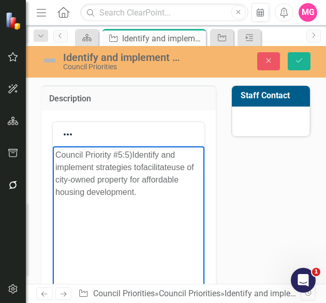
click at [129, 157] on span "5" at bounding box center [127, 154] width 5 height 9
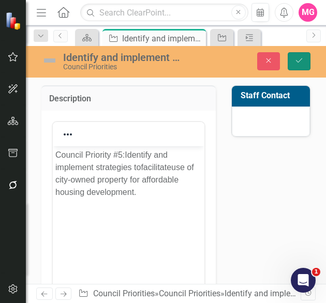
click at [305, 54] on button "Save" at bounding box center [299, 61] width 23 height 18
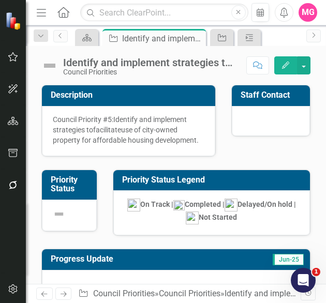
click at [258, 120] on div at bounding box center [271, 121] width 78 height 30
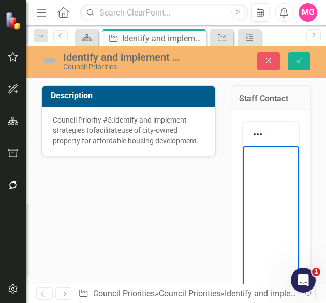
click at [260, 169] on body "Rich Text Area. Press ALT-0 for help." at bounding box center [270, 223] width 56 height 155
paste body "Rich Text Area. Press ALT-0 for help."
click at [280, 154] on span "[PERSON_NAME]" at bounding box center [269, 160] width 48 height 21
click at [269, 162] on span "Rich Text Area. Press ALT-0 for help." at bounding box center [268, 166] width 2 height 9
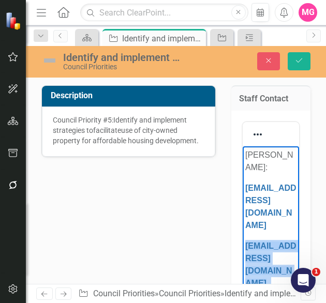
drag, startPoint x: 276, startPoint y: 233, endPoint x: 241, endPoint y: 208, distance: 42.6
click at [242, 208] on body "Linda Abe: LAbe@bellevuewa.gov SVelarde@bellevuewa.gov Sabrina Velarde:" at bounding box center [270, 239] width 56 height 187
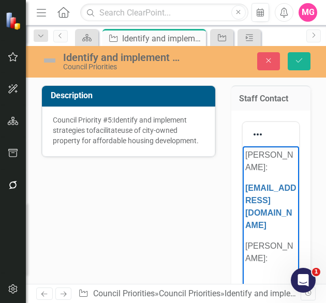
click at [285, 239] on p "Sabrina Velarde:" at bounding box center [270, 251] width 51 height 25
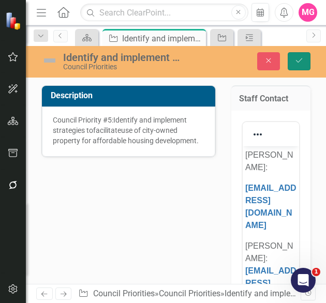
click at [294, 57] on button "Save" at bounding box center [299, 61] width 23 height 18
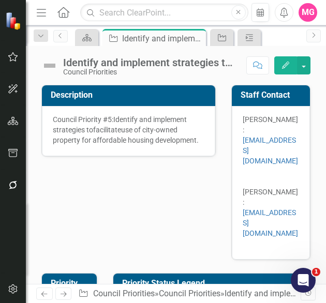
click at [57, 66] on img at bounding box center [49, 65] width 17 height 17
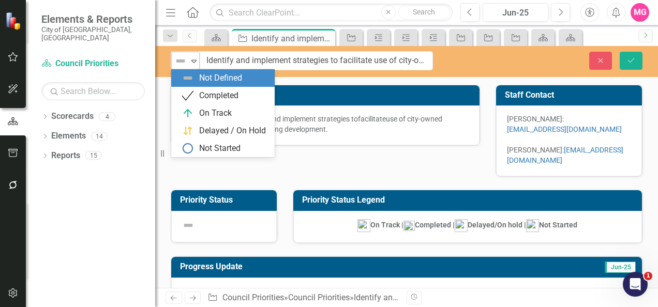
click at [182, 61] on img at bounding box center [180, 61] width 12 height 12
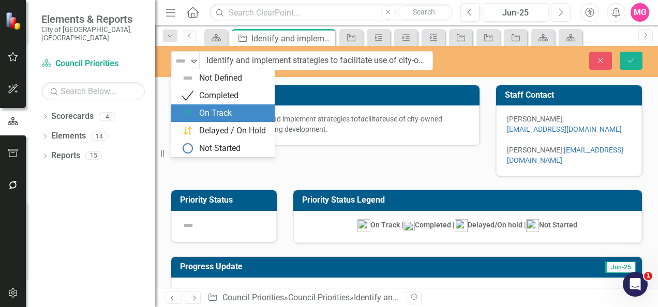
click at [204, 112] on div "On Track" at bounding box center [215, 114] width 33 height 12
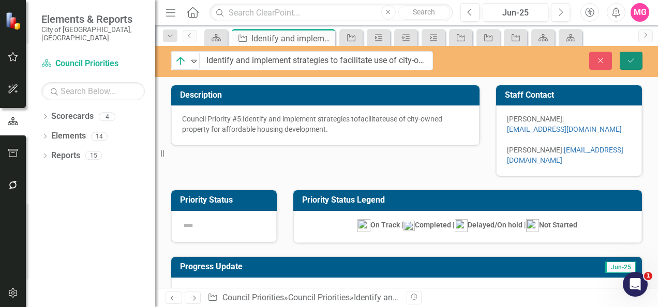
click at [633, 55] on button "Save" at bounding box center [631, 61] width 23 height 18
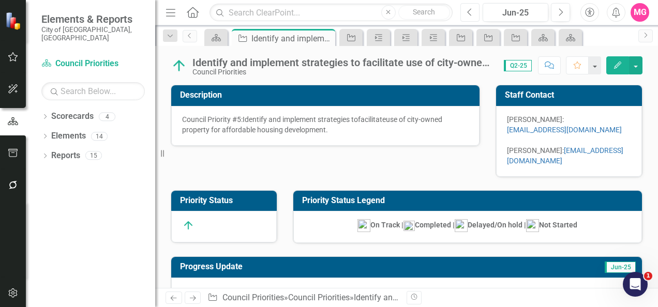
click at [467, 12] on icon "Previous" at bounding box center [470, 12] width 6 height 9
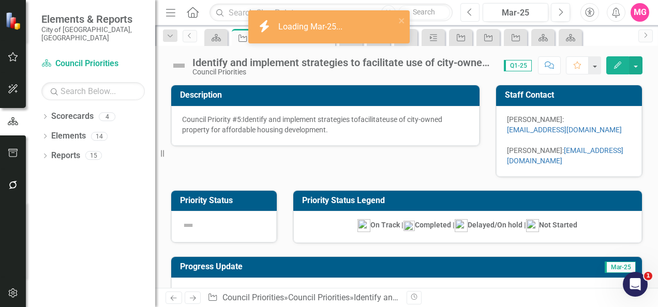
click at [467, 12] on icon "Previous" at bounding box center [470, 12] width 6 height 9
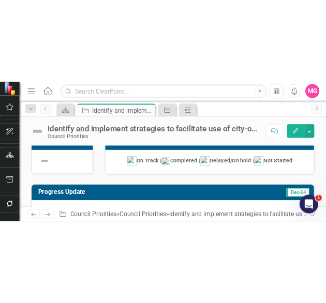
scroll to position [131, 0]
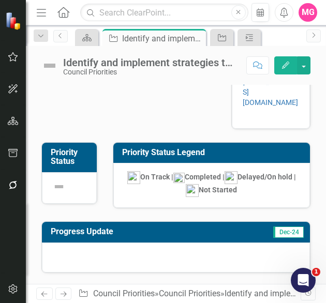
click at [54, 67] on img at bounding box center [49, 65] width 17 height 17
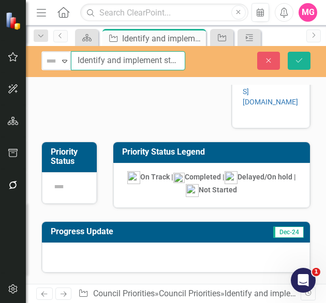
click at [70, 56] on div "Not Defined Expand Identify and implement strategies to facilitate use of city-…" at bounding box center [113, 60] width 144 height 19
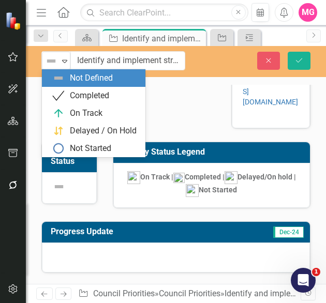
click at [70, 56] on div "5 results available. Use Up and Down to choose options, press Enter to select t…" at bounding box center [113, 60] width 144 height 19
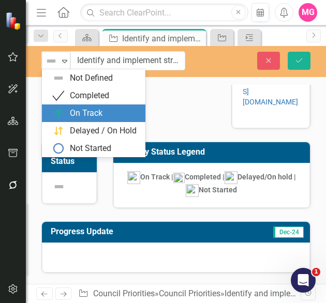
click at [83, 114] on div "On Track" at bounding box center [86, 114] width 33 height 12
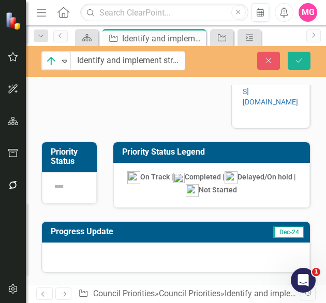
click at [196, 243] on div at bounding box center [176, 258] width 268 height 30
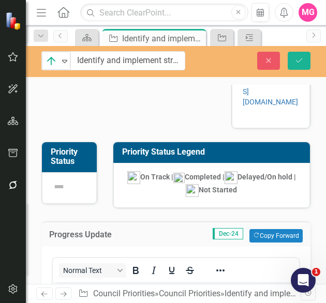
scroll to position [0, 0]
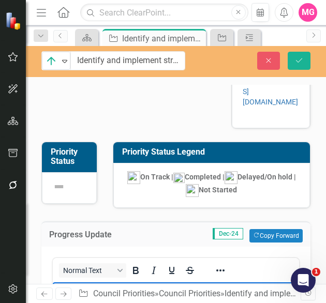
click at [119, 293] on p "2024 Accomplishments" at bounding box center [175, 291] width 241 height 12
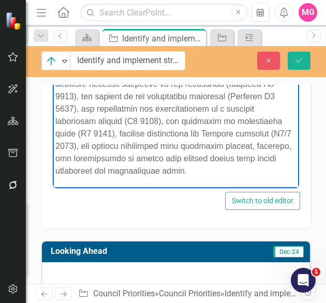
scroll to position [423, 0]
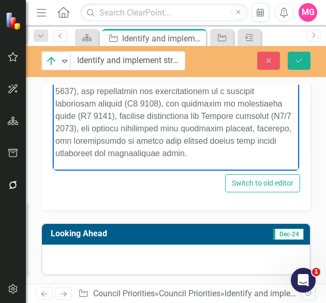
click at [195, 245] on div at bounding box center [176, 260] width 268 height 30
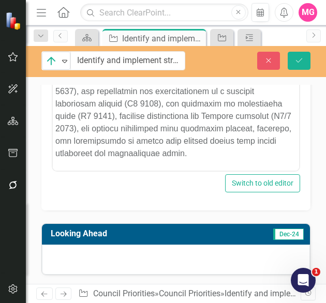
click at [195, 245] on div at bounding box center [176, 260] width 268 height 30
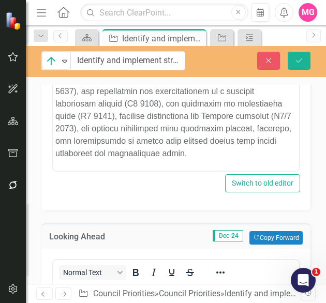
scroll to position [0, 0]
click at [307, 60] on button "Save" at bounding box center [299, 61] width 23 height 18
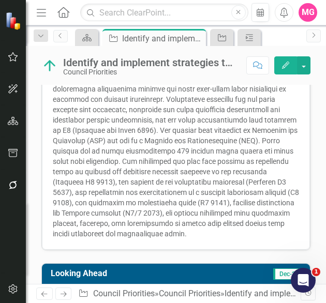
scroll to position [392, 0]
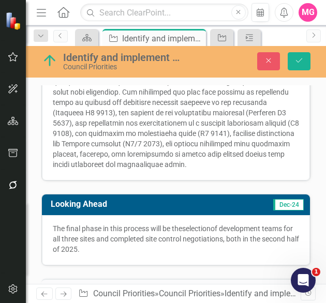
click at [213, 286] on button "Add Add Milestone" at bounding box center [221, 292] width 55 height 13
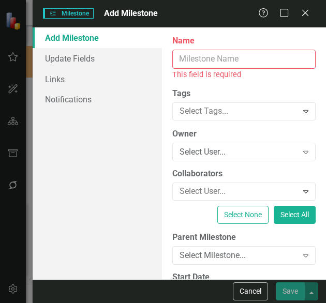
click at [217, 65] on input "Name" at bounding box center [243, 59] width 143 height 19
paste input "Strategy Development & Engagement"
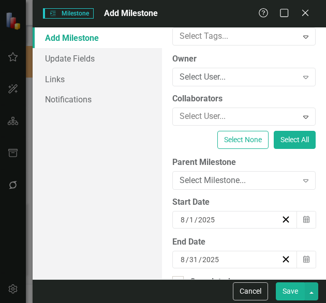
scroll to position [83, 0]
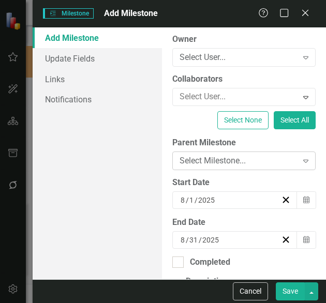
type input "Strategy Development & Engagement"
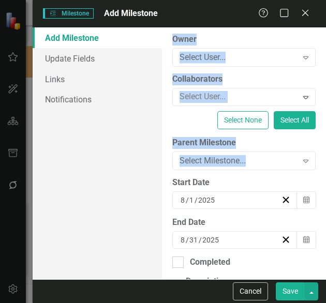
drag, startPoint x: 287, startPoint y: 161, endPoint x: 131, endPoint y: 164, distance: 155.7
click at [131, 164] on div "Add Milestone Update Fields Links Notifications ClearPoint Can Do More! How Cle…" at bounding box center [179, 153] width 293 height 252
click at [131, 164] on div "Add Milestone Update Fields Links Notifications" at bounding box center [97, 153] width 129 height 252
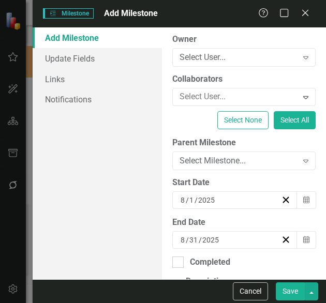
click at [264, 184] on div "Start Date" at bounding box center [243, 183] width 143 height 12
click at [303, 199] on icon "Calendar" at bounding box center [306, 200] width 6 height 7
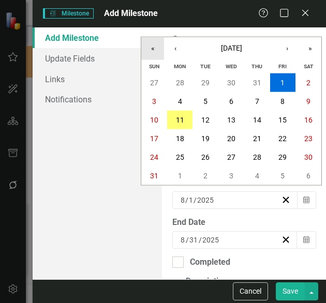
drag, startPoint x: 155, startPoint y: 46, endPoint x: 148, endPoint y: 54, distance: 10.7
click at [148, 54] on button "«" at bounding box center [152, 48] width 23 height 23
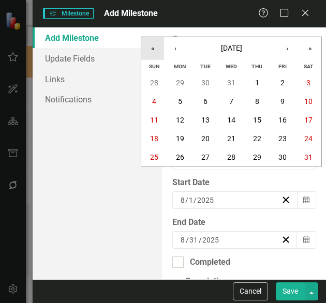
click at [148, 54] on button "«" at bounding box center [152, 48] width 23 height 23
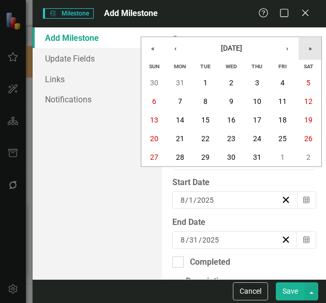
click at [305, 50] on button "»" at bounding box center [309, 48] width 23 height 23
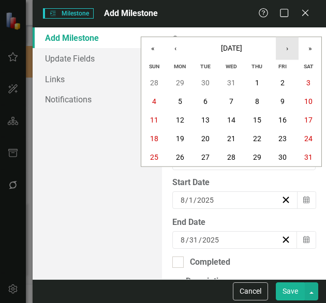
click at [285, 51] on button "›" at bounding box center [287, 48] width 23 height 23
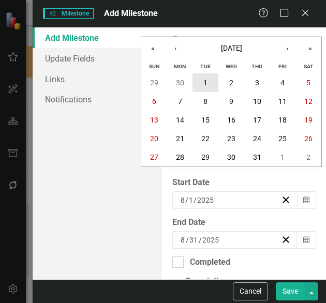
click at [202, 84] on button "1" at bounding box center [205, 82] width 26 height 19
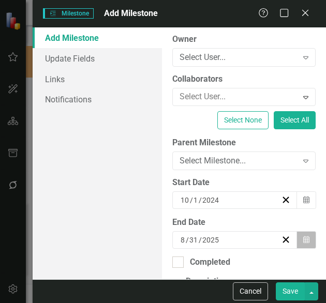
click at [303, 238] on icon "button" at bounding box center [306, 239] width 6 height 7
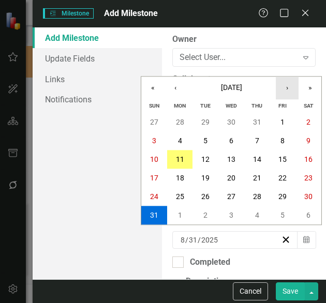
click at [283, 90] on button "›" at bounding box center [287, 88] width 23 height 23
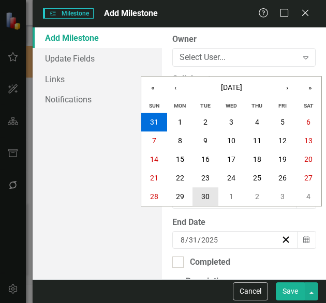
click at [204, 195] on abbr "30" at bounding box center [205, 197] width 8 height 8
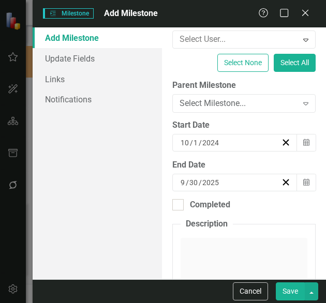
scroll to position [141, 0]
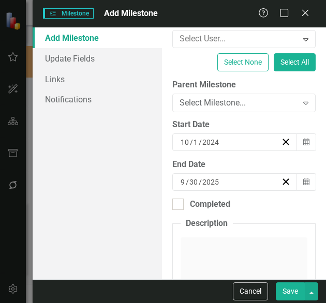
click at [294, 291] on button "Save" at bounding box center [290, 291] width 29 height 18
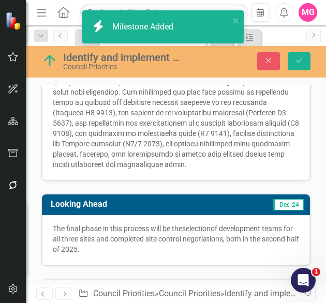
scroll to position [414, 0]
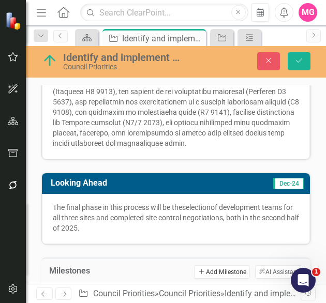
click at [217, 265] on button "Add Add Milestone" at bounding box center [221, 271] width 55 height 13
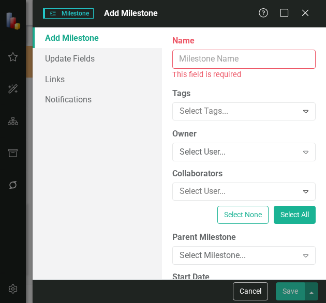
click at [291, 69] on div "This field is required" at bounding box center [243, 75] width 143 height 12
click at [282, 64] on input "Name" at bounding box center [243, 59] width 143 height 19
paste input "Outreach and engagement with development community regarding three city-owned s…"
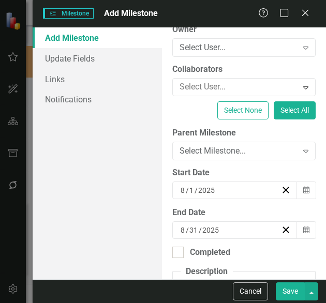
scroll to position [93, 0]
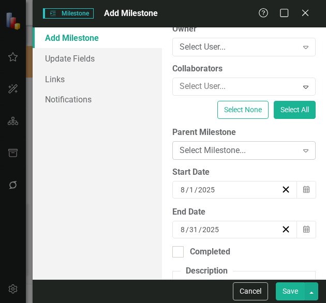
type input "Outreach and engagement with development community regarding three city-owned s…"
click at [268, 156] on div "Select Milestone... Expand" at bounding box center [243, 150] width 143 height 19
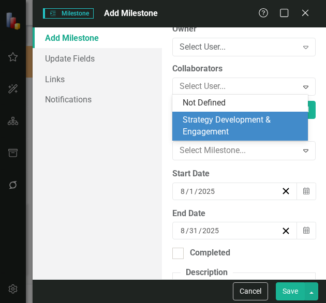
click at [252, 132] on div "Strategy Development & Engagement" at bounding box center [242, 126] width 119 height 24
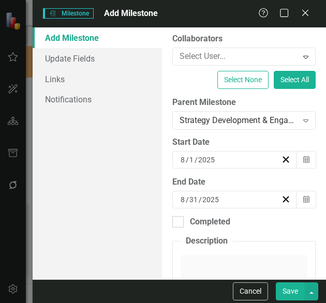
scroll to position [124, 0]
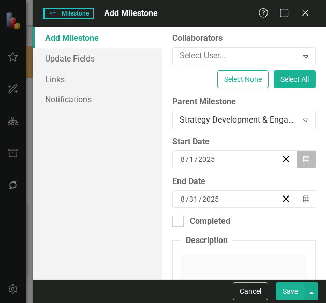
click at [303, 159] on button "Calendar" at bounding box center [306, 159] width 20 height 18
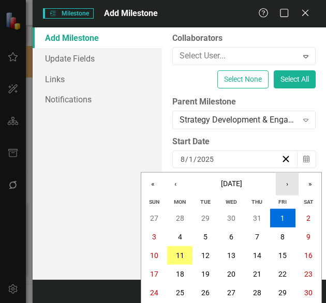
click at [293, 183] on button "›" at bounding box center [287, 184] width 23 height 23
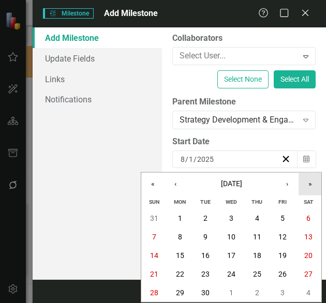
click at [316, 184] on button "»" at bounding box center [309, 184] width 23 height 23
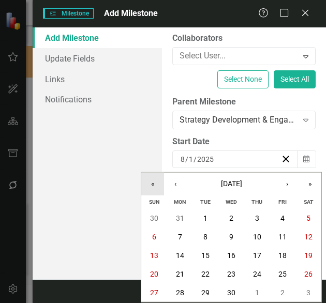
click at [158, 182] on button "«" at bounding box center [152, 184] width 23 height 23
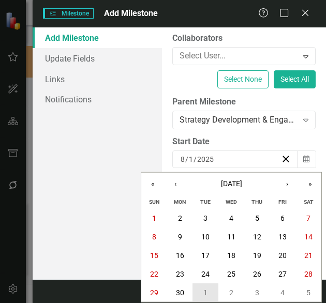
click at [208, 295] on button "1" at bounding box center [205, 292] width 26 height 19
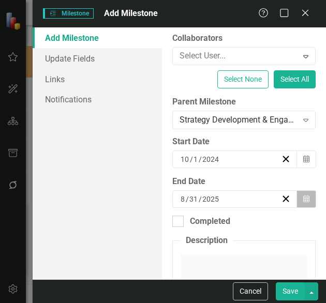
click at [302, 197] on button "Calendar" at bounding box center [306, 199] width 20 height 18
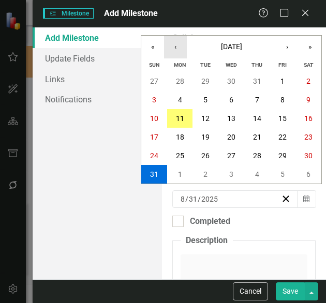
click at [181, 48] on button "‹" at bounding box center [175, 47] width 23 height 23
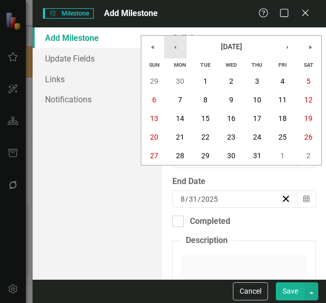
click at [181, 48] on button "‹" at bounding box center [175, 47] width 23 height 23
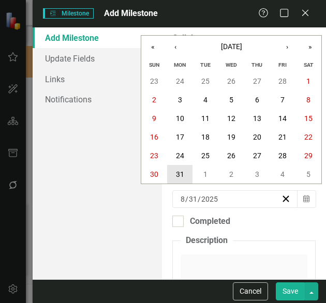
click at [179, 167] on button "31" at bounding box center [180, 174] width 26 height 19
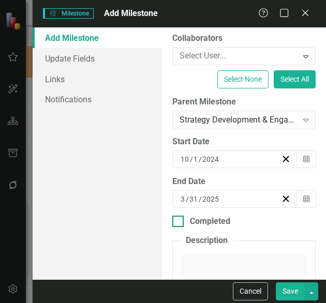
click at [215, 224] on div "Completed" at bounding box center [210, 222] width 40 height 12
click at [179, 222] on input "Completed" at bounding box center [175, 219] width 7 height 7
checkbox input "true"
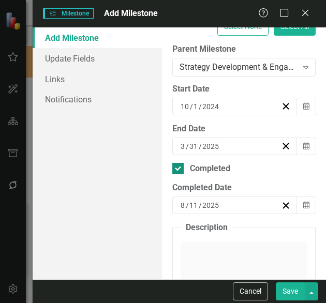
scroll to position [178, 0]
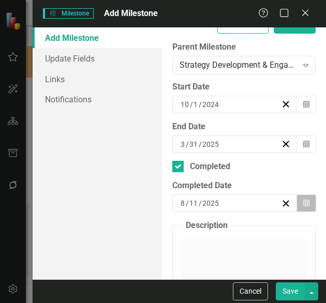
click at [307, 203] on button "Calendar" at bounding box center [306, 203] width 20 height 18
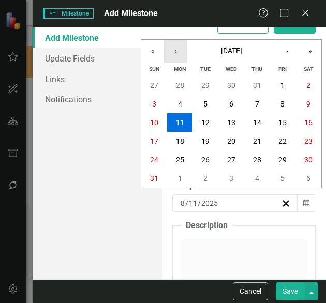
click at [174, 55] on button "‹" at bounding box center [175, 51] width 23 height 23
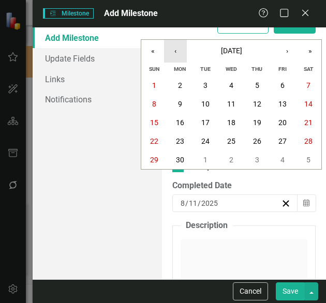
click at [174, 55] on button "‹" at bounding box center [175, 51] width 23 height 23
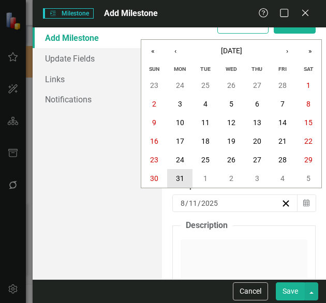
click at [184, 175] on button "31" at bounding box center [180, 178] width 26 height 19
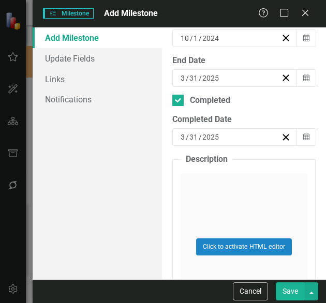
scroll to position [333, 0]
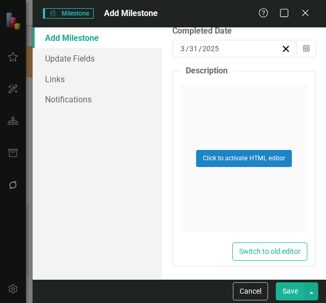
click at [291, 288] on button "Save" at bounding box center [290, 291] width 29 height 18
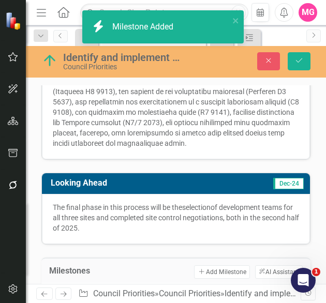
scroll to position [442, 0]
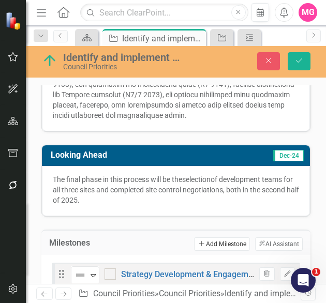
click at [218, 237] on button "Add Add Milestone" at bounding box center [221, 243] width 55 height 13
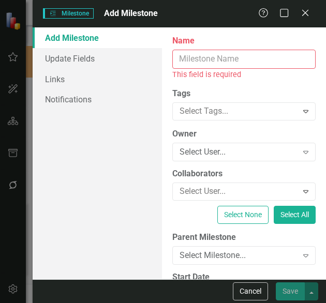
click at [244, 55] on input "Name" at bounding box center [243, 59] width 143 height 19
paste input "Coordinate and engage internal departments around a proposal evaluation process…"
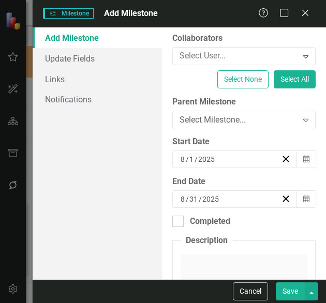
scroll to position [124, 0]
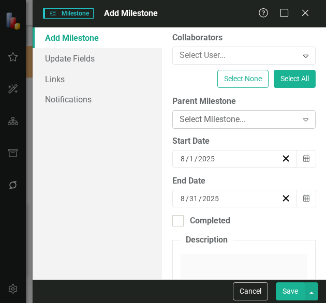
type input "Coordinate and engage internal departments around a proposal evaluation process…"
click at [263, 118] on div "Select Milestone..." at bounding box center [238, 120] width 118 height 12
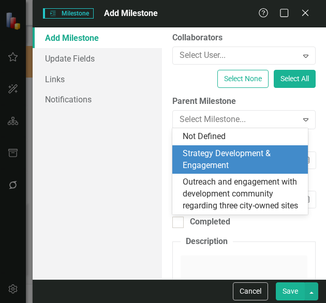
click at [233, 170] on div "Strategy Development & Engagement" at bounding box center [242, 160] width 119 height 24
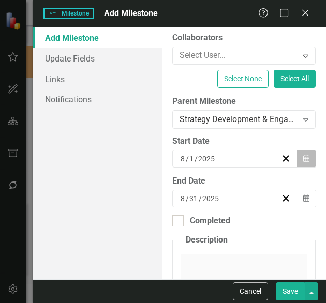
click at [303, 158] on icon "Calendar" at bounding box center [306, 158] width 6 height 7
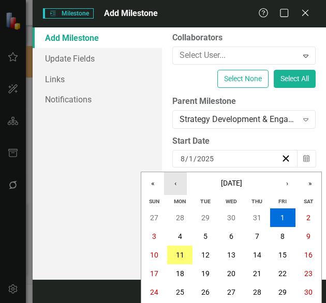
click at [176, 179] on button "‹" at bounding box center [175, 183] width 23 height 23
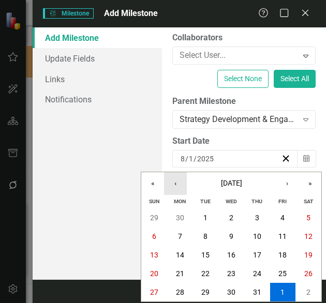
click at [176, 179] on button "‹" at bounding box center [175, 183] width 23 height 23
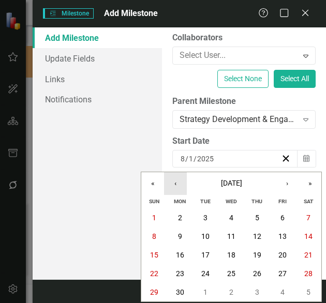
click at [176, 179] on button "‹" at bounding box center [175, 183] width 23 height 23
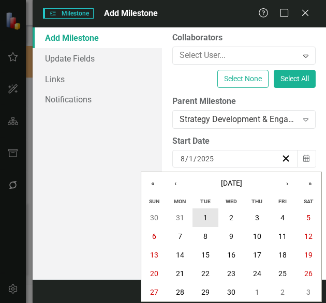
click at [201, 213] on button "1" at bounding box center [205, 217] width 26 height 19
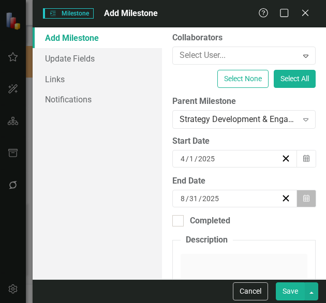
click at [303, 199] on button "Calendar" at bounding box center [306, 199] width 20 height 18
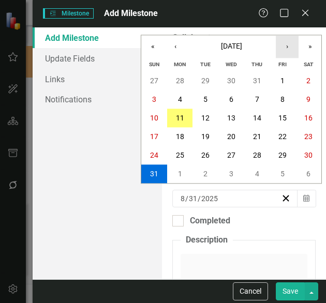
click at [287, 46] on button "›" at bounding box center [287, 46] width 23 height 23
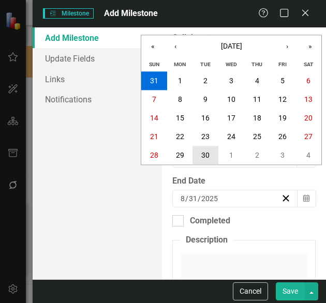
click at [208, 157] on abbr "30" at bounding box center [205, 156] width 8 height 8
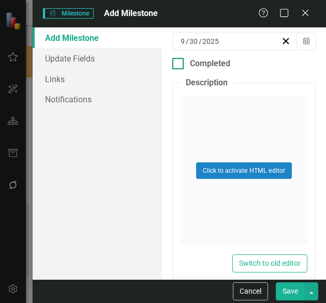
scroll to position [282, 0]
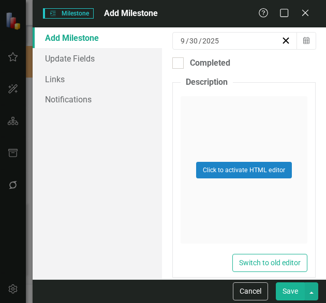
click at [297, 295] on button "Save" at bounding box center [290, 291] width 29 height 18
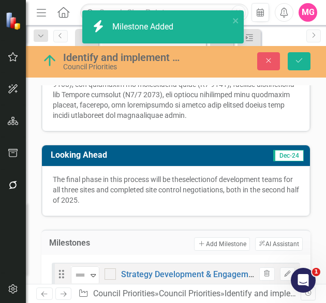
checkbox input "true"
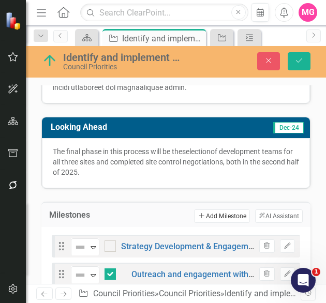
click at [226, 209] on button "Add Add Milestone" at bounding box center [221, 215] width 55 height 13
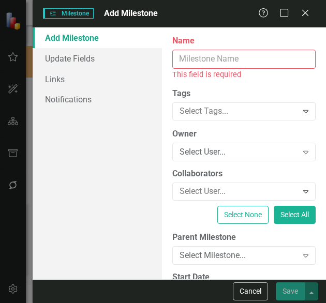
click at [208, 59] on input "Name" at bounding box center [243, 59] width 143 height 19
paste input "Finalize the selection of development teams for three city-owned sites"
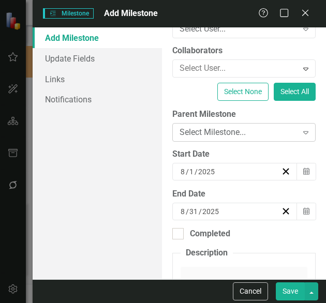
scroll to position [112, 0]
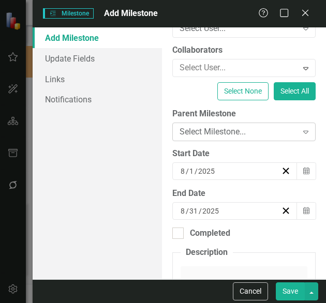
type input "Finalize the selection of development teams for three city-owned sites"
click at [283, 126] on div "Select Milestone..." at bounding box center [238, 132] width 118 height 12
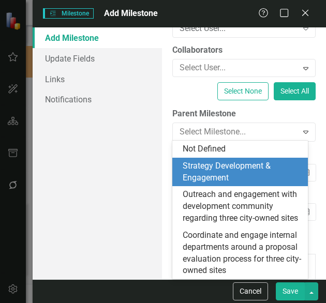
click at [244, 171] on div "Strategy Development & Engagement" at bounding box center [242, 172] width 119 height 24
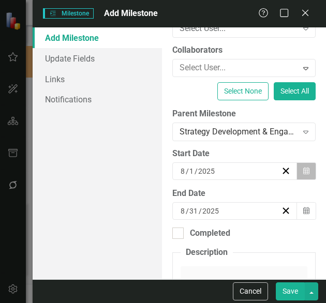
click at [303, 167] on button "Calendar" at bounding box center [306, 171] width 20 height 18
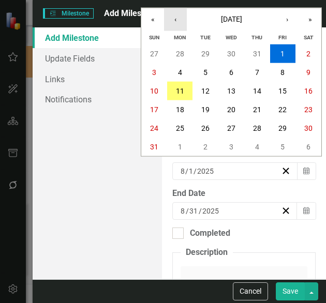
click at [170, 23] on button "‹" at bounding box center [175, 19] width 23 height 23
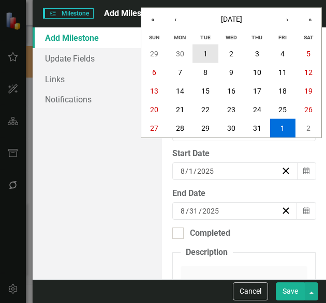
click at [210, 50] on button "1" at bounding box center [205, 53] width 26 height 19
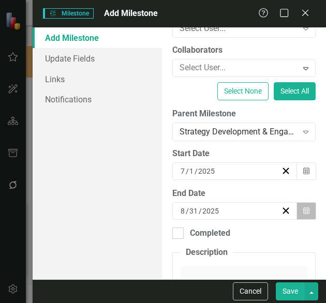
click at [304, 208] on button "Calendar" at bounding box center [306, 211] width 20 height 18
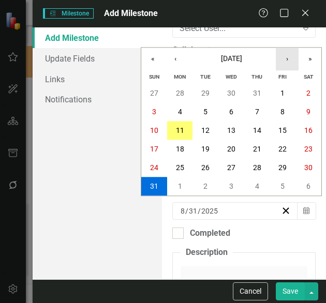
click at [282, 66] on button "›" at bounding box center [287, 59] width 23 height 23
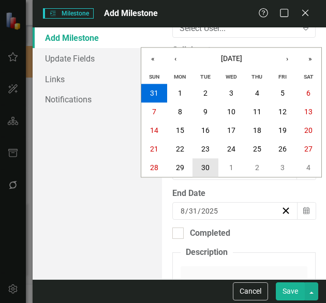
click at [205, 165] on abbr "30" at bounding box center [205, 168] width 8 height 8
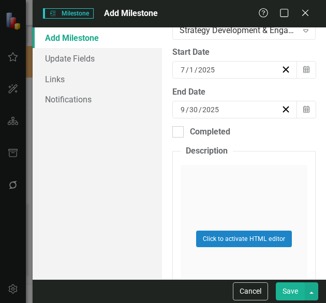
scroll to position [214, 0]
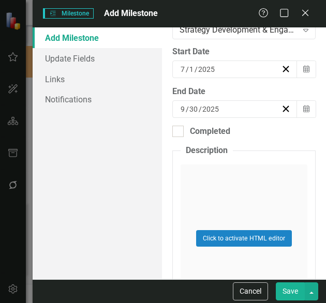
click at [291, 288] on button "Save" at bounding box center [290, 291] width 29 height 18
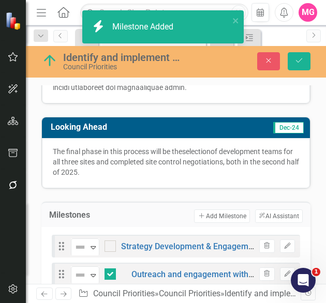
checkbox input "true"
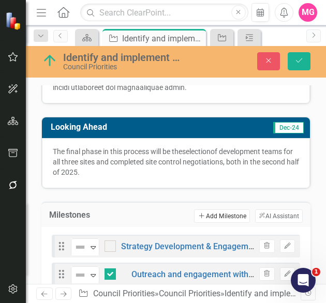
click at [222, 209] on button "Add Add Milestone" at bounding box center [221, 215] width 55 height 13
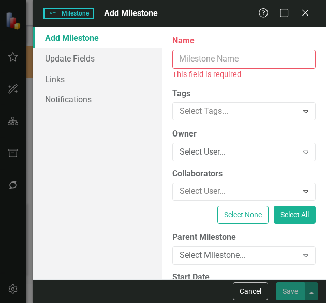
click at [267, 52] on input "Name" at bounding box center [243, 59] width 143 height 19
paste input "Proposal Review & Development"
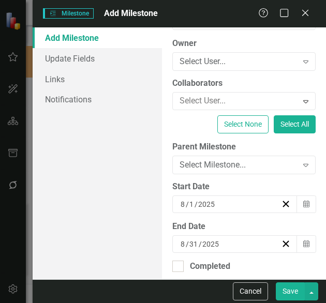
scroll to position [85, 0]
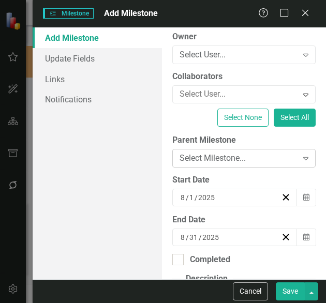
type input "Proposal Review & Development"
click at [300, 158] on icon "Expand" at bounding box center [305, 158] width 10 height 8
click at [153, 204] on div "Add Milestone Update Fields Links Notifications" at bounding box center [97, 153] width 129 height 252
click at [303, 196] on icon "button" at bounding box center [306, 196] width 6 height 7
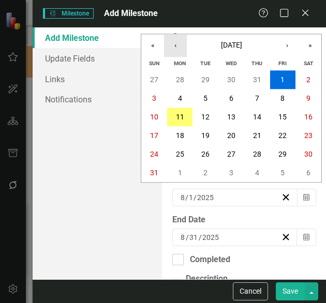
click at [172, 46] on button "‹" at bounding box center [175, 45] width 23 height 23
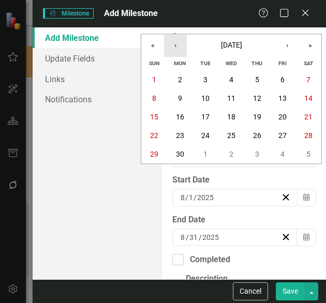
click at [172, 46] on button "‹" at bounding box center [175, 45] width 23 height 23
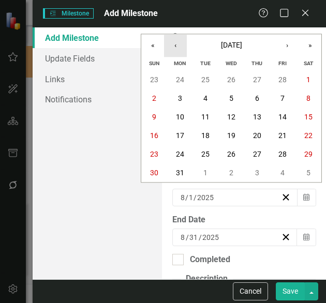
click at [172, 46] on button "‹" at bounding box center [175, 45] width 23 height 23
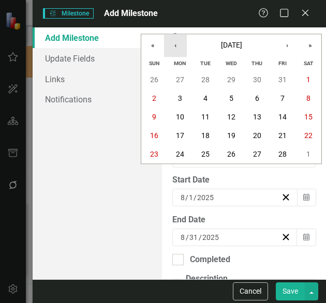
click at [172, 46] on button "‹" at bounding box center [175, 45] width 23 height 23
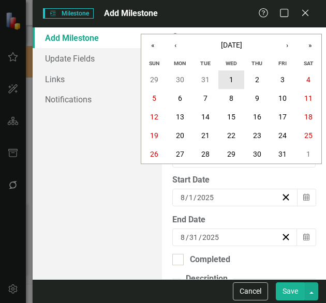
click at [237, 78] on button "1" at bounding box center [231, 80] width 26 height 19
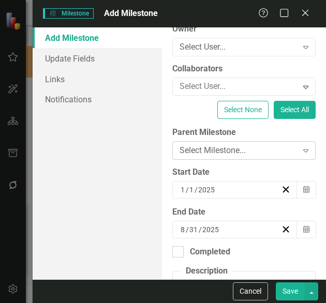
scroll to position [98, 0]
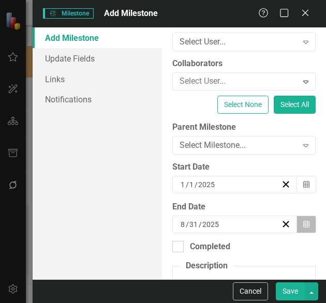
click at [303, 224] on icon "button" at bounding box center [306, 223] width 6 height 7
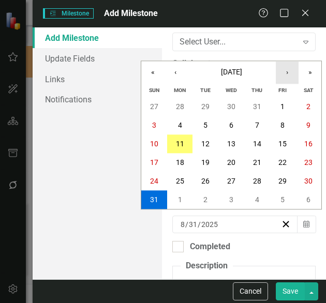
click at [291, 78] on button "›" at bounding box center [287, 72] width 23 height 23
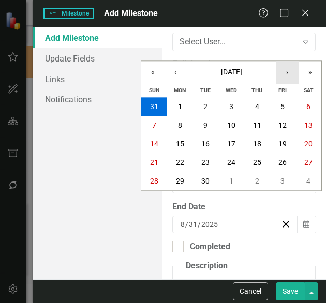
click at [291, 78] on button "›" at bounding box center [287, 72] width 23 height 23
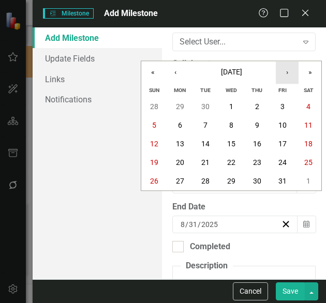
click at [291, 78] on button "›" at bounding box center [287, 72] width 23 height 23
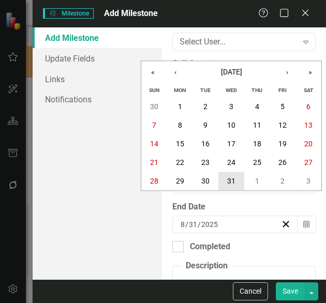
click at [233, 183] on abbr "31" at bounding box center [231, 181] width 8 height 8
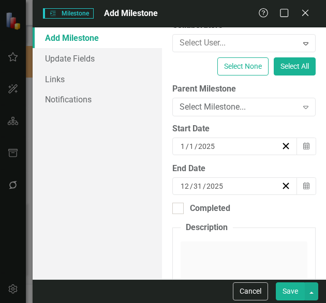
scroll to position [137, 0]
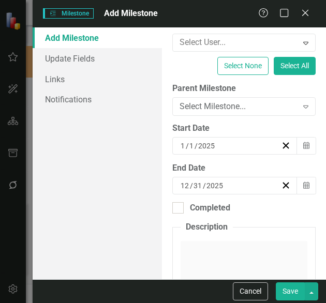
click at [291, 292] on button "Save" at bounding box center [290, 291] width 29 height 18
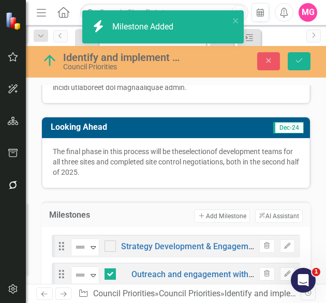
checkbox input "true"
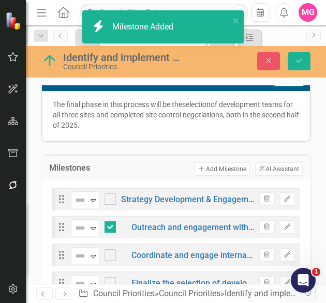
scroll to position [517, 0]
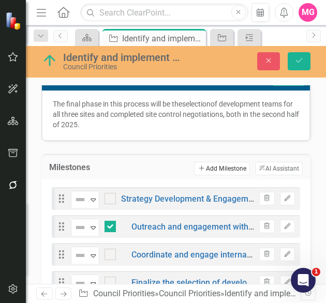
click at [217, 162] on button "Add Add Milestone" at bounding box center [221, 168] width 55 height 13
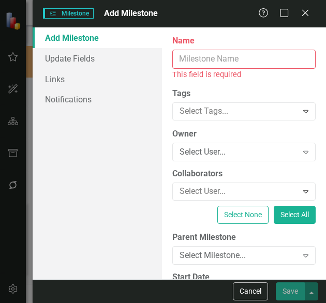
click at [279, 58] on input "Name" at bounding box center [243, 59] width 143 height 19
paste input "Advertise availability of three city-owned sites"
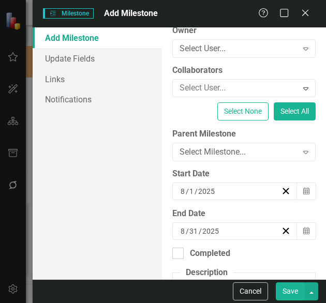
scroll to position [92, 0]
type input "Advertise availability of three city-owned sites"
click at [289, 150] on div "Select Milestone..." at bounding box center [238, 152] width 118 height 12
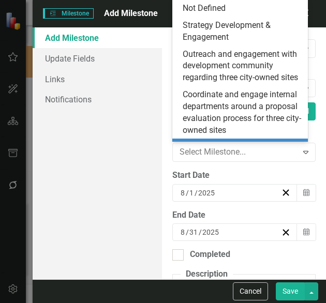
scroll to position [79, 0]
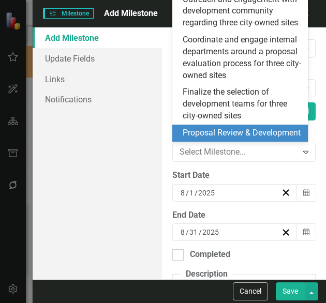
click at [259, 127] on div "Proposal Review & Development" at bounding box center [242, 133] width 119 height 12
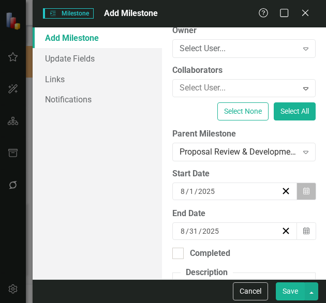
click at [306, 189] on button "Calendar" at bounding box center [306, 192] width 20 height 18
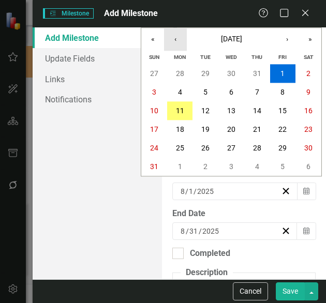
click at [170, 40] on button "‹" at bounding box center [175, 39] width 23 height 23
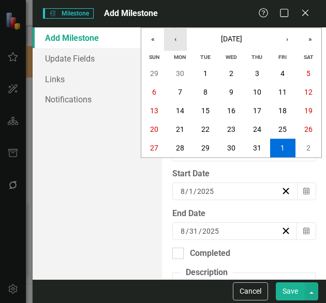
click at [170, 40] on button "‹" at bounding box center [175, 39] width 23 height 23
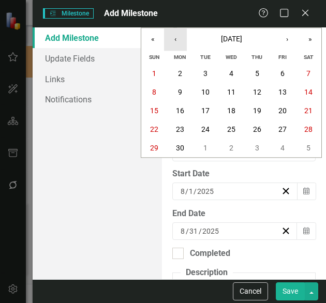
click at [170, 40] on button "‹" at bounding box center [175, 39] width 23 height 23
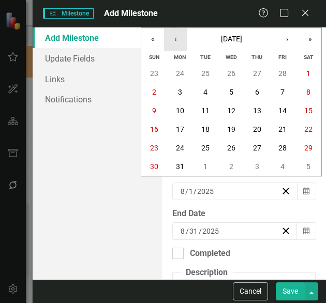
click at [170, 40] on button "‹" at bounding box center [175, 39] width 23 height 23
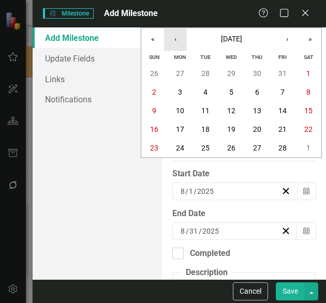
click at [172, 41] on button "‹" at bounding box center [175, 39] width 23 height 23
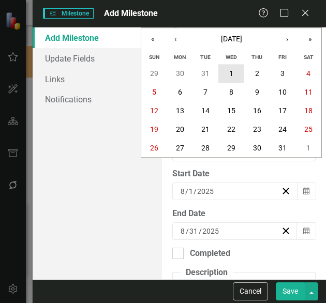
click at [237, 70] on button "1" at bounding box center [231, 74] width 26 height 19
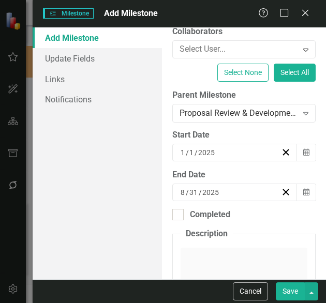
scroll to position [131, 0]
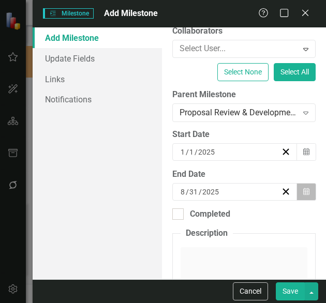
click at [303, 194] on button "Calendar" at bounding box center [306, 192] width 20 height 18
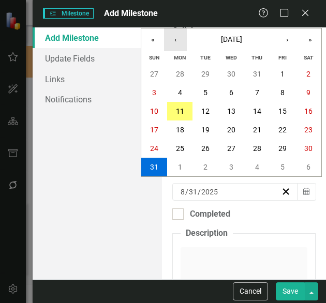
click at [173, 42] on button "‹" at bounding box center [175, 39] width 23 height 23
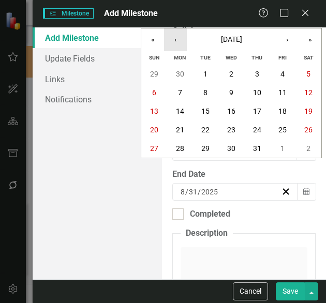
click at [173, 42] on button "‹" at bounding box center [175, 39] width 23 height 23
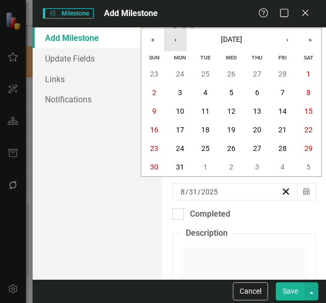
click at [173, 42] on button "‹" at bounding box center [175, 39] width 23 height 23
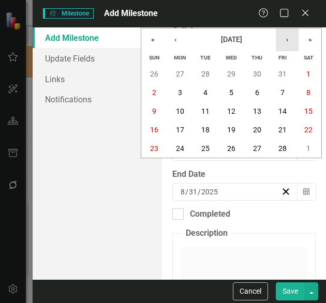
drag, startPoint x: 282, startPoint y: 43, endPoint x: 286, endPoint y: -2, distance: 45.2
click at [286, 0] on html "Accessibility Screen-Reader Guide, Feedback, and Issue Reporting | New window E…" at bounding box center [163, 151] width 326 height 303
click at [286, 40] on button "›" at bounding box center [287, 39] width 23 height 23
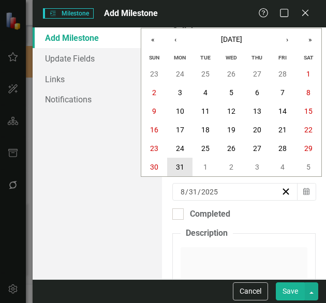
click at [179, 165] on abbr "31" at bounding box center [180, 167] width 8 height 8
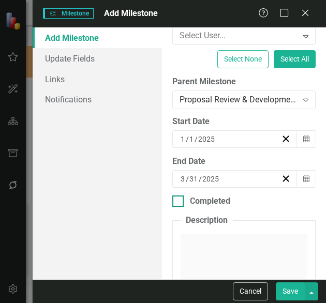
scroll to position [144, 0]
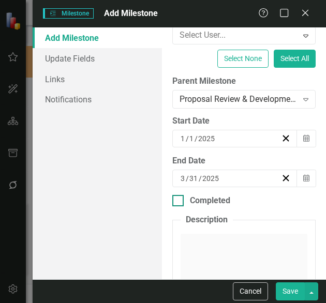
click at [203, 203] on div "Completed" at bounding box center [210, 201] width 40 height 12
click at [179, 202] on input "Completed" at bounding box center [175, 198] width 7 height 7
checkbox input "true"
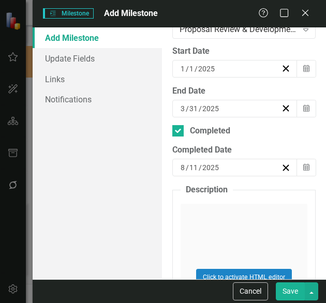
scroll to position [217, 0]
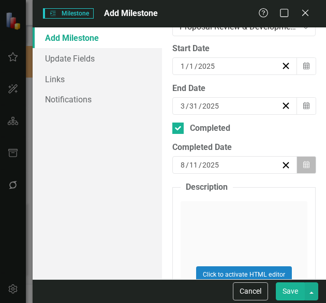
click at [307, 158] on button "Calendar" at bounding box center [306, 165] width 20 height 18
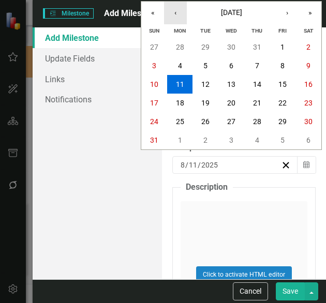
click at [184, 11] on button "‹" at bounding box center [175, 13] width 23 height 23
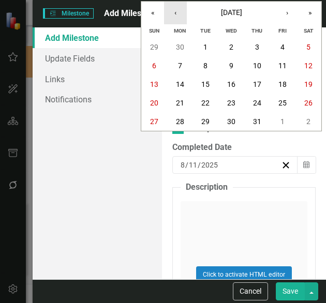
click at [184, 11] on button "‹" at bounding box center [175, 13] width 23 height 23
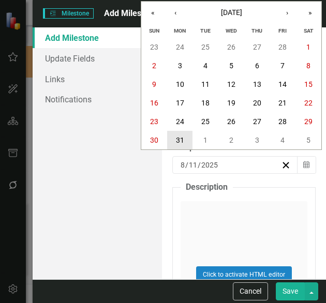
click at [183, 135] on button "31" at bounding box center [180, 140] width 26 height 19
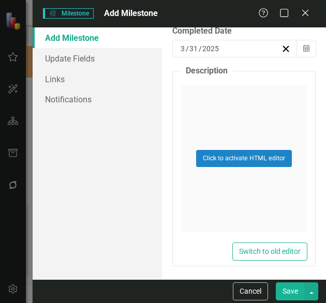
scroll to position [333, 0]
click at [290, 292] on button "Save" at bounding box center [290, 291] width 29 height 18
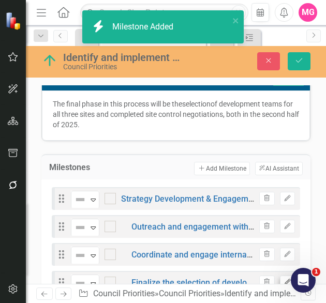
checkbox input "true"
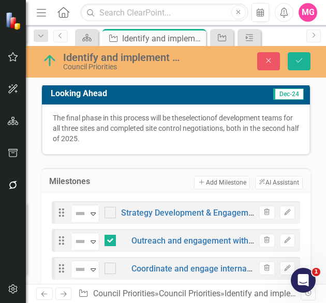
scroll to position [498, 0]
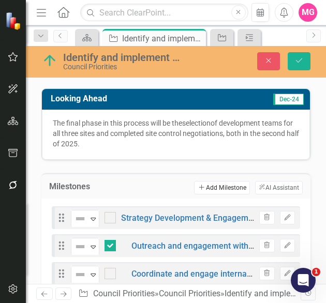
click at [223, 181] on button "Add Add Milestone" at bounding box center [221, 187] width 55 height 13
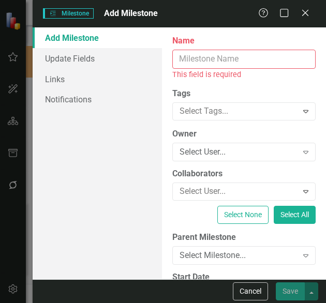
click at [236, 58] on input "Name" at bounding box center [243, 59] width 143 height 19
paste input "Evaluate proposals for three city-owned sites"
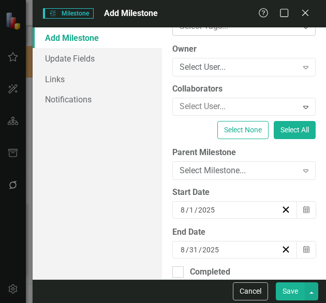
scroll to position [73, 0]
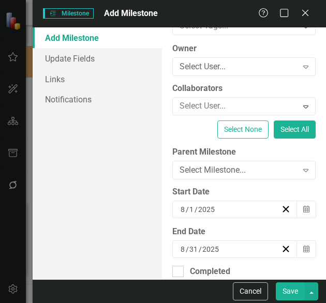
type input "Evaluate proposals for three city-owned sites"
click at [249, 179] on div "ClearPoint Can Do More! How ClearPoint Can Help Close Enterprise plans can auto…" at bounding box center [244, 153] width 164 height 252
click at [236, 171] on div "Select Milestone..." at bounding box center [238, 170] width 118 height 12
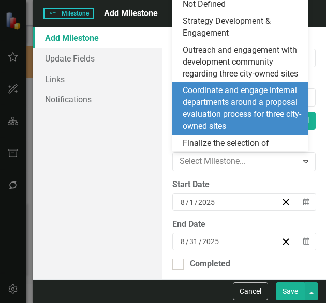
scroll to position [94, 0]
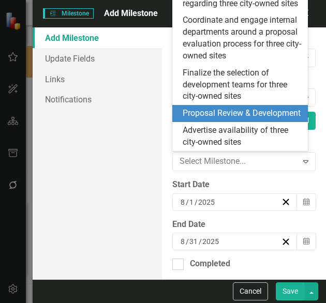
click at [231, 108] on div "Proposal Review & Development" at bounding box center [242, 114] width 119 height 12
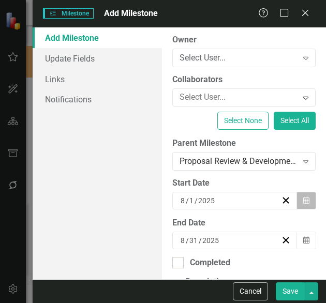
click at [303, 201] on icon "button" at bounding box center [306, 200] width 6 height 7
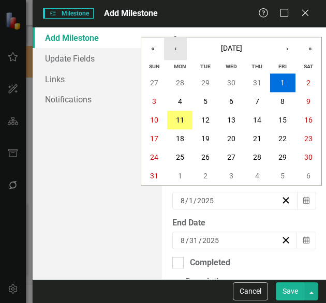
click at [175, 51] on button "‹" at bounding box center [175, 48] width 23 height 23
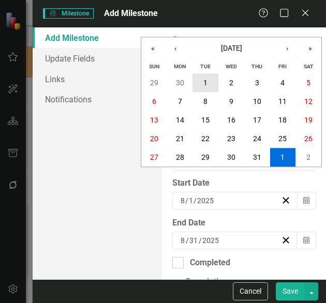
click at [207, 81] on abbr "1" at bounding box center [205, 83] width 4 height 8
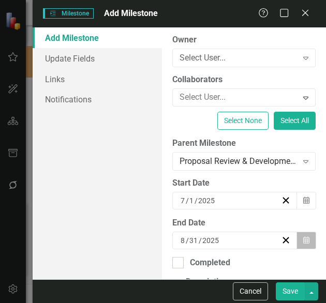
click at [302, 234] on button "Calendar" at bounding box center [306, 241] width 20 height 18
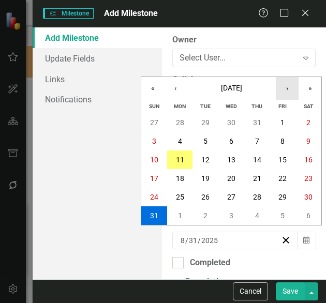
click at [286, 92] on button "›" at bounding box center [287, 88] width 23 height 23
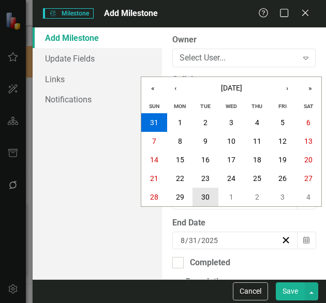
click at [202, 194] on abbr "30" at bounding box center [205, 197] width 8 height 8
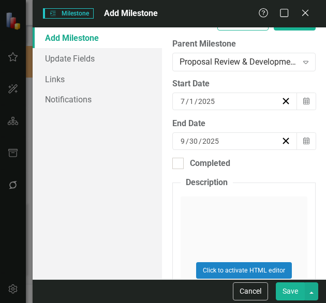
scroll to position [197, 0]
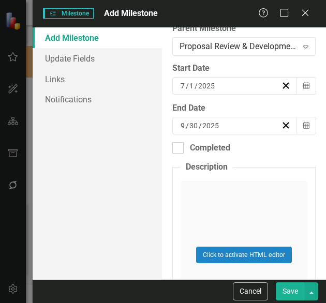
click at [283, 299] on button "Save" at bounding box center [290, 291] width 29 height 18
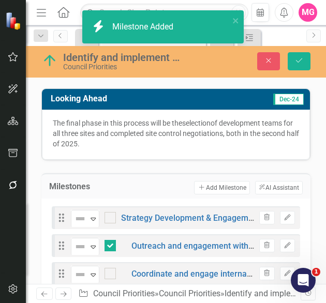
checkbox input "false"
checkbox input "true"
click at [212, 181] on button "Add Add Milestone" at bounding box center [221, 187] width 55 height 13
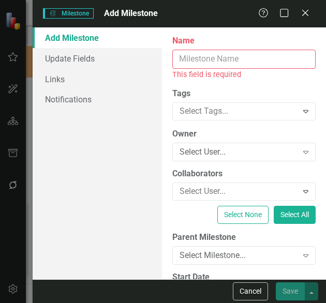
click at [241, 67] on input "Name" at bounding box center [243, 59] width 143 height 19
paste input "Identify development teams for three city-owned sites"
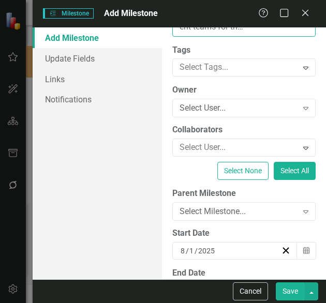
scroll to position [82, 0]
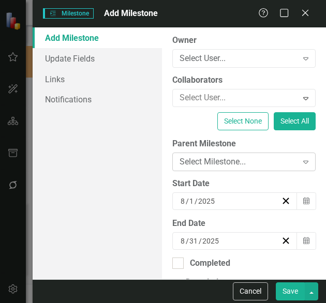
type input "Identify development teams for three city-owned sites"
click at [272, 165] on div "Select Milestone..." at bounding box center [238, 162] width 118 height 12
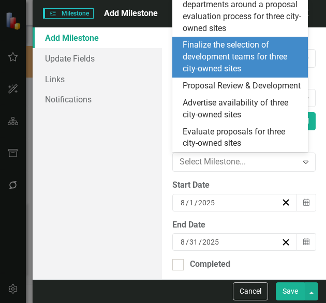
scroll to position [115, 0]
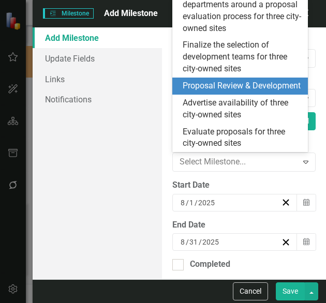
click at [219, 92] on div "Proposal Review & Development" at bounding box center [242, 86] width 119 height 12
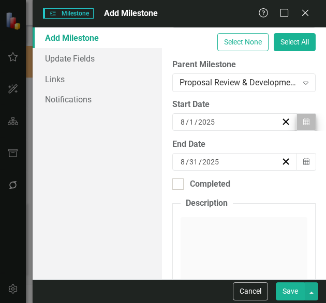
scroll to position [161, 0]
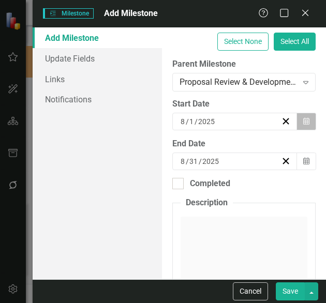
click at [296, 119] on button "Calendar" at bounding box center [306, 122] width 20 height 18
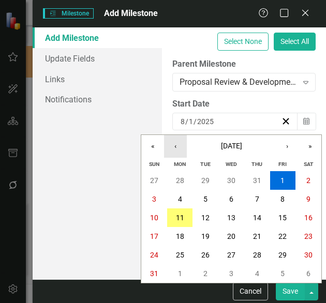
click at [175, 147] on button "‹" at bounding box center [175, 146] width 23 height 23
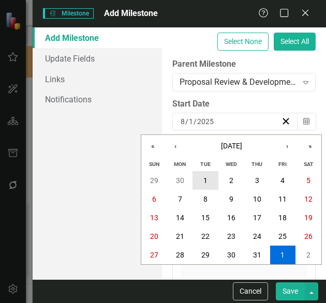
click at [209, 183] on button "1" at bounding box center [205, 180] width 26 height 19
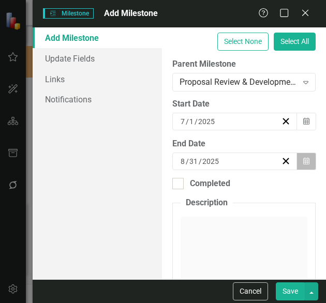
click at [305, 161] on button "Calendar" at bounding box center [306, 162] width 20 height 18
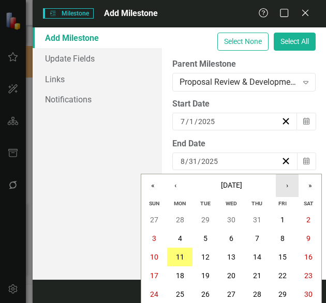
click at [281, 189] on button "›" at bounding box center [287, 185] width 23 height 23
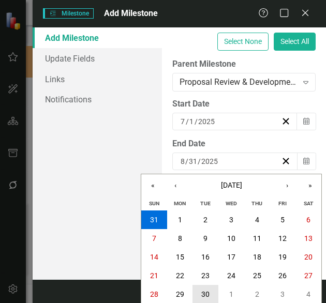
click at [205, 295] on abbr "30" at bounding box center [205, 294] width 8 height 8
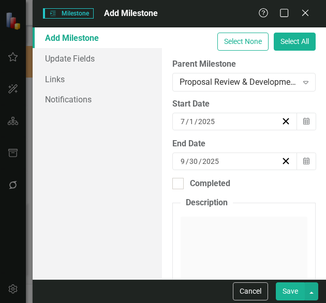
click at [293, 295] on button "Save" at bounding box center [290, 291] width 29 height 18
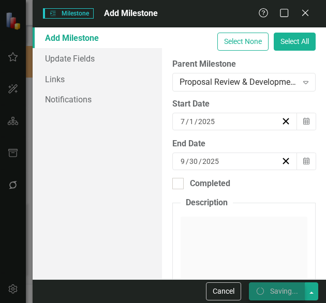
checkbox input "false"
checkbox input "true"
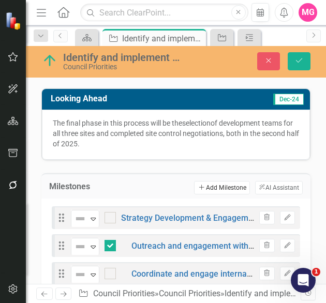
click at [221, 181] on button "Add Add Milestone" at bounding box center [221, 187] width 55 height 13
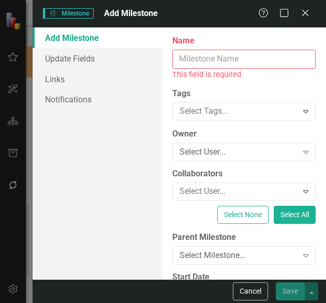
click at [265, 55] on input "Name" at bounding box center [243, 59] width 143 height 19
paste input "Contract negotiations and Council Approval"
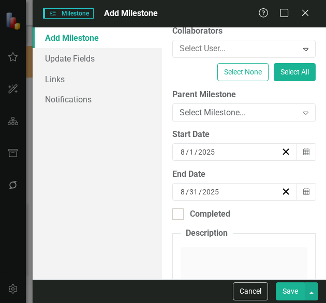
scroll to position [131, 0]
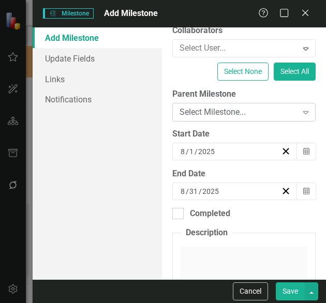
type input "Contract negotiations and Council Approval"
click at [255, 113] on div "Select Milestone..." at bounding box center [238, 113] width 118 height 12
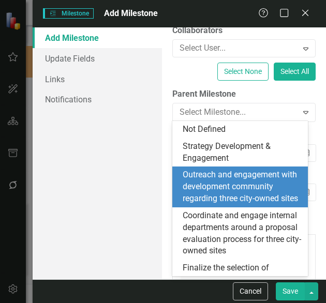
scroll to position [151, 0]
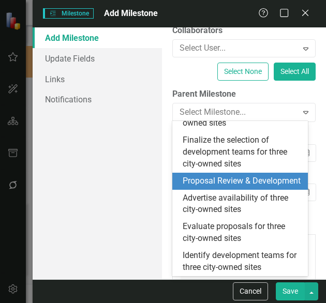
click at [250, 184] on div "Proposal Review & Development" at bounding box center [242, 181] width 119 height 12
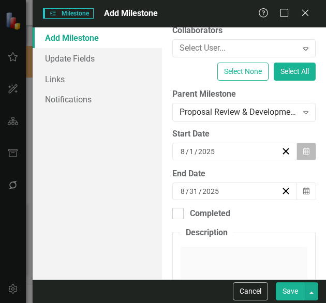
click at [303, 151] on icon "Calendar" at bounding box center [306, 151] width 6 height 7
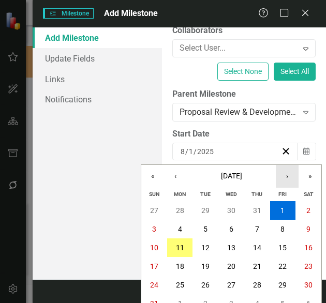
click at [288, 180] on button "›" at bounding box center [287, 176] width 23 height 23
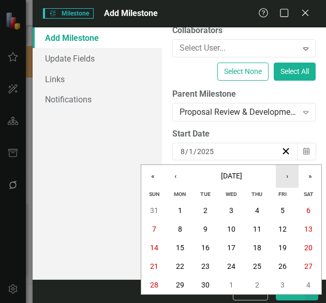
click at [288, 180] on button "›" at bounding box center [287, 176] width 23 height 23
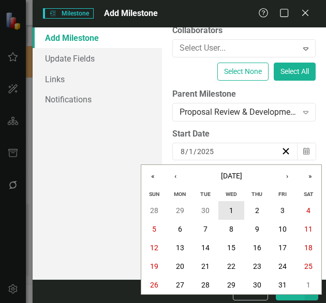
click at [234, 205] on button "1" at bounding box center [231, 210] width 26 height 19
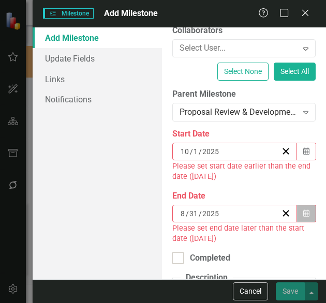
click at [304, 213] on button "Calendar" at bounding box center [306, 214] width 20 height 18
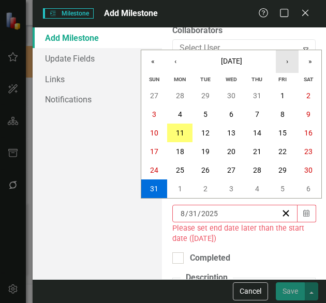
click at [298, 69] on button "›" at bounding box center [287, 61] width 23 height 23
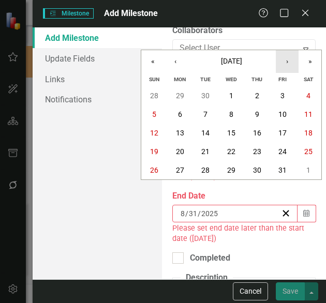
click at [298, 69] on button "›" at bounding box center [287, 61] width 23 height 23
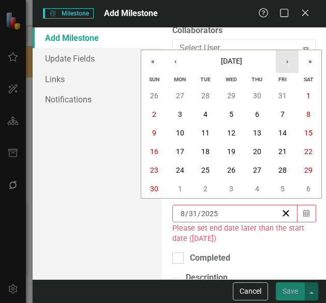
click at [298, 69] on button "›" at bounding box center [287, 61] width 23 height 23
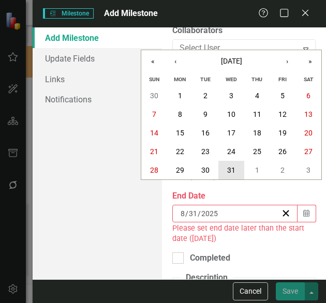
click at [235, 167] on button "31" at bounding box center [231, 170] width 26 height 19
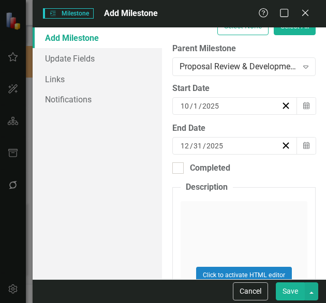
scroll to position [175, 0]
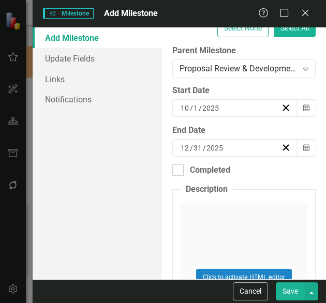
click at [292, 289] on button "Save" at bounding box center [290, 291] width 29 height 18
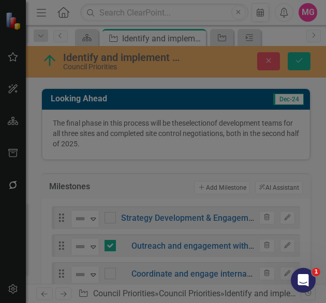
checkbox input "false"
checkbox input "true"
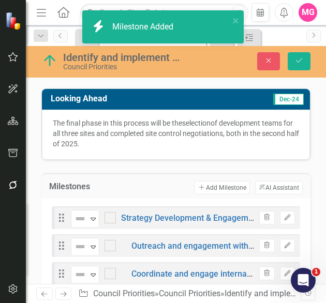
checkbox input "false"
checkbox input "true"
click at [297, 60] on icon "Save" at bounding box center [298, 60] width 9 height 7
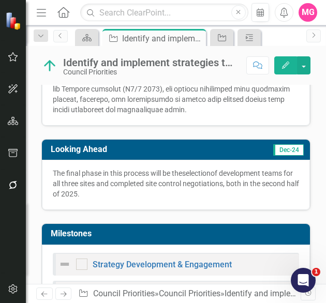
scroll to position [505, 0]
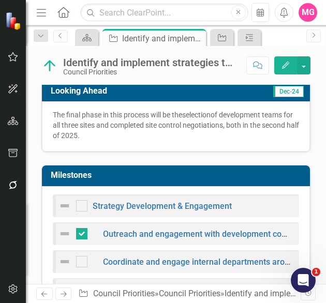
click at [197, 200] on div "Strategy Development & Engagement" at bounding box center [144, 206] width 173 height 12
click at [189, 201] on link "Strategy Development & Engagement" at bounding box center [162, 206] width 139 height 10
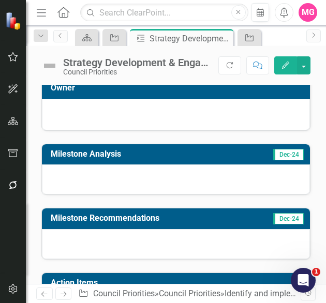
scroll to position [9, 0]
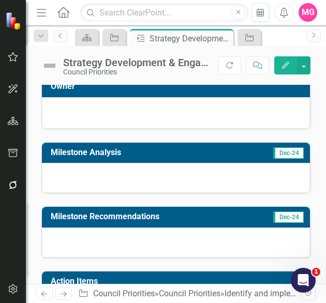
drag, startPoint x: 203, startPoint y: 168, endPoint x: 197, endPoint y: 169, distance: 6.4
click at [197, 169] on div at bounding box center [176, 178] width 268 height 30
click at [185, 175] on div at bounding box center [176, 178] width 268 height 30
click at [178, 182] on div at bounding box center [176, 178] width 268 height 30
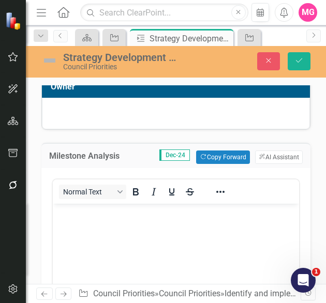
scroll to position [0, 0]
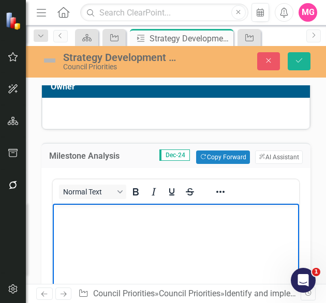
click at [131, 245] on body "Rich Text Area. Press ALT-0 for help." at bounding box center [176, 281] width 246 height 155
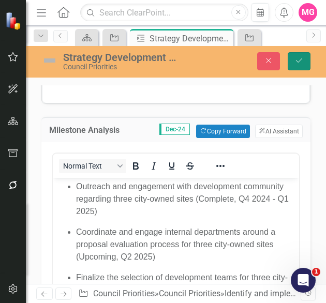
click at [299, 58] on icon "Save" at bounding box center [298, 60] width 9 height 7
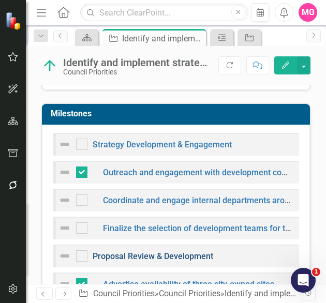
scroll to position [567, 0]
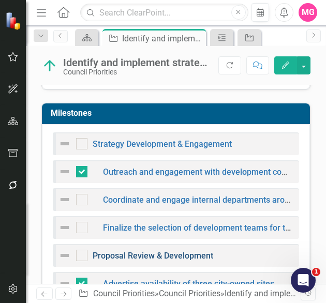
click at [140, 251] on link "Proposal Review & Development" at bounding box center [153, 256] width 120 height 10
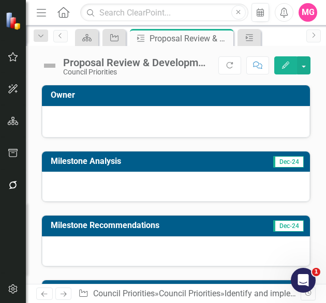
click at [176, 187] on div at bounding box center [176, 187] width 268 height 30
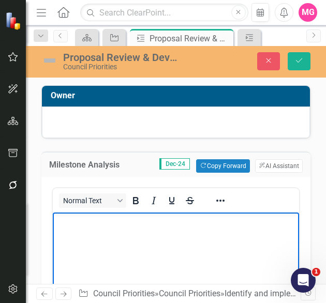
click at [154, 239] on body "Rich Text Area. Press ALT-0 for help." at bounding box center [176, 290] width 246 height 155
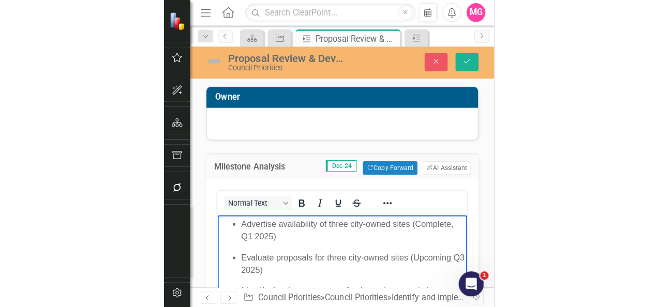
scroll to position [43, 0]
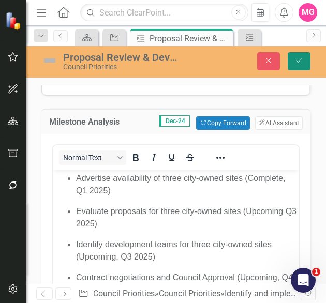
click at [289, 63] on button "Save" at bounding box center [299, 61] width 23 height 18
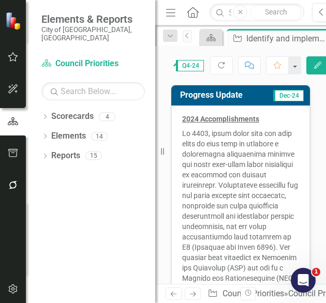
scroll to position [390, 0]
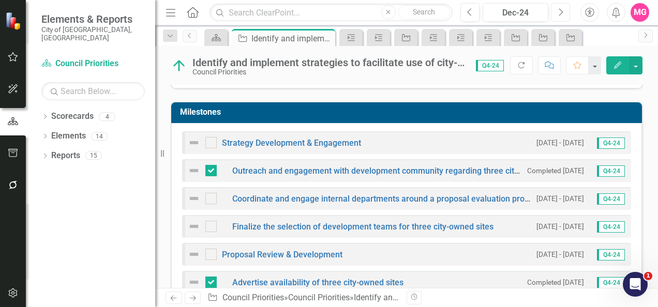
click at [552, 13] on button "Next" at bounding box center [560, 12] width 19 height 19
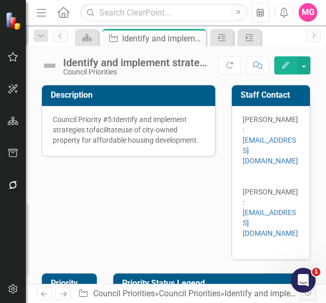
click at [53, 70] on img at bounding box center [49, 65] width 17 height 17
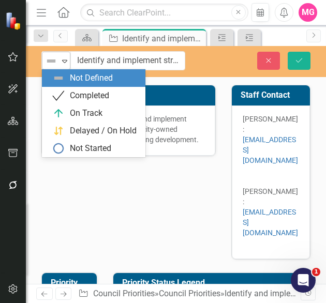
click at [48, 63] on img at bounding box center [51, 61] width 12 height 12
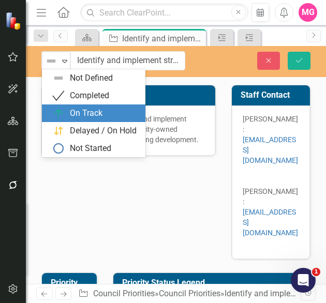
click at [88, 118] on div "On Track" at bounding box center [86, 114] width 33 height 12
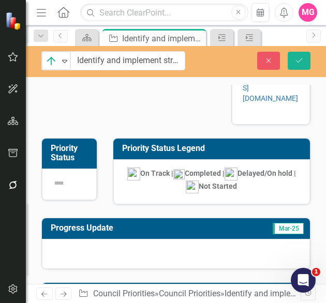
scroll to position [135, 0]
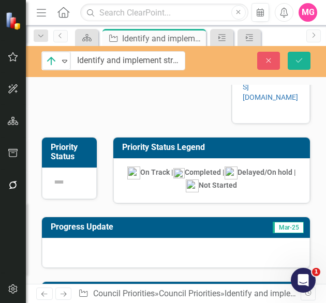
click at [212, 238] on div at bounding box center [176, 253] width 268 height 30
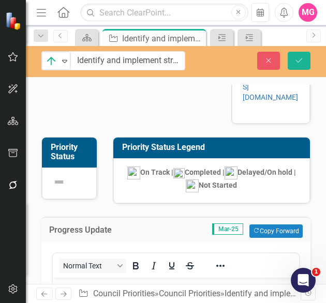
scroll to position [0, 0]
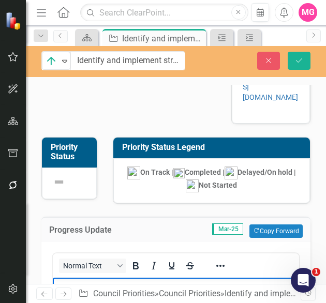
drag, startPoint x: 254, startPoint y: 477, endPoint x: 194, endPoint y: 324, distance: 163.9
paste body "Rich Text Area. Press ALT-0 for help."
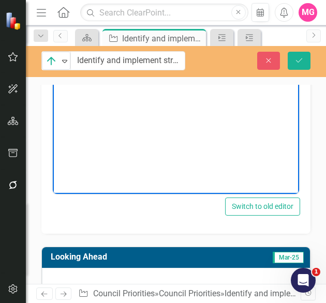
scroll to position [400, 0]
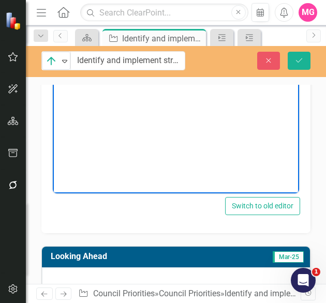
click at [208, 267] on div at bounding box center [176, 282] width 268 height 30
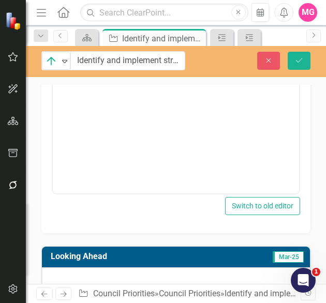
click at [208, 267] on div at bounding box center [176, 282] width 268 height 30
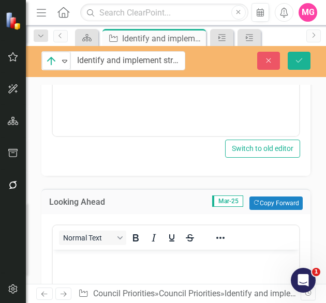
scroll to position [461, 0]
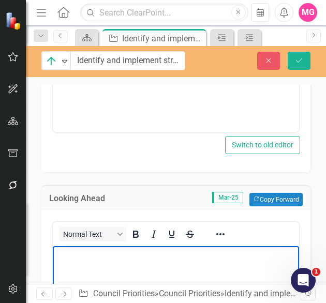
drag, startPoint x: 350, startPoint y: 446, endPoint x: 268, endPoint y: 263, distance: 200.9
paste body "Rich Text Area. Press ALT-0 for help."
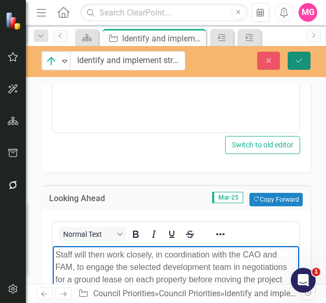
click at [297, 67] on button "Save" at bounding box center [299, 61] width 23 height 18
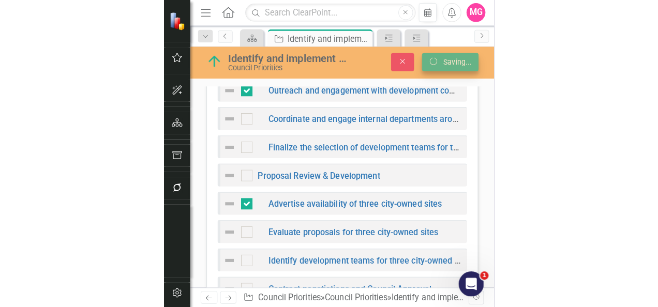
scroll to position [434, 0]
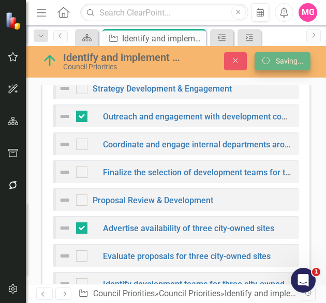
checkbox input "false"
checkbox input "true"
checkbox input "false"
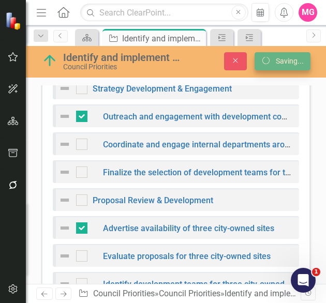
checkbox input "false"
checkbox input "true"
checkbox input "false"
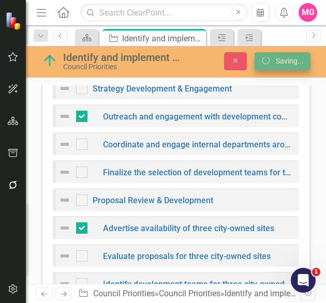
checkbox input "true"
checkbox input "false"
checkbox input "true"
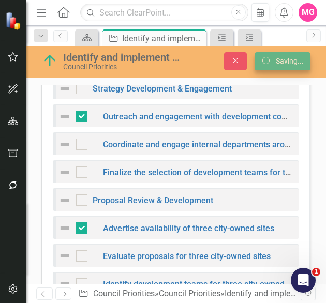
checkbox input "true"
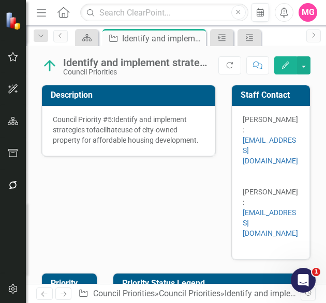
checkbox input "false"
checkbox input "true"
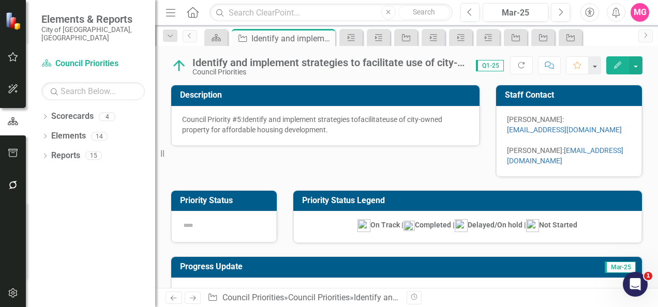
click at [207, 226] on p at bounding box center [224, 225] width 84 height 12
click at [192, 230] on img at bounding box center [188, 225] width 12 height 12
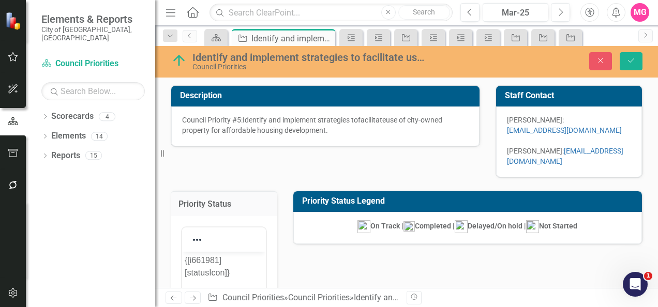
scroll to position [0, 0]
click at [624, 64] on button "Save" at bounding box center [631, 61] width 23 height 18
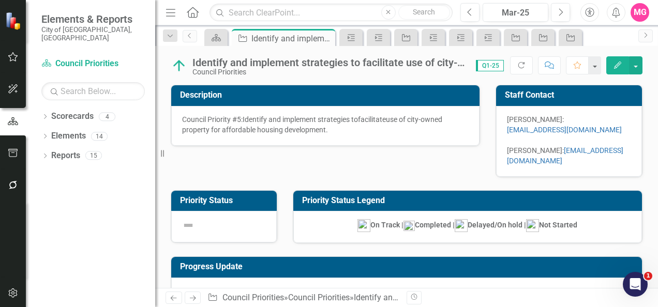
checkbox input "false"
checkbox input "true"
click at [561, 14] on icon "Next" at bounding box center [560, 12] width 6 height 9
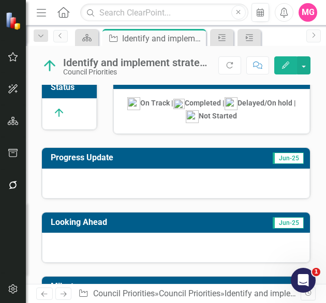
scroll to position [210, 0]
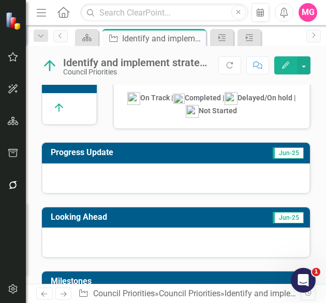
click at [202, 163] on div at bounding box center [176, 178] width 268 height 30
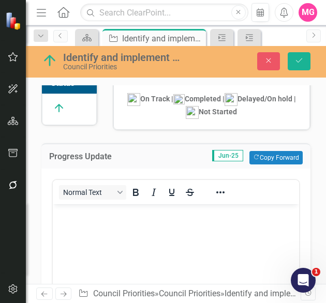
scroll to position [0, 0]
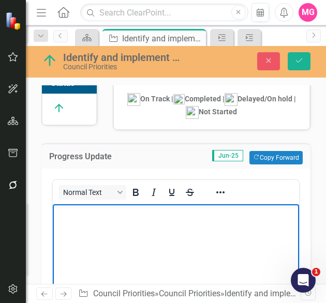
click at [185, 294] on body "Rich Text Area. Press ALT-0 for help." at bounding box center [176, 281] width 246 height 155
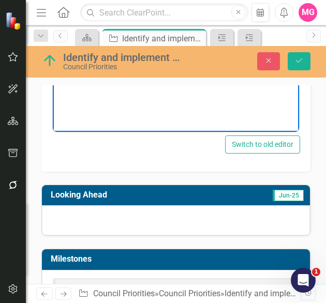
scroll to position [463, 0]
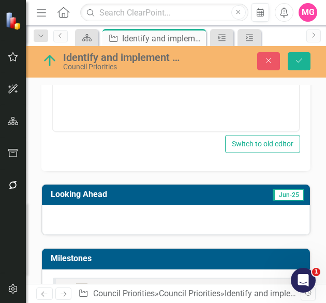
click at [173, 205] on div at bounding box center [176, 220] width 268 height 30
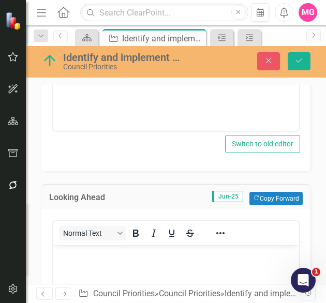
scroll to position [0, 0]
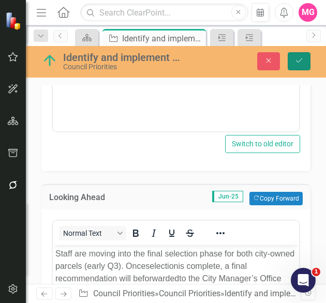
click at [304, 56] on button "Save" at bounding box center [299, 61] width 23 height 18
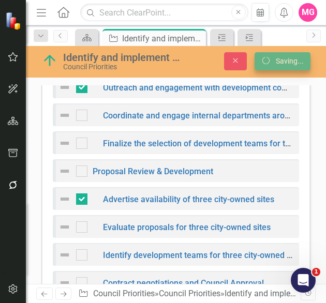
scroll to position [434, 0]
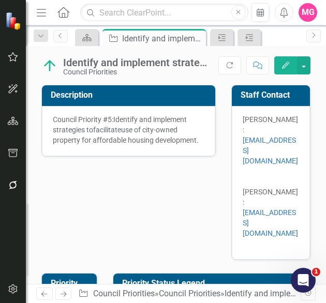
checkbox input "true"
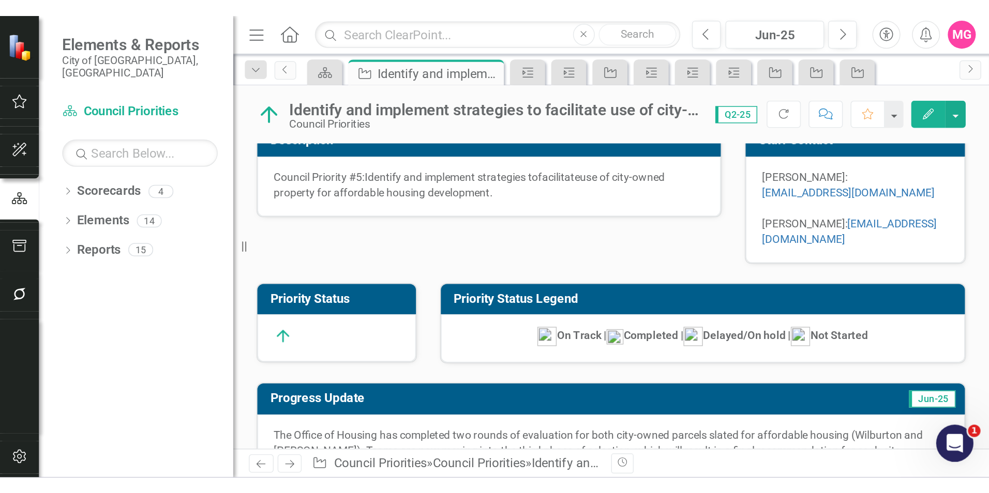
scroll to position [0, 0]
